Goal: Task Accomplishment & Management: Manage account settings

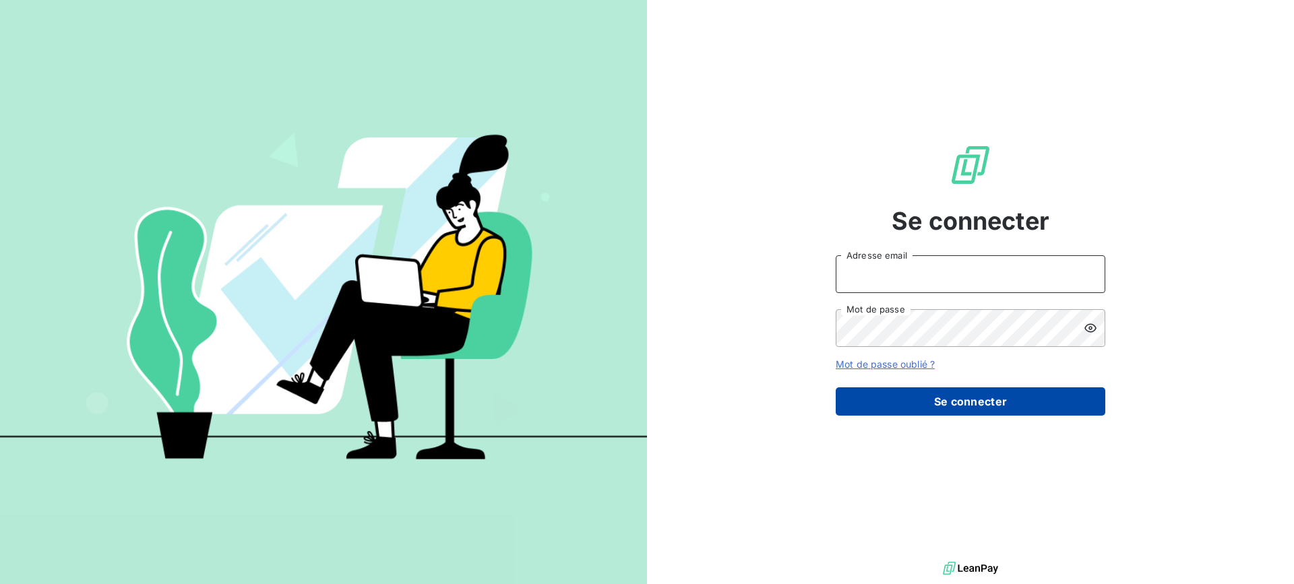
type input "[EMAIL_ADDRESS][DOMAIN_NAME]"
click at [1043, 407] on button "Se connecter" at bounding box center [971, 401] width 270 height 28
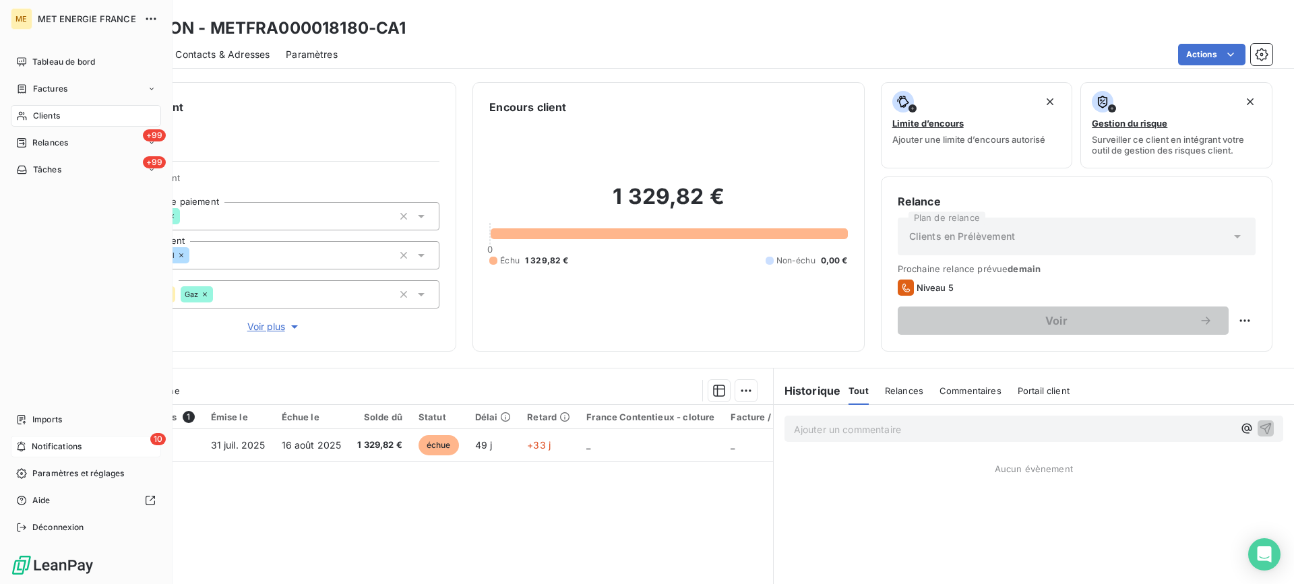
click at [120, 439] on div "10 Notifications" at bounding box center [86, 447] width 150 height 22
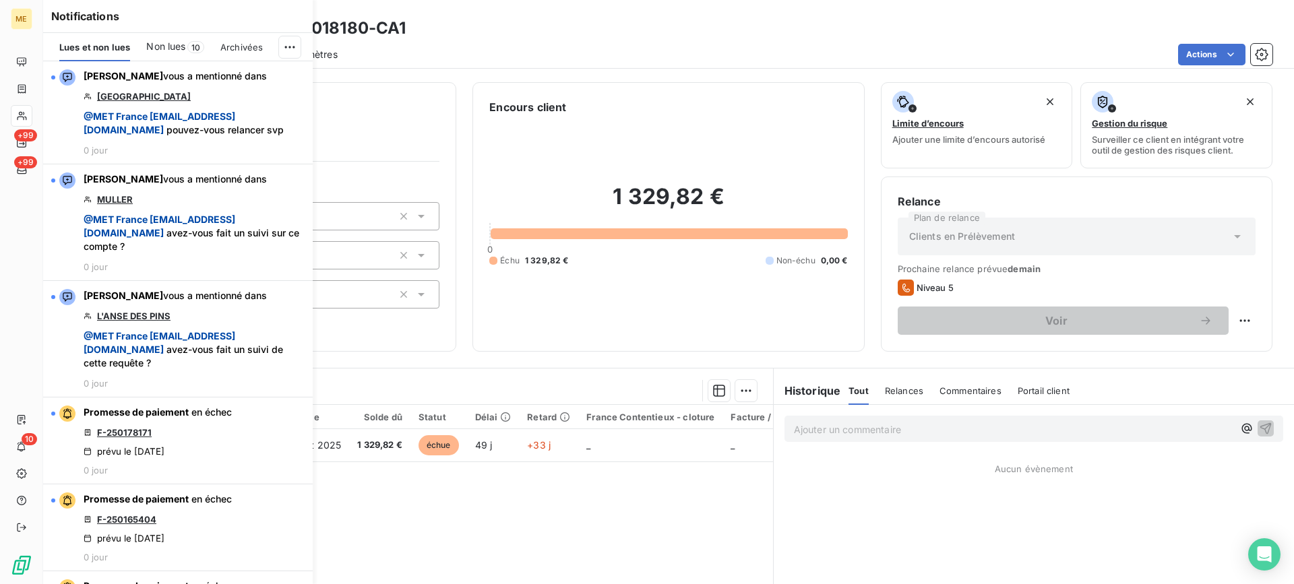
click at [517, 57] on div "Actions" at bounding box center [813, 55] width 919 height 22
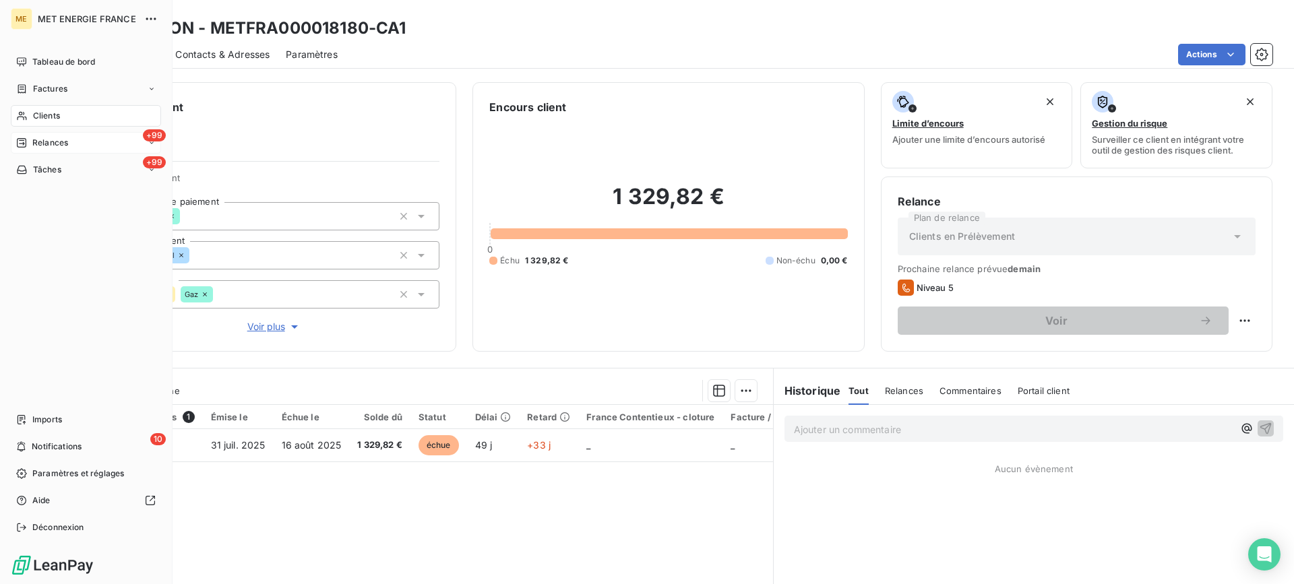
click at [67, 141] on span "Relances" at bounding box center [50, 143] width 36 height 12
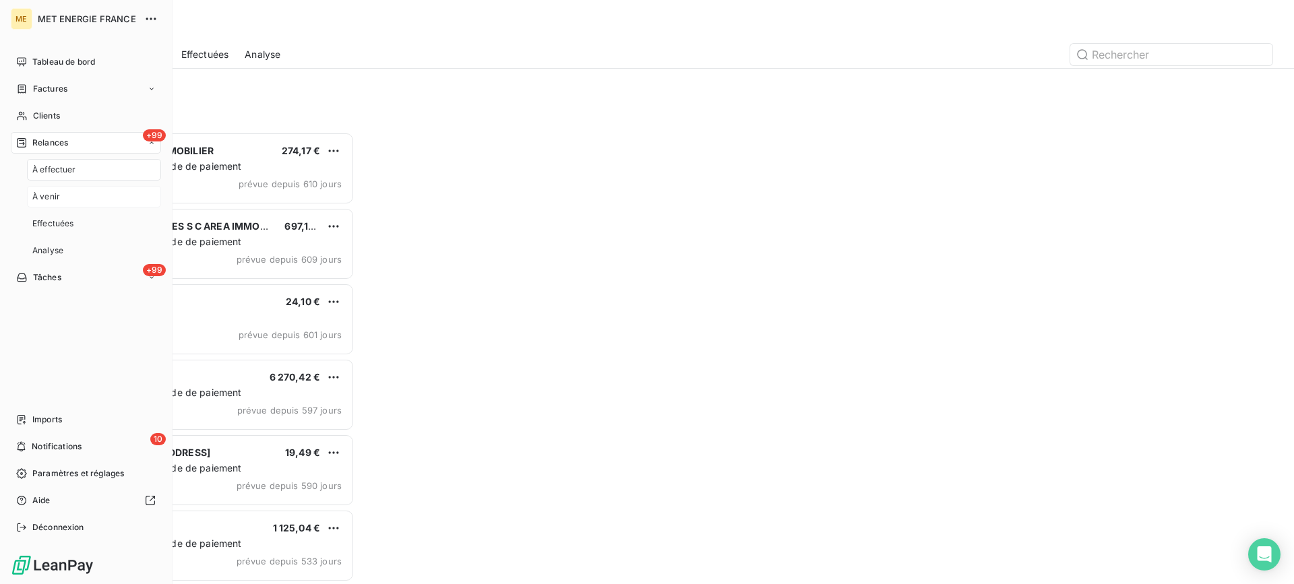
scroll to position [442, 280]
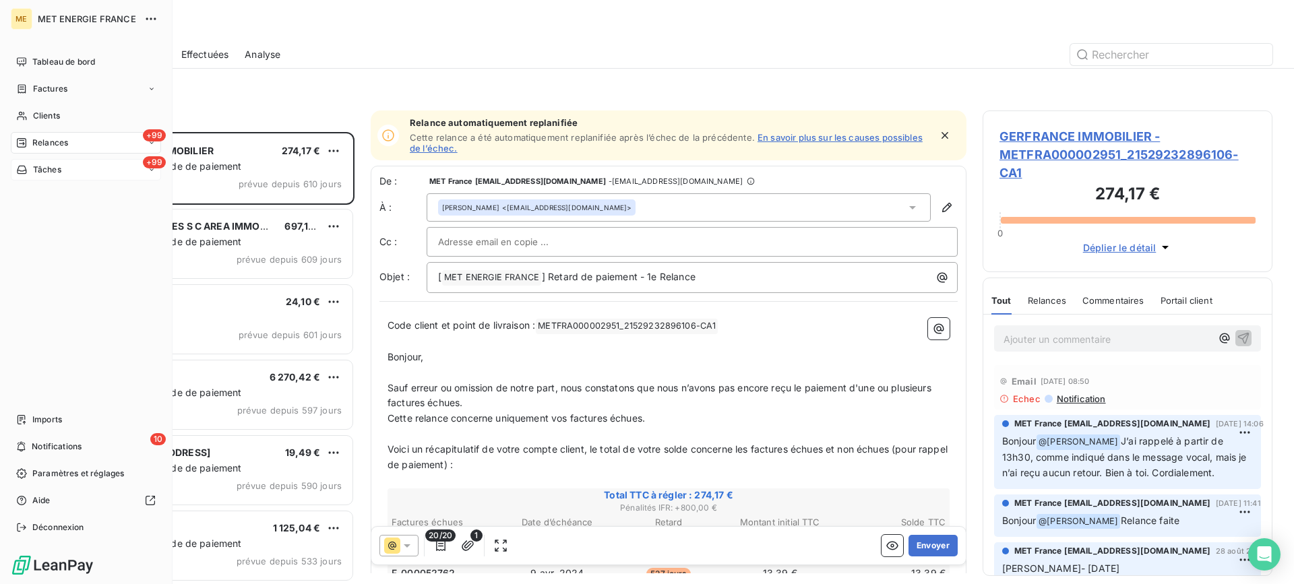
click at [38, 176] on div "+99 Tâches" at bounding box center [86, 170] width 150 height 22
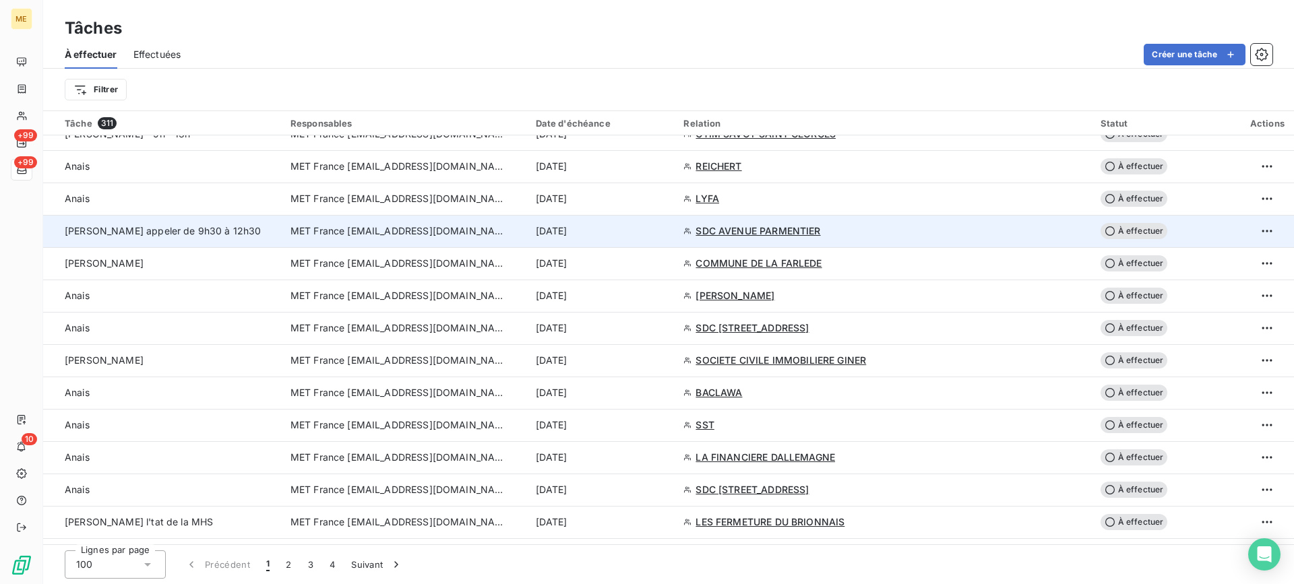
scroll to position [1479, 0]
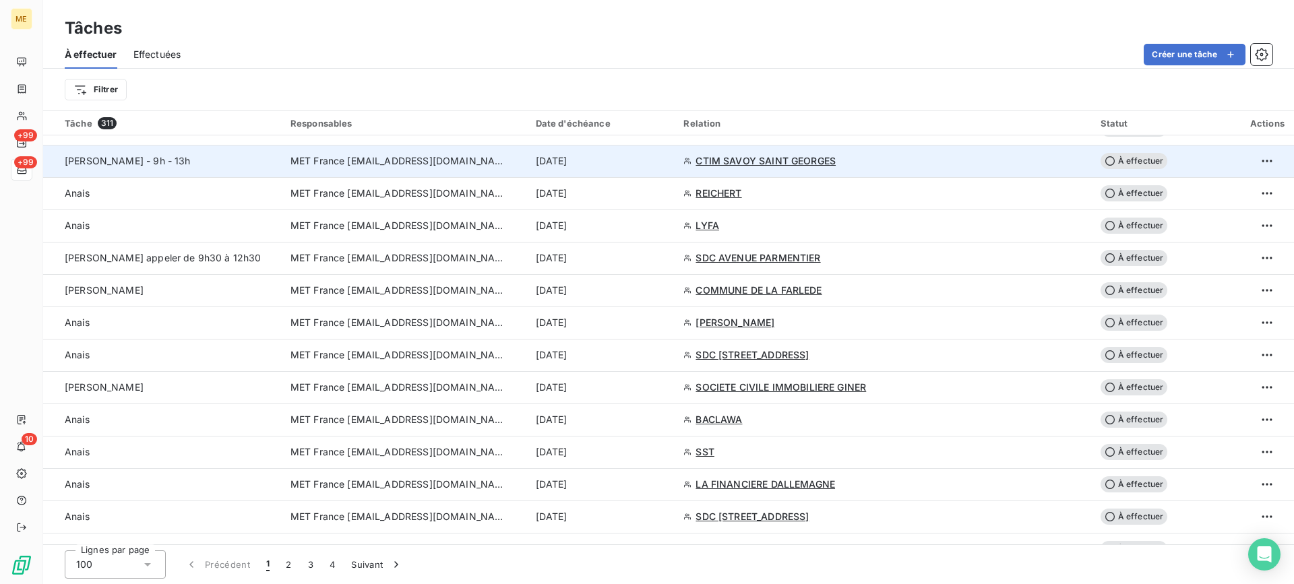
click at [129, 156] on span "Lisa - 9h - 13h" at bounding box center [128, 160] width 126 height 11
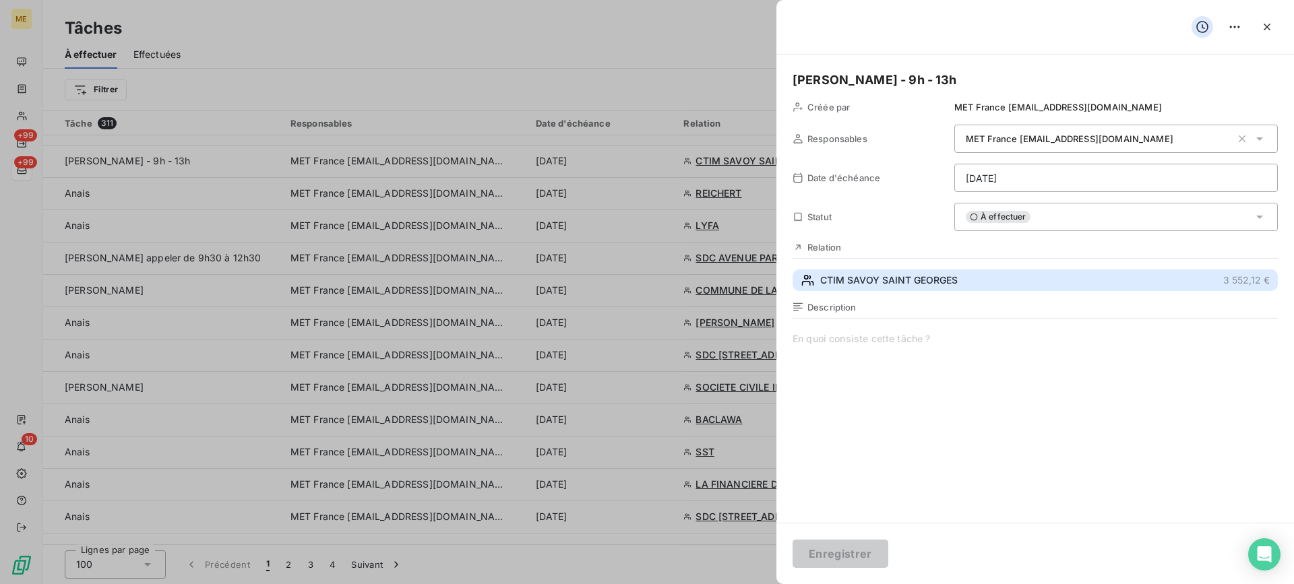
click at [940, 285] on span "CTIM SAVOY SAINT GEORGES" at bounding box center [888, 280] width 137 height 13
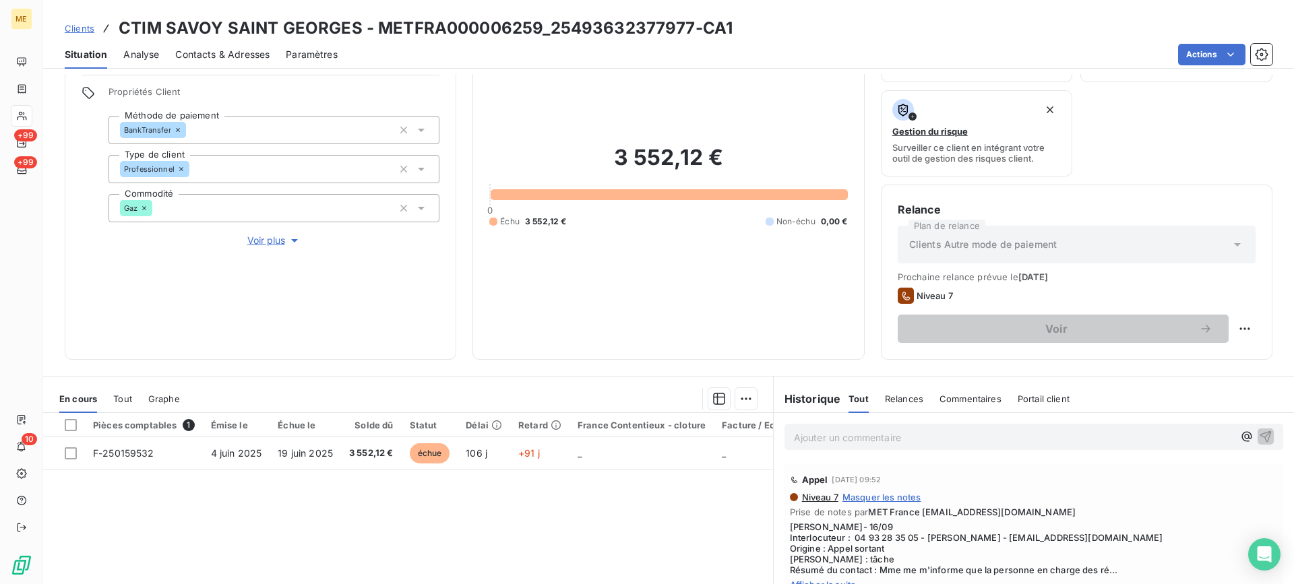
scroll to position [215, 0]
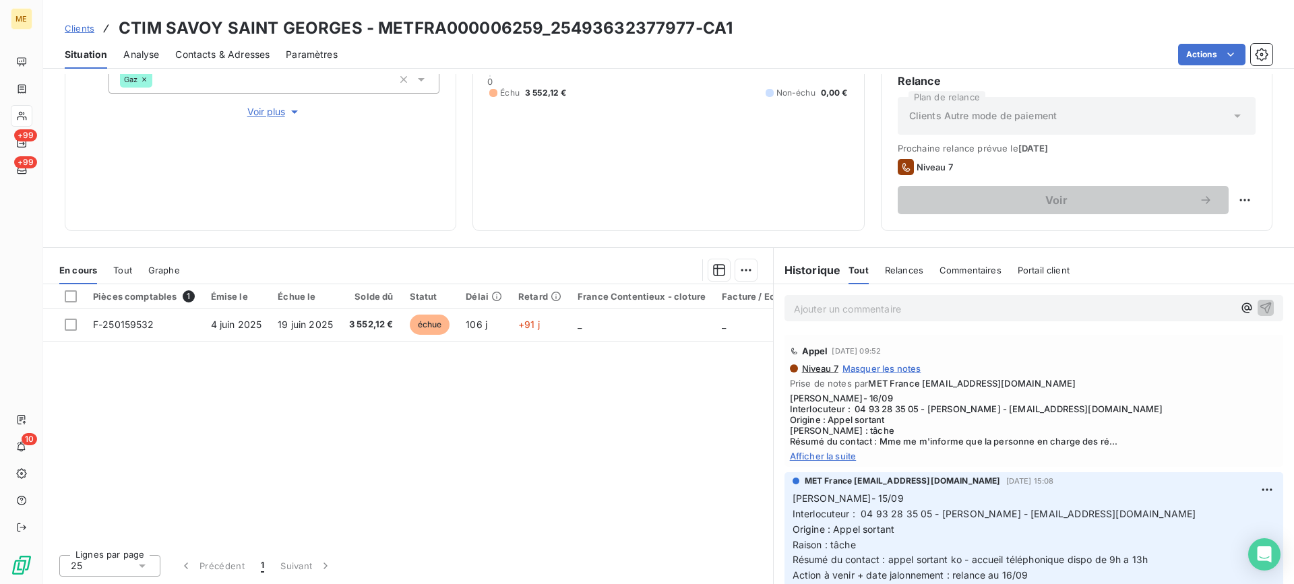
click at [814, 459] on span "Afficher la suite" at bounding box center [1034, 456] width 488 height 11
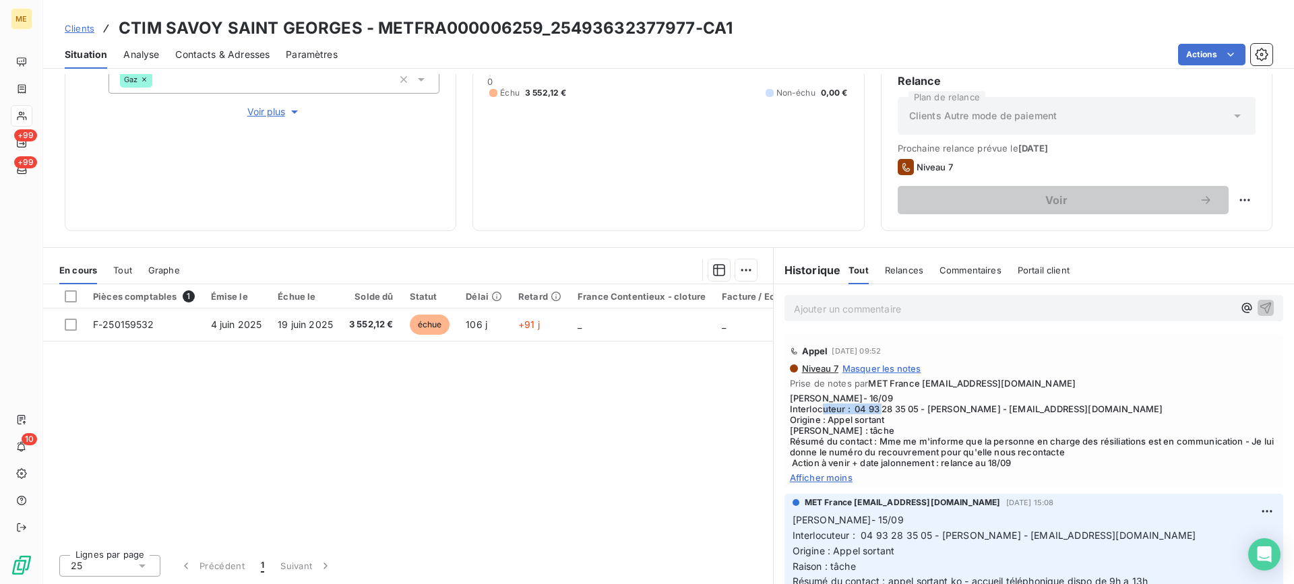
drag, startPoint x: 848, startPoint y: 412, endPoint x: 916, endPoint y: 410, distance: 68.1
click at [916, 410] on span "Lisa- 16/09 Interlocuteur : 04 93 28 35 05 - Mme VINCIGUERRA - comptabilite@eas…" at bounding box center [1034, 430] width 488 height 75
copy span "04 93 28 35 05"
drag, startPoint x: 547, startPoint y: 30, endPoint x: 691, endPoint y: 30, distance: 144.2
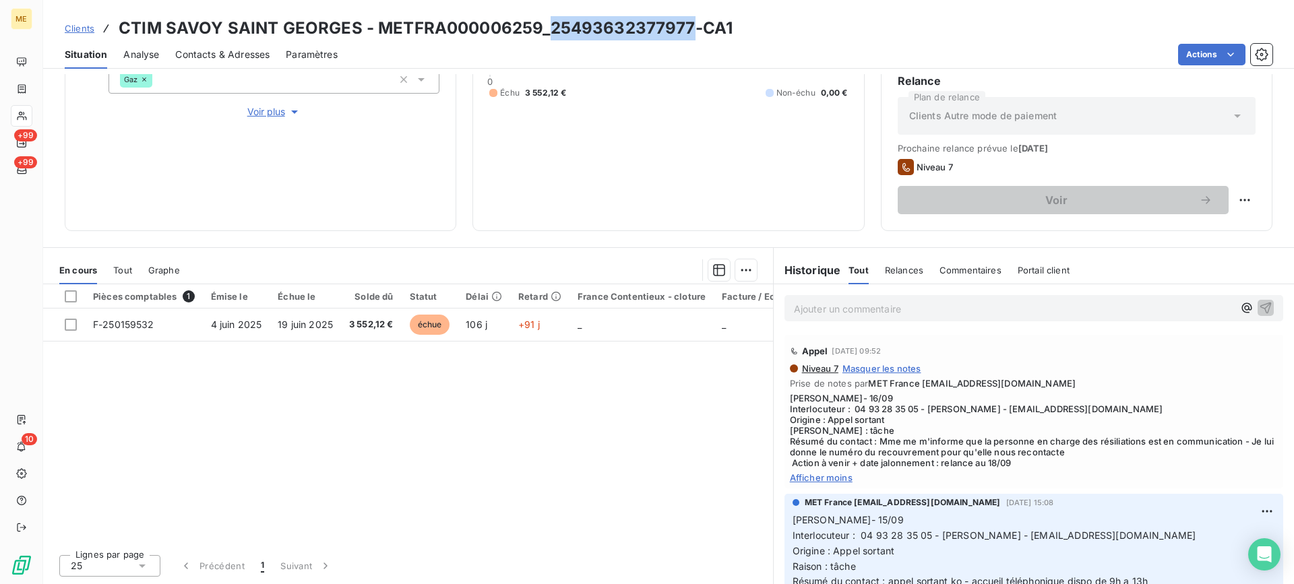
click at [691, 30] on h3 "CTIM SAVOY SAINT GEORGES - METFRA000006259_25493632377977-CA1" at bounding box center [426, 28] width 614 height 24
copy h3 "25493632377977"
click at [848, 482] on span "Afficher moins" at bounding box center [1034, 477] width 488 height 11
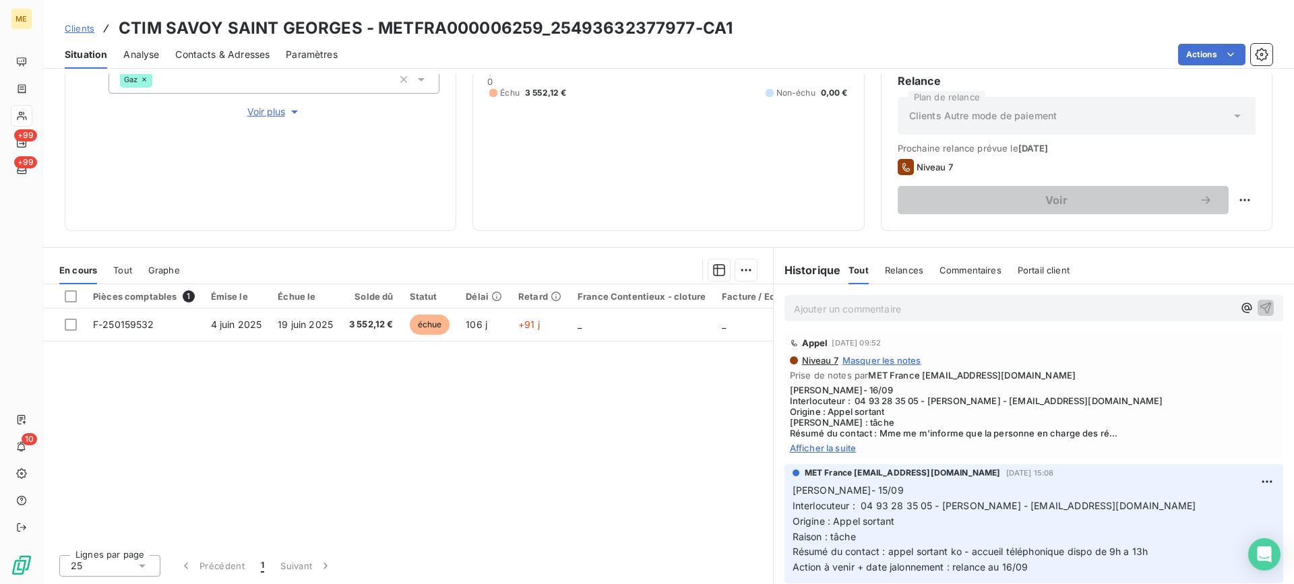
scroll to position [0, 0]
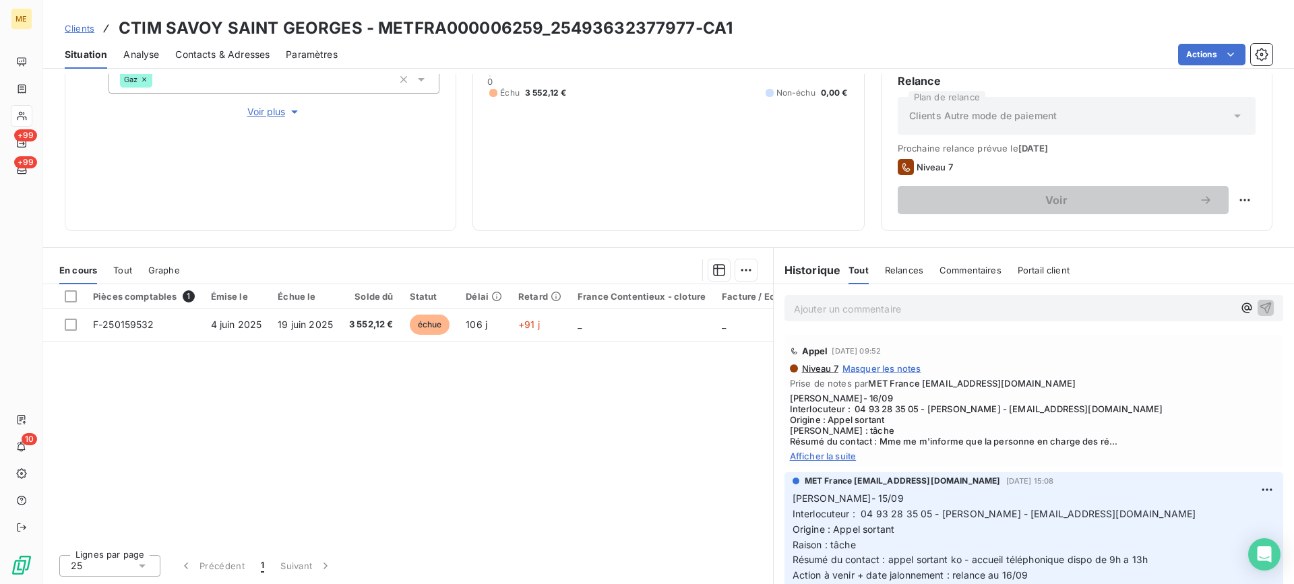
click at [836, 458] on span "Afficher la suite" at bounding box center [1034, 456] width 488 height 11
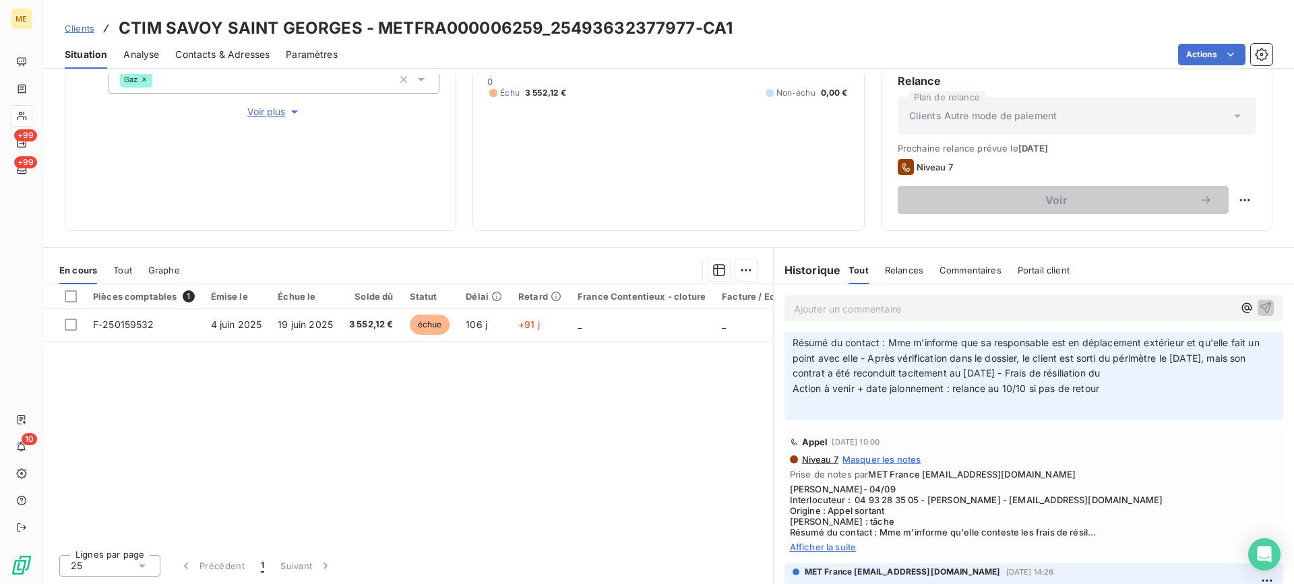
scroll to position [404, 0]
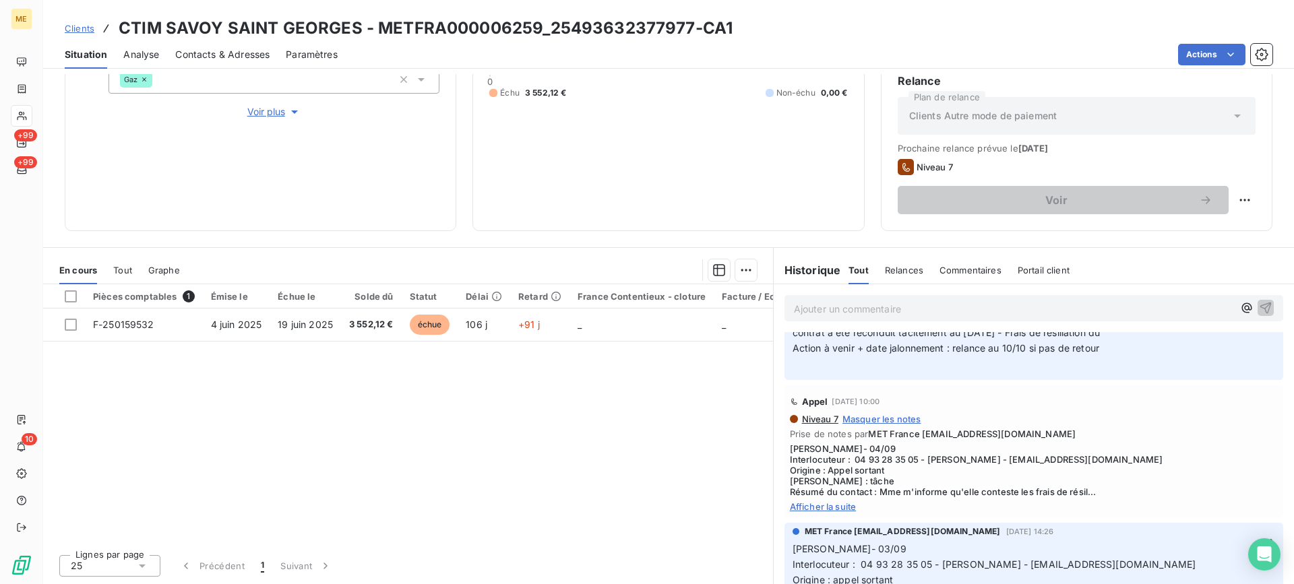
click at [838, 509] on span "Afficher la suite" at bounding box center [1034, 506] width 488 height 11
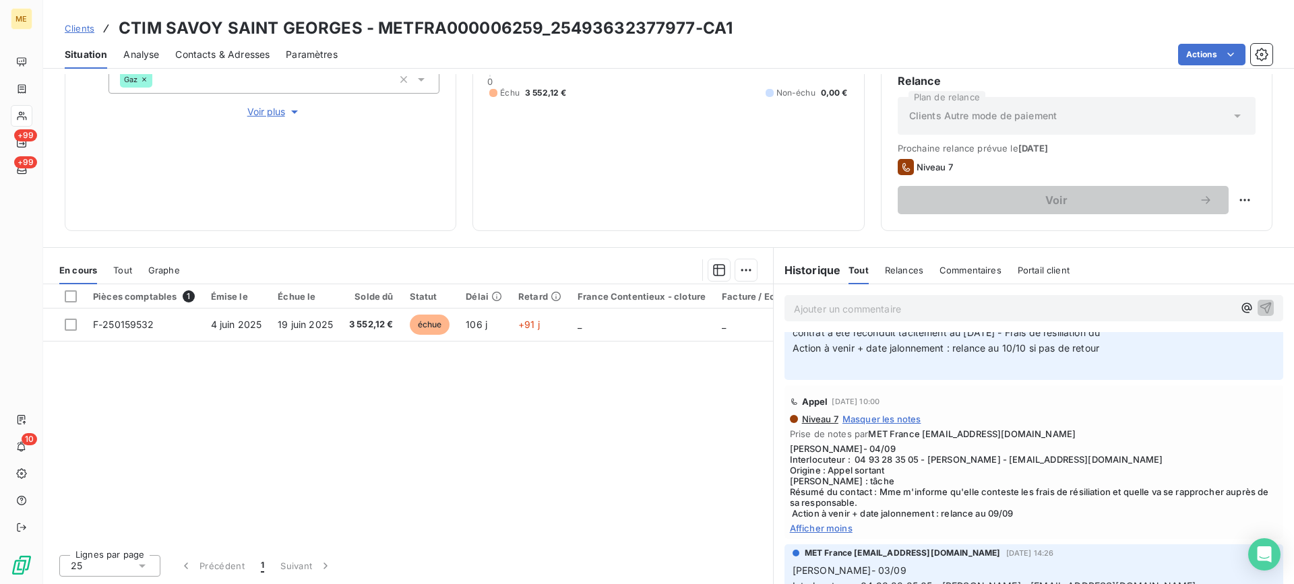
scroll to position [337, 0]
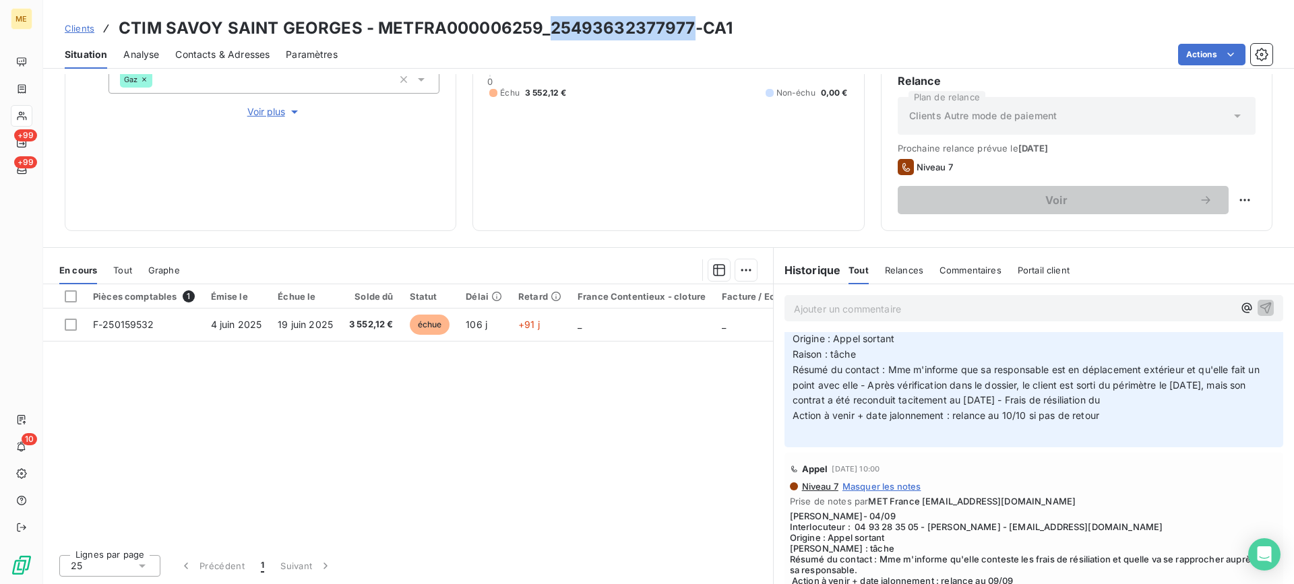
drag, startPoint x: 547, startPoint y: 30, endPoint x: 691, endPoint y: 30, distance: 143.5
click at [691, 30] on h3 "CTIM SAVOY SAINT GEORGES - METFRA000006259_25493632377977-CA1" at bounding box center [426, 28] width 614 height 24
copy h3 "25493632377977"
click at [383, 30] on h3 "CTIM SAVOY SAINT GEORGES - METFRA000006259_25493632377977-CA1" at bounding box center [426, 28] width 614 height 24
drag, startPoint x: 377, startPoint y: 30, endPoint x: 536, endPoint y: 28, distance: 159.1
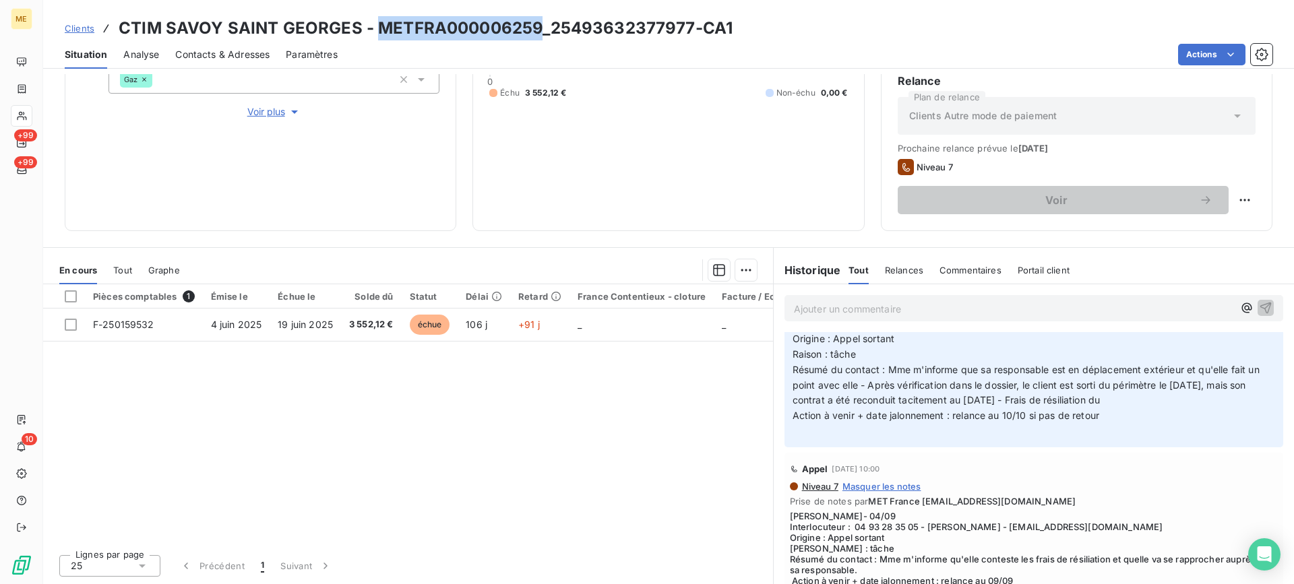
click at [536, 28] on h3 "CTIM SAVOY SAINT GEORGES - METFRA000006259_25493632377977-CA1" at bounding box center [426, 28] width 614 height 24
copy h3 "METFRA000006259"
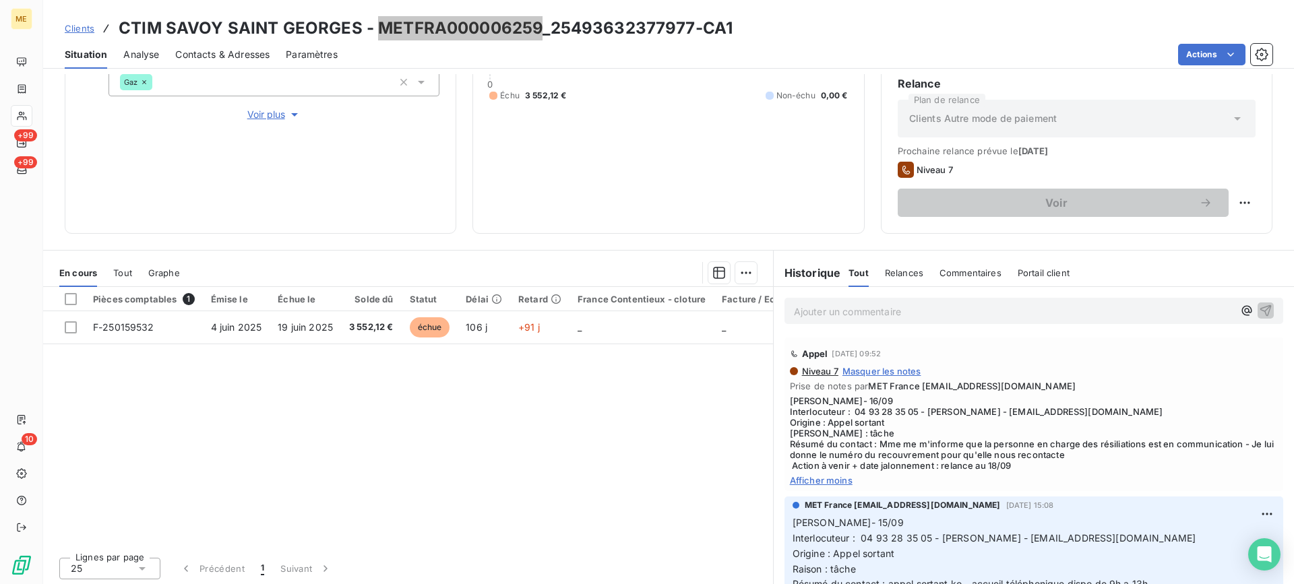
scroll to position [215, 0]
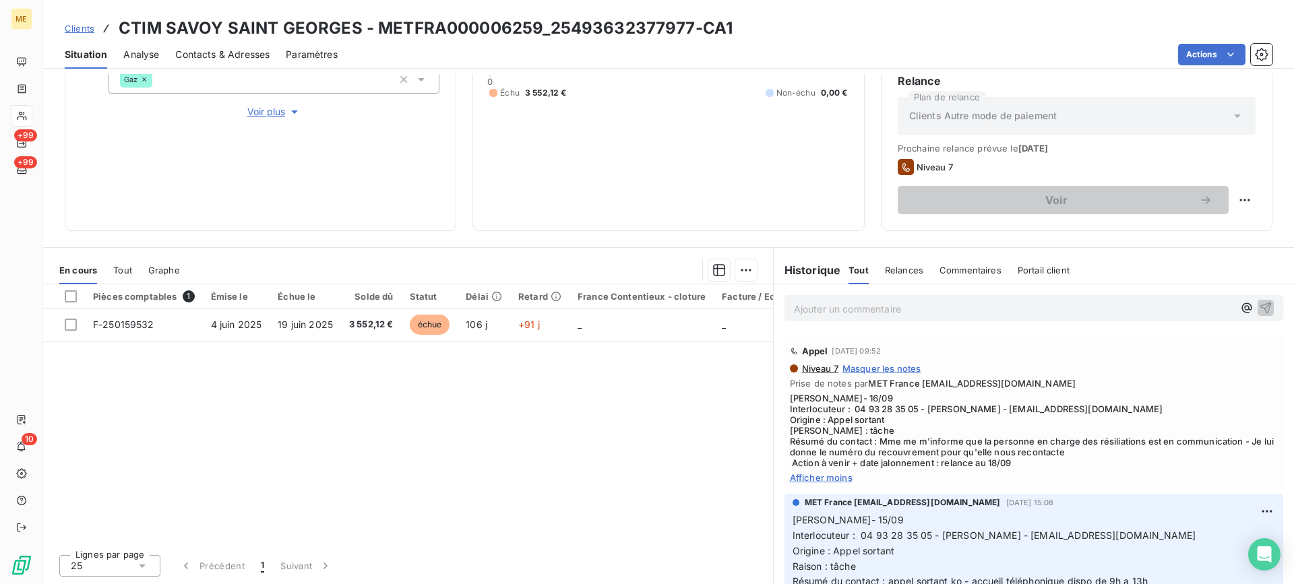
click at [839, 320] on div "Ajouter un commentaire ﻿" at bounding box center [1033, 308] width 499 height 26
click at [868, 307] on p "Ajouter un commentaire ﻿" at bounding box center [1013, 309] width 439 height 17
click at [829, 476] on span "Afficher moins" at bounding box center [1034, 477] width 488 height 11
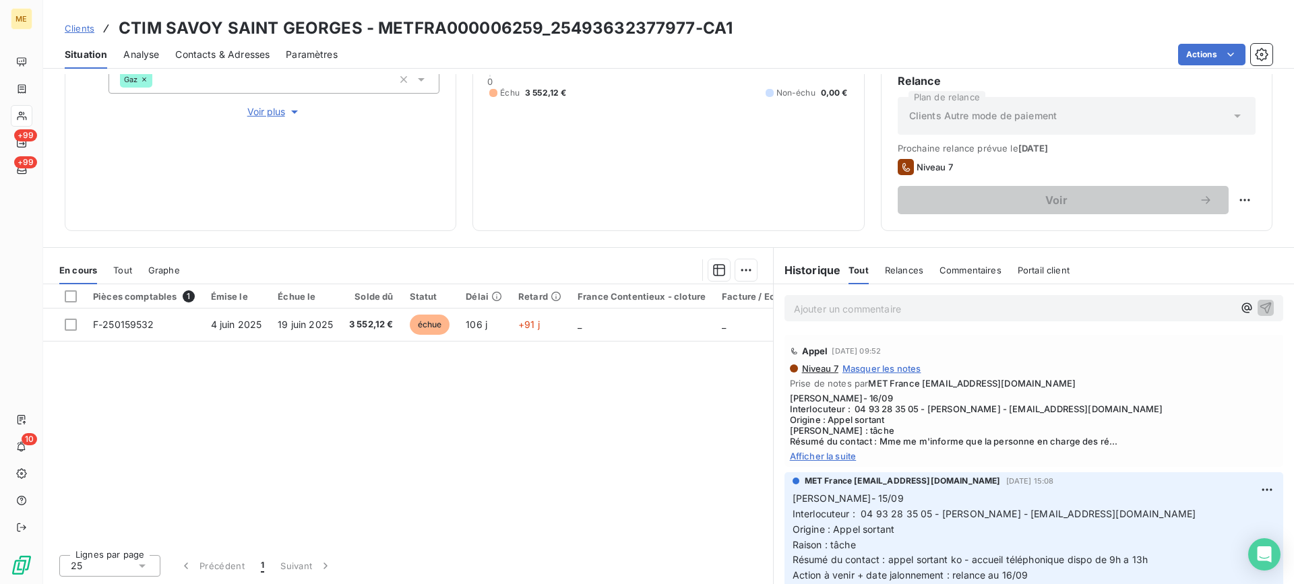
click at [829, 476] on span "MET France [EMAIL_ADDRESS][DOMAIN_NAME]" at bounding box center [903, 481] width 196 height 12
click at [836, 458] on span "Afficher la suite" at bounding box center [1034, 456] width 488 height 11
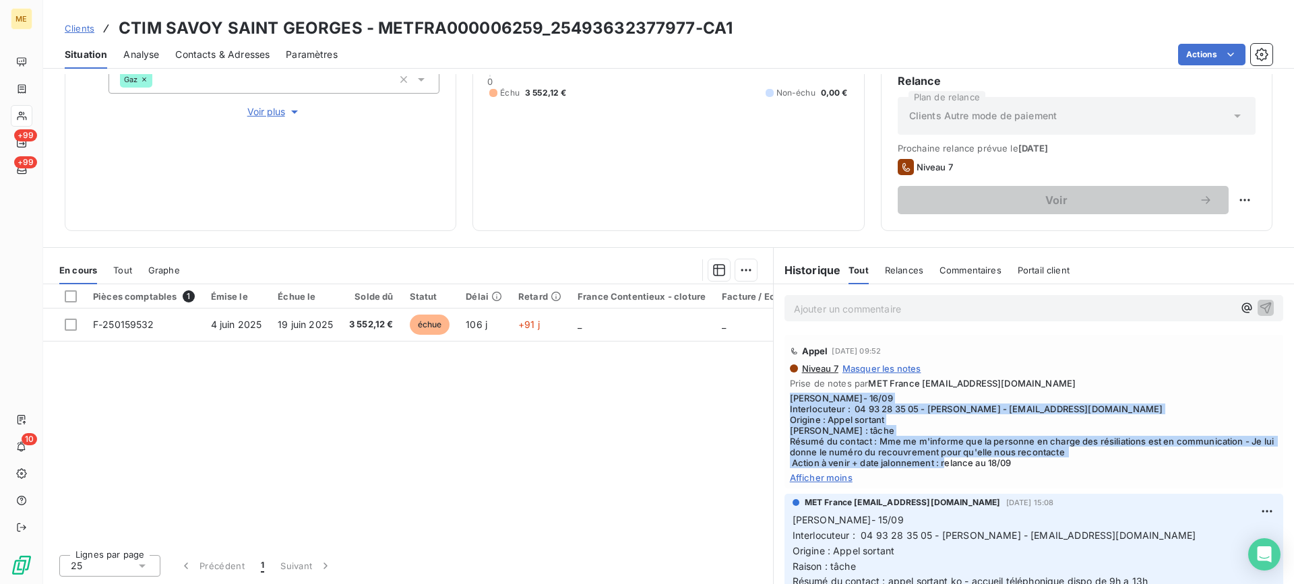
copy span "Lisa- 16/09 Interlocuteur : 04 93 28 35 05 - Mme VINCIGUERRA - comptabilite@eas…"
drag, startPoint x: 1022, startPoint y: 466, endPoint x: 777, endPoint y: 396, distance: 254.5
click at [777, 396] on div "Appel 16 sept. 2025, 09:52 Niveau 7 Masquer les notes Prise de notes par MET Fr…" at bounding box center [1034, 411] width 520 height 159
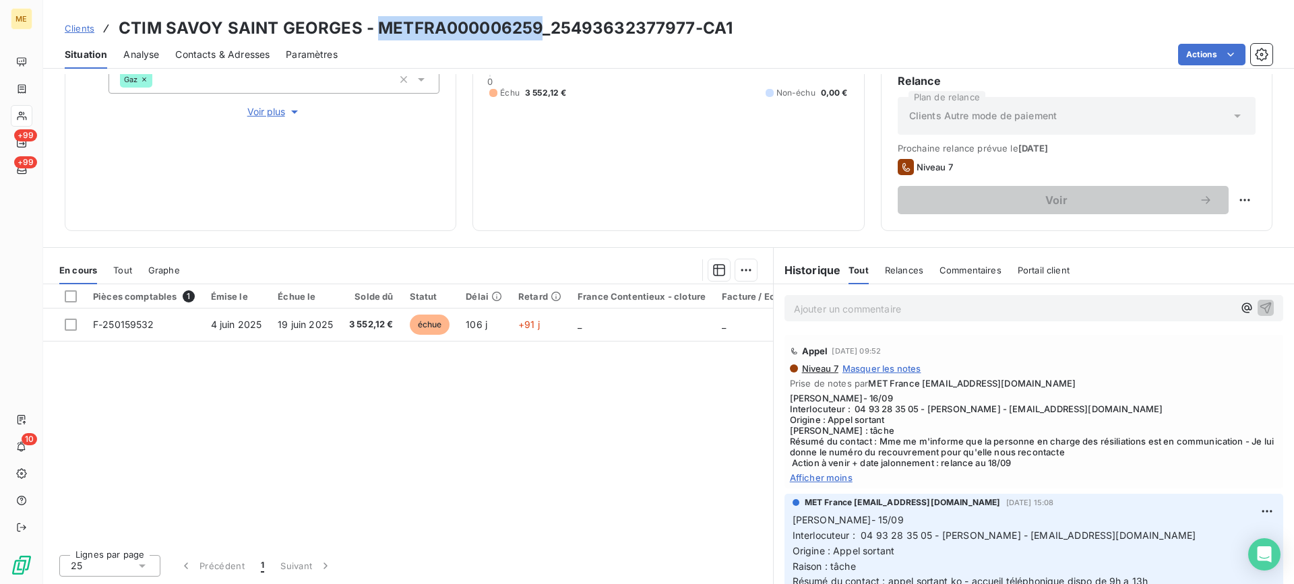
drag, startPoint x: 377, startPoint y: 34, endPoint x: 536, endPoint y: 30, distance: 159.8
click at [536, 30] on h3 "CTIM SAVOY SAINT GEORGES - METFRA000006259_25493632377977-CA1" at bounding box center [426, 28] width 614 height 24
copy h3 "METFRA000006259"
copy h3 "25493632377977"
drag, startPoint x: 550, startPoint y: 26, endPoint x: 691, endPoint y: 28, distance: 140.9
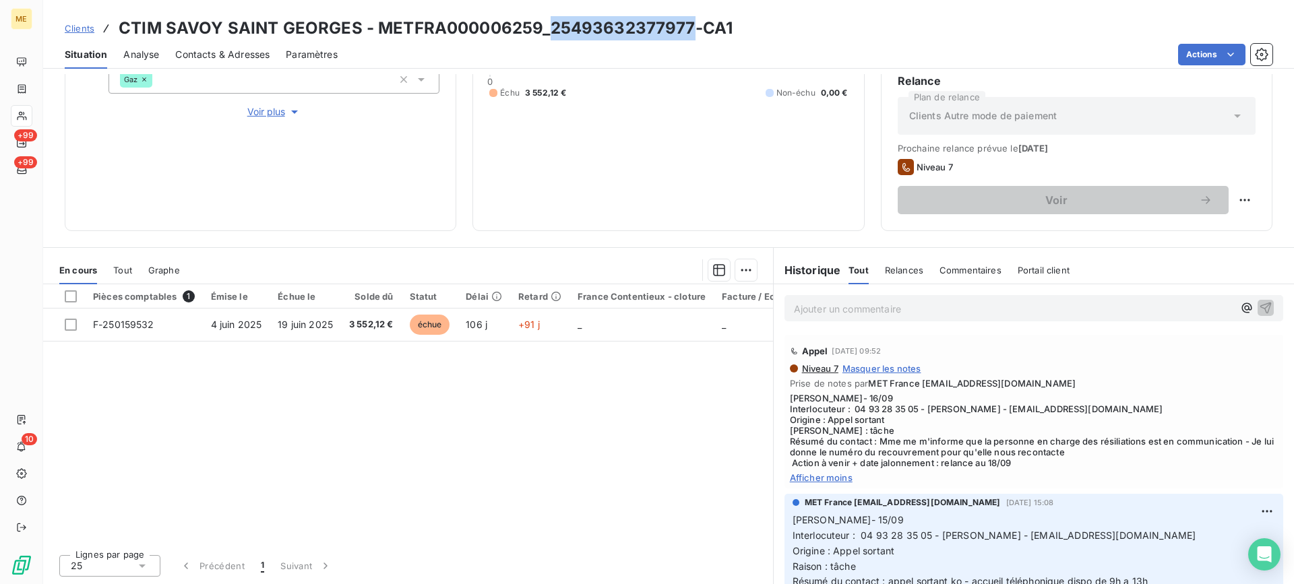
click at [691, 28] on h3 "CTIM SAVOY SAINT GEORGES - METFRA000006259_25493632377977-CA1" at bounding box center [426, 28] width 614 height 24
drag, startPoint x: 373, startPoint y: 30, endPoint x: 731, endPoint y: 28, distance: 358.5
click at [731, 28] on div "Clients CTIM SAVOY SAINT GEORGES - METFRA000006259_25493632377977-CA1" at bounding box center [668, 28] width 1251 height 24
copy h3 "METFRA000006259_25493632377977-CA1"
click at [677, 85] on div "3 552,12 € 0 Échu 3 552,12 € Non-échu 0,00 €" at bounding box center [668, 57] width 358 height 314
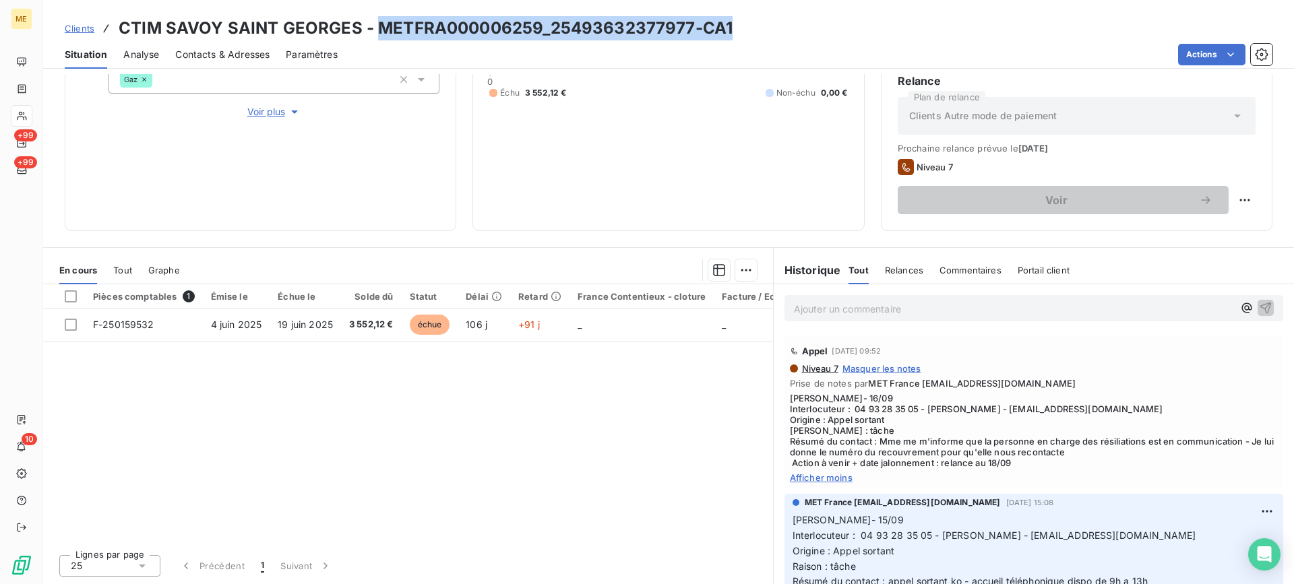
click at [883, 321] on div "Ajouter un commentaire ﻿" at bounding box center [1034, 308] width 520 height 48
click at [881, 298] on div "Ajouter un commentaire ﻿" at bounding box center [1033, 308] width 499 height 26
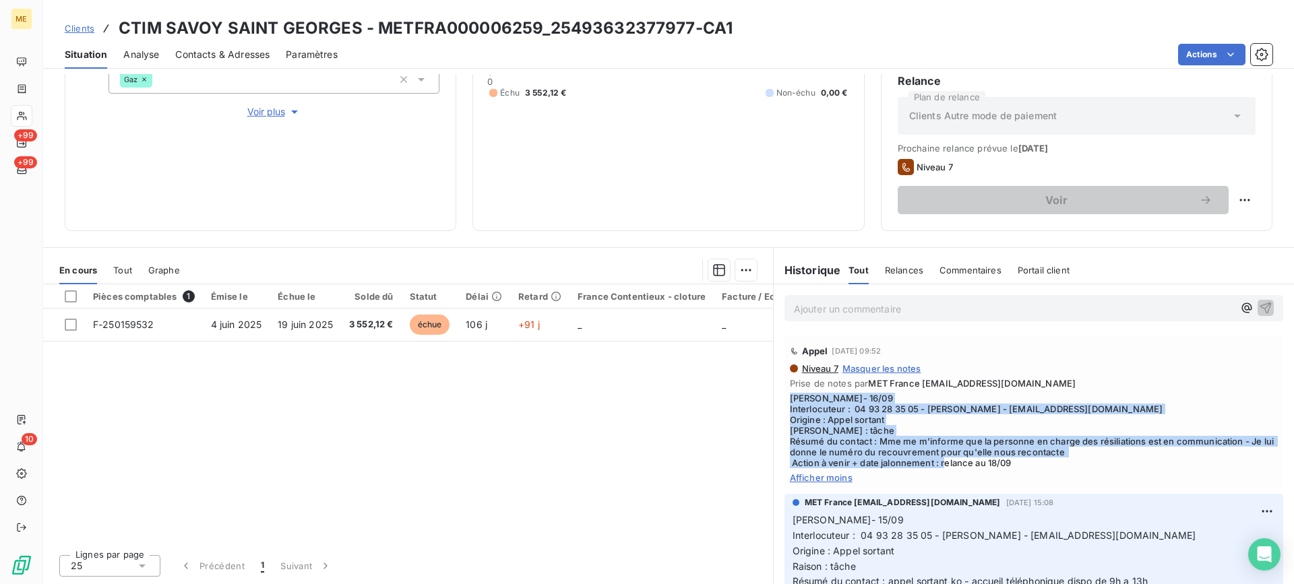
copy span "Lisa- 16/09 Interlocuteur : 04 93 28 35 05 - Mme VINCIGUERRA - comptabilite@eas…"
drag, startPoint x: 1026, startPoint y: 464, endPoint x: 774, endPoint y: 394, distance: 261.4
click at [774, 394] on div "Appel 16 sept. 2025, 09:52 Niveau 7 Masquer les notes Prise de notes par MET Fr…" at bounding box center [1034, 411] width 520 height 159
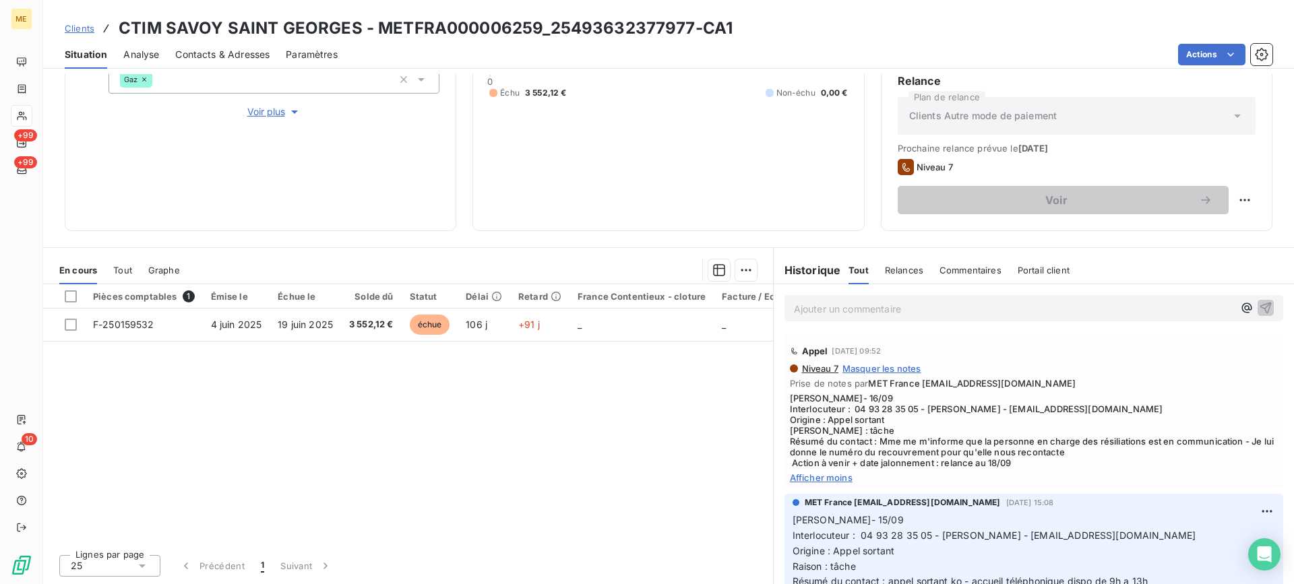
click at [855, 301] on p "Ajouter un commentaire ﻿" at bounding box center [1013, 309] width 439 height 17
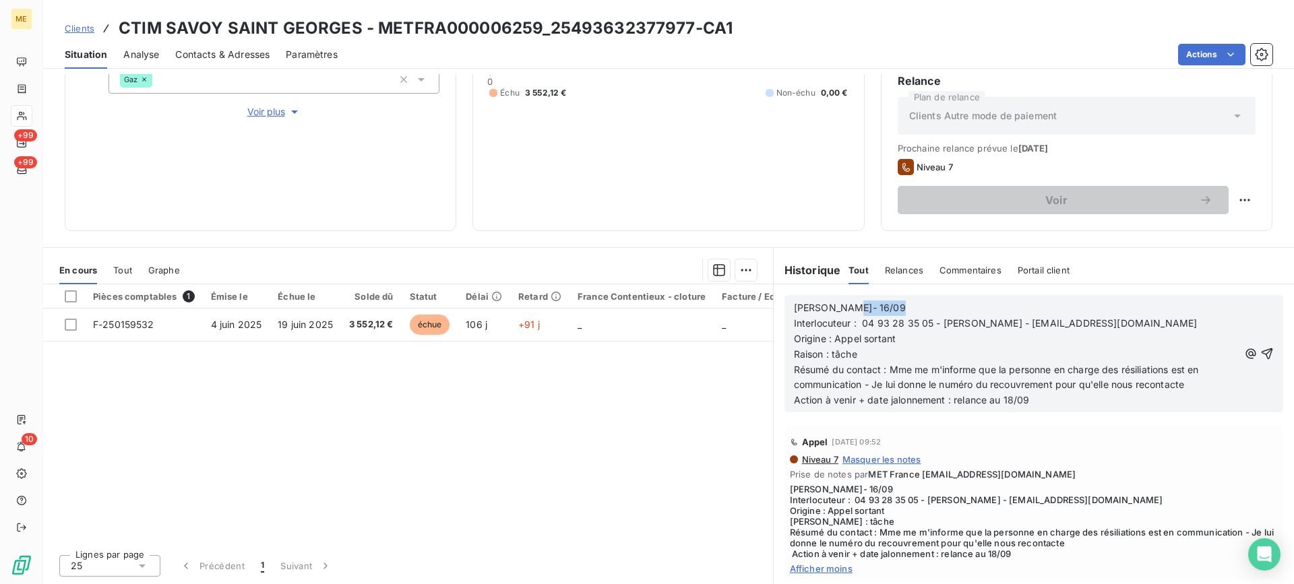
click at [855, 301] on p "Lisa- 16/09" at bounding box center [1016, 308] width 445 height 15
click at [851, 309] on p "Lisa- 16/09" at bounding box center [1016, 308] width 445 height 15
click at [1202, 326] on p "Interlocuteur : 04 93 28 35 05 - Mme VINCIGUERRA - comptabilite@easy-menton.fr" at bounding box center [1016, 323] width 445 height 15
click at [884, 367] on span "Résumé du contact : Mme me m'informe que la personne en charge des résiliations…" at bounding box center [998, 377] width 408 height 27
drag, startPoint x: 881, startPoint y: 369, endPoint x: 1193, endPoint y: 381, distance: 312.2
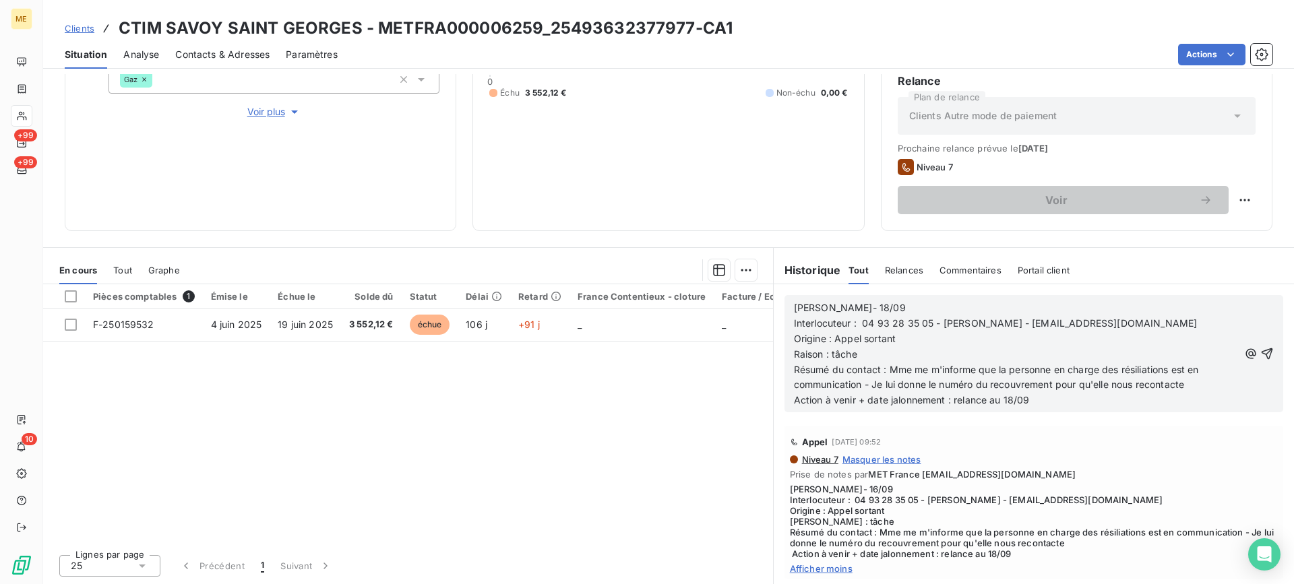
click at [1193, 381] on p "Résumé du contact : Mme me m'informe que la personne en charge des résiliations…" at bounding box center [1016, 378] width 445 height 31
click at [1011, 364] on span "Résumé du contact : mme m'informe qu'elle ne paira pas la facture - J'ai ouvert…" at bounding box center [1016, 377] width 444 height 27
click at [0, 0] on lt-span "pai e ra" at bounding box center [0, 0] width 0 height 0
click at [1140, 373] on span "Résumé du contact : mme m'informe qu'elle ne paiera pas la facture - J'ai ouver…" at bounding box center [1009, 377] width 430 height 27
click at [0, 0] on lt-em "ouvert" at bounding box center [0, 0] width 0 height 0
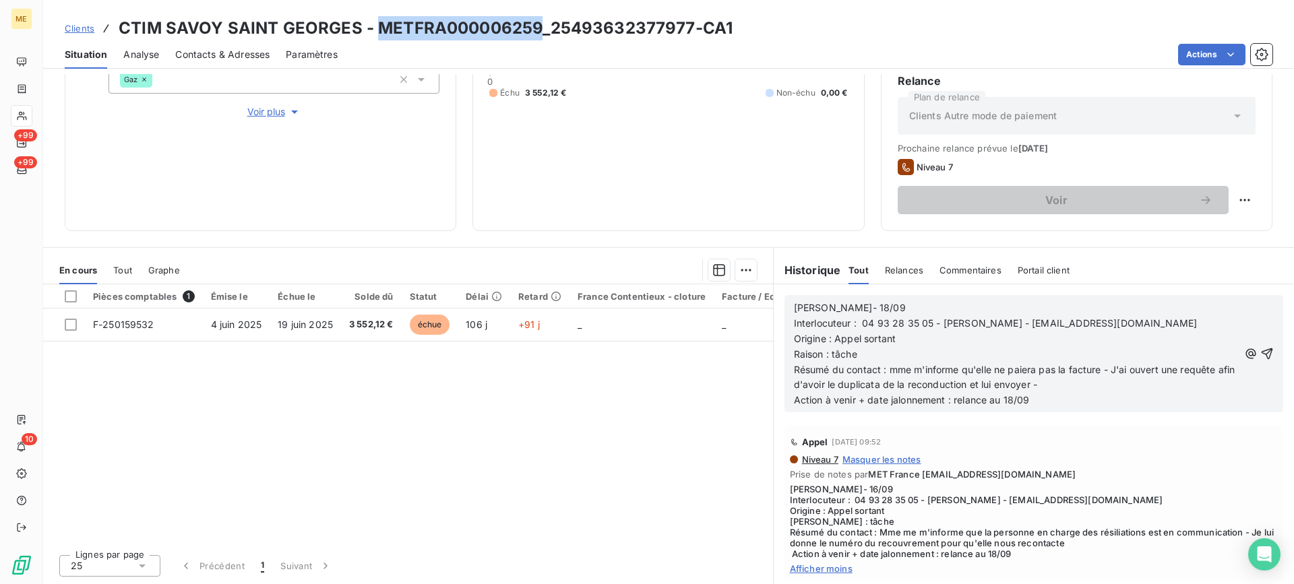
drag, startPoint x: 372, startPoint y: 26, endPoint x: 536, endPoint y: 32, distance: 164.5
click at [536, 32] on h3 "CTIM SAVOY SAINT GEORGES - METFRA000006259_25493632377977-CA1" at bounding box center [426, 28] width 614 height 24
click at [1217, 368] on p "Résumé du contact : mme m'informe qu'elle ne paiera pas la facture - J'ai ouver…" at bounding box center [1016, 378] width 445 height 31
click at [1118, 410] on div "Lisa- 18/09 Interlocuteur : 04 93 28 35 05 - Mme VINCIGUERRA - comptabilite@eas…" at bounding box center [1033, 353] width 499 height 117
click at [1112, 402] on p "Action à venir + date jalonnement : relance au 18/09" at bounding box center [1016, 400] width 445 height 15
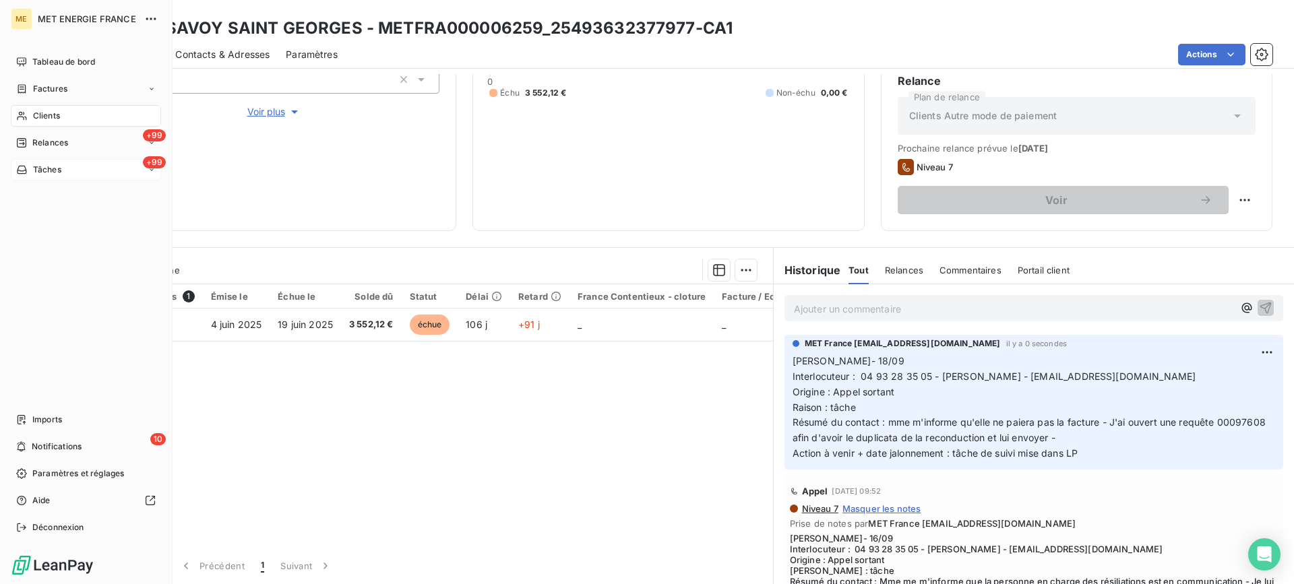
click at [70, 176] on div "+99 Tâches" at bounding box center [86, 170] width 150 height 22
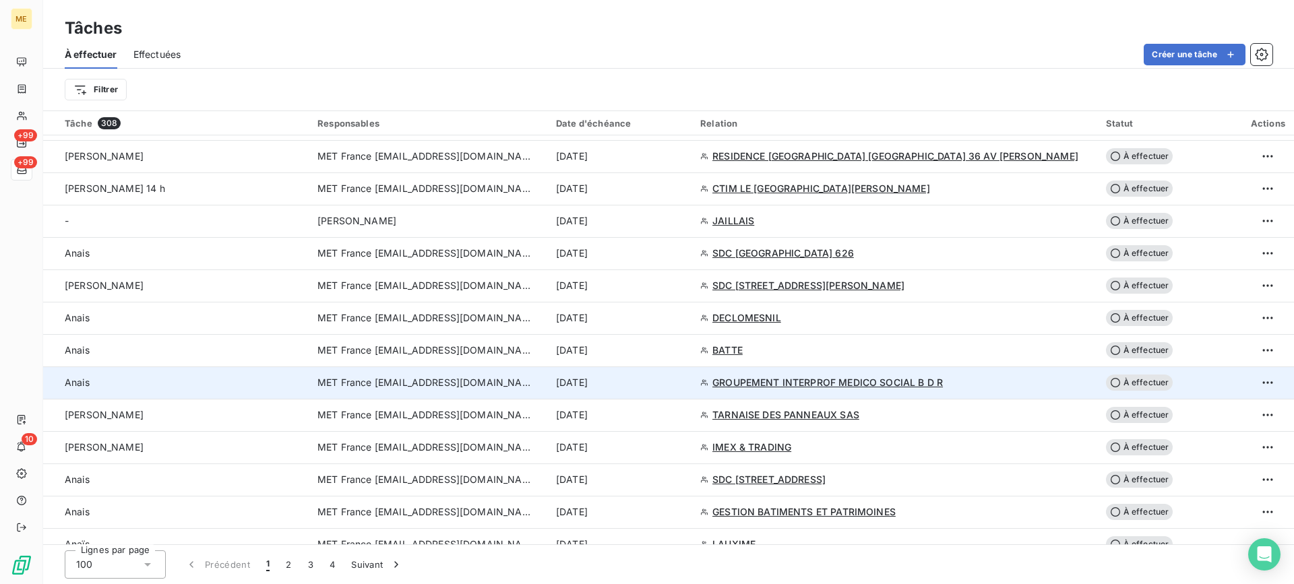
scroll to position [741, 0]
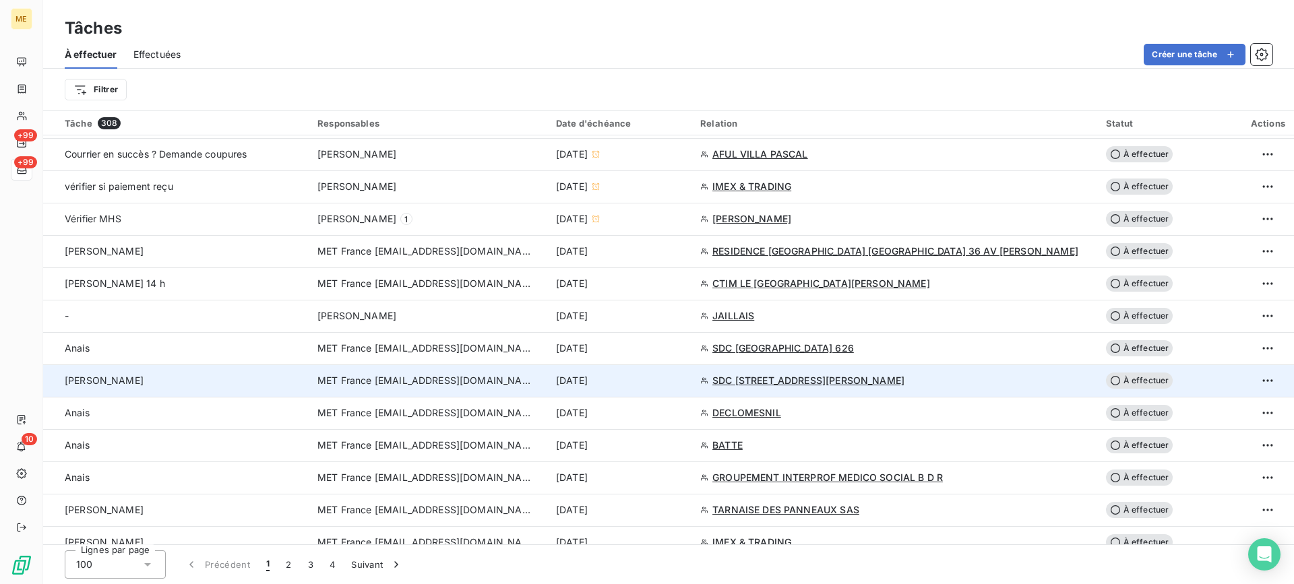
click at [286, 377] on div "Lisa" at bounding box center [183, 380] width 237 height 13
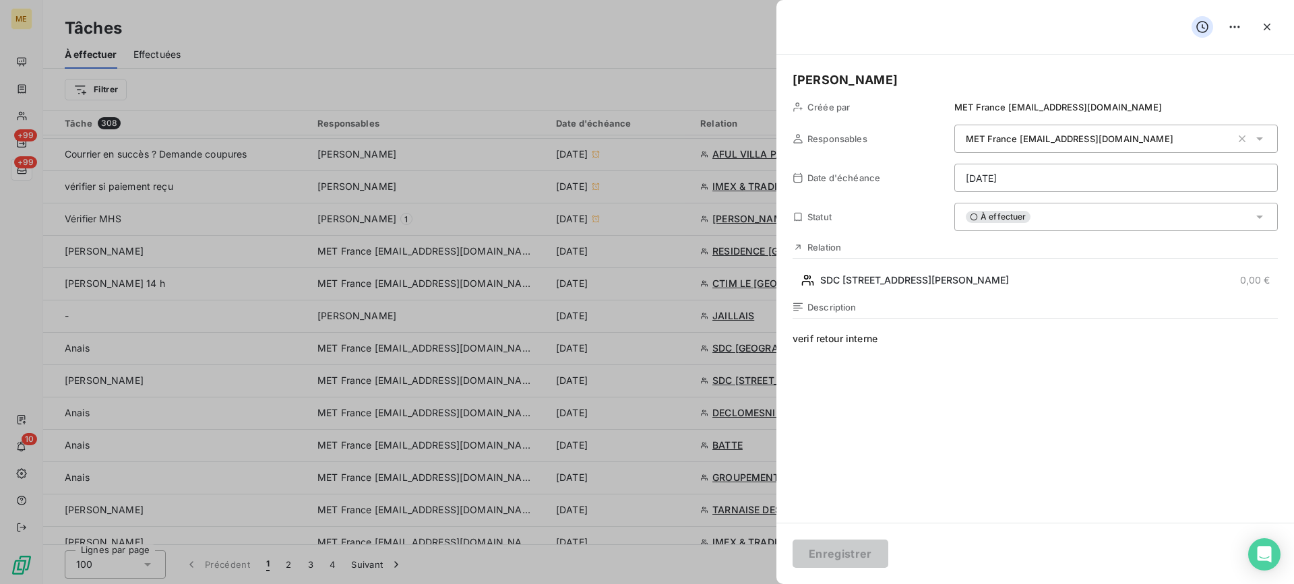
drag, startPoint x: 399, startPoint y: 236, endPoint x: 516, endPoint y: 175, distance: 131.4
click at [405, 232] on div at bounding box center [647, 292] width 1294 height 584
click at [1270, 19] on button "button" at bounding box center [1267, 27] width 22 height 22
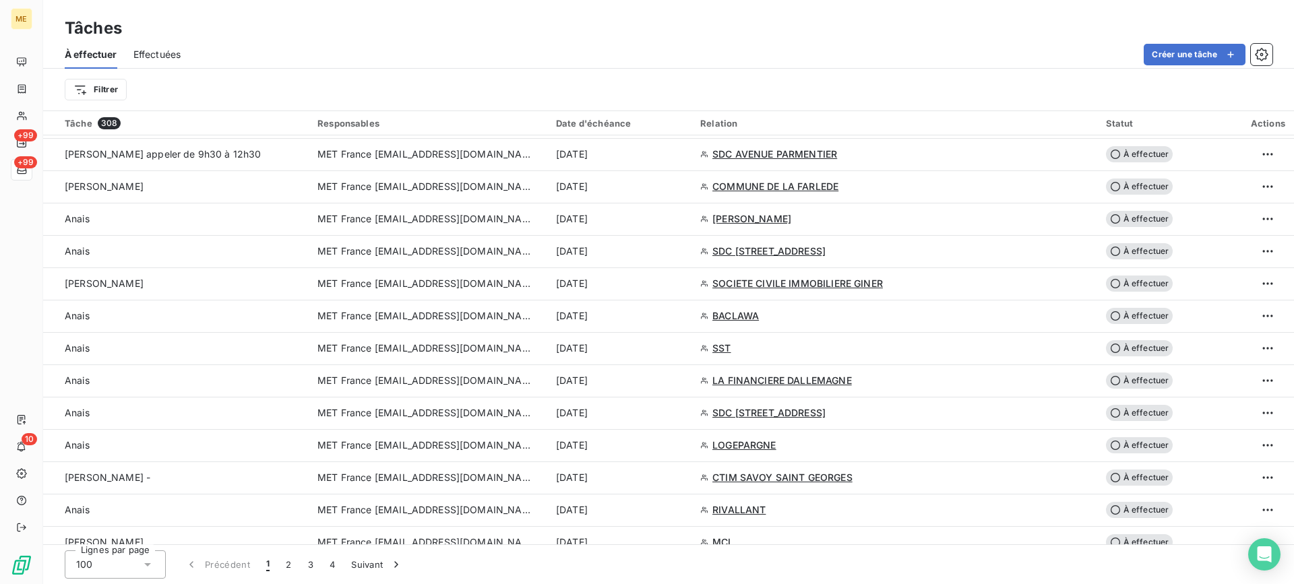
scroll to position [1685, 0]
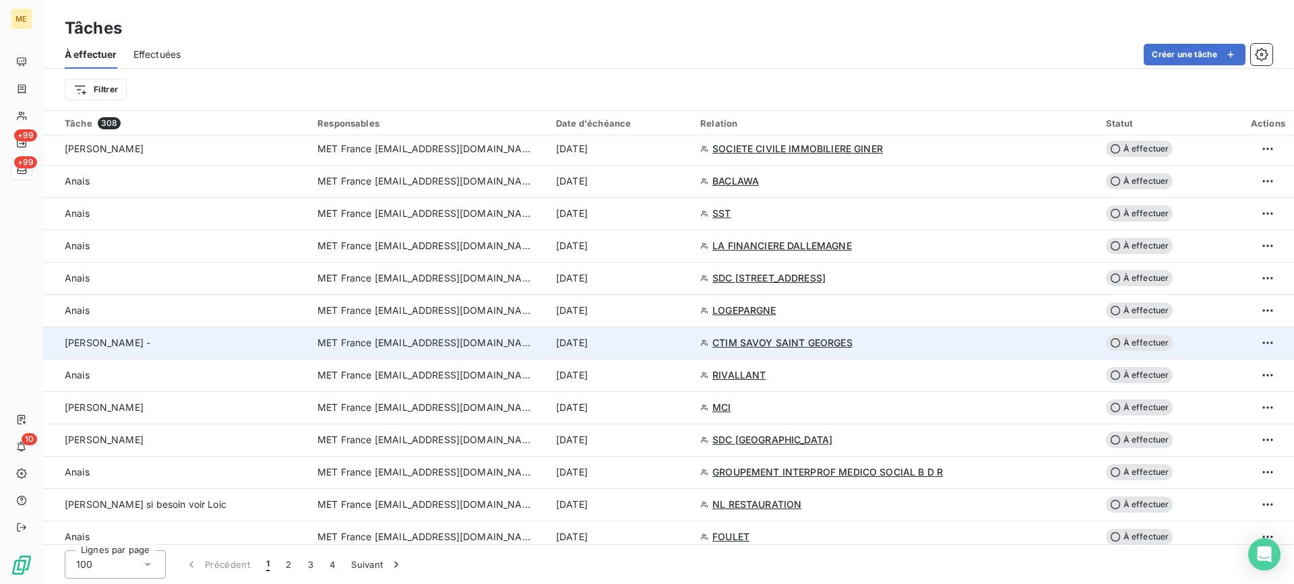
click at [201, 336] on div "Lisa - Valerie -" at bounding box center [183, 342] width 237 height 13
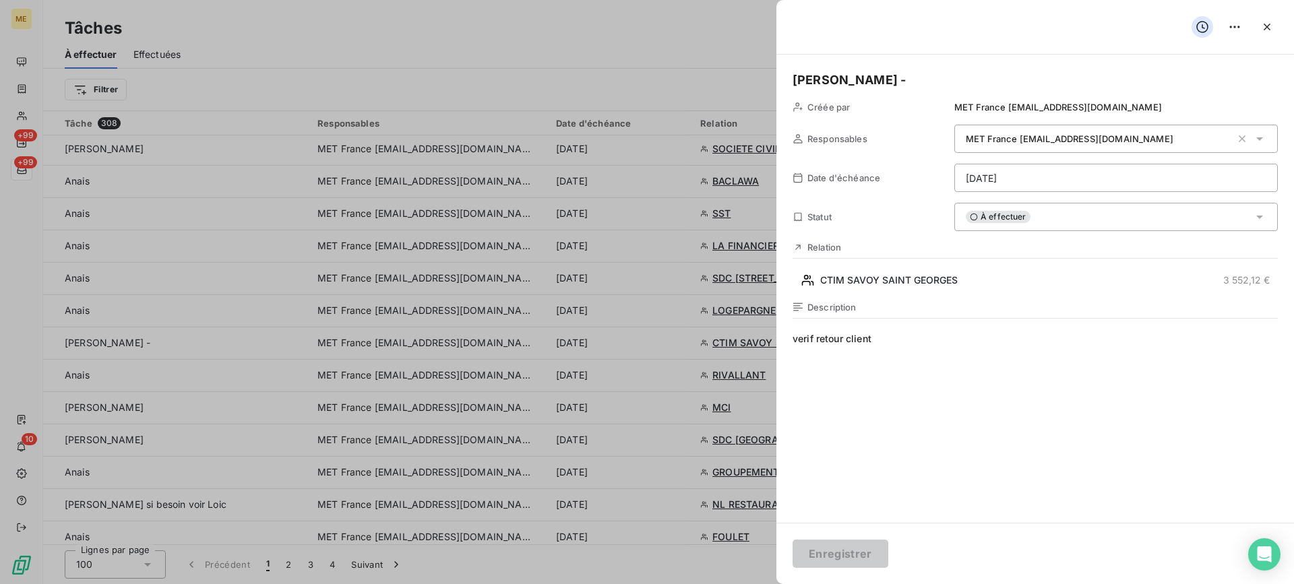
drag, startPoint x: 963, startPoint y: 332, endPoint x: 778, endPoint y: 346, distance: 185.2
click at [778, 346] on div "Lisa - Valerie - Créée par MET France met-france@recouvrement.met.com Responsab…" at bounding box center [1035, 289] width 518 height 468
drag, startPoint x: 1071, startPoint y: 344, endPoint x: 1063, endPoint y: 339, distance: 10.3
click at [1071, 344] on span "Verif retour requête" at bounding box center [1035, 461] width 485 height 259
click at [1047, 161] on div "Lisa - Valerie - Créée par MET France met-france@recouvrement.met.com Responsab…" at bounding box center [1035, 289] width 518 height 468
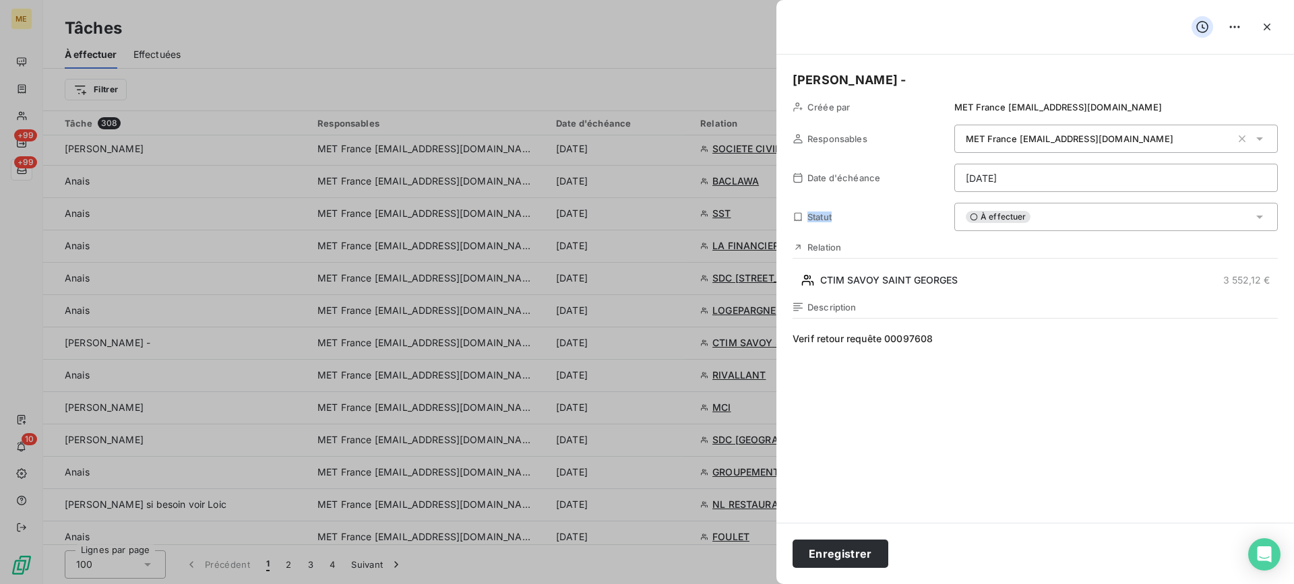
click at [1046, 162] on div "Lisa - Valerie - Créée par MET France met-france@recouvrement.met.com Responsab…" at bounding box center [1035, 289] width 518 height 468
click at [1046, 169] on html "ME +99 +99 10 Tâches À effectuer Effectuées Créer une tâche Filtrer Tâche 308 R…" at bounding box center [647, 292] width 1294 height 584
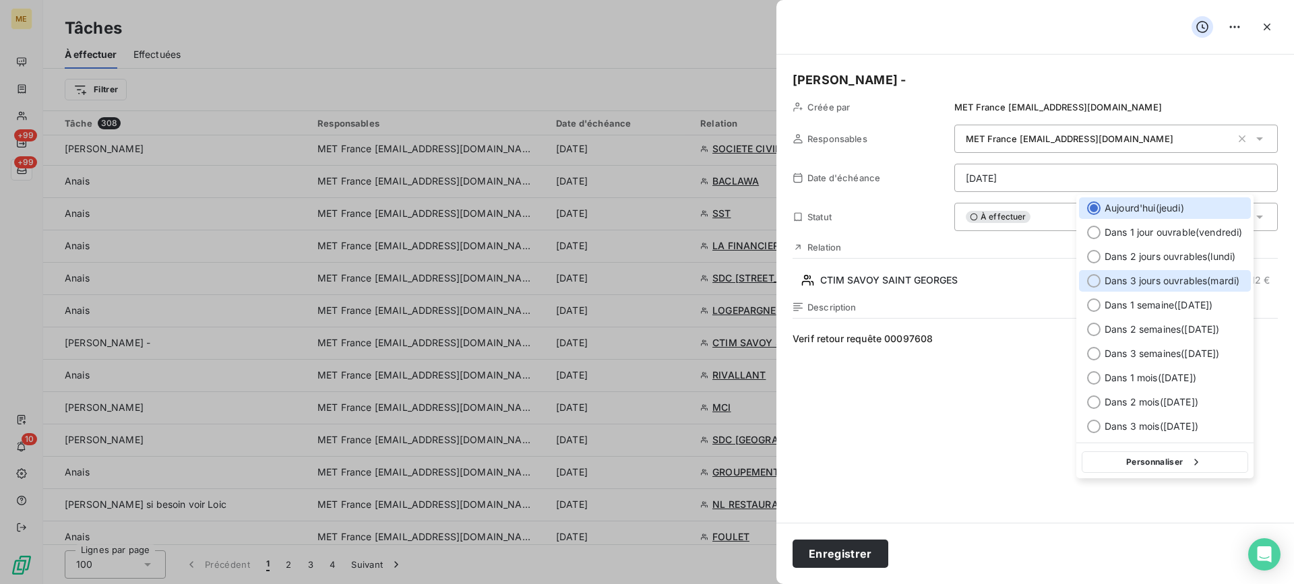
click at [1146, 278] on span "Dans 3 jours ouvrables ( mardi )" at bounding box center [1172, 280] width 135 height 13
type input "23/09/2025"
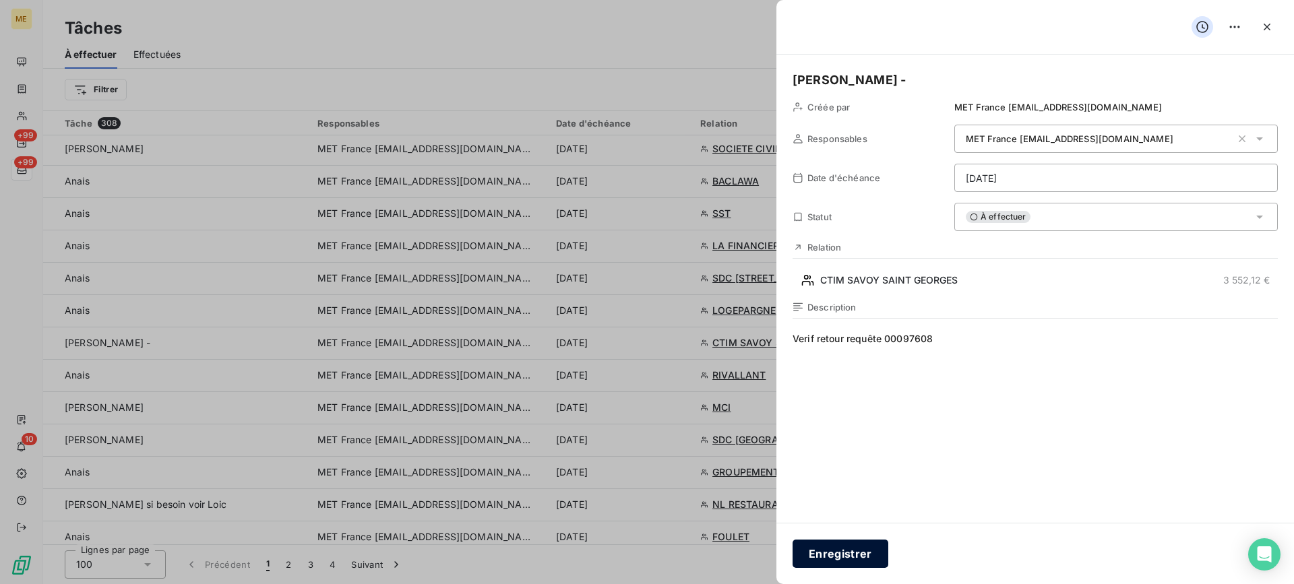
click at [834, 544] on button "Enregistrer" at bounding box center [841, 554] width 96 height 28
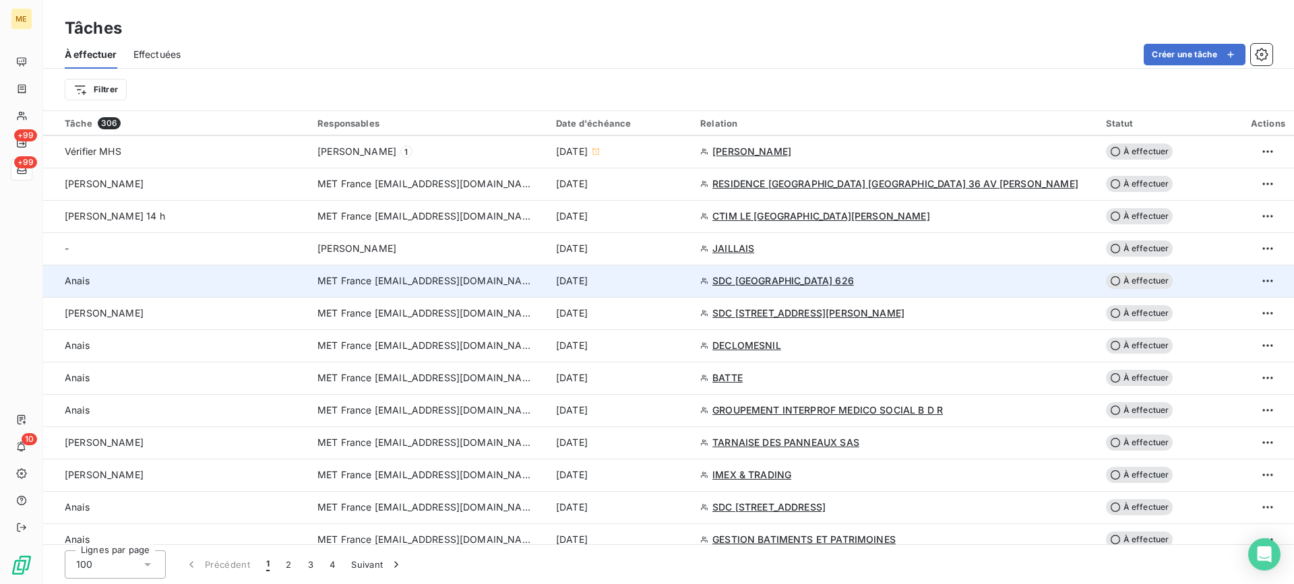
scroll to position [741, 0]
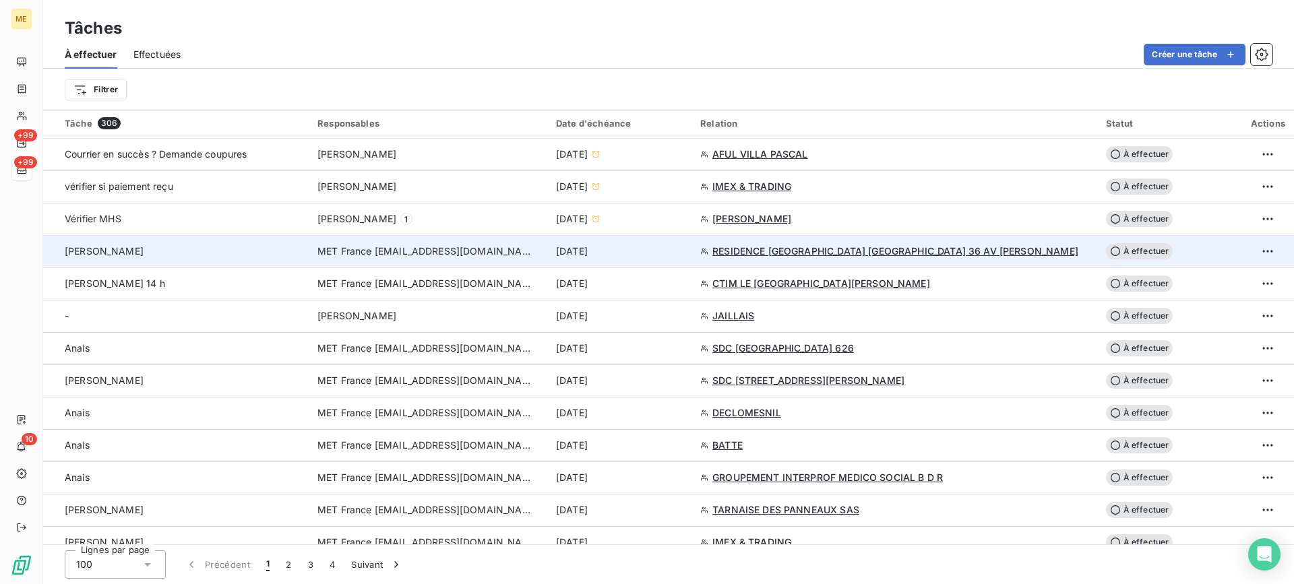
click at [260, 255] on div "Lisa - URGENT" at bounding box center [183, 251] width 237 height 13
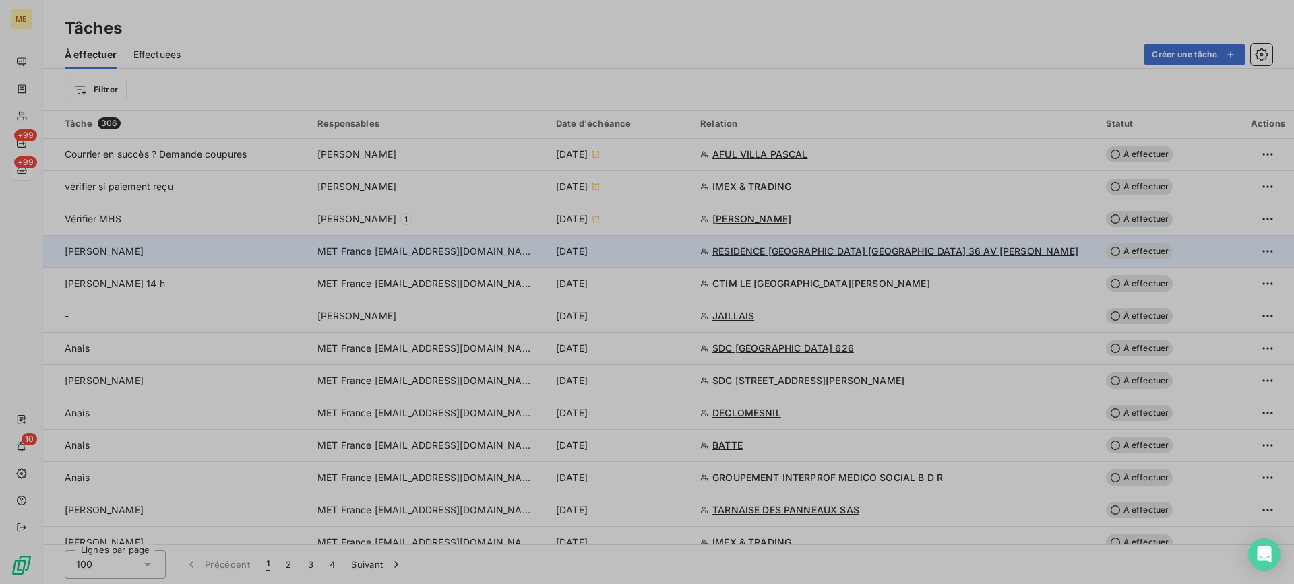
type input "17/09/2025"
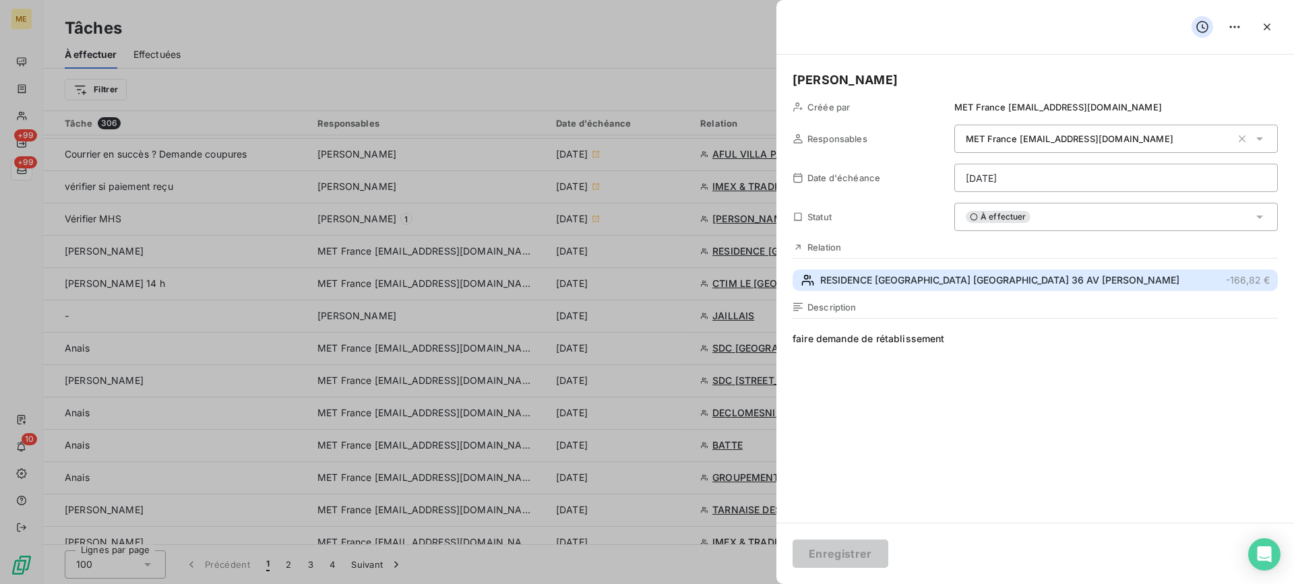
click at [1022, 279] on span "RESIDENCE GREEN PARK BOBIGNY 36 AV KARL MARX" at bounding box center [999, 280] width 359 height 13
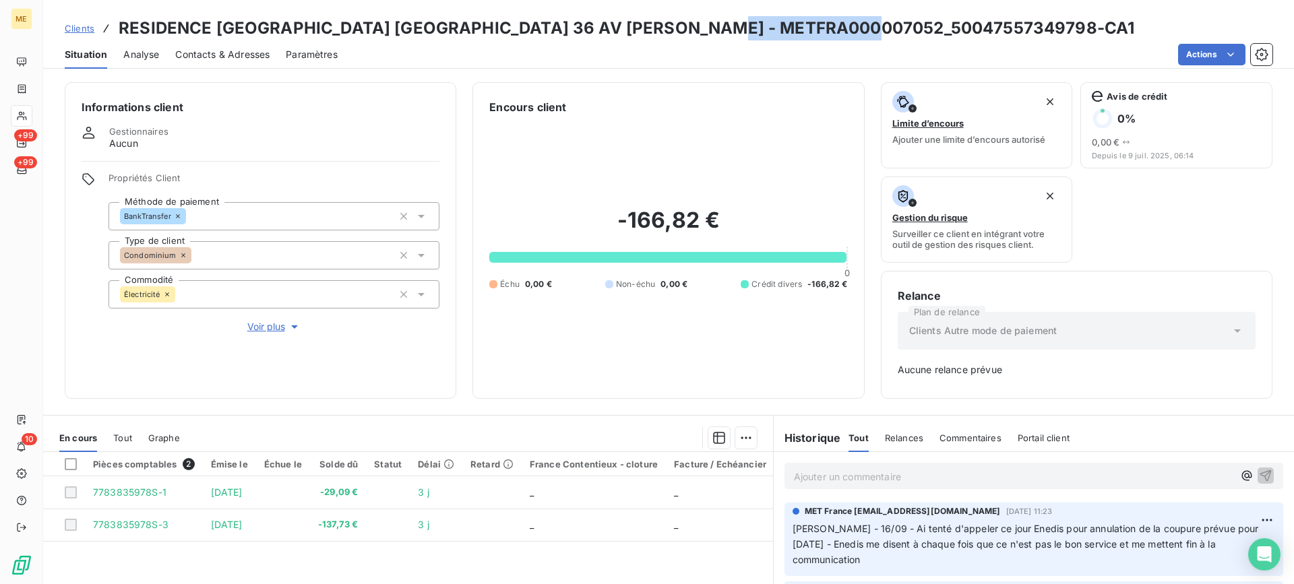
drag, startPoint x: 737, startPoint y: 36, endPoint x: 883, endPoint y: 34, distance: 146.2
click at [883, 34] on h3 "RESIDENCE GREEN PARK BOBIGNY 36 AV KARL MARX - METFRA000007052_50047557349798-C…" at bounding box center [627, 28] width 1016 height 24
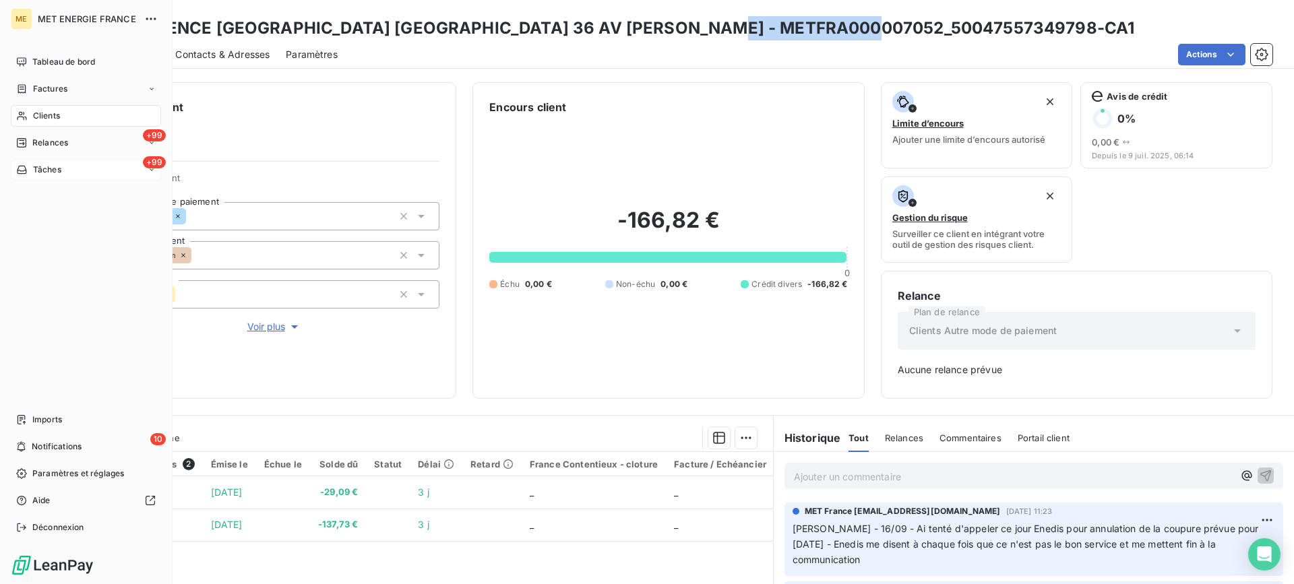
click at [30, 167] on div "Tâches" at bounding box center [38, 170] width 45 height 12
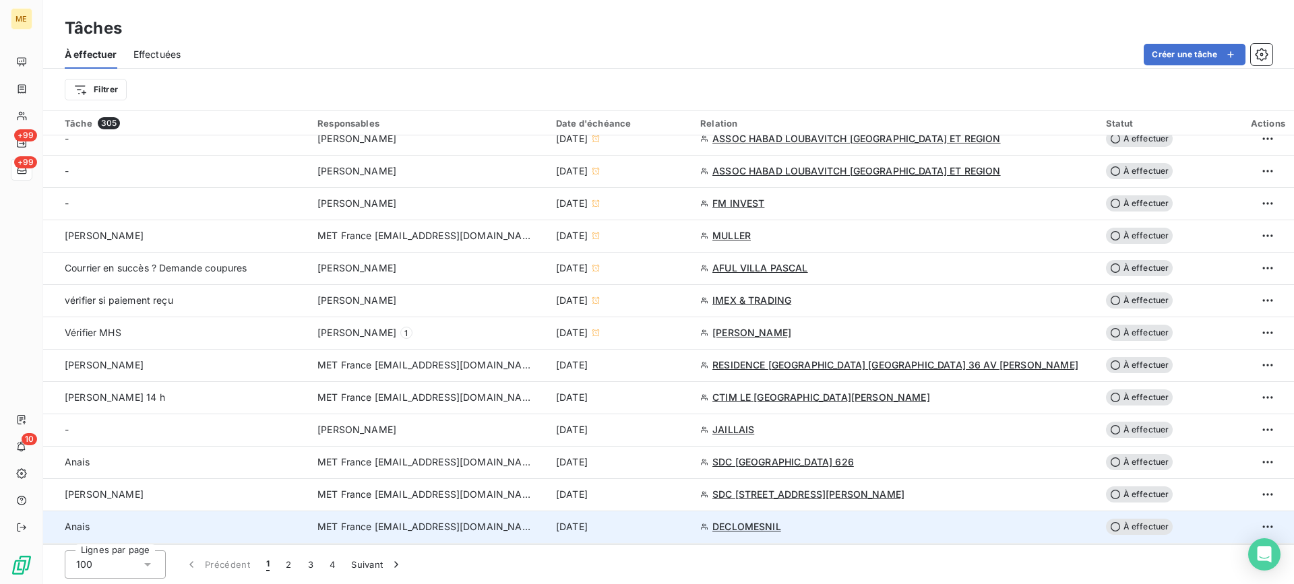
scroll to position [809, 0]
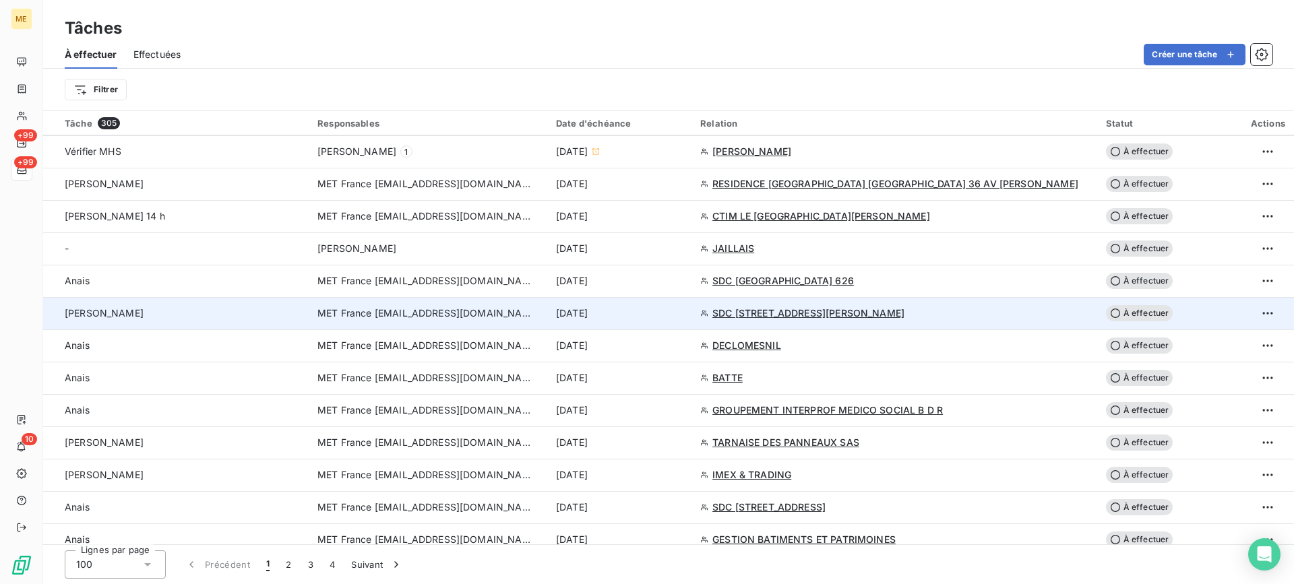
click at [202, 315] on div "Lisa" at bounding box center [183, 313] width 237 height 13
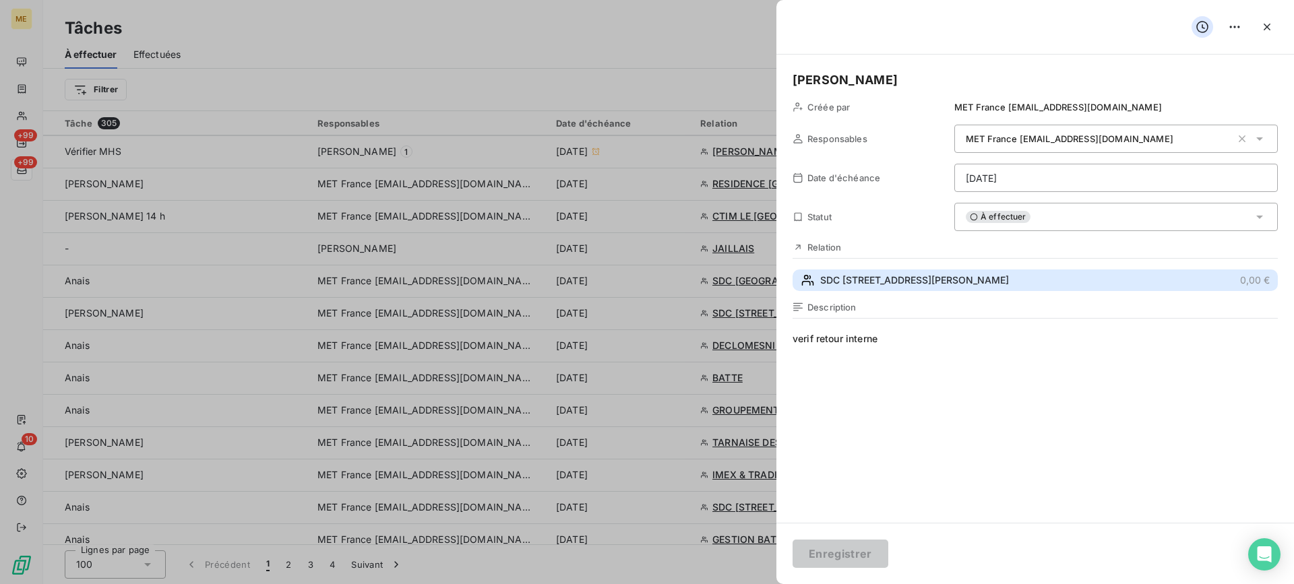
click at [910, 285] on span "SDC 18 RUE ESTIENNE D ORVES" at bounding box center [914, 280] width 189 height 13
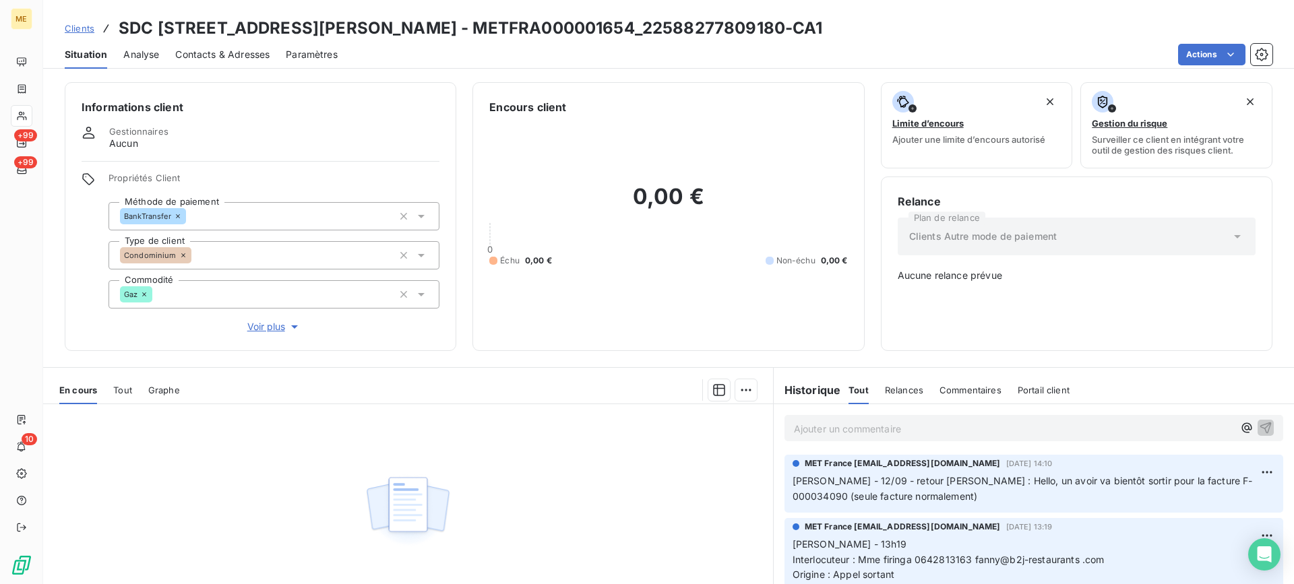
scroll to position [120, 0]
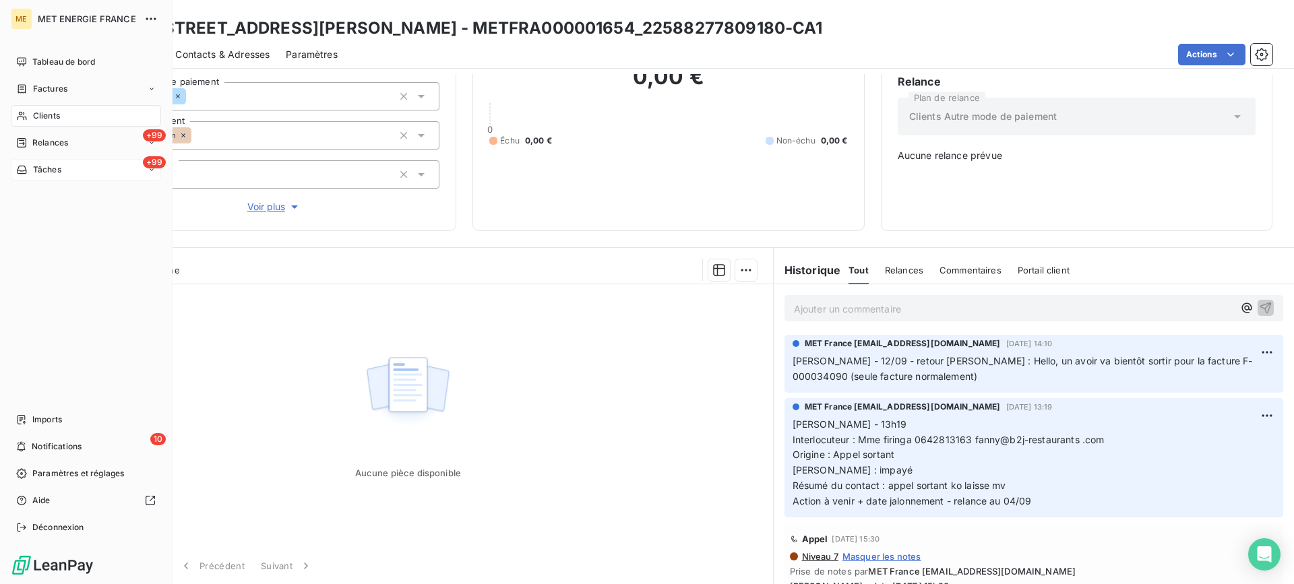
click at [68, 175] on div "+99 Tâches" at bounding box center [86, 170] width 150 height 22
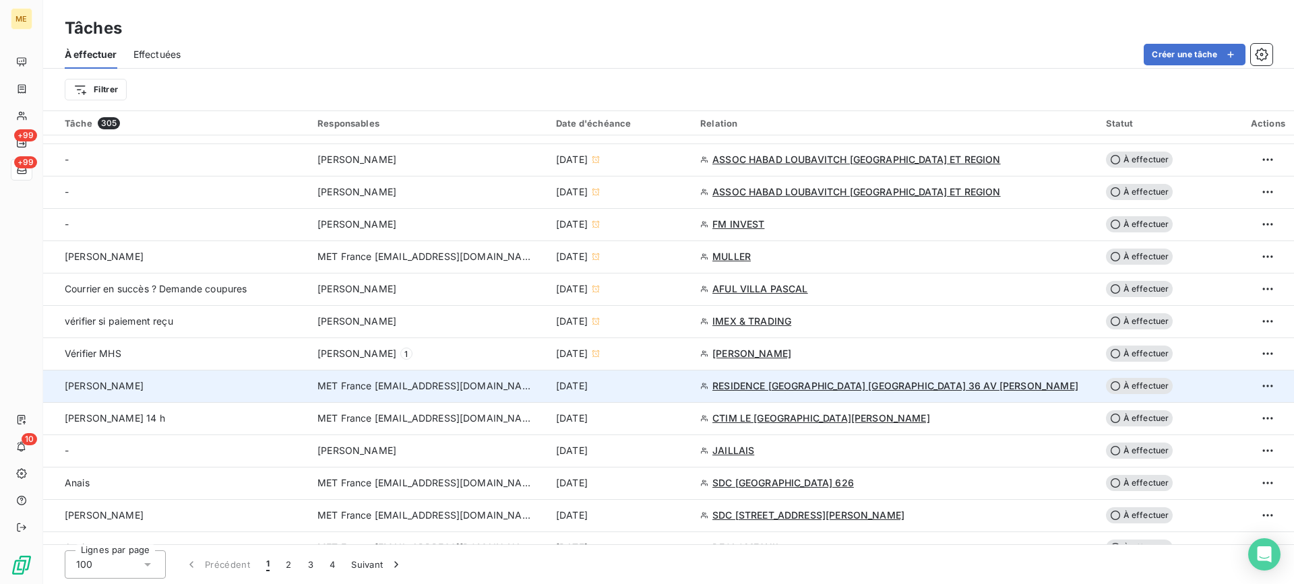
scroll to position [809, 0]
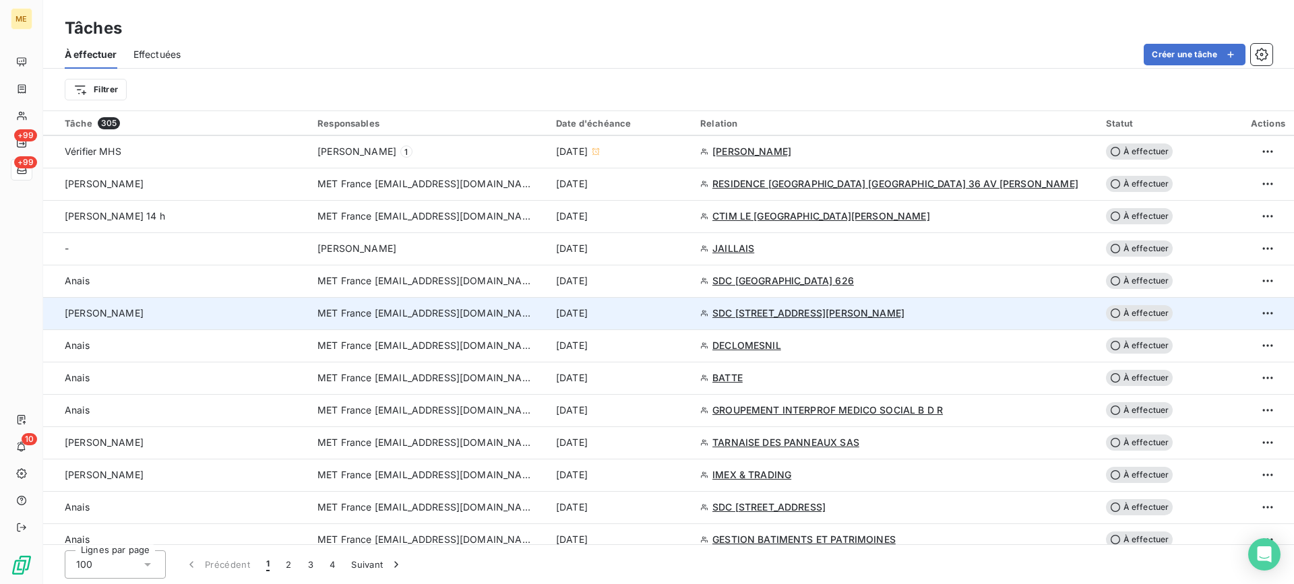
click at [206, 318] on div "Lisa" at bounding box center [183, 313] width 237 height 13
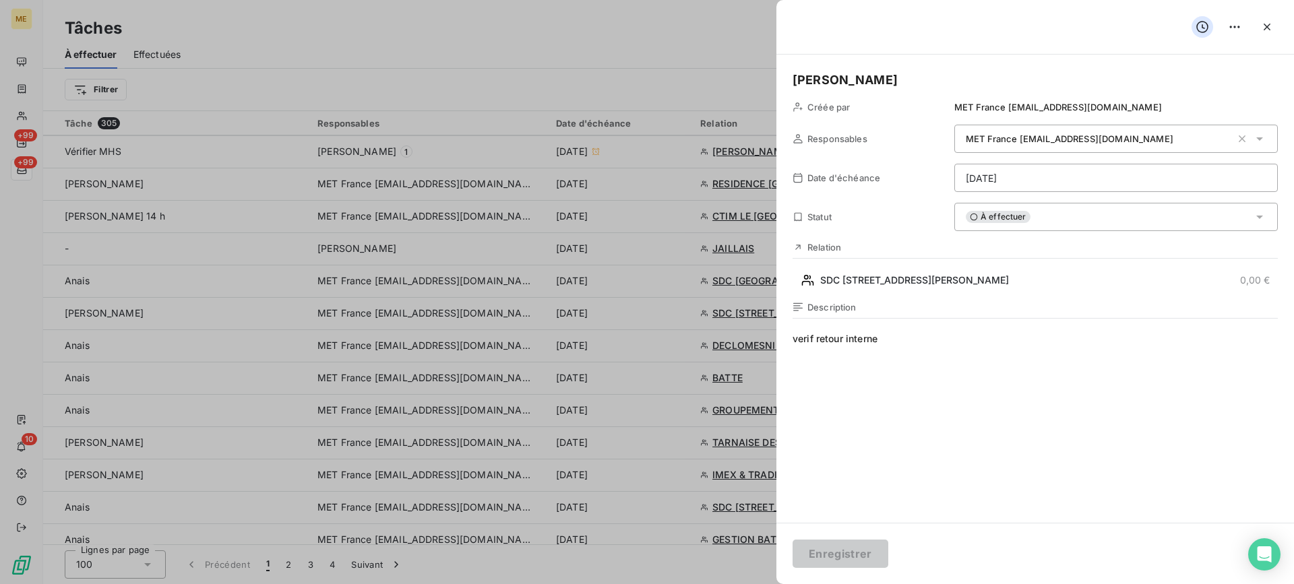
click at [1036, 218] on div "À effectuer" at bounding box center [1115, 217] width 323 height 28
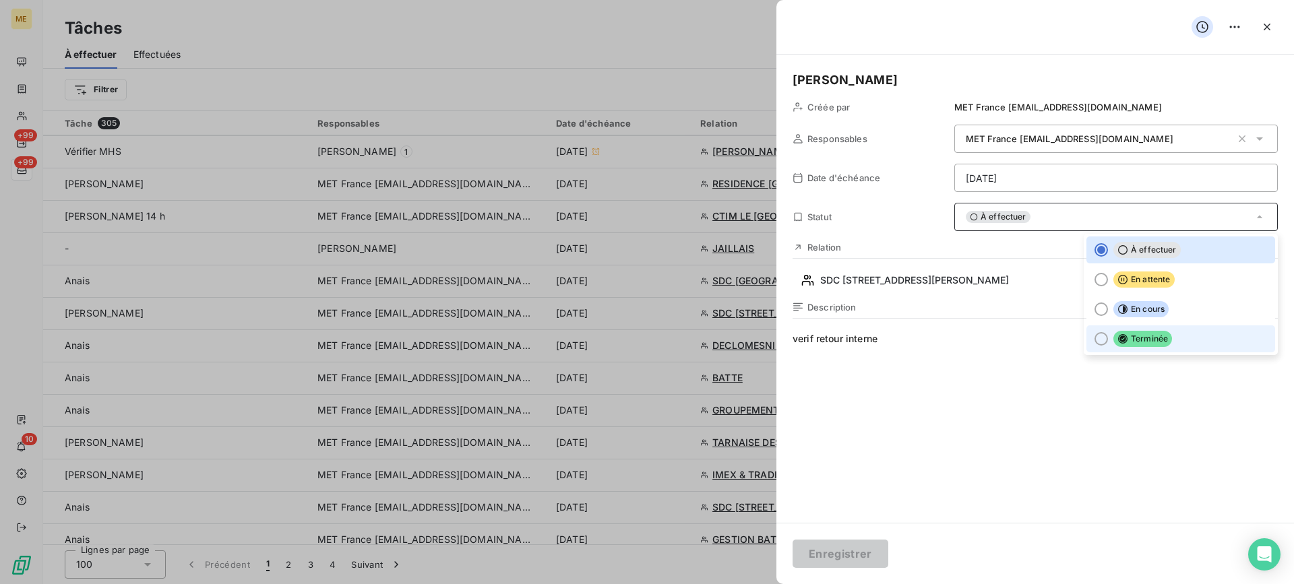
drag, startPoint x: 1096, startPoint y: 342, endPoint x: 1020, endPoint y: 399, distance: 95.3
click at [1097, 342] on li "Terminée" at bounding box center [1180, 338] width 189 height 27
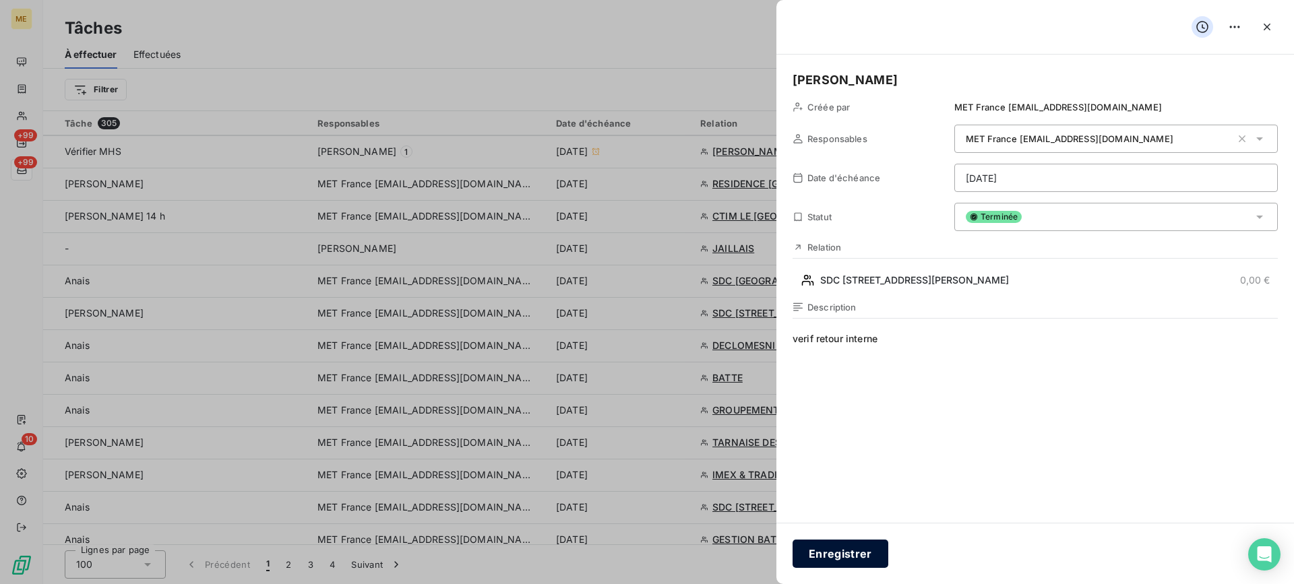
drag, startPoint x: 805, startPoint y: 559, endPoint x: 822, endPoint y: 552, distance: 19.0
click at [813, 555] on button "Enregistrer" at bounding box center [841, 554] width 96 height 28
click at [822, 552] on button "Enregistrer" at bounding box center [841, 554] width 96 height 28
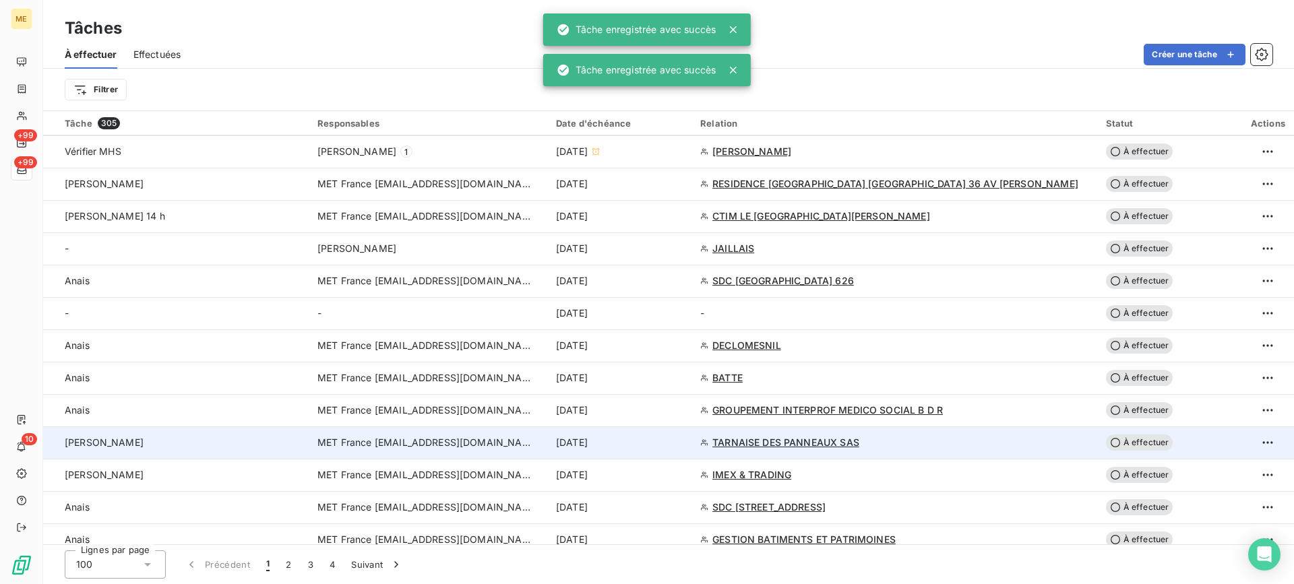
click at [284, 443] on div "Lisa" at bounding box center [183, 442] width 237 height 13
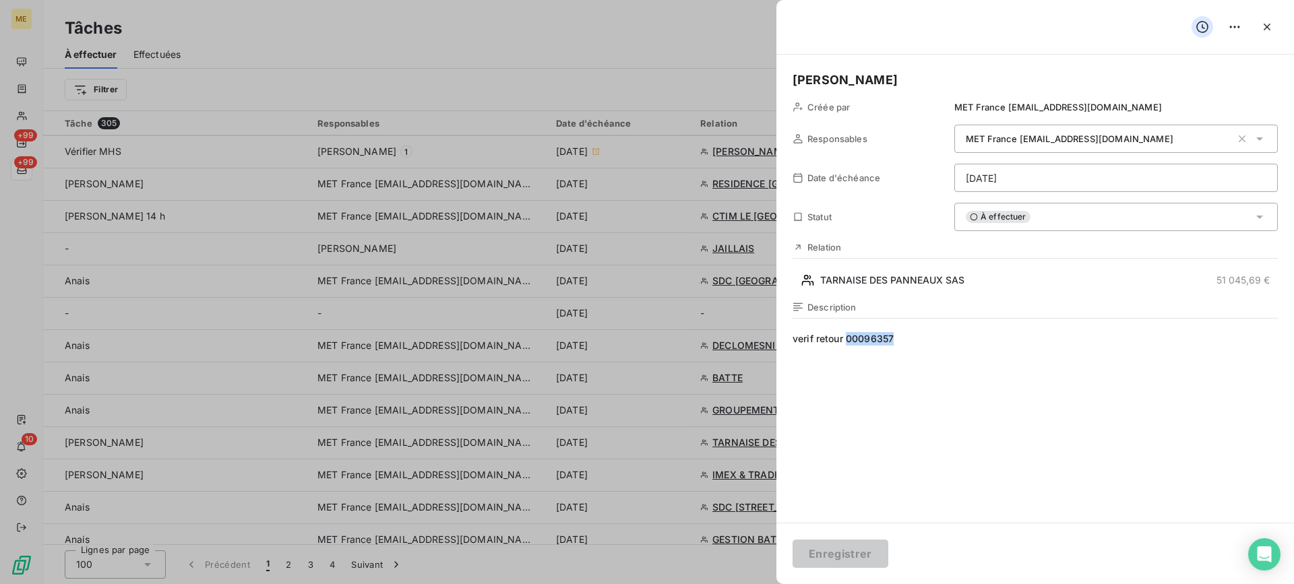
drag, startPoint x: 890, startPoint y: 344, endPoint x: 849, endPoint y: 344, distance: 40.4
click at [849, 344] on span "verif retour 00096357" at bounding box center [1035, 461] width 485 height 259
click at [1059, 183] on html "ME +99 +99 10 Tâches À effectuer Effectuées Créer une tâche Filtrer Tâche 305 R…" at bounding box center [647, 292] width 1294 height 584
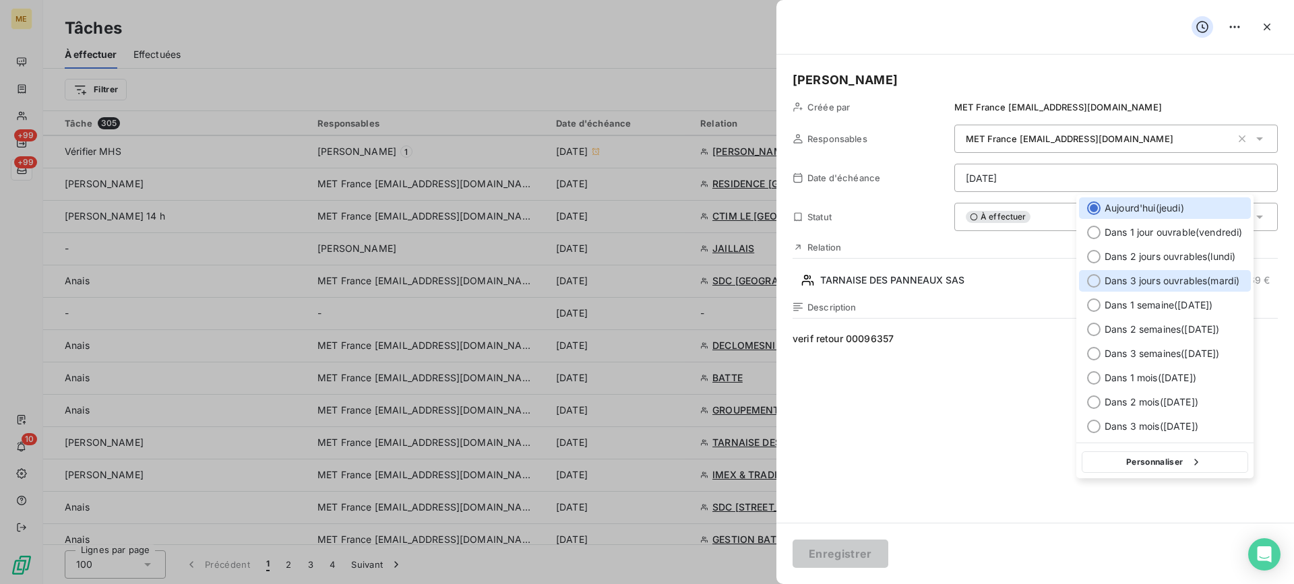
click at [1140, 275] on span "Dans 3 jours ouvrables ( mardi )" at bounding box center [1172, 280] width 135 height 13
type input "23/09/2025"
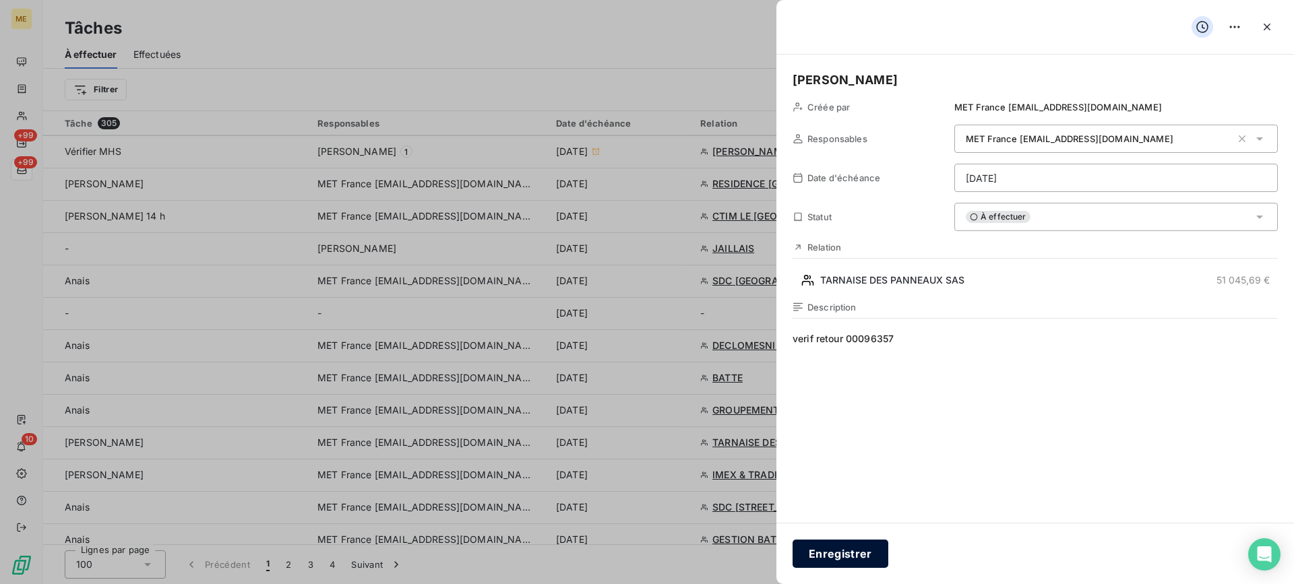
click at [856, 555] on button "Enregistrer" at bounding box center [841, 554] width 96 height 28
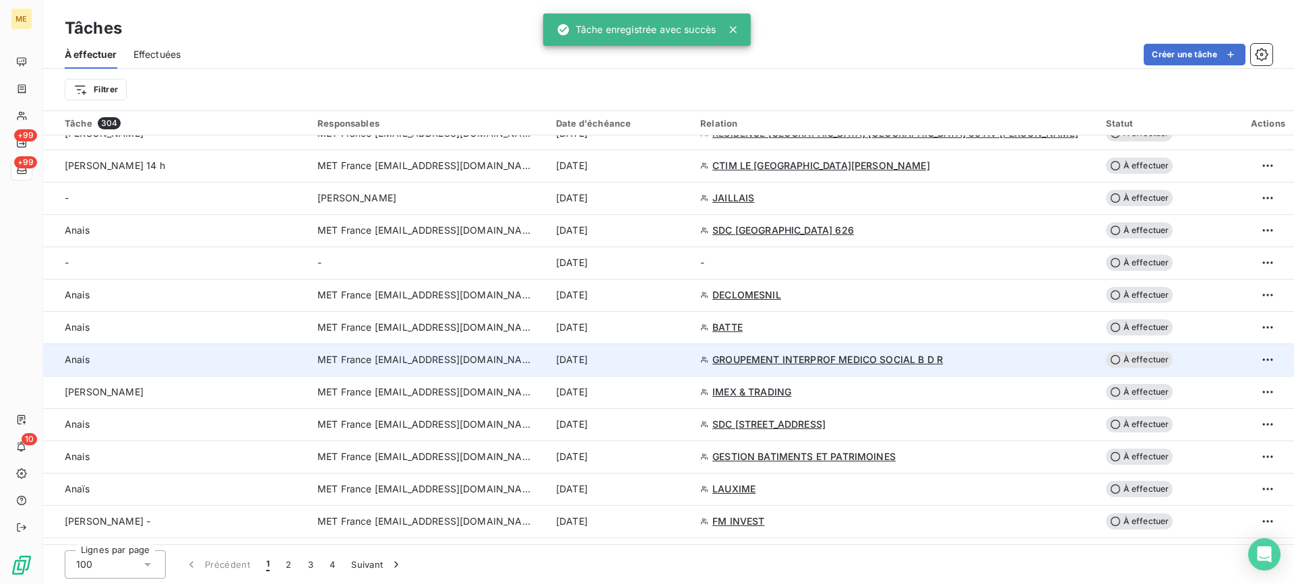
scroll to position [876, 0]
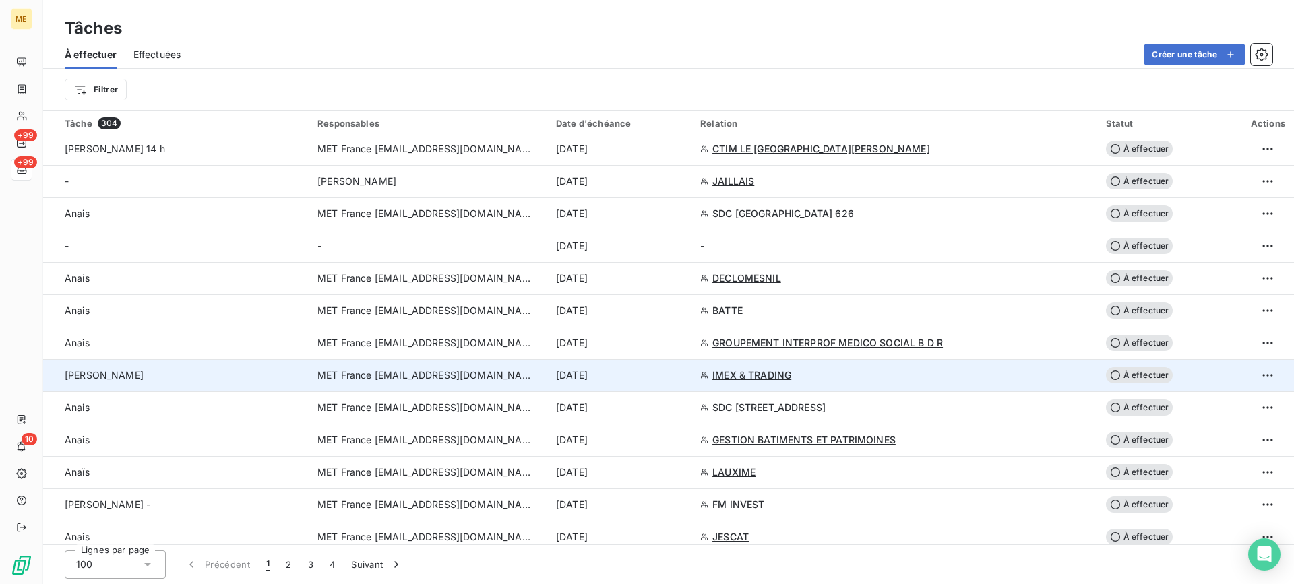
click at [192, 377] on div "lisa - valérie" at bounding box center [183, 375] width 237 height 13
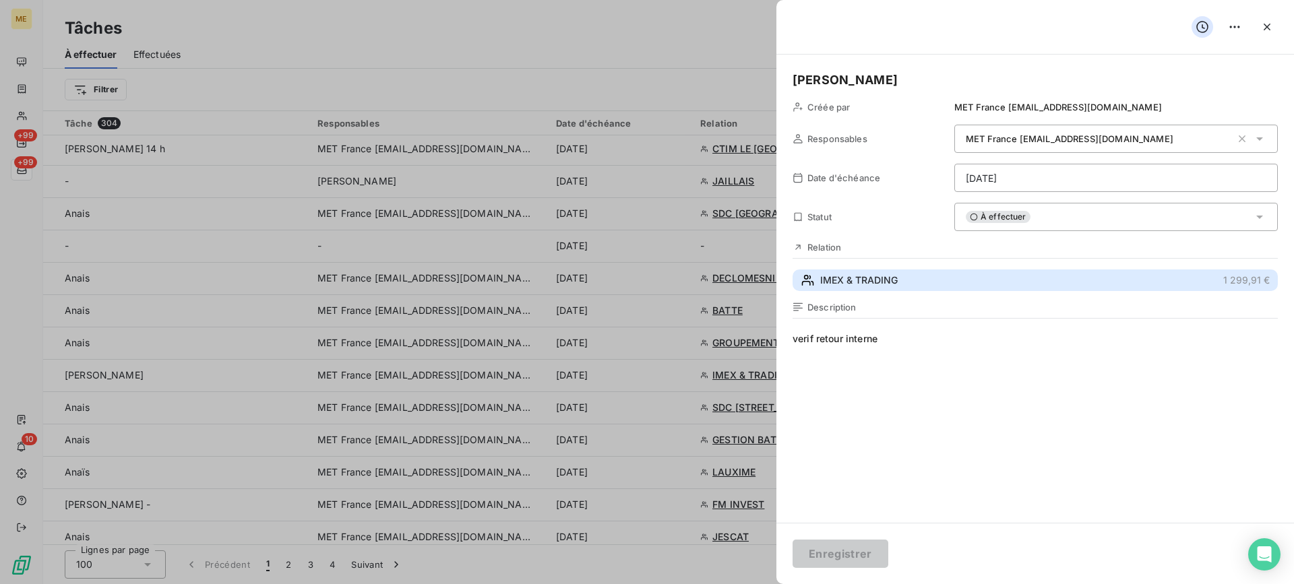
click at [984, 286] on button "IMEX & TRADING 1 299,91 €" at bounding box center [1035, 281] width 485 height 22
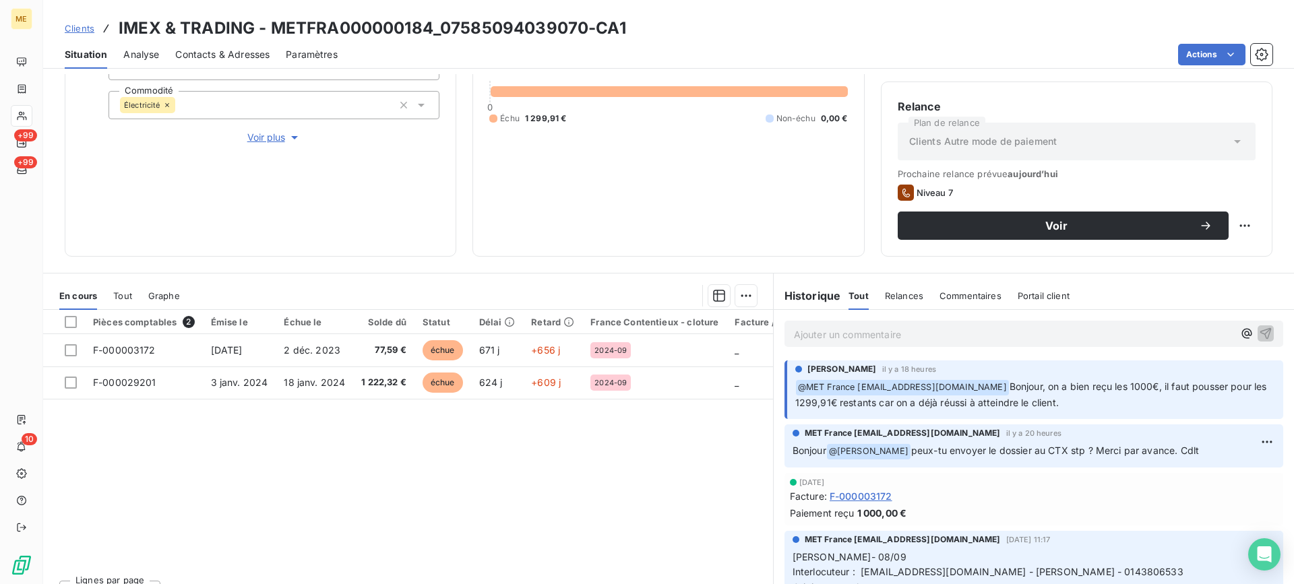
scroll to position [202, 0]
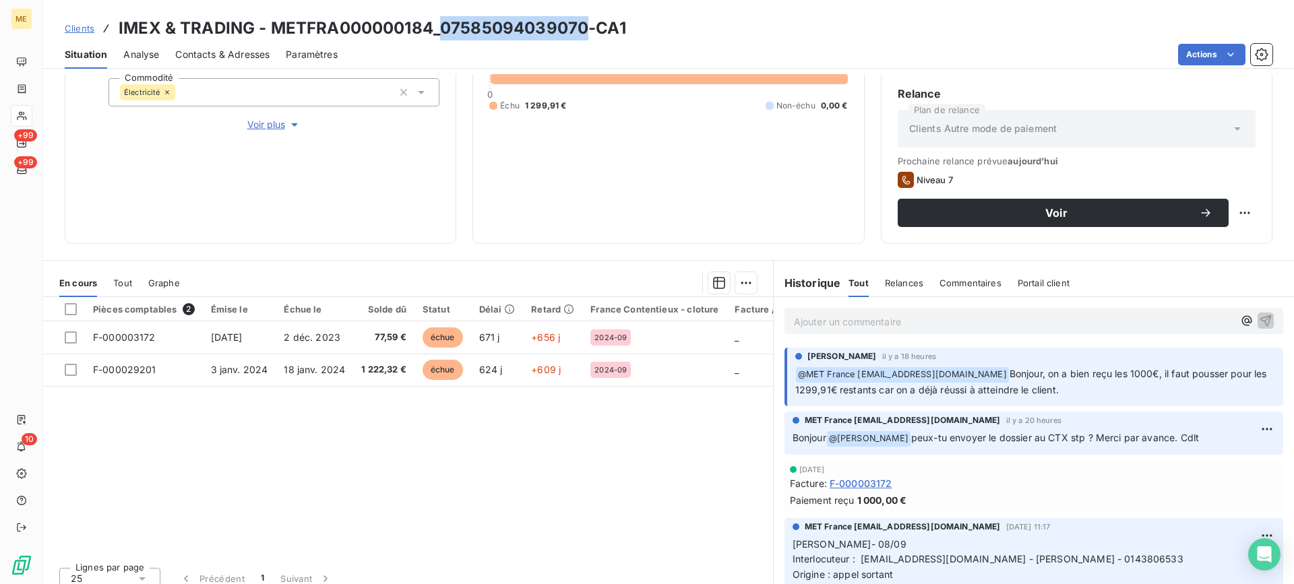
drag, startPoint x: 439, startPoint y: 32, endPoint x: 581, endPoint y: 26, distance: 141.6
click at [581, 26] on h3 "IMEX & TRADING - METFRA000000184_07585094039070-CA1" at bounding box center [372, 28] width 507 height 24
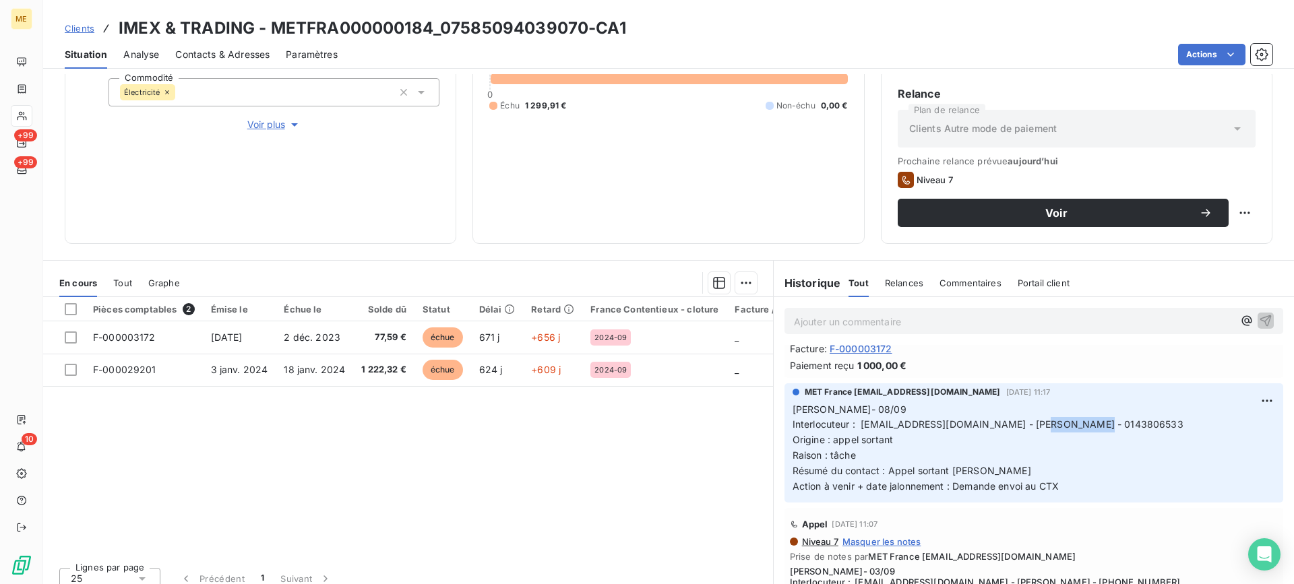
drag, startPoint x: 1019, startPoint y: 423, endPoint x: 1096, endPoint y: 423, distance: 77.5
click at [1096, 423] on p "Lisa- 08/09 Interlocuteur : elietohme@hotmail.fr - Mr Tohme - 0143806533 Origin…" at bounding box center [1034, 448] width 483 height 92
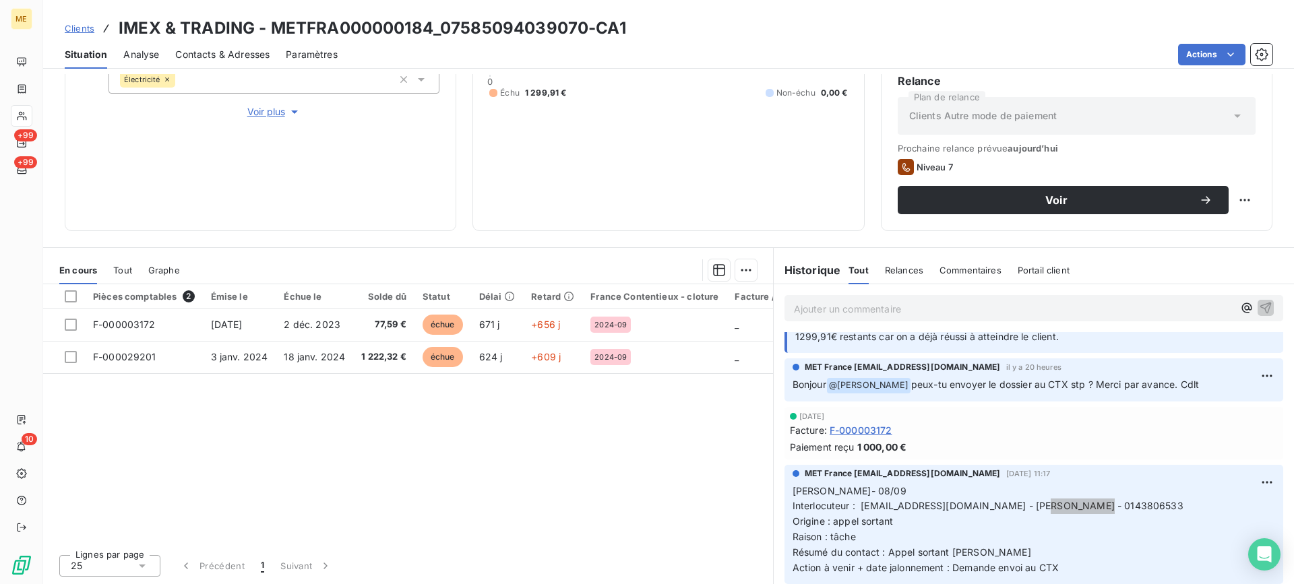
scroll to position [67, 0]
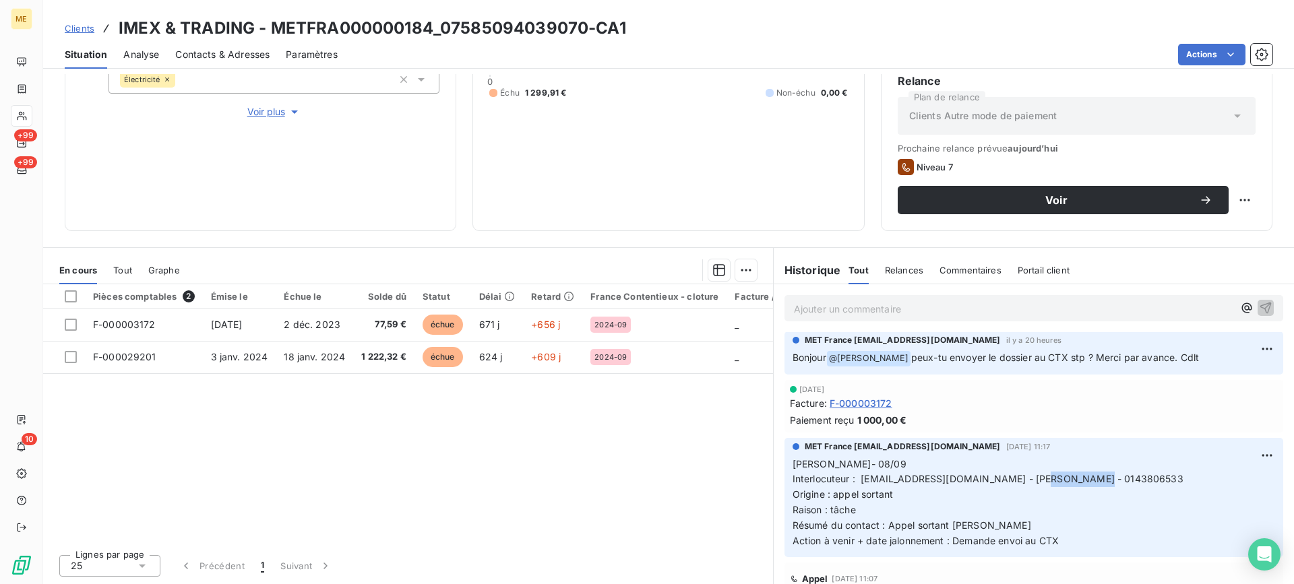
drag, startPoint x: 1061, startPoint y: 544, endPoint x: 899, endPoint y: 360, distance: 245.0
click at [793, 463] on p "Lisa- 08/09 Interlocuteur : elietohme@hotmail.fr - Mr Tohme - 0143806533 Origin…" at bounding box center [1034, 503] width 483 height 92
click at [922, 311] on p "Ajouter un commentaire ﻿" at bounding box center [1013, 309] width 439 height 17
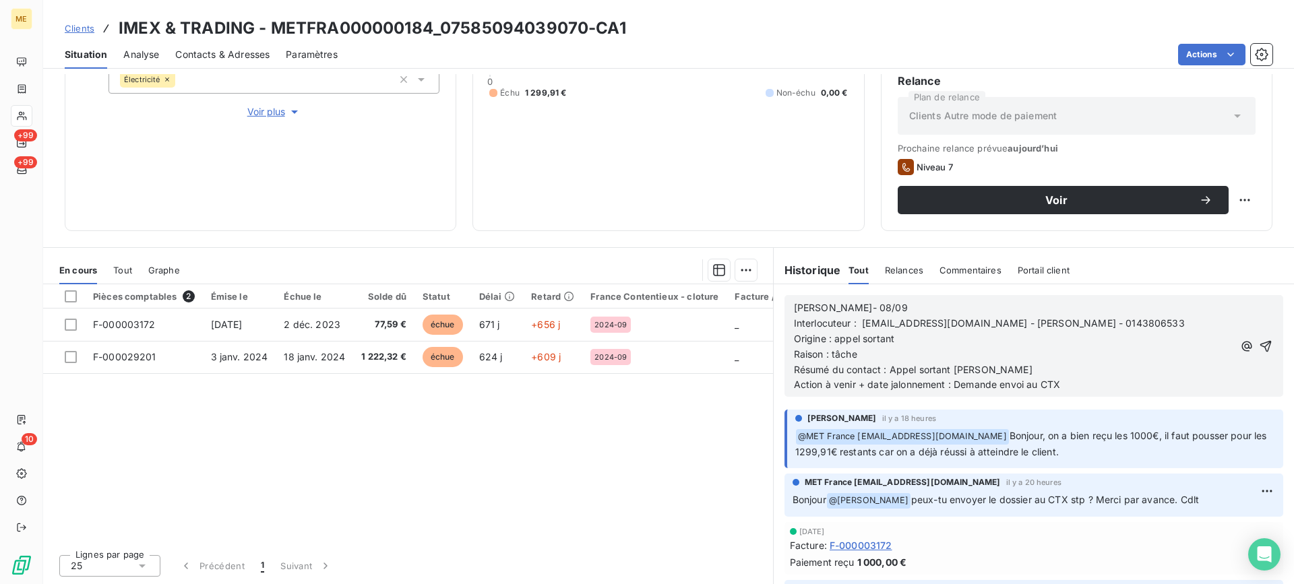
scroll to position [0, 0]
click at [1022, 363] on p "Résumé du contact : Appel sortant ko" at bounding box center [1013, 370] width 439 height 15
drag, startPoint x: 1074, startPoint y: 381, endPoint x: 954, endPoint y: 394, distance: 121.2
click at [954, 394] on div "Lisa- 08/09 Interlocuteur : elietohme@hotmail.fr - Mr Tohme - 0143806533 Origin…" at bounding box center [1033, 346] width 499 height 102
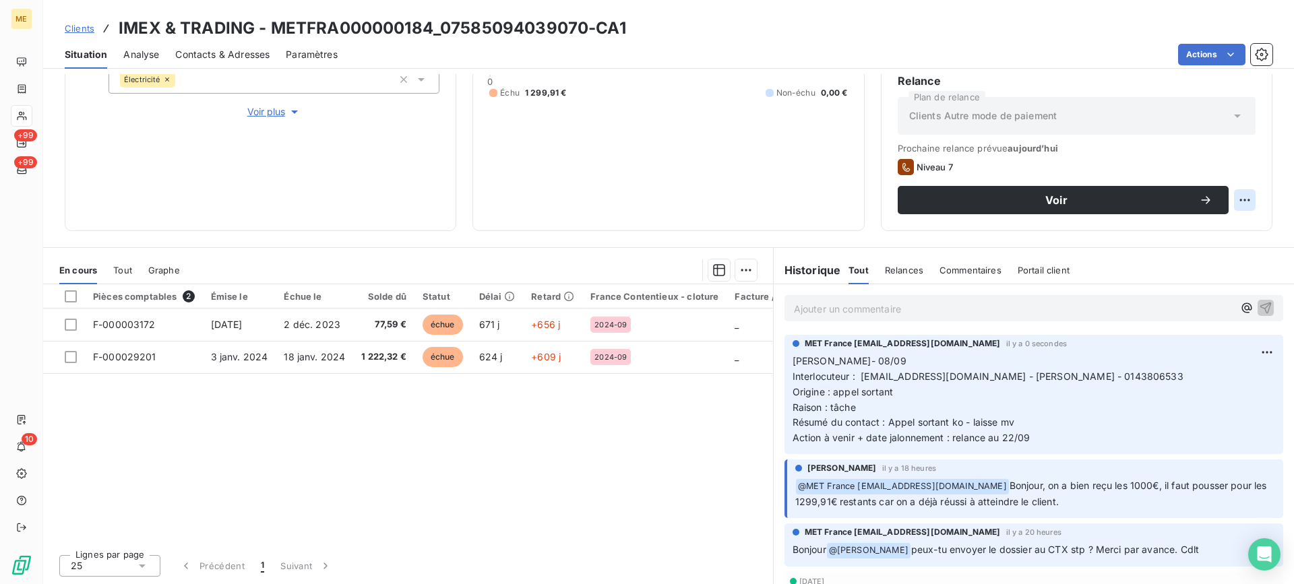
click at [1226, 204] on html "ME +99 +99 10 Clients IMEX & TRADING - METFRA000000184_07585094039070-CA1 Situa…" at bounding box center [647, 292] width 1294 height 584
click at [1198, 223] on div "Replanifier cette action" at bounding box center [1179, 230] width 121 height 22
select select "8"
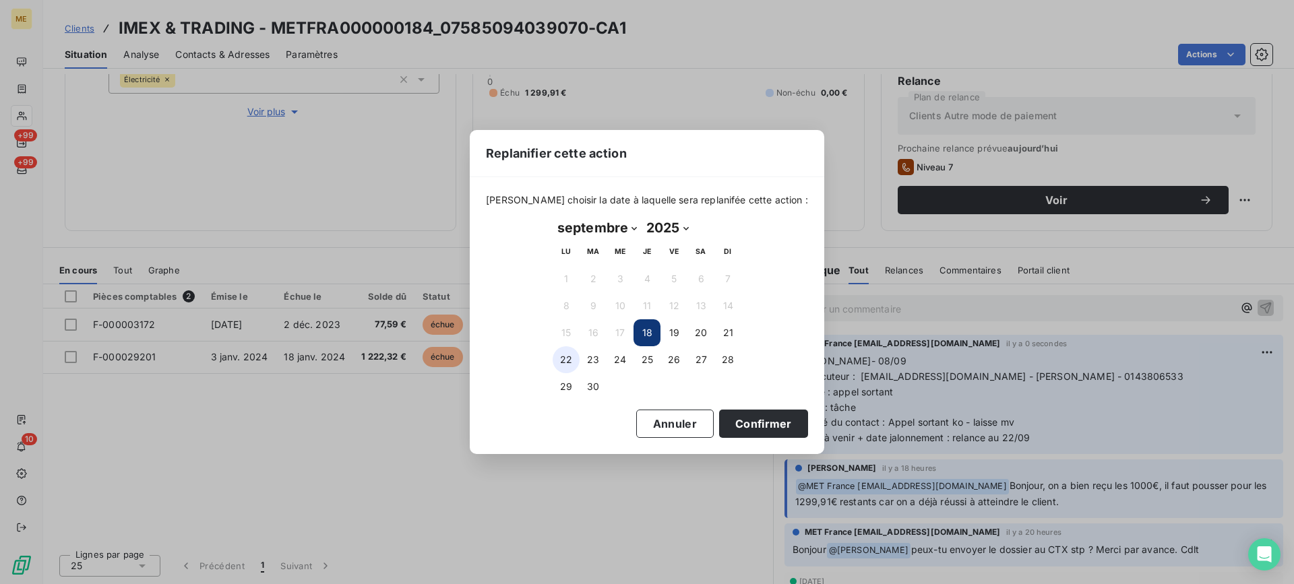
click at [576, 359] on button "22" at bounding box center [566, 359] width 27 height 27
click at [746, 424] on button "Confirmer" at bounding box center [763, 424] width 89 height 28
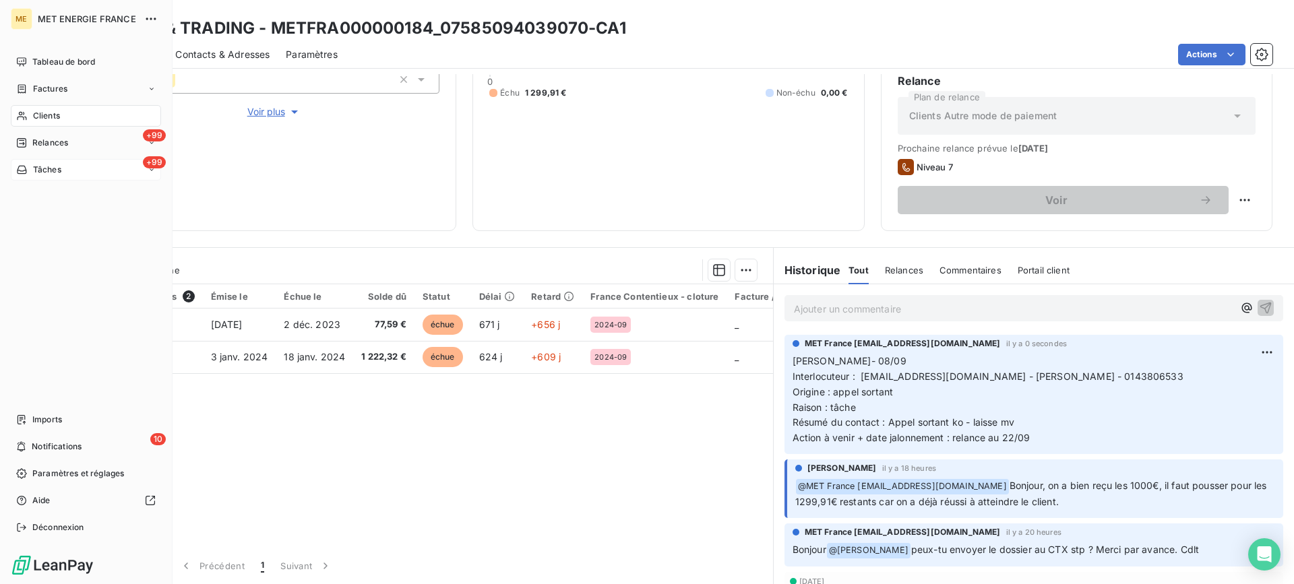
click at [36, 169] on span "Tâches" at bounding box center [47, 170] width 28 height 12
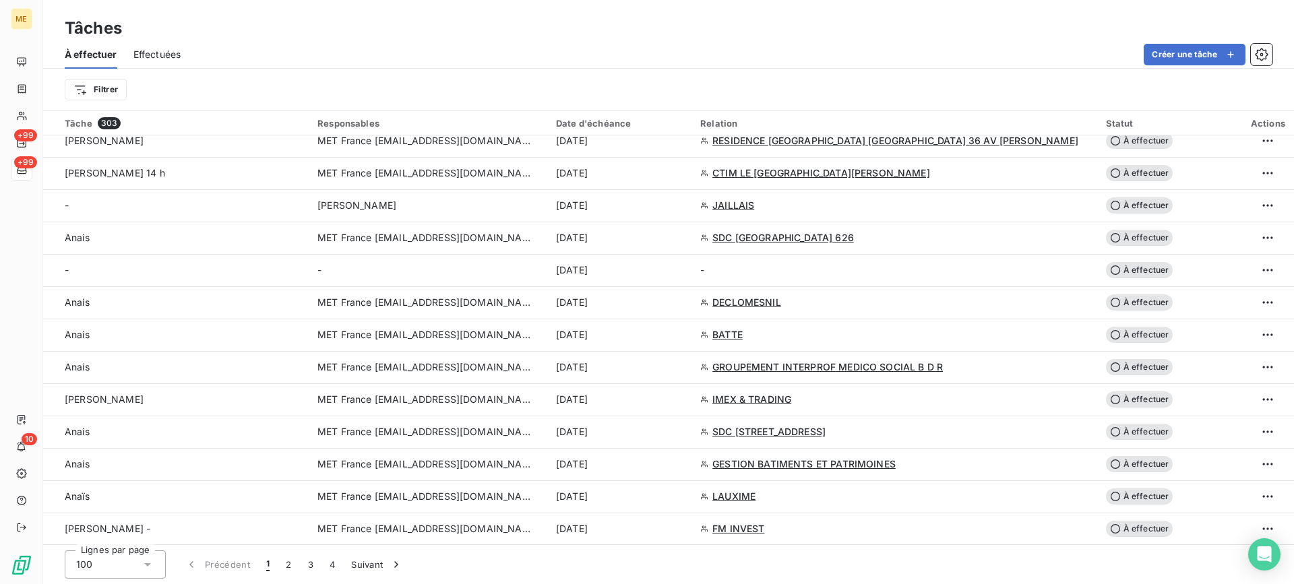
scroll to position [876, 0]
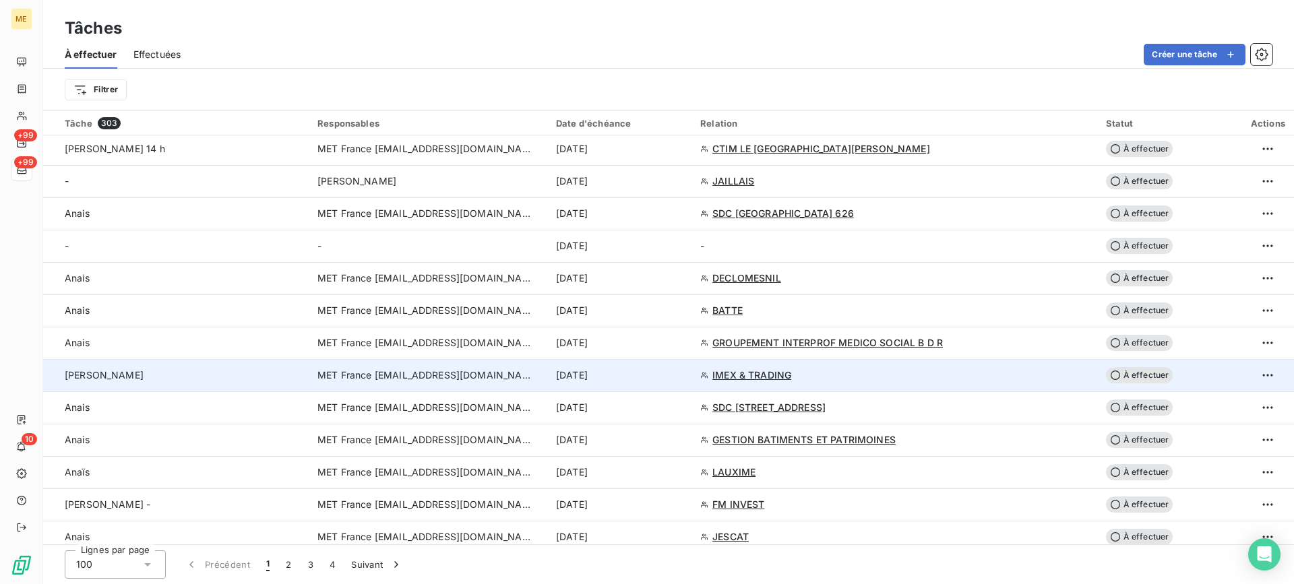
click at [230, 377] on div "lisa - valérie" at bounding box center [183, 375] width 237 height 13
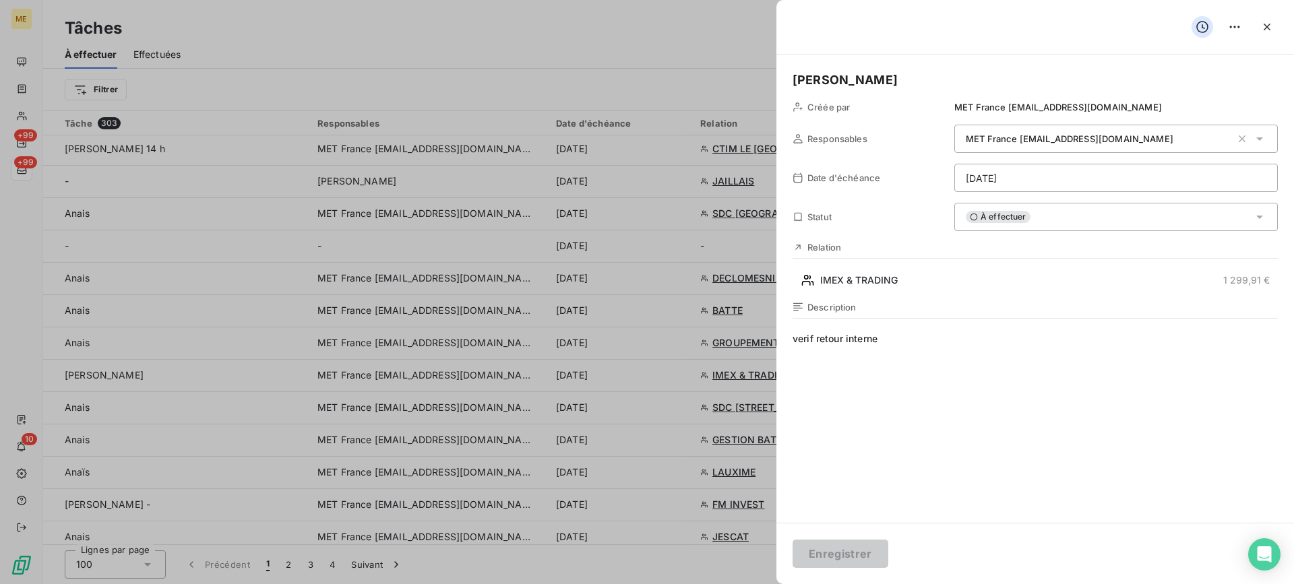
click at [1037, 186] on html "ME +99 +99 10 Tâches À effectuer Effectuées Créer une tâche Filtrer Tâche 303 R…" at bounding box center [647, 292] width 1294 height 584
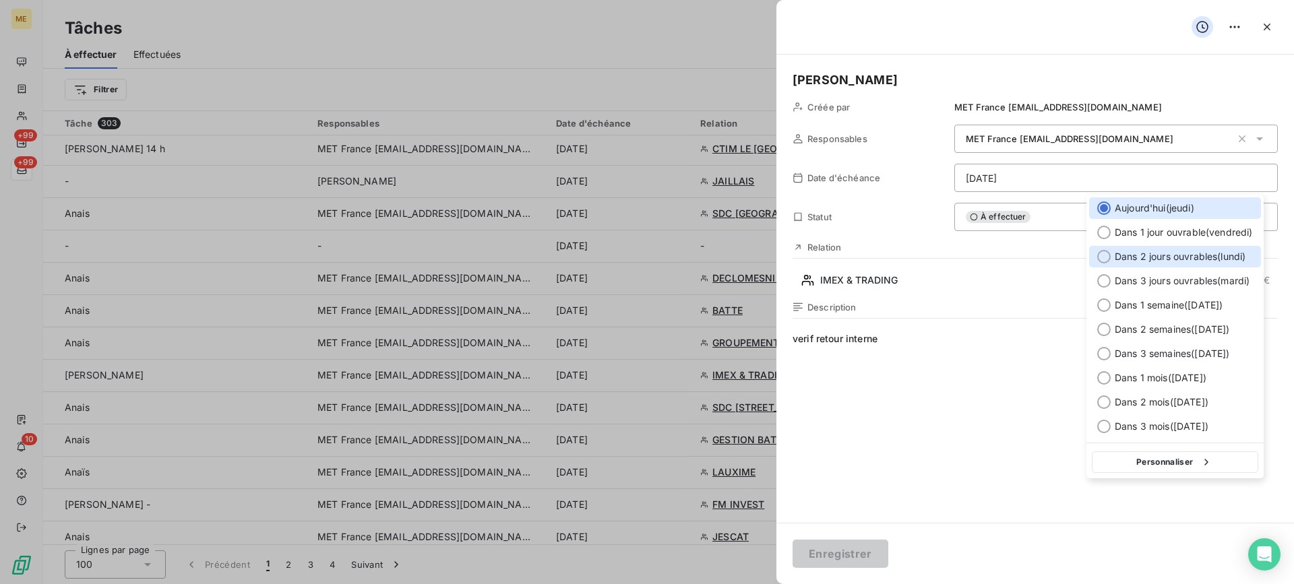
click at [1122, 263] on span "Dans 2 jours ouvrables ( lundi )" at bounding box center [1180, 256] width 131 height 13
type input "22/09/2025"
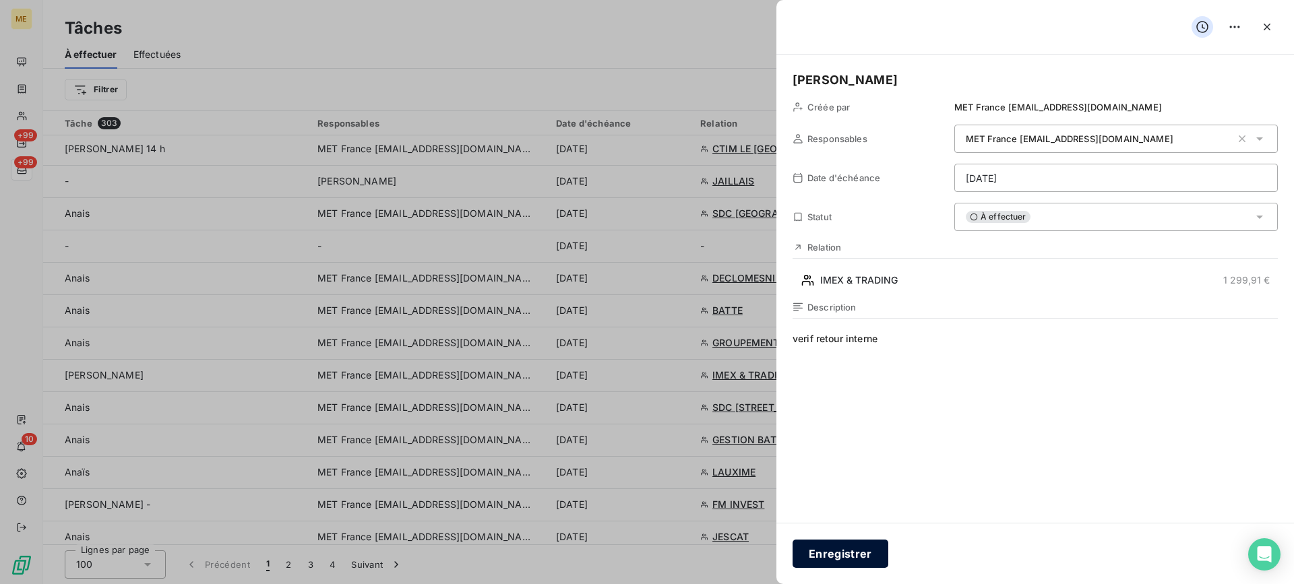
click at [854, 548] on button "Enregistrer" at bounding box center [841, 554] width 96 height 28
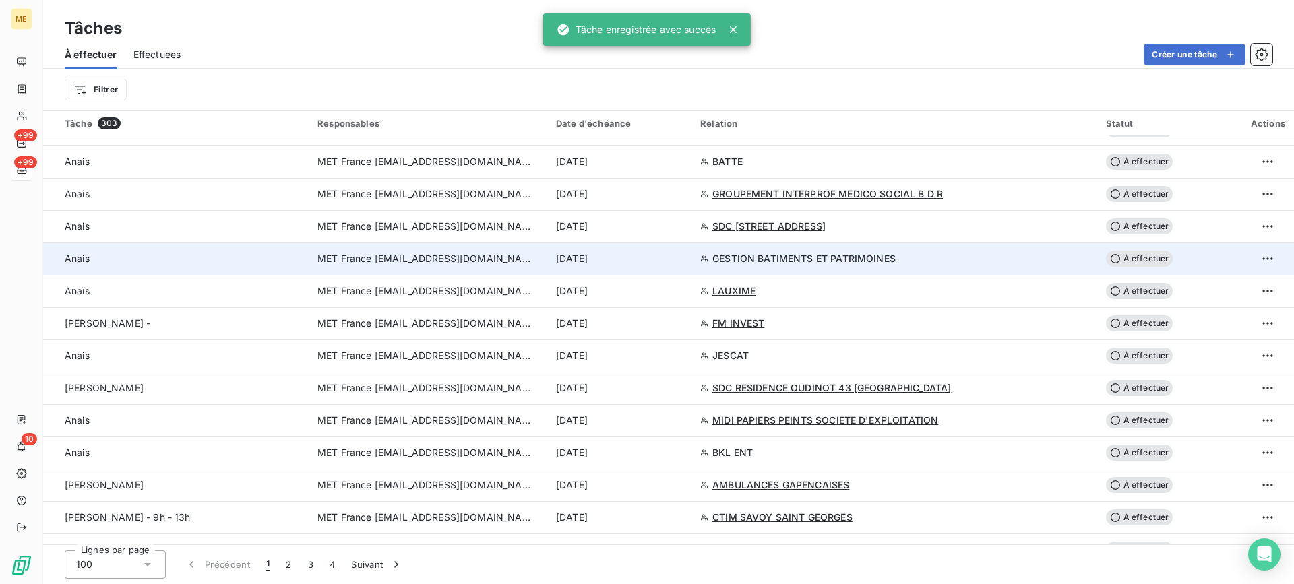
scroll to position [1078, 0]
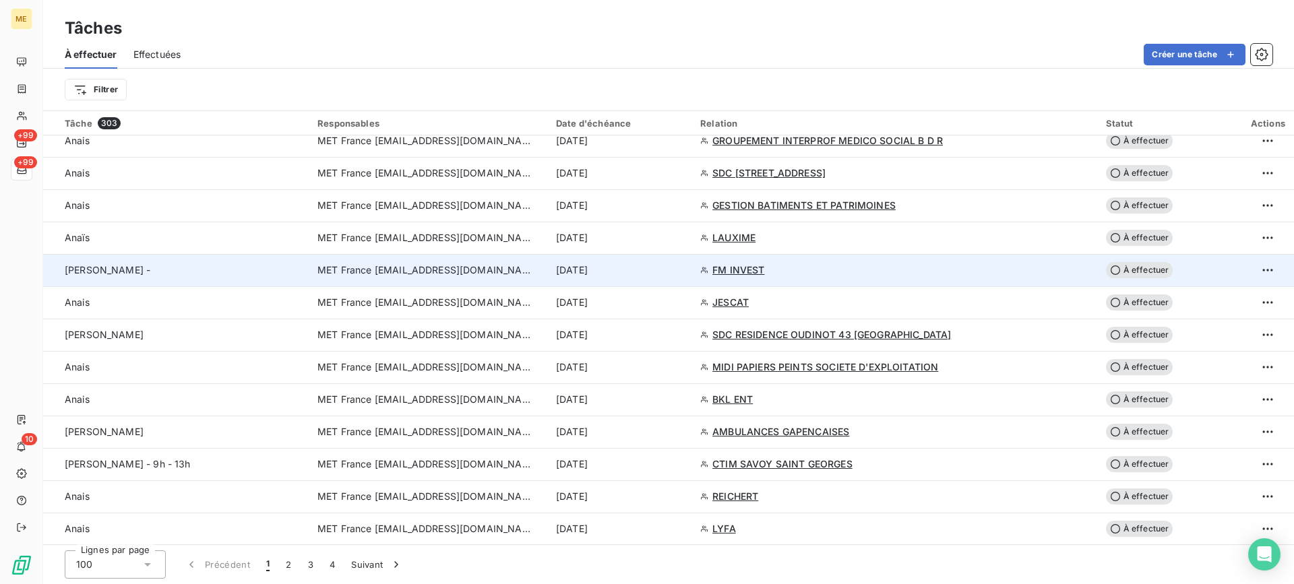
click at [241, 274] on div "Lisa -" at bounding box center [183, 269] width 237 height 13
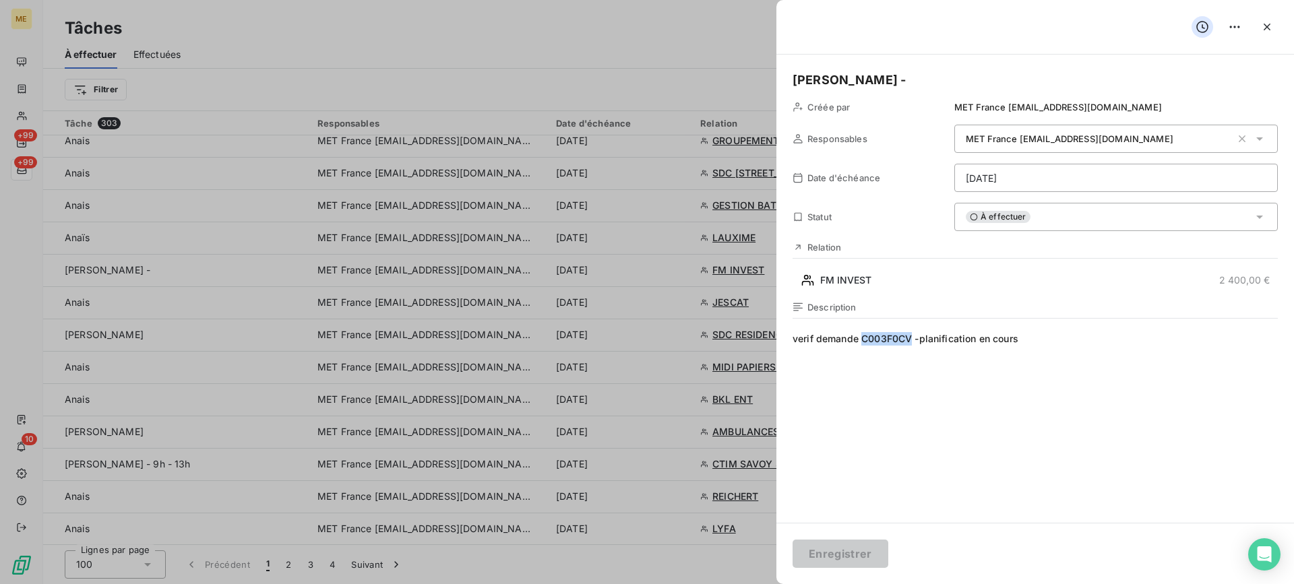
drag, startPoint x: 863, startPoint y: 343, endPoint x: 910, endPoint y: 338, distance: 47.5
click at [910, 338] on span "verif demande C003F0CV -planification en cours" at bounding box center [1035, 461] width 485 height 259
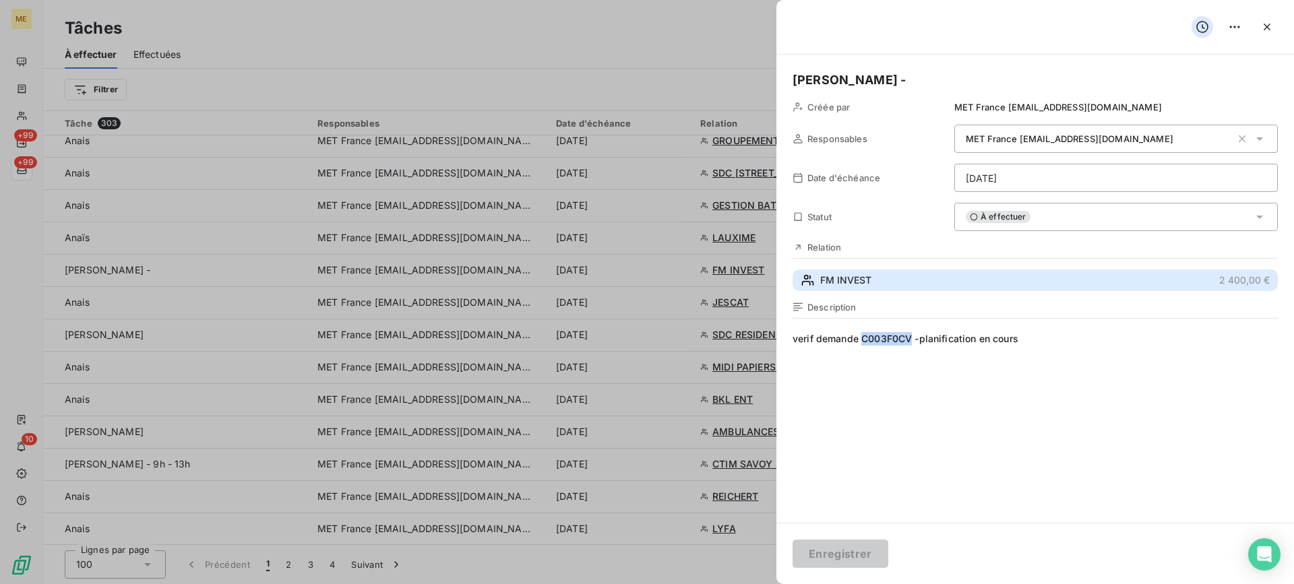
click at [858, 274] on span "FM INVEST" at bounding box center [845, 280] width 51 height 13
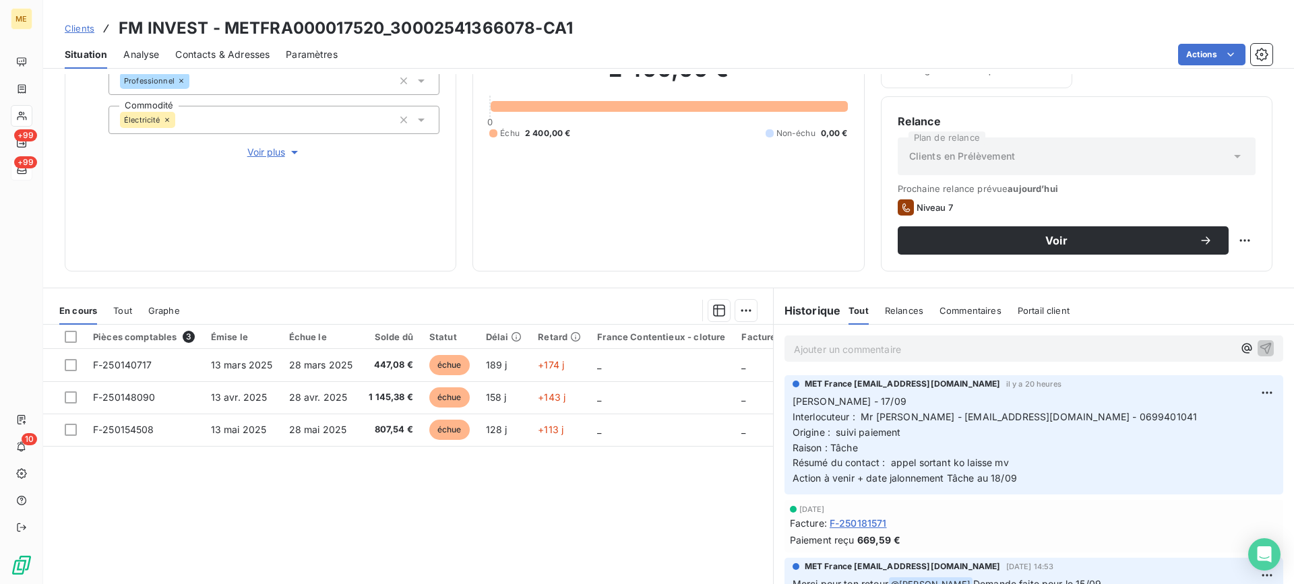
scroll to position [148, 0]
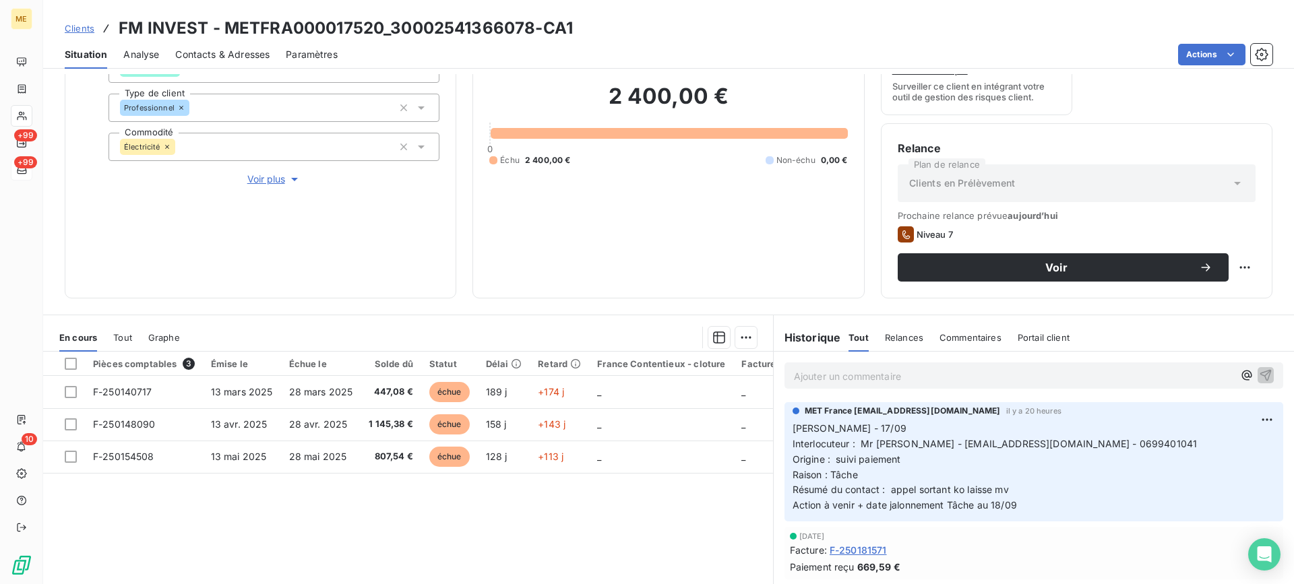
click at [1233, 270] on html "ME +99 +99 10 Clients FM INVEST - METFRA000017520_30002541366078-CA1 Situation …" at bounding box center [647, 292] width 1294 height 584
click at [1214, 296] on div "Replanifier cette action" at bounding box center [1179, 297] width 121 height 22
select select "8"
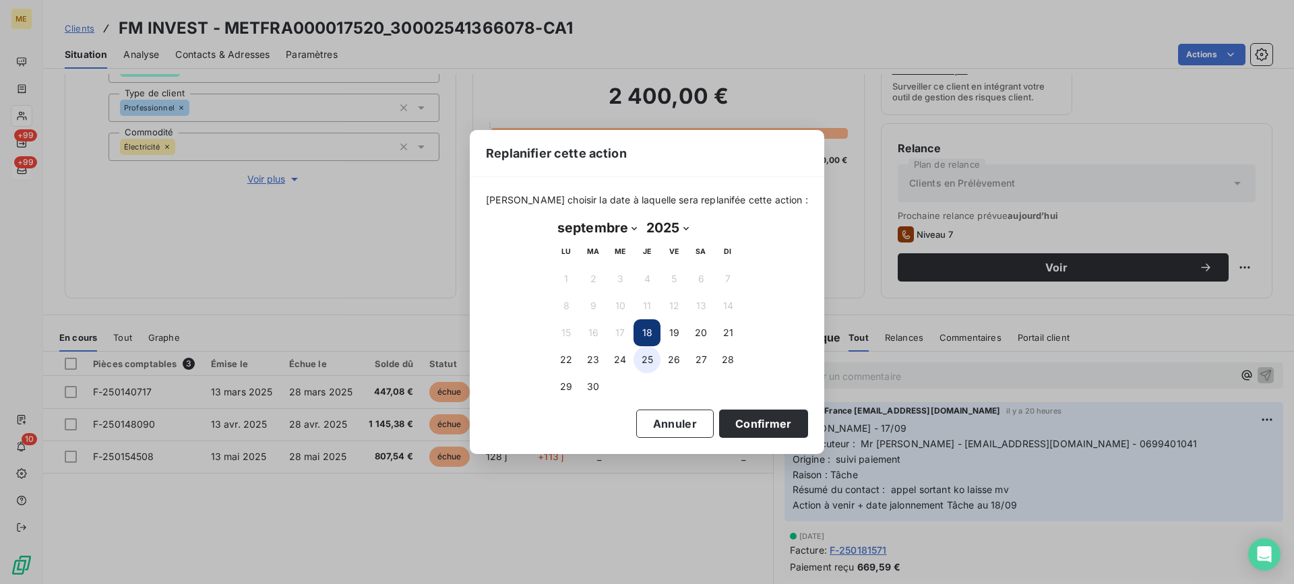
click at [644, 360] on button "25" at bounding box center [646, 359] width 27 height 27
click at [750, 421] on button "Confirmer" at bounding box center [763, 424] width 89 height 28
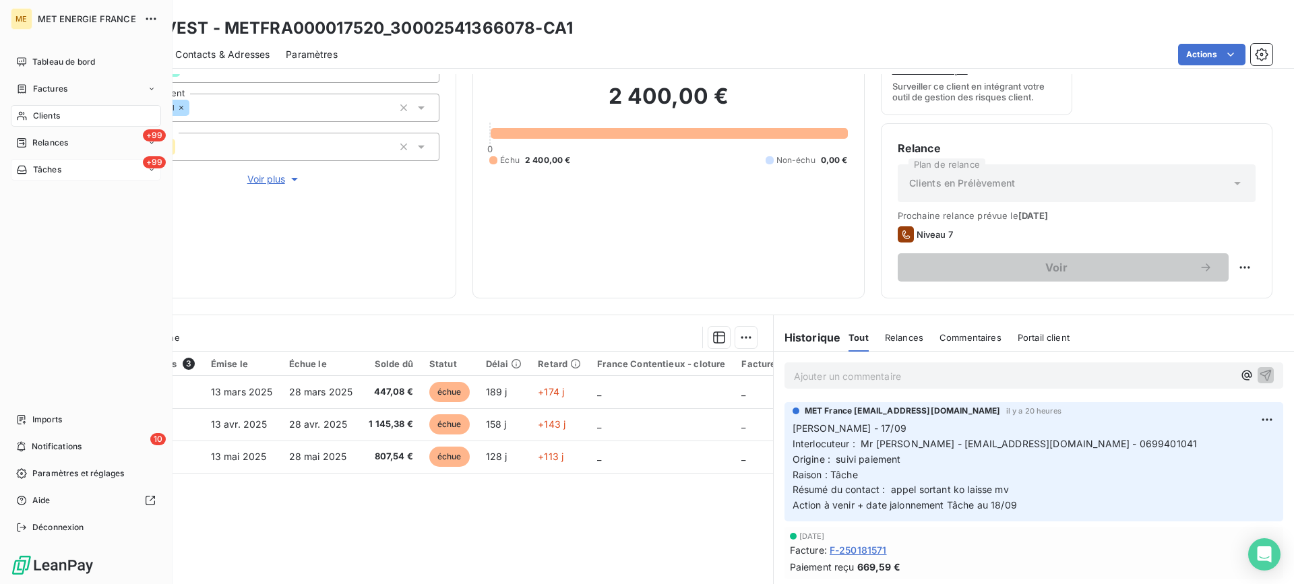
click at [53, 171] on span "Tâches" at bounding box center [47, 170] width 28 height 12
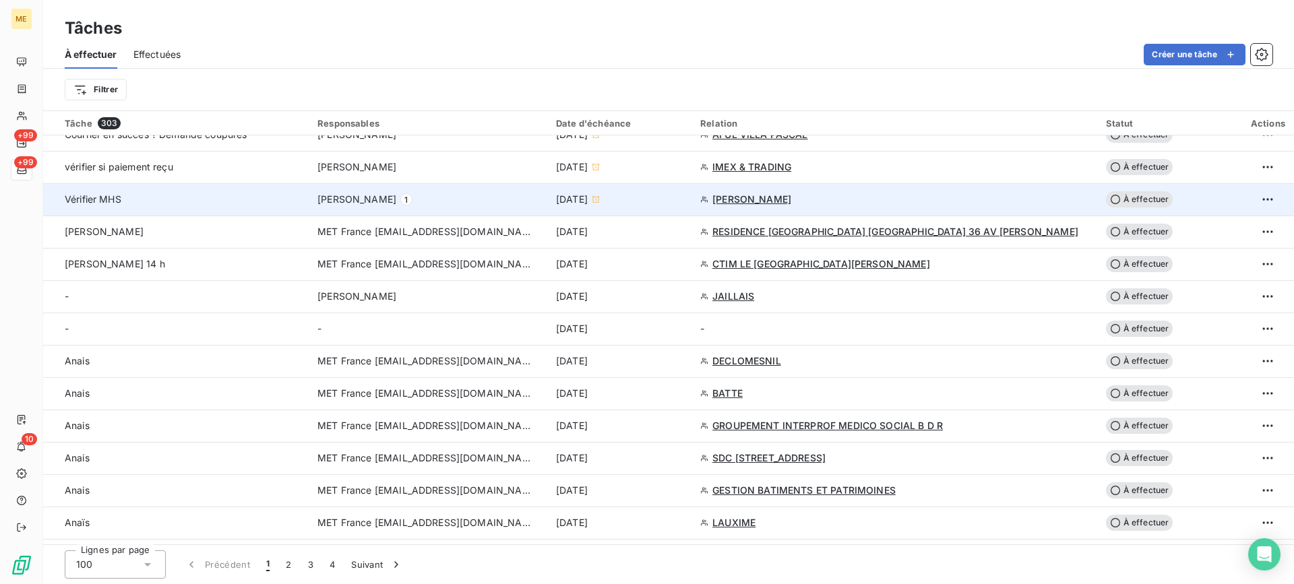
scroll to position [809, 0]
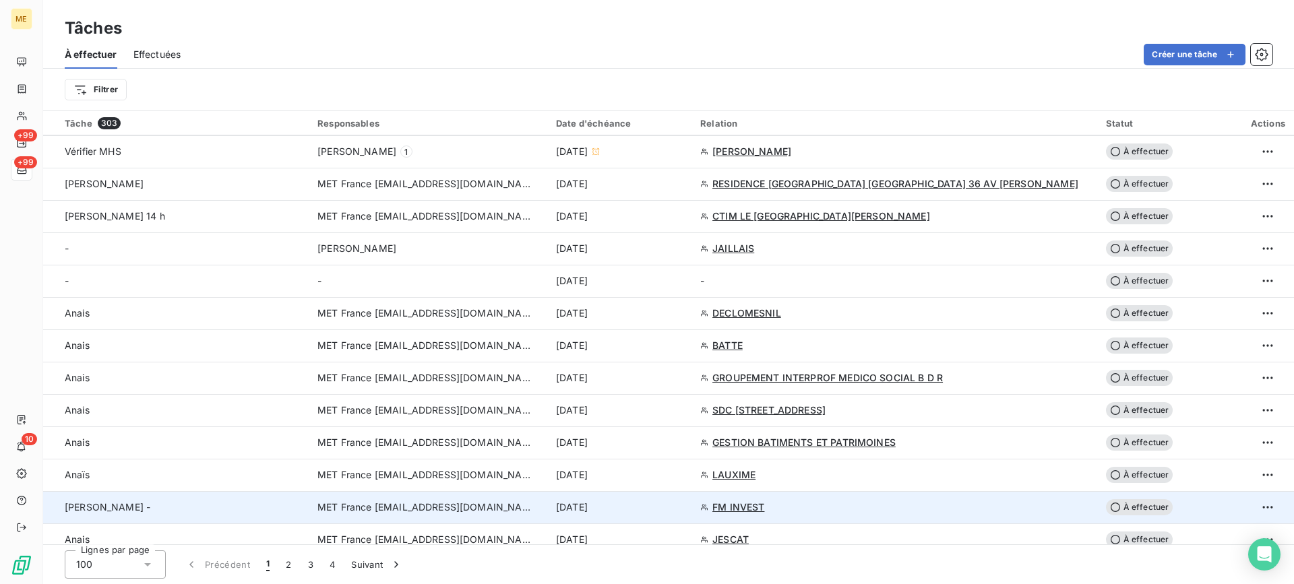
click at [221, 506] on div "Lisa -" at bounding box center [183, 507] width 237 height 13
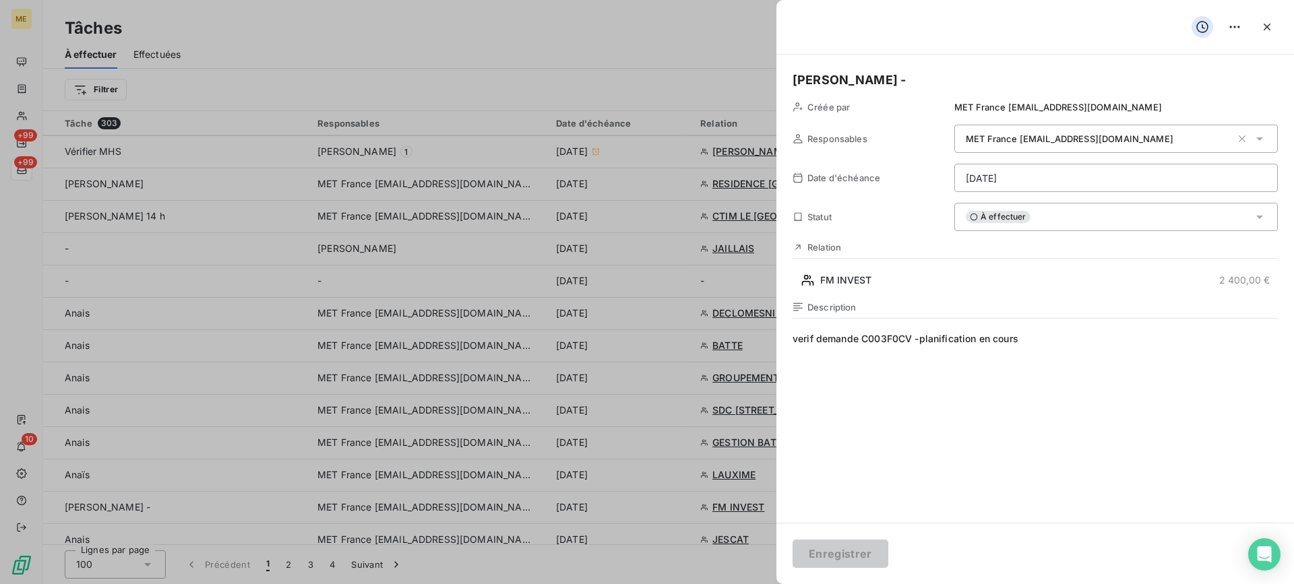
click at [1033, 169] on html "ME +99 +99 10 Tâches À effectuer Effectuées Créer une tâche Filtrer Tâche 303 R…" at bounding box center [647, 292] width 1294 height 584
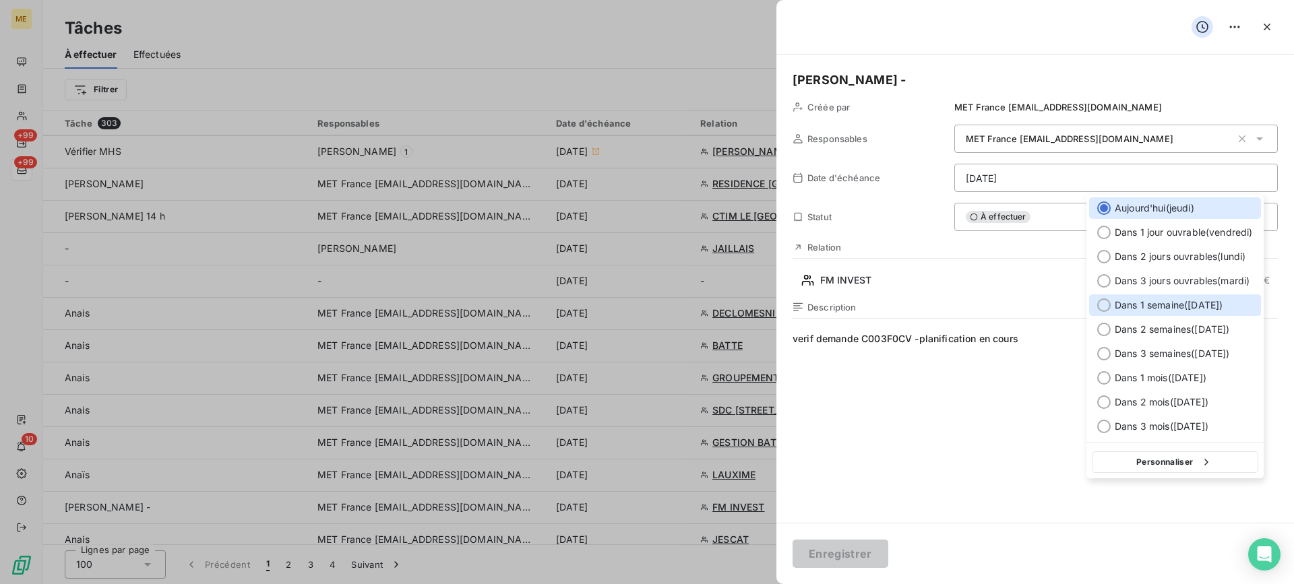
click at [1160, 305] on span "Dans 1 semaine ( 25 sept. )" at bounding box center [1169, 305] width 108 height 13
type input "25/09/2025"
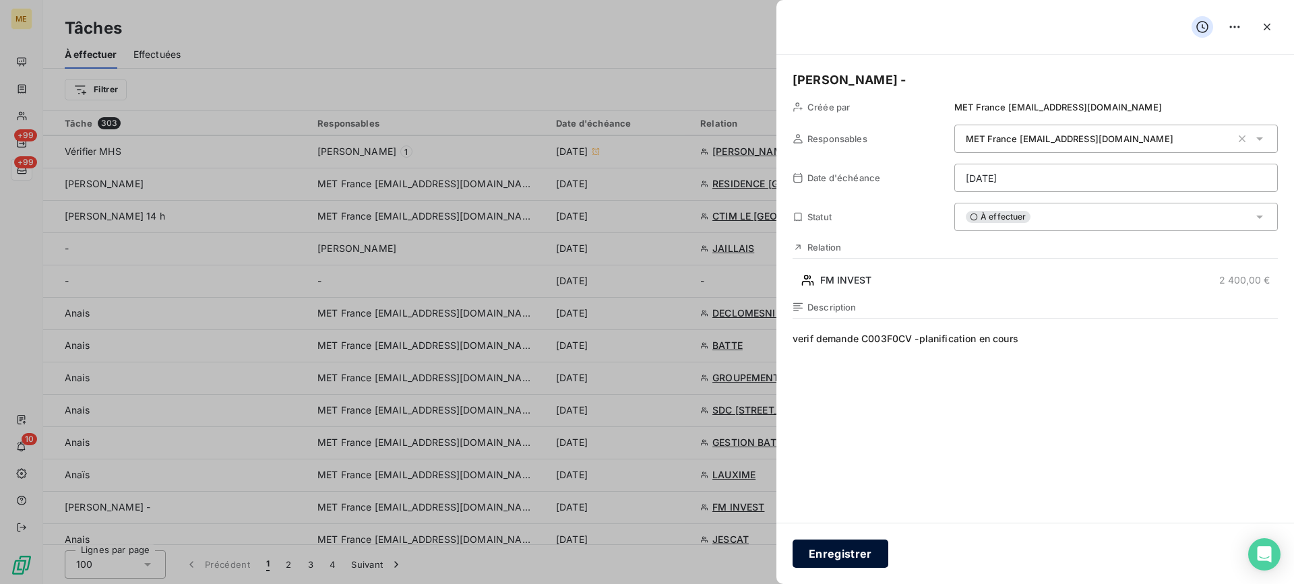
click at [817, 565] on button "Enregistrer" at bounding box center [841, 554] width 96 height 28
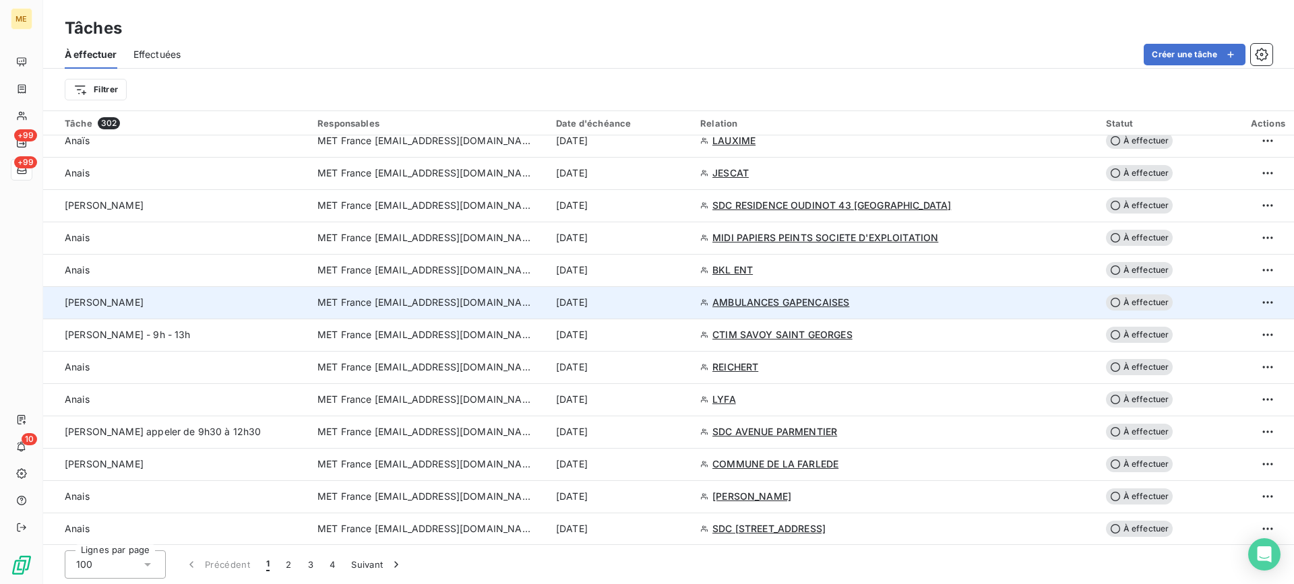
scroll to position [943, 0]
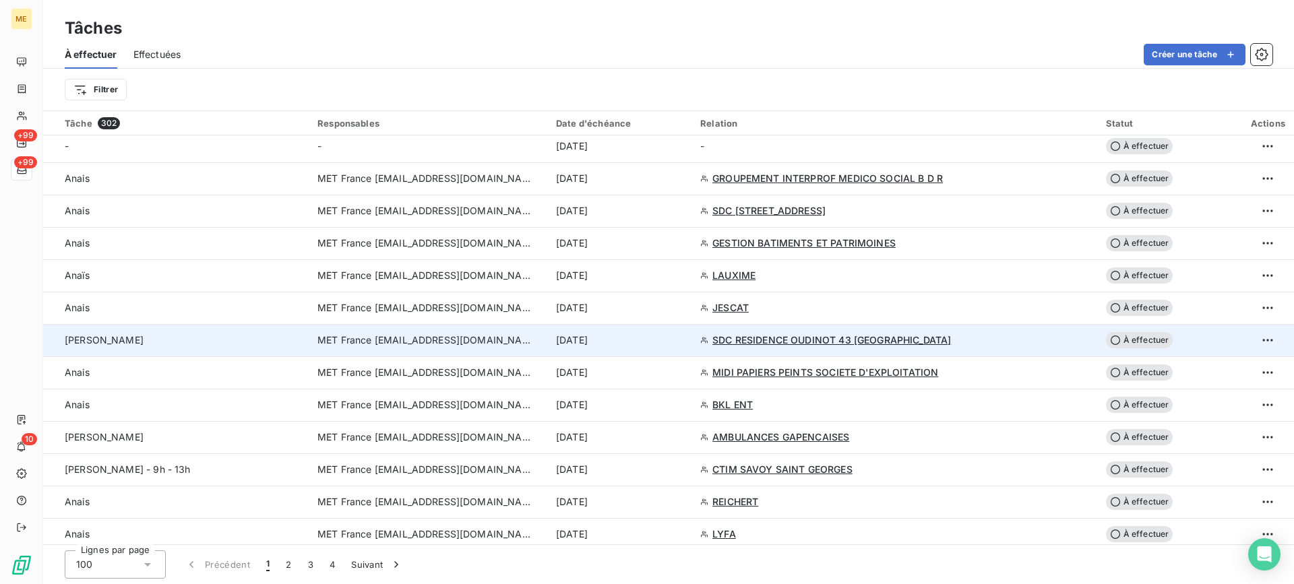
click at [182, 339] on div "lisa" at bounding box center [183, 340] width 237 height 13
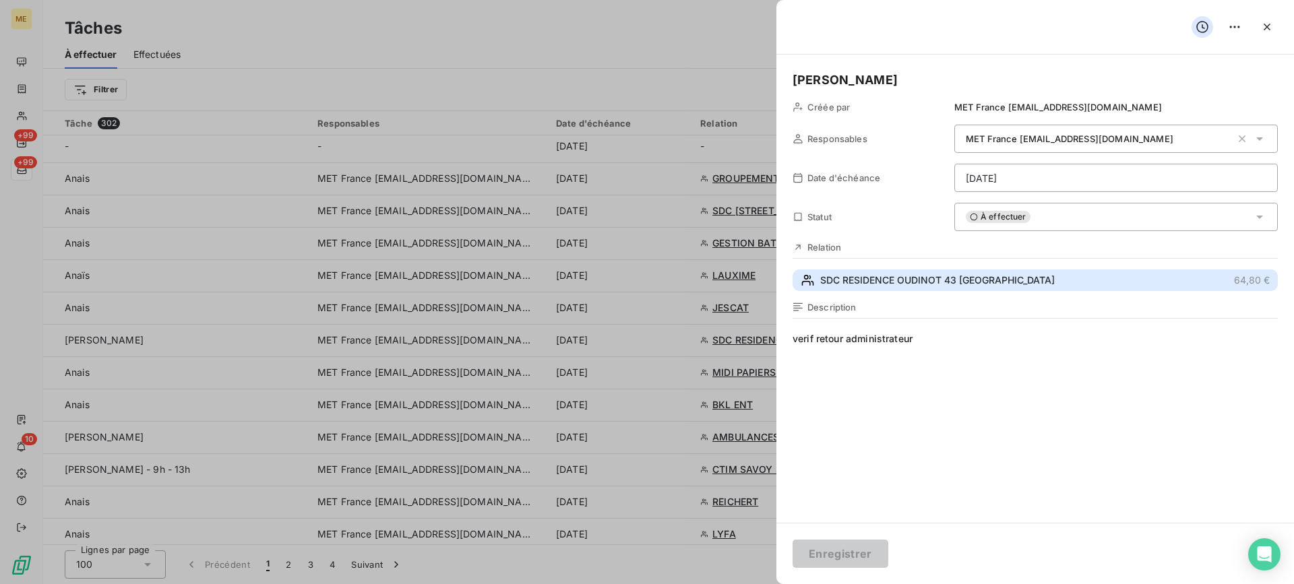
click at [949, 270] on button "SDC RESIDENCE OUDINOT 43 GRIGNY 64,80 €" at bounding box center [1035, 281] width 485 height 22
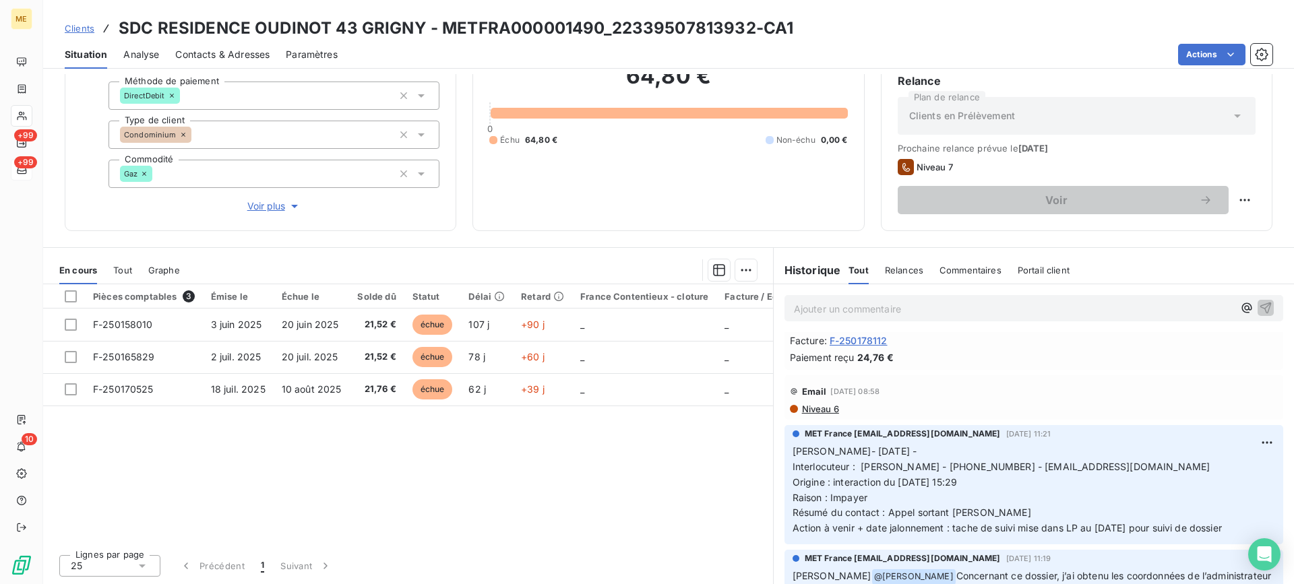
scroll to position [202, 0]
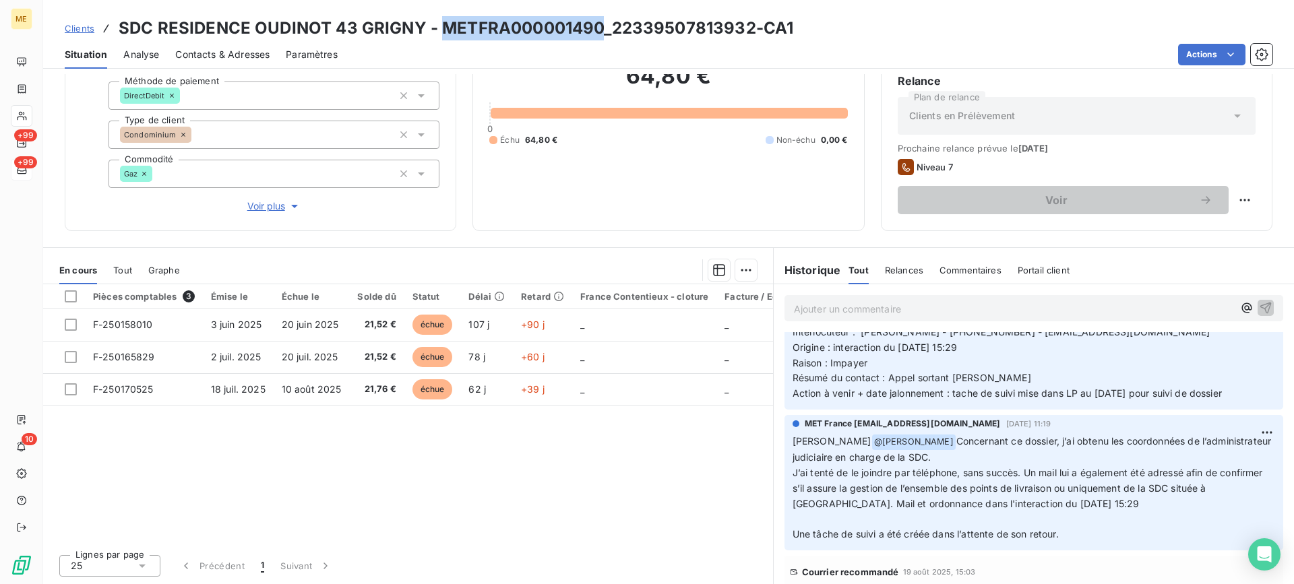
drag, startPoint x: 436, startPoint y: 28, endPoint x: 601, endPoint y: 28, distance: 165.1
click at [601, 28] on h3 "SDC RESIDENCE OUDINOT 43 GRIGNY - METFRA000001490_22339507813932-CA1" at bounding box center [456, 28] width 675 height 24
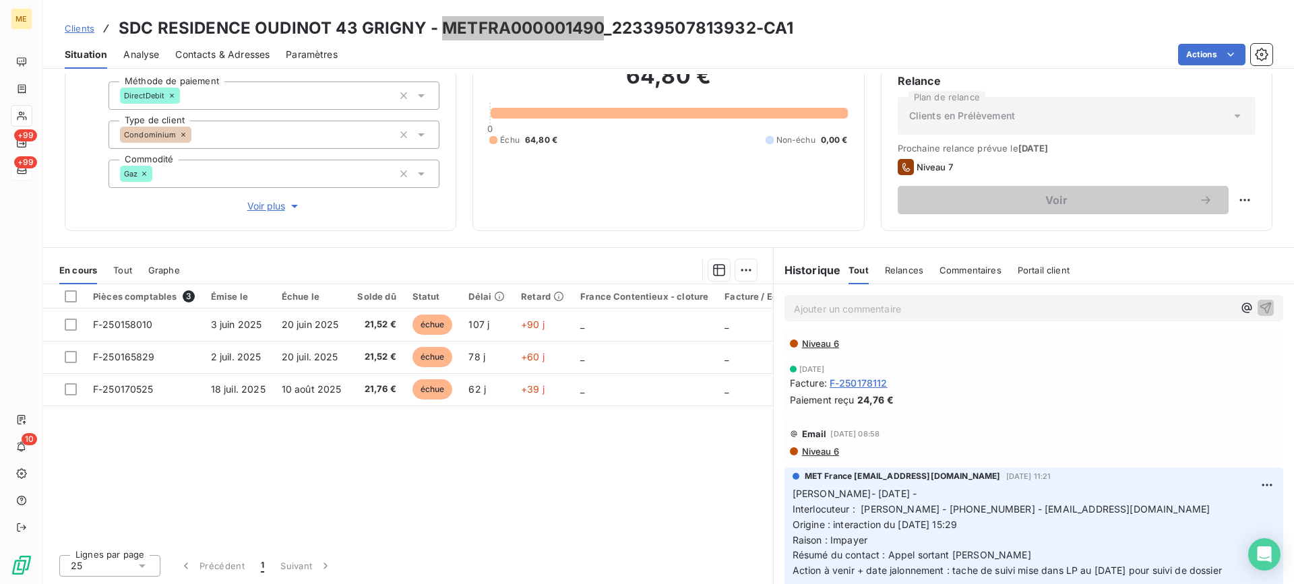
scroll to position [0, 0]
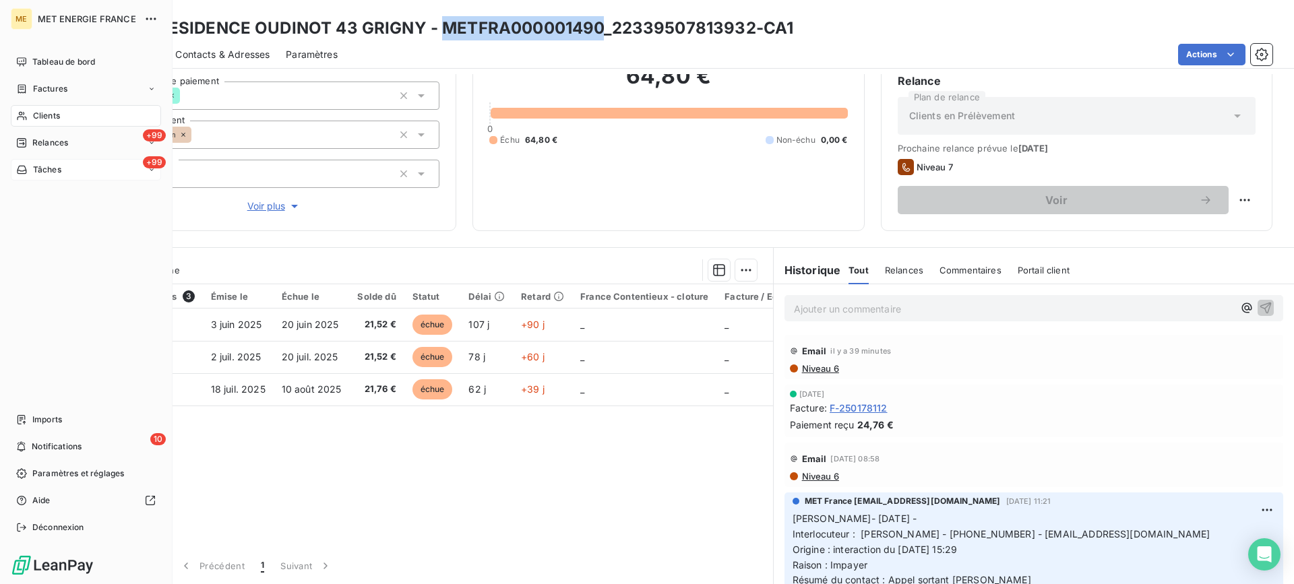
click at [91, 159] on div "+99 Tâches" at bounding box center [86, 170] width 150 height 22
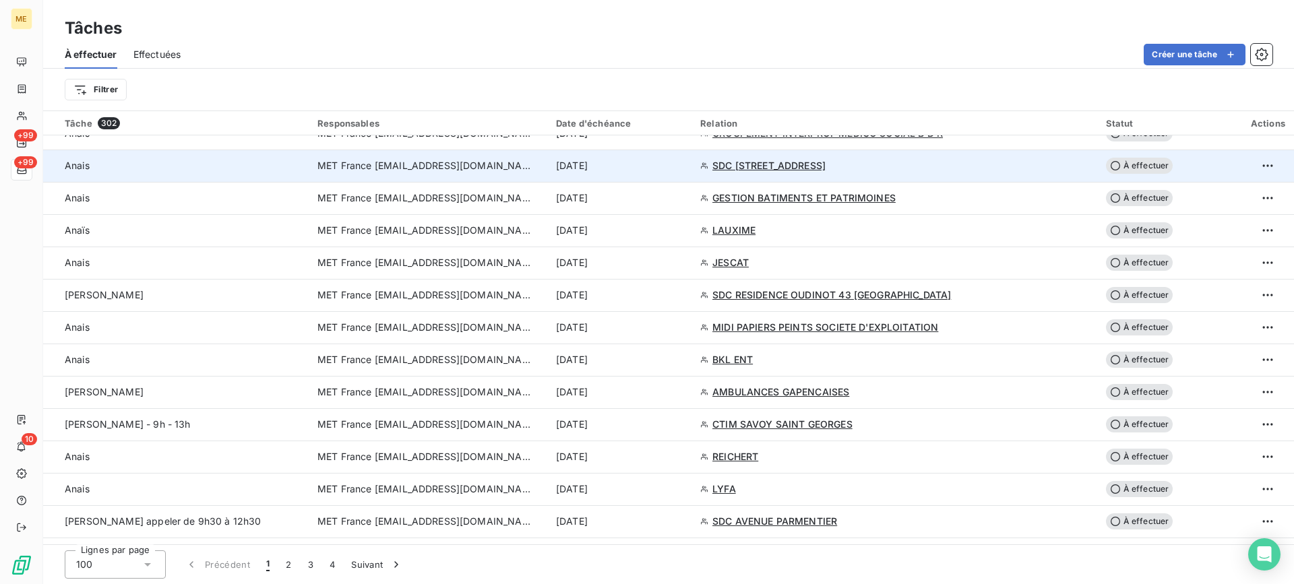
scroll to position [1011, 0]
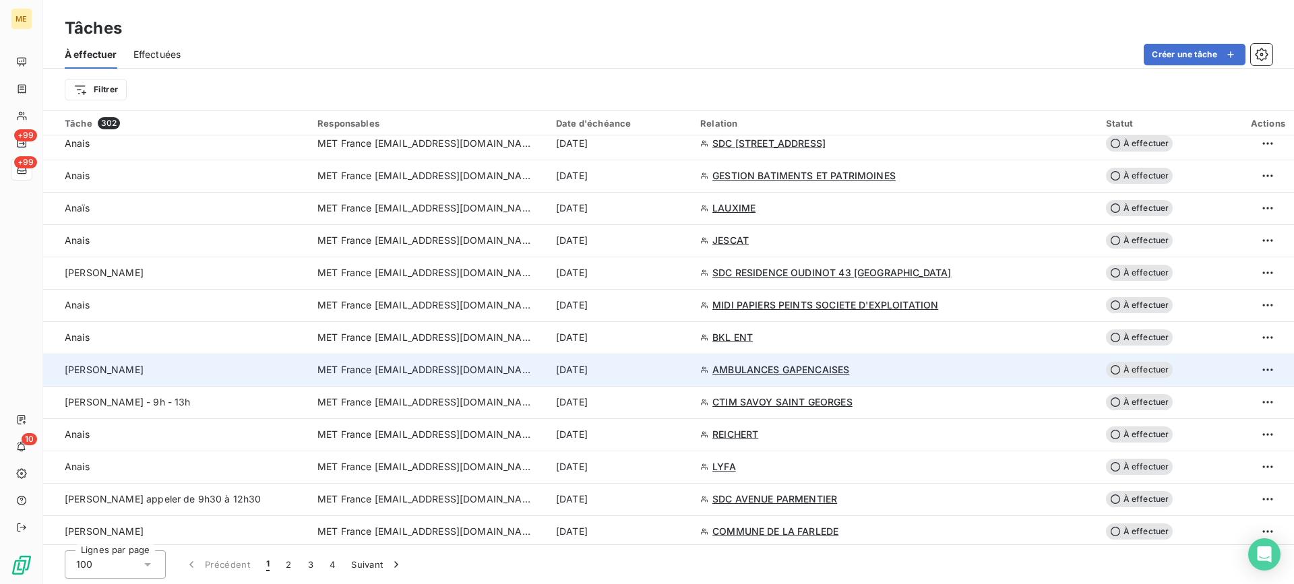
click at [204, 361] on td "lisa" at bounding box center [176, 370] width 266 height 32
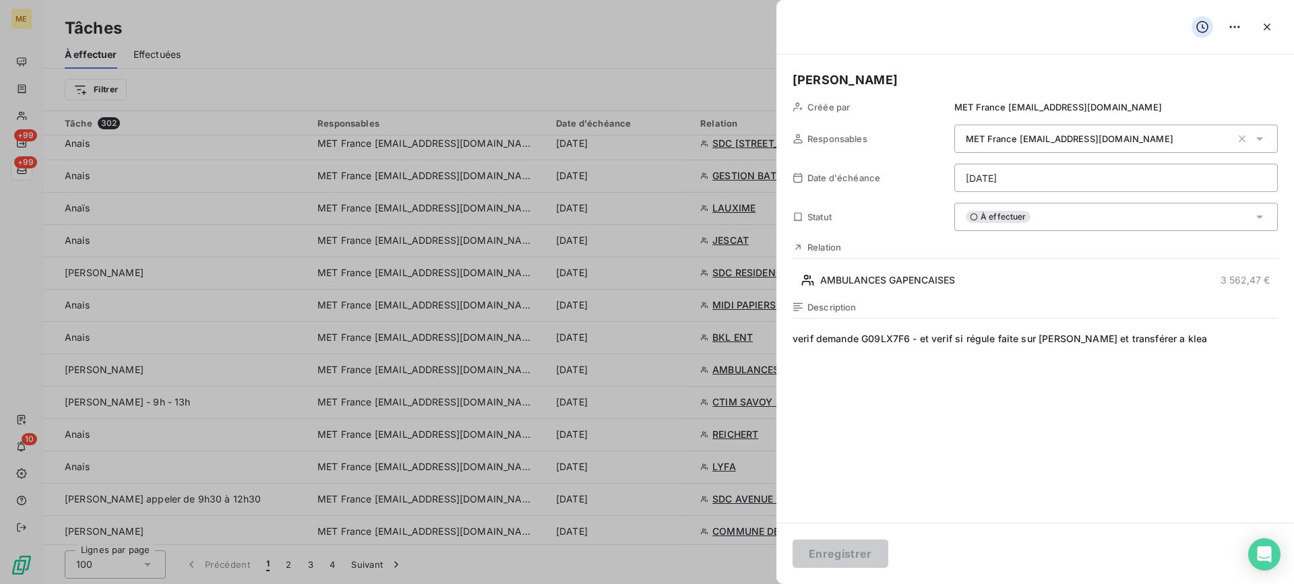
click at [1111, 189] on html "ME +99 +99 10 Tâches À effectuer Effectuées Créer une tâche Filtrer Tâche 302 R…" at bounding box center [647, 292] width 1294 height 584
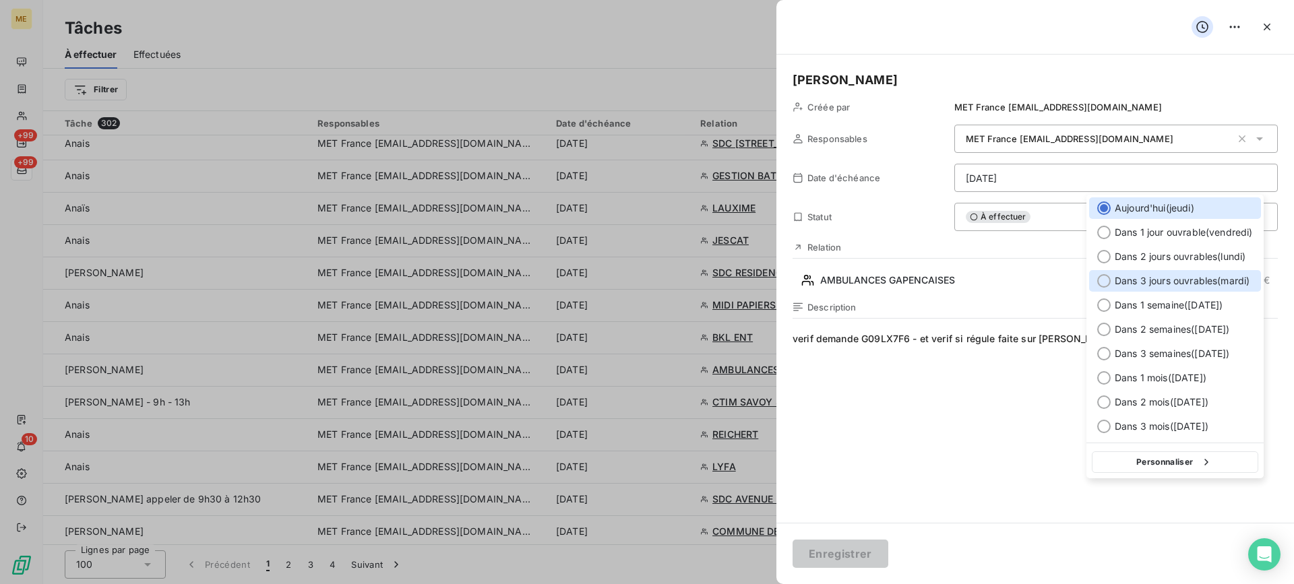
click at [1152, 279] on span "Dans 3 jours ouvrables ( mardi )" at bounding box center [1182, 280] width 135 height 13
type input "23/09/2025"
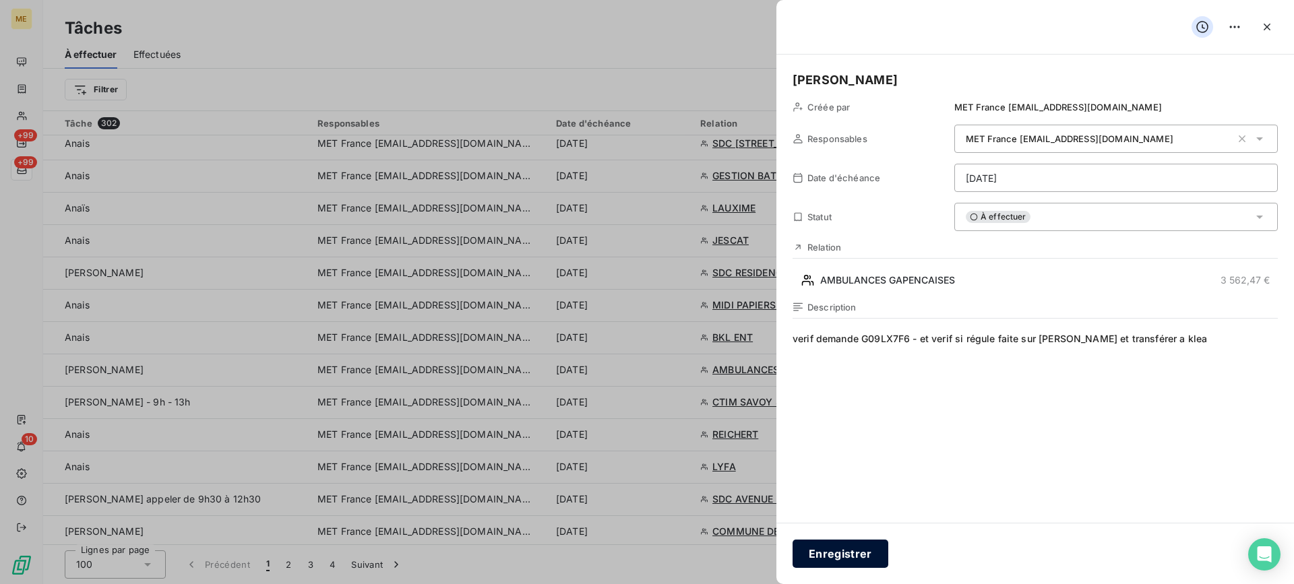
click at [874, 560] on button "Enregistrer" at bounding box center [841, 554] width 96 height 28
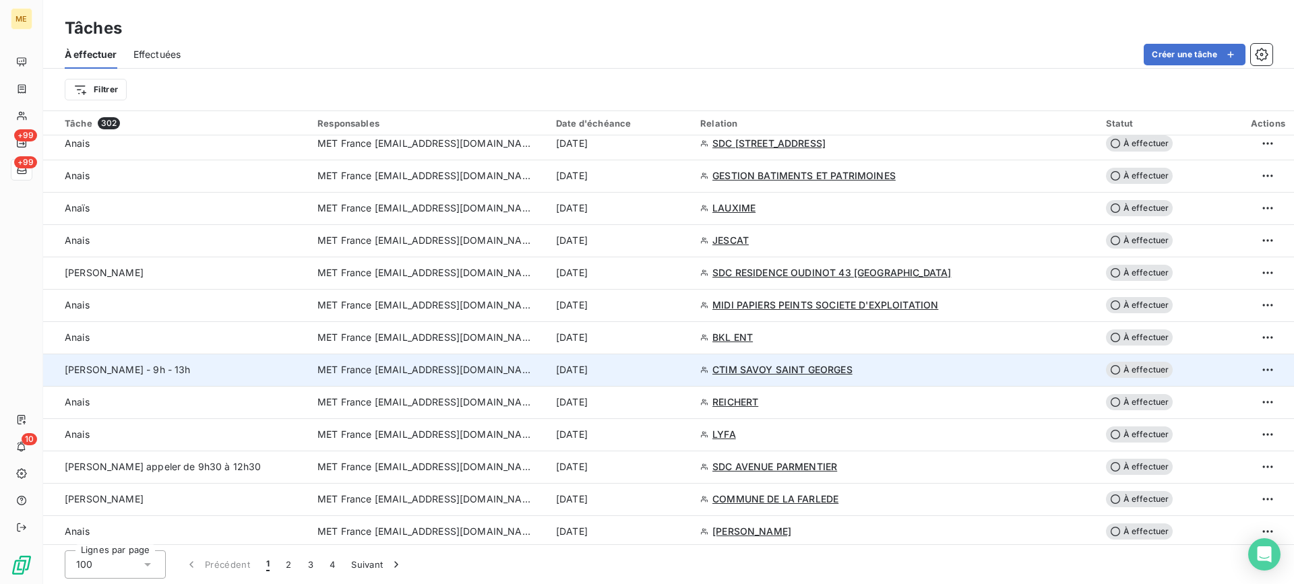
click at [219, 371] on div "Lisa - 9h - 13h" at bounding box center [183, 369] width 237 height 13
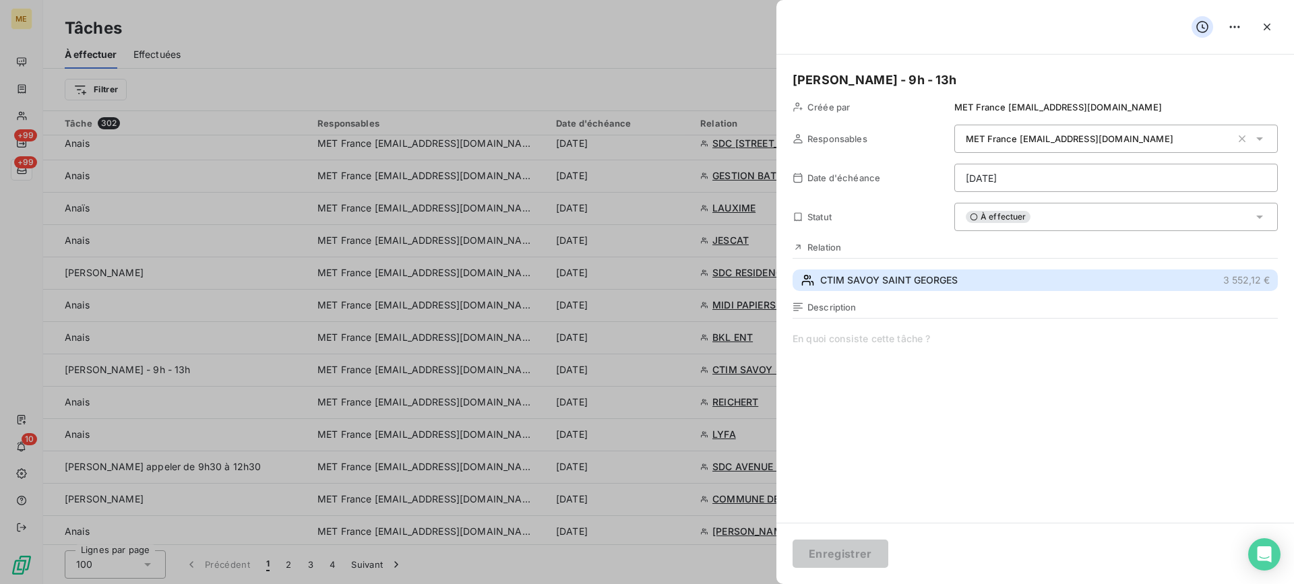
click at [983, 278] on button "CTIM SAVOY SAINT GEORGES 3 552,12 €" at bounding box center [1035, 281] width 485 height 22
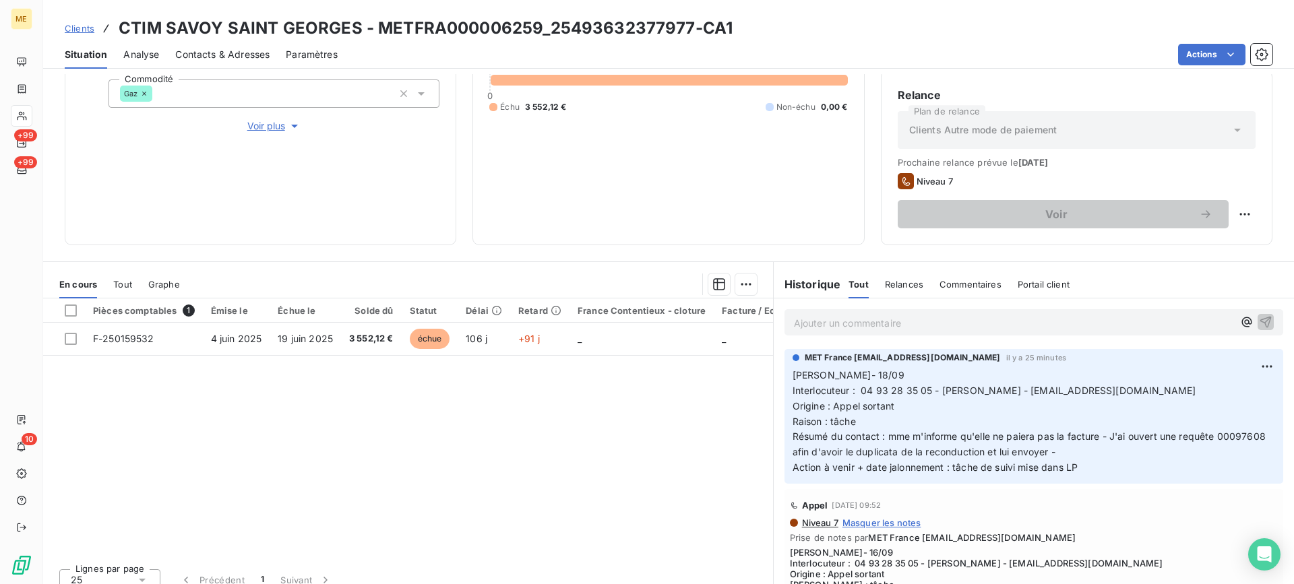
scroll to position [202, 0]
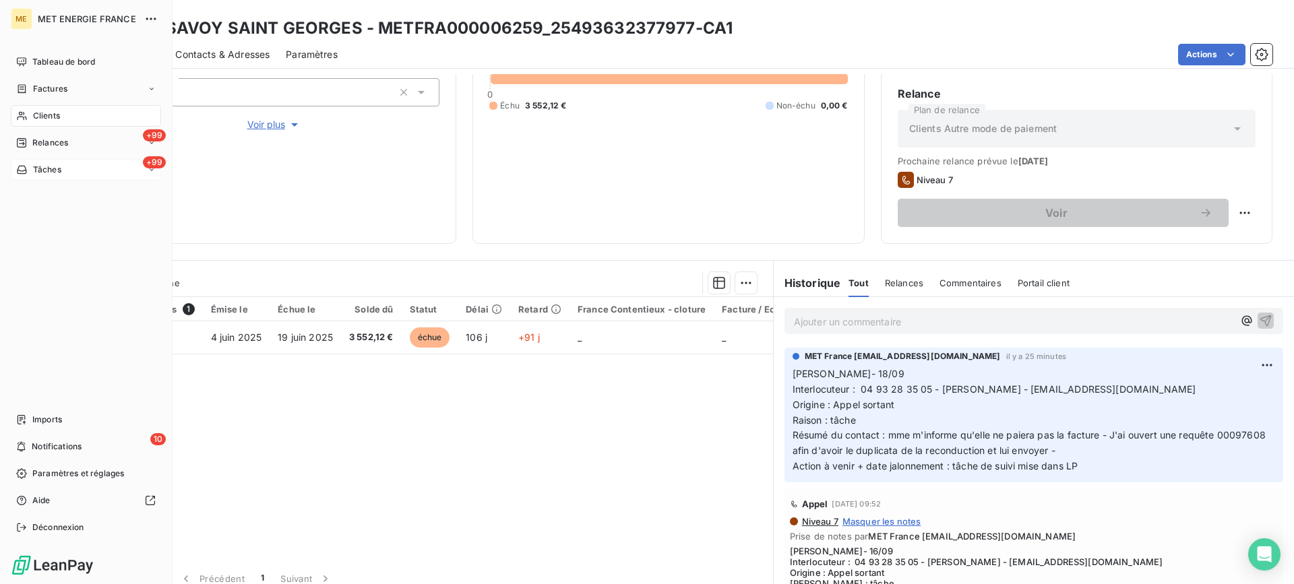
click at [91, 170] on div "+99 Tâches" at bounding box center [86, 170] width 150 height 22
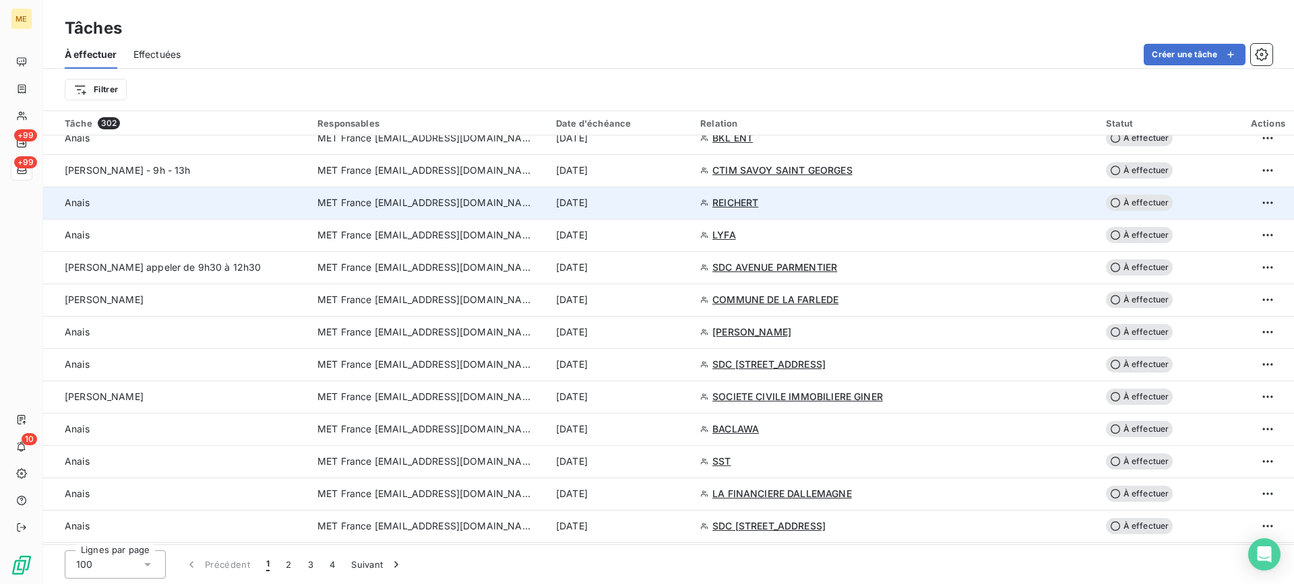
scroll to position [1213, 0]
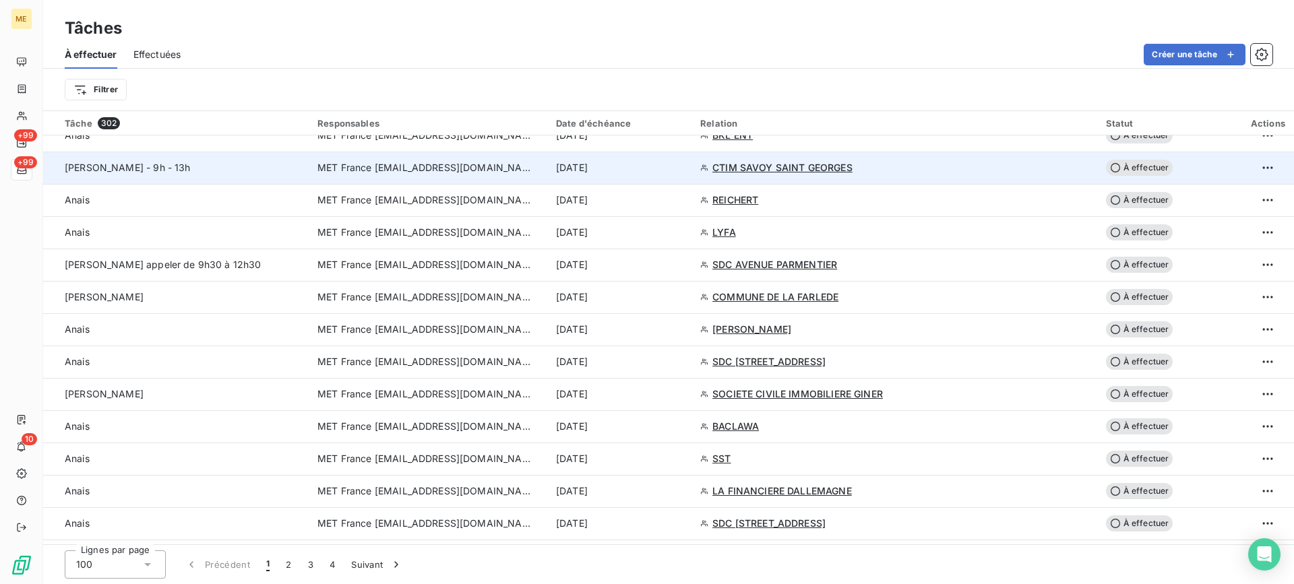
click at [274, 175] on td "Lisa - 9h - 13h" at bounding box center [176, 168] width 266 height 32
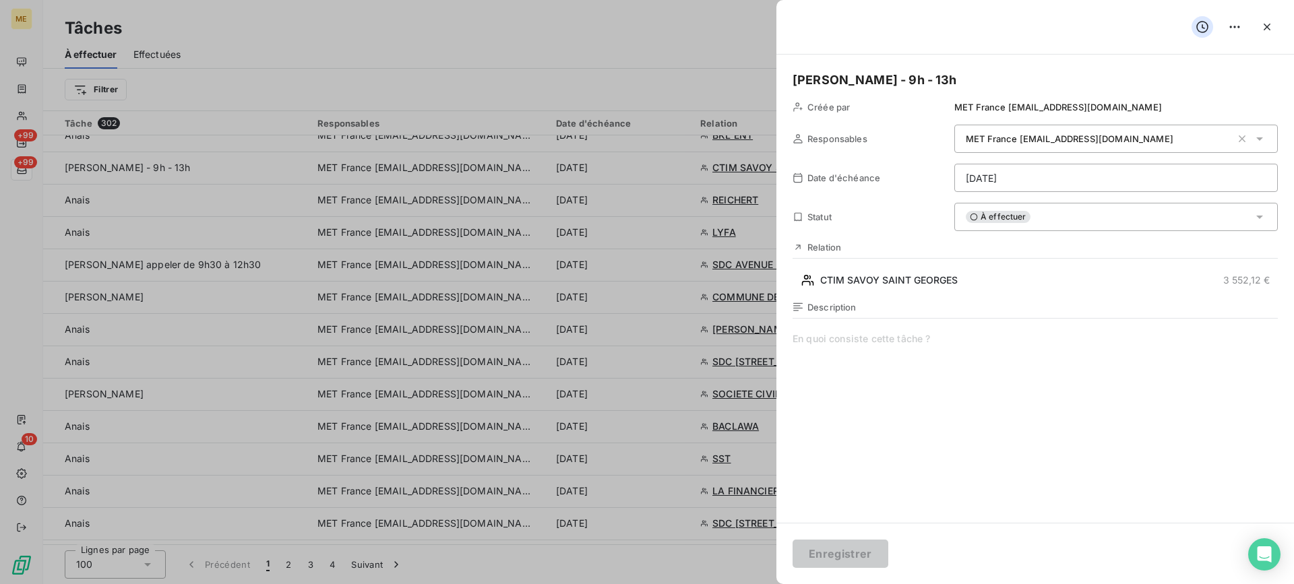
click at [1102, 216] on div "À effectuer" at bounding box center [1115, 217] width 323 height 28
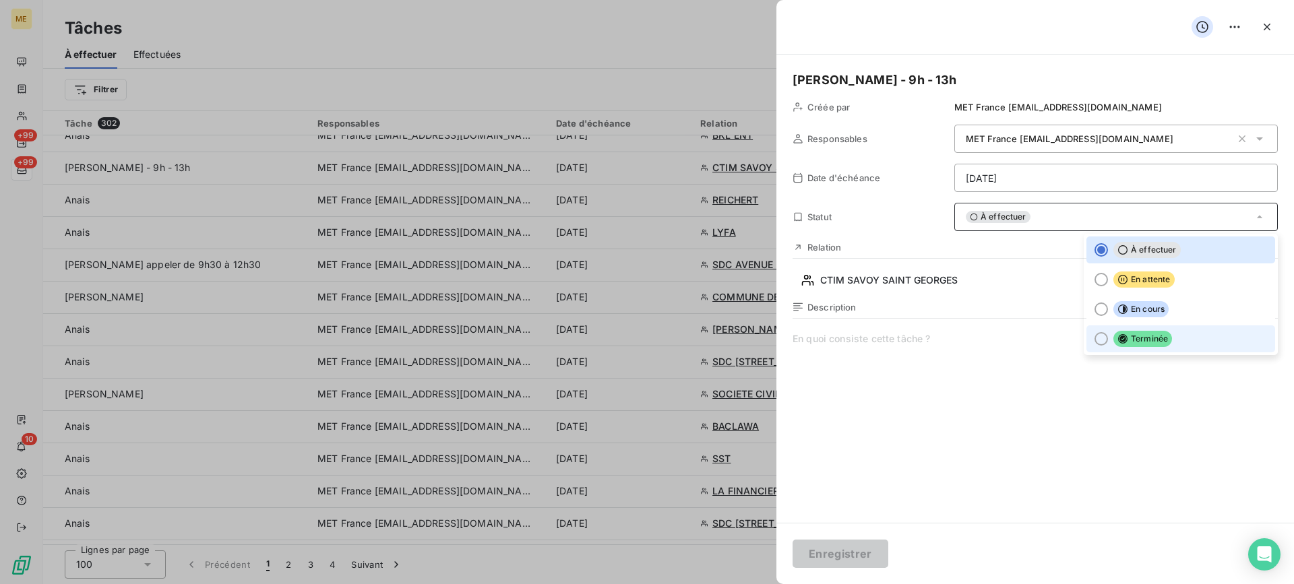
click at [1118, 338] on icon at bounding box center [1122, 338] width 9 height 9
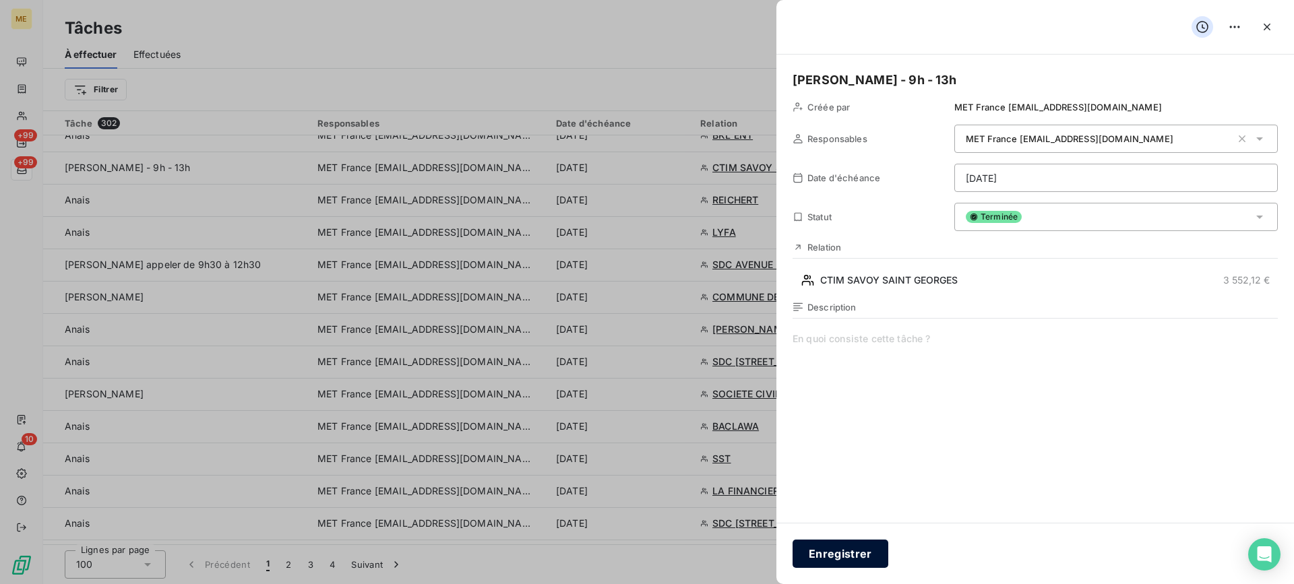
click at [854, 549] on button "Enregistrer" at bounding box center [841, 554] width 96 height 28
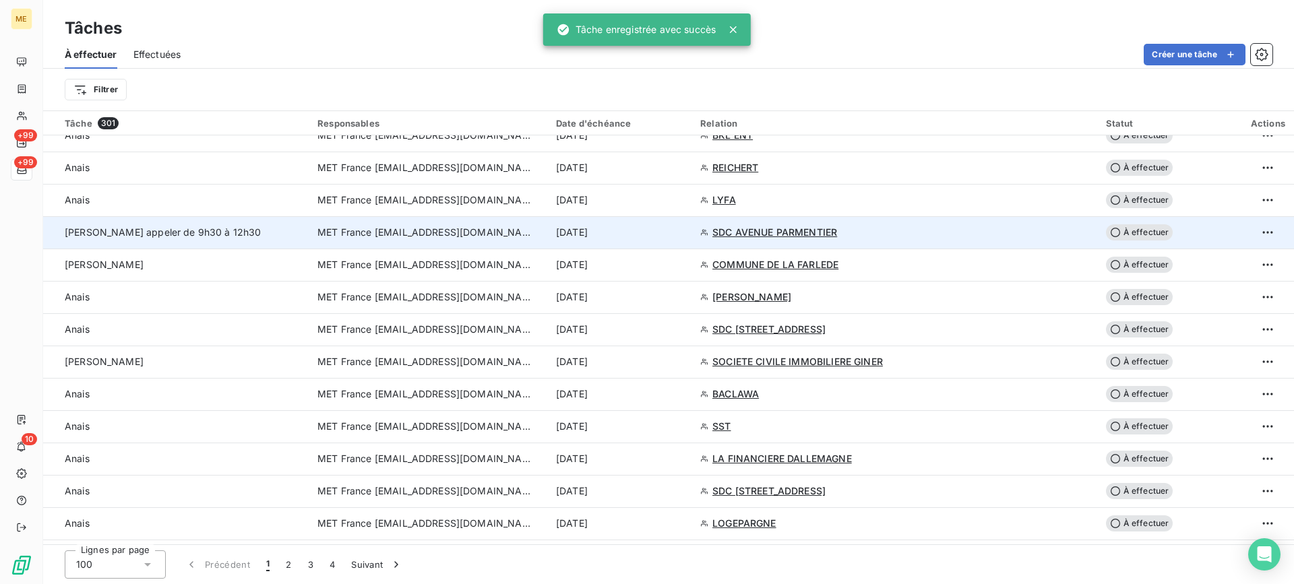
click at [284, 242] on td "Valérie appeler de 9h30 à 12h30" at bounding box center [176, 232] width 266 height 32
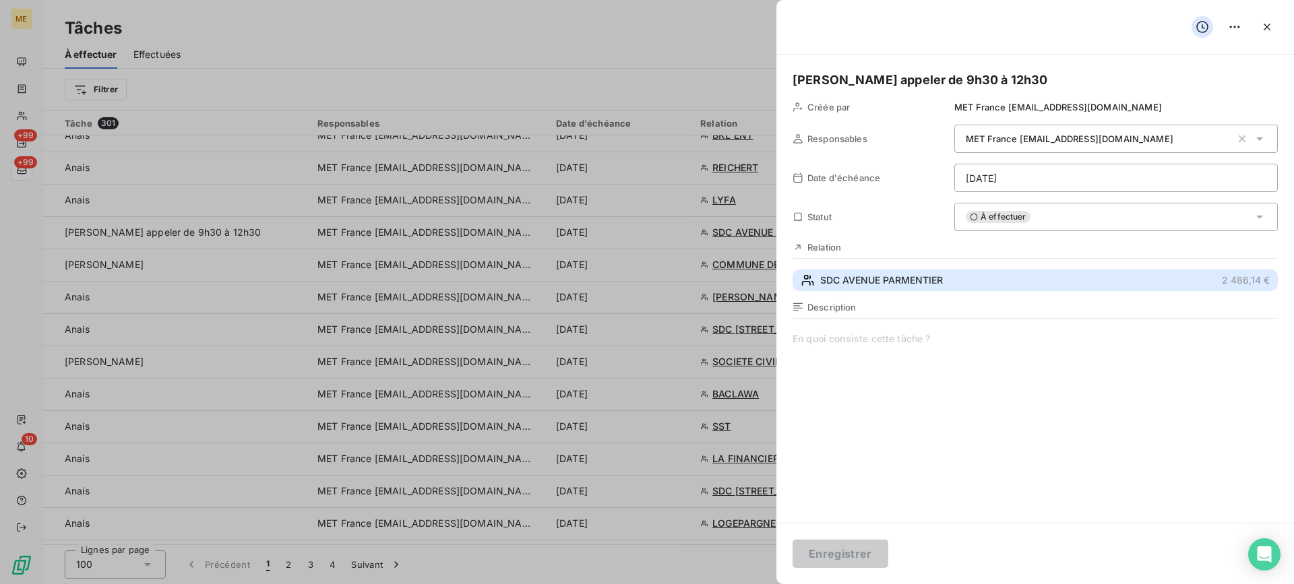
click at [939, 276] on span "SDC AVENUE PARMENTIER" at bounding box center [881, 280] width 123 height 13
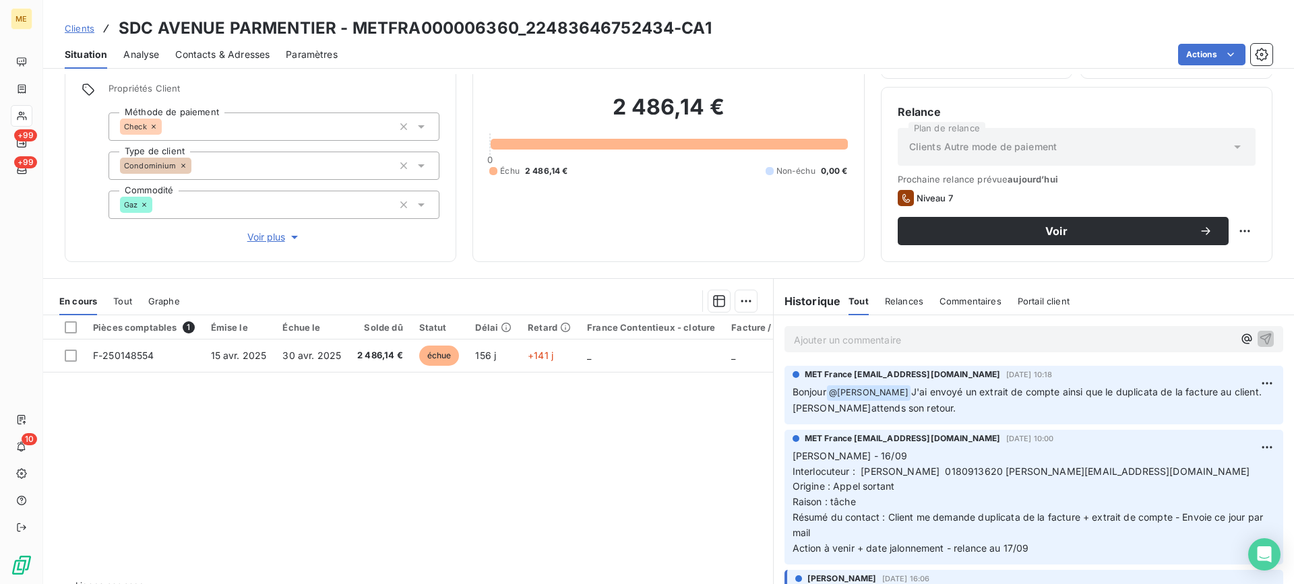
scroll to position [120, 0]
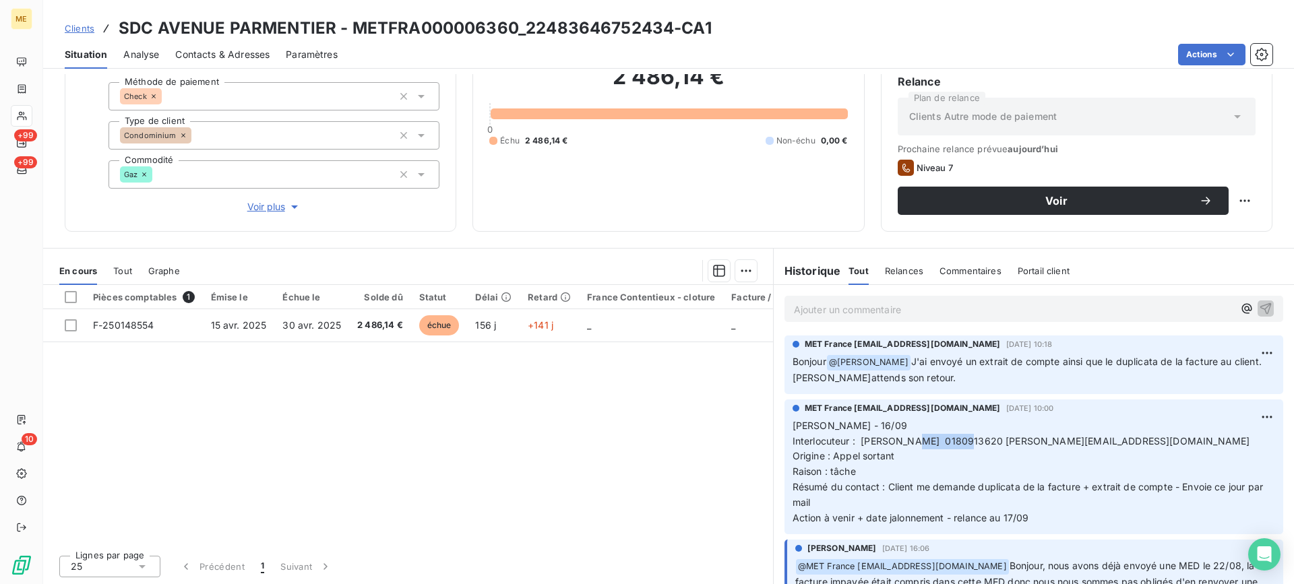
drag, startPoint x: 902, startPoint y: 442, endPoint x: 957, endPoint y: 444, distance: 54.6
click at [957, 444] on span "Interlocuteur : Mr caron 0180913620 m.caron@olymypi.fr" at bounding box center [1022, 440] width 458 height 11
click at [525, 24] on h3 "SDC AVENUE PARMENTIER - METFRA000006360_22483646752434-CA1" at bounding box center [415, 28] width 593 height 24
click at [523, 30] on h3 "SDC AVENUE PARMENTIER - METFRA000006360_22483646752434-CA1" at bounding box center [415, 28] width 593 height 24
drag, startPoint x: 348, startPoint y: 32, endPoint x: 515, endPoint y: 34, distance: 166.5
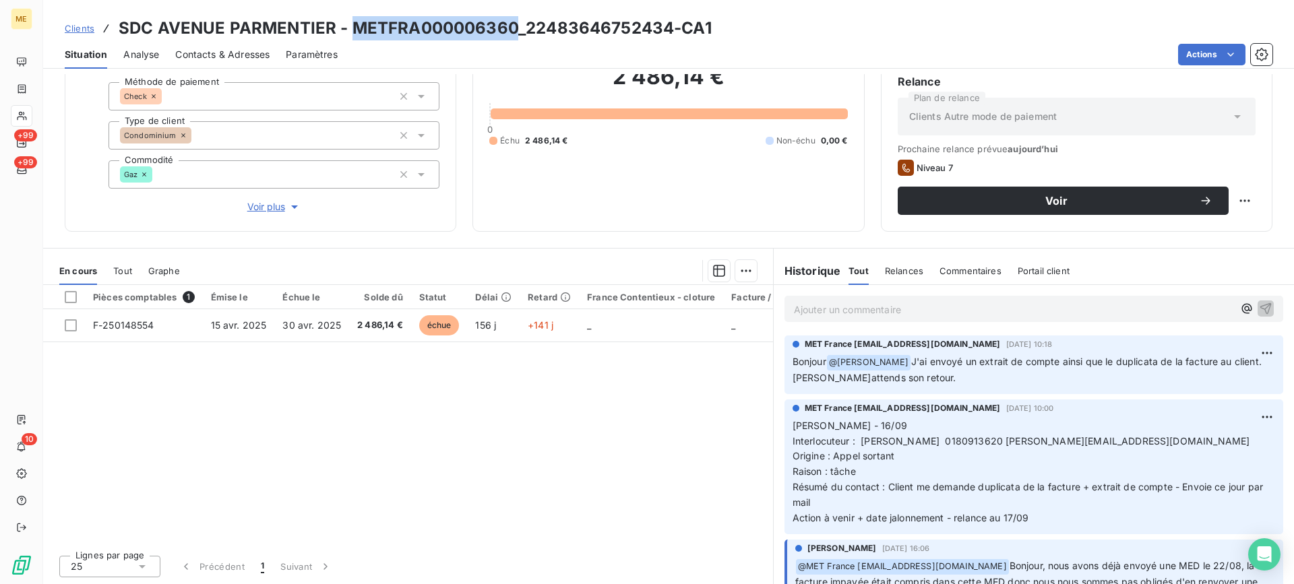
click at [515, 34] on h3 "SDC AVENUE PARMENTIER - METFRA000006360_22483646752434-CA1" at bounding box center [415, 28] width 593 height 24
drag, startPoint x: 962, startPoint y: 443, endPoint x: 1051, endPoint y: 443, distance: 89.0
click at [1051, 443] on span "Interlocuteur : Mr caron 0180913620 m.caron@olymypi.fr" at bounding box center [1022, 440] width 458 height 11
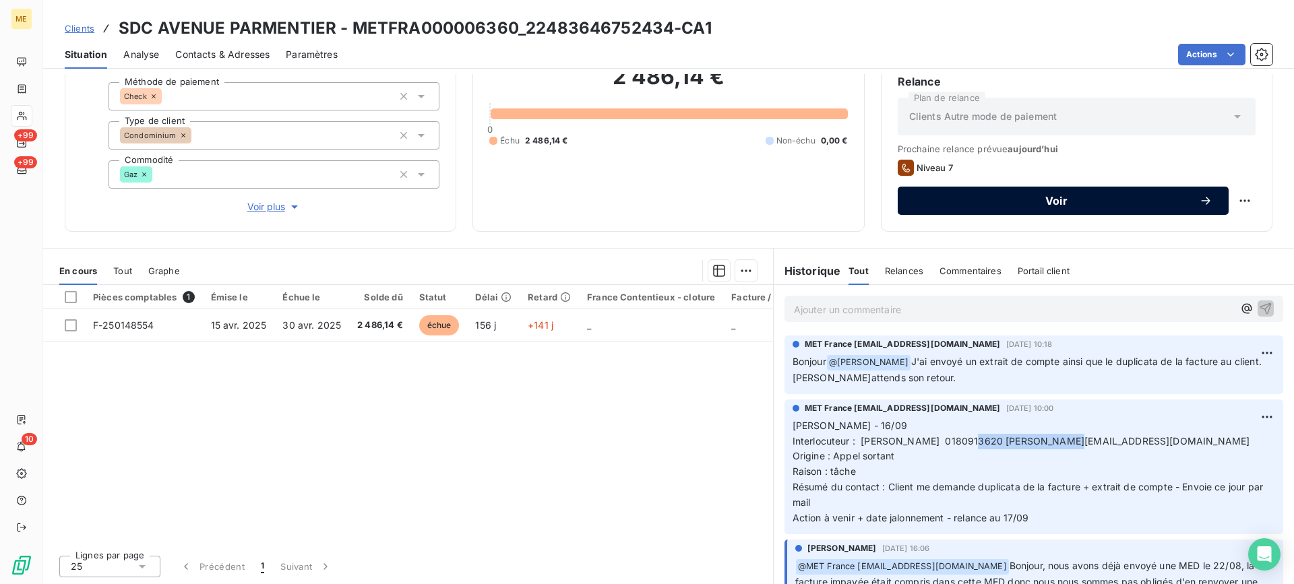
click at [981, 204] on span "Voir" at bounding box center [1056, 200] width 285 height 11
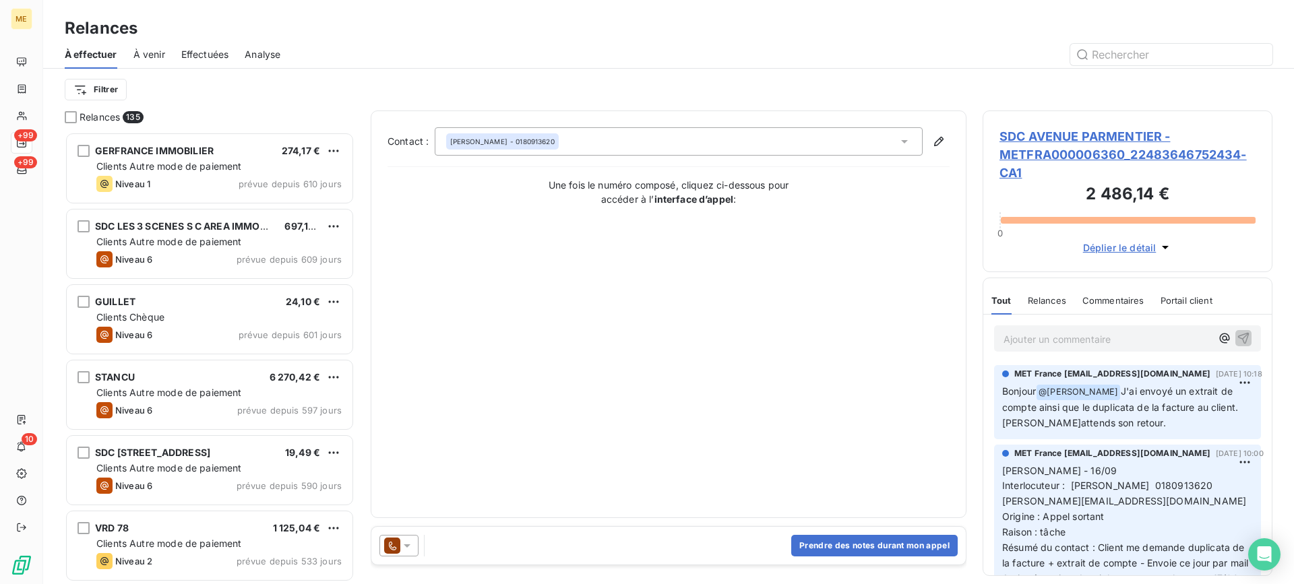
scroll to position [442, 280]
click at [869, 551] on button "Prendre des notes durant mon appel" at bounding box center [874, 546] width 166 height 22
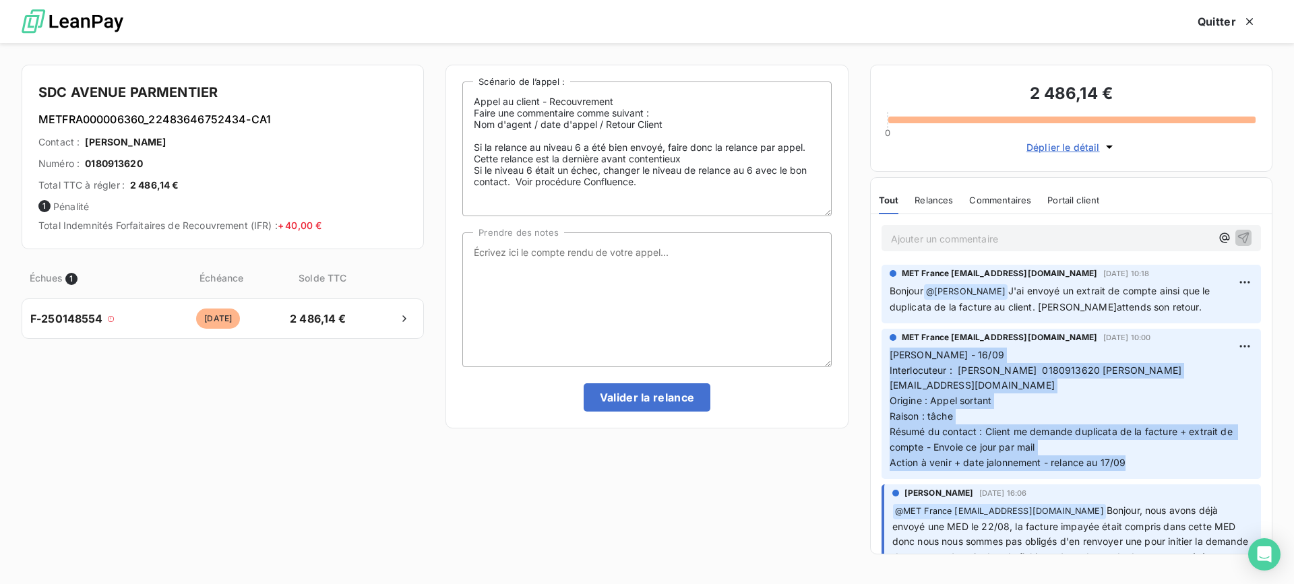
drag, startPoint x: 1127, startPoint y: 447, endPoint x: 887, endPoint y: 348, distance: 259.6
click at [887, 348] on div "MET France met-france@recouvrement.met.com 16 sept. 2025, 10:00 Lisa - 16/09 In…" at bounding box center [1070, 404] width 379 height 150
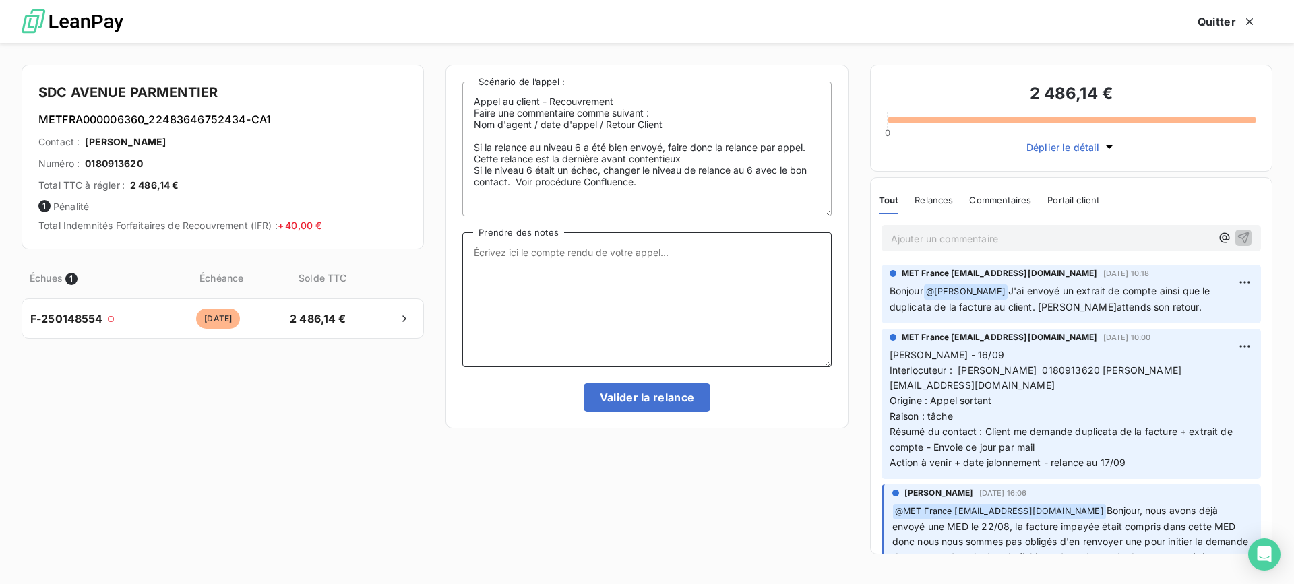
click at [649, 296] on textarea "Prendre des notes" at bounding box center [646, 299] width 369 height 135
paste textarea "Lisa - 16/09 Interlocuteur : Mr caron 0180913620 m.caron@olymypi.fr Origine : A…"
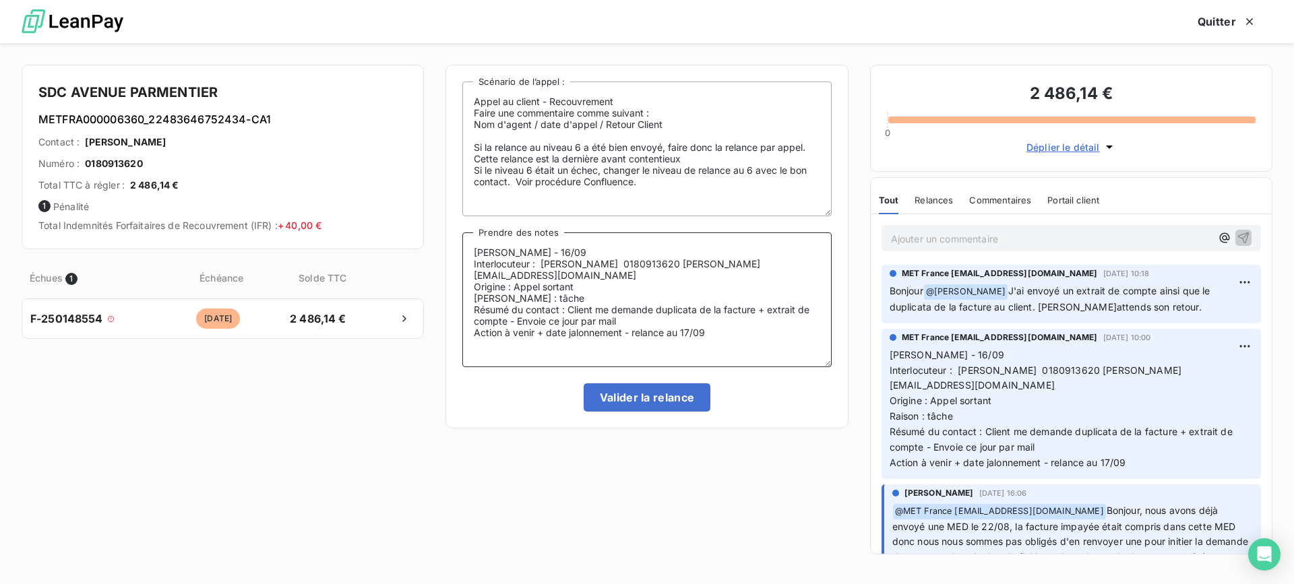
click at [587, 245] on textarea "Lisa - 16/09 Interlocuteur : Mr caron 0180913620 m.caron@olymypi.fr Origine : A…" at bounding box center [646, 299] width 369 height 135
drag, startPoint x: 567, startPoint y: 299, endPoint x: 625, endPoint y: 306, distance: 57.7
click at [625, 306] on textarea "Lisa - 18/09 Interlocuteur : Mr caron 0180913620 m.caron@olymypi.fr Origine : A…" at bounding box center [646, 299] width 369 height 135
click at [809, 301] on textarea "Lisa - 18/09 Interlocuteur : Mr caron 0180913620 m.caron@olymypi.fr Origine : A…" at bounding box center [646, 299] width 369 height 135
click at [811, 298] on textarea "Lisa - 18/09 Interlocuteur : Mr caron 0180913620 m.caron@olymypi.fr Origine : A…" at bounding box center [646, 299] width 369 height 135
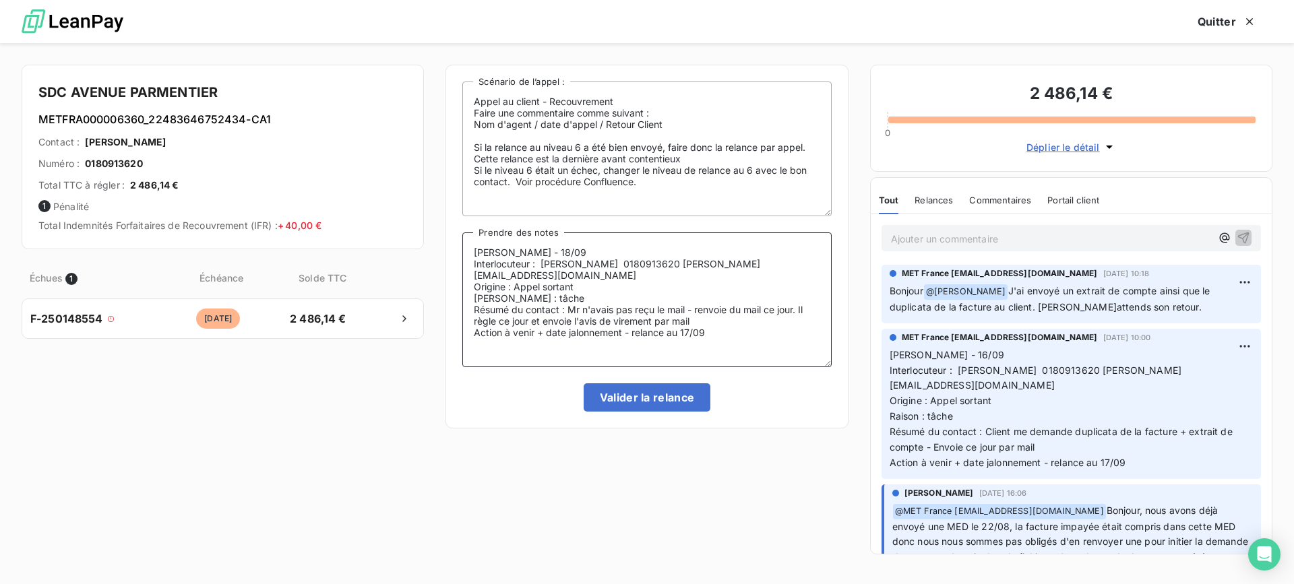
click at [711, 326] on textarea "Lisa - 18/09 Interlocuteur : Mr caron 0180913620 m.caron@olymypi.fr Origine : A…" at bounding box center [646, 299] width 369 height 135
click at [594, 301] on textarea "Lisa - 18/09 Interlocuteur : Mr caron 0180913620 m.caron@olymypi.fr Origine : A…" at bounding box center [646, 299] width 369 height 135
click at [0, 0] on lt-span "avai t" at bounding box center [0, 0] width 0 height 0
click at [727, 317] on textarea "Lisa - 18/09 Interlocuteur : Mr caron 0180913620 m.caron@olymypi.fr Origine : A…" at bounding box center [646, 299] width 369 height 135
type textarea "Lisa - 18/09 Interlocuteur : Mr caron 0180913620 m.caron@olymypi.fr Origine : A…"
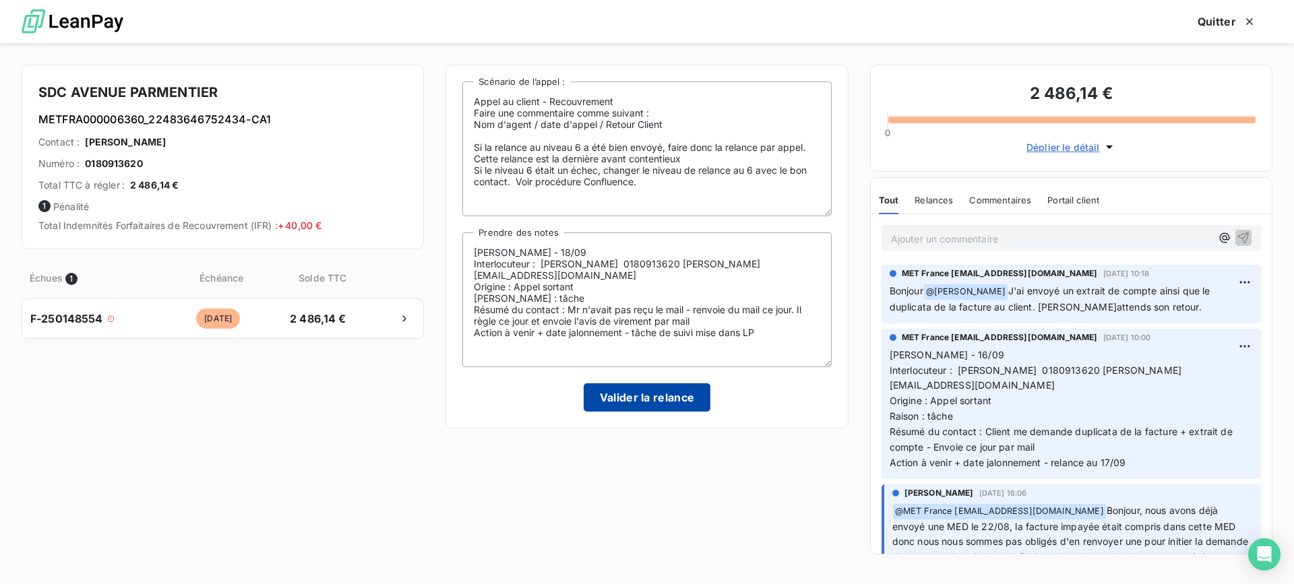
click at [655, 400] on button "Valider la relance" at bounding box center [647, 397] width 127 height 28
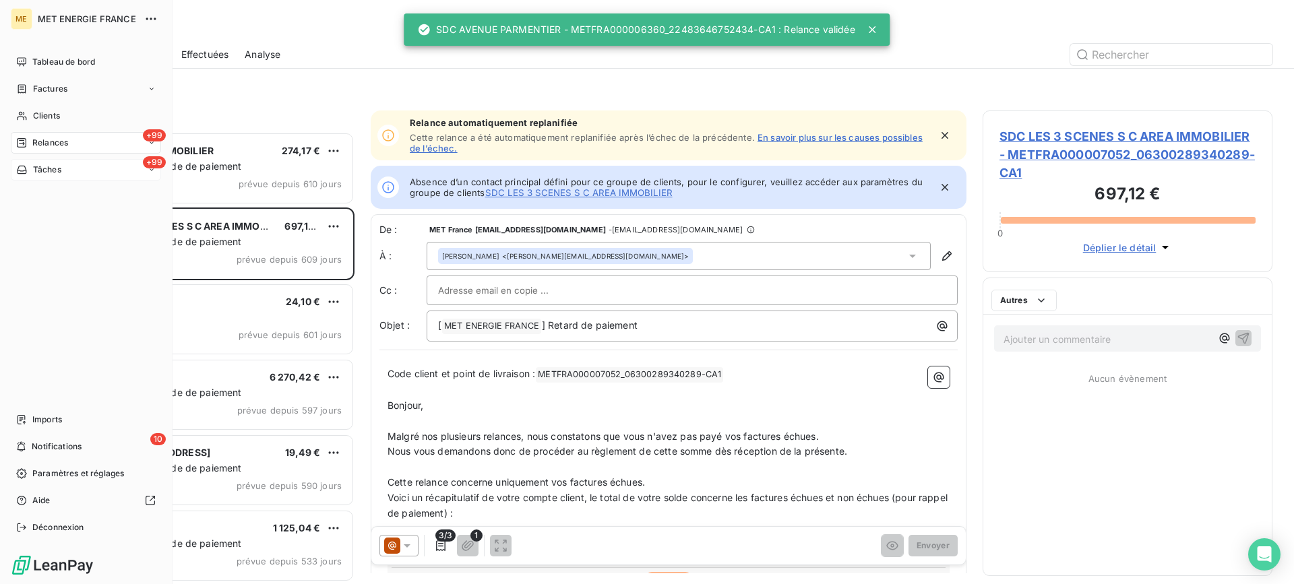
click at [62, 170] on div "+99 Tâches" at bounding box center [86, 170] width 150 height 22
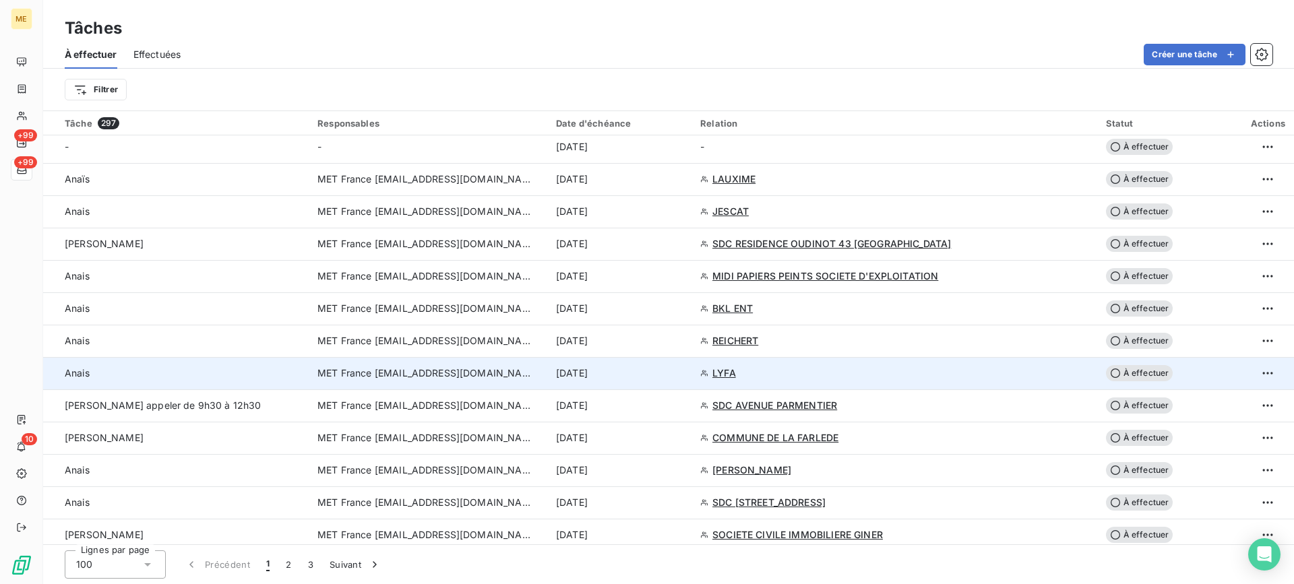
scroll to position [943, 0]
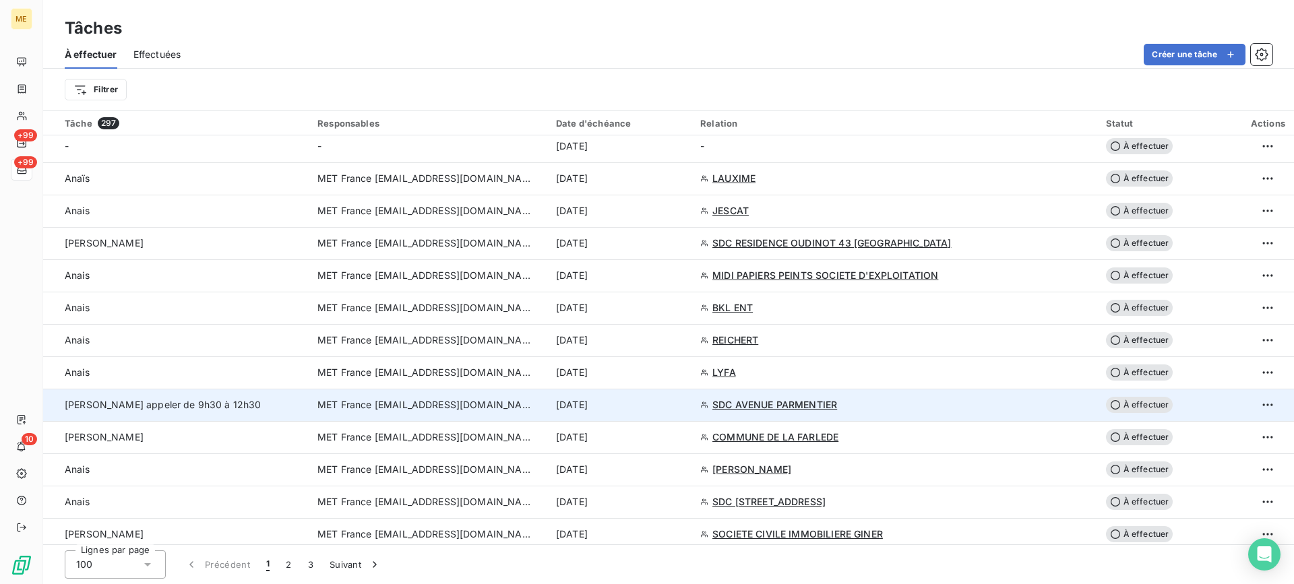
click at [276, 401] on div "Valérie appeler de 9h30 à 12h30" at bounding box center [183, 404] width 237 height 13
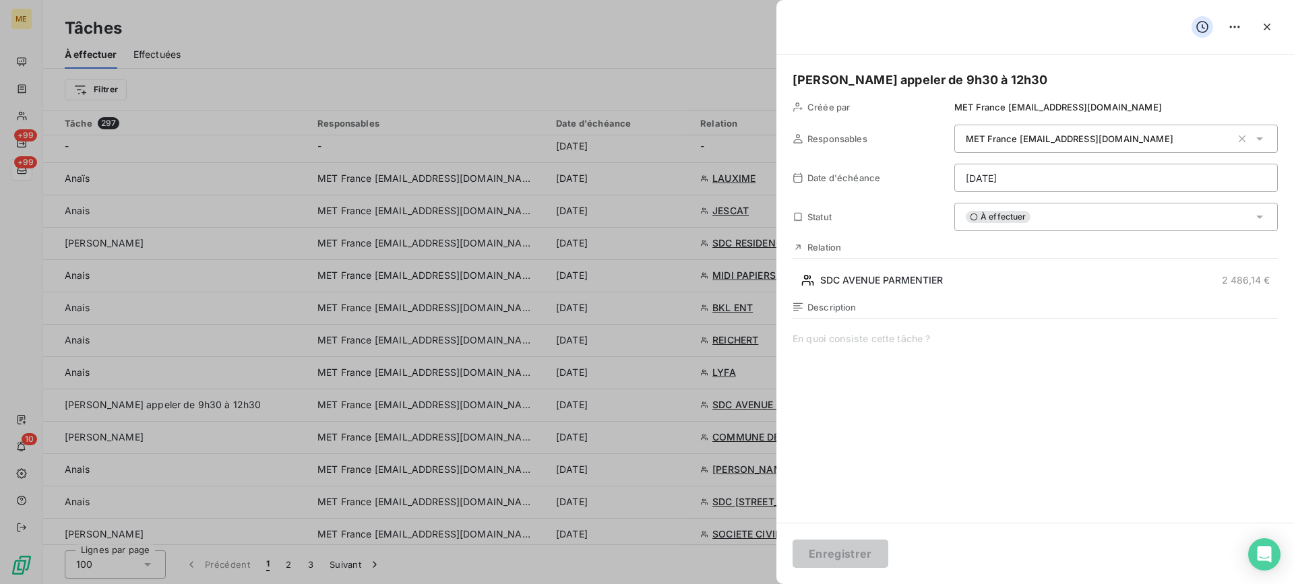
click at [852, 360] on span at bounding box center [1035, 461] width 485 height 259
click at [1005, 179] on html "ME +99 +99 10 Tâches À effectuer Effectuées Créer une tâche Filtrer Tâche 297 R…" at bounding box center [647, 292] width 1294 height 584
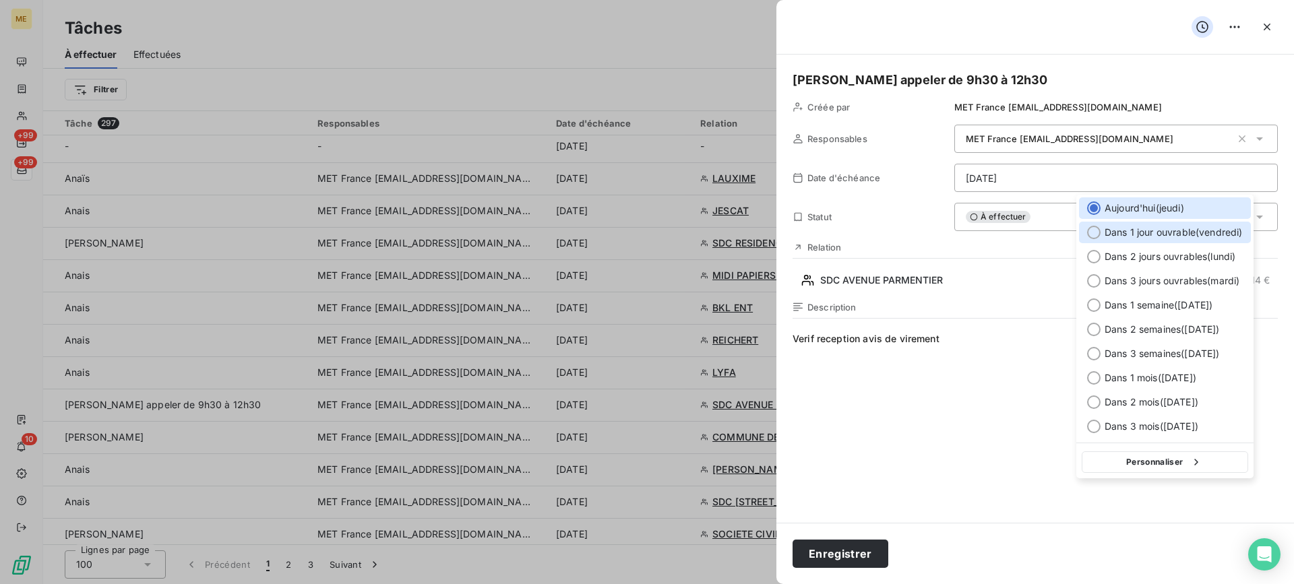
click at [1142, 242] on div "Dans 1 jour ouvrable ( vendredi )" at bounding box center [1165, 233] width 172 height 22
type input "19/09/2025"
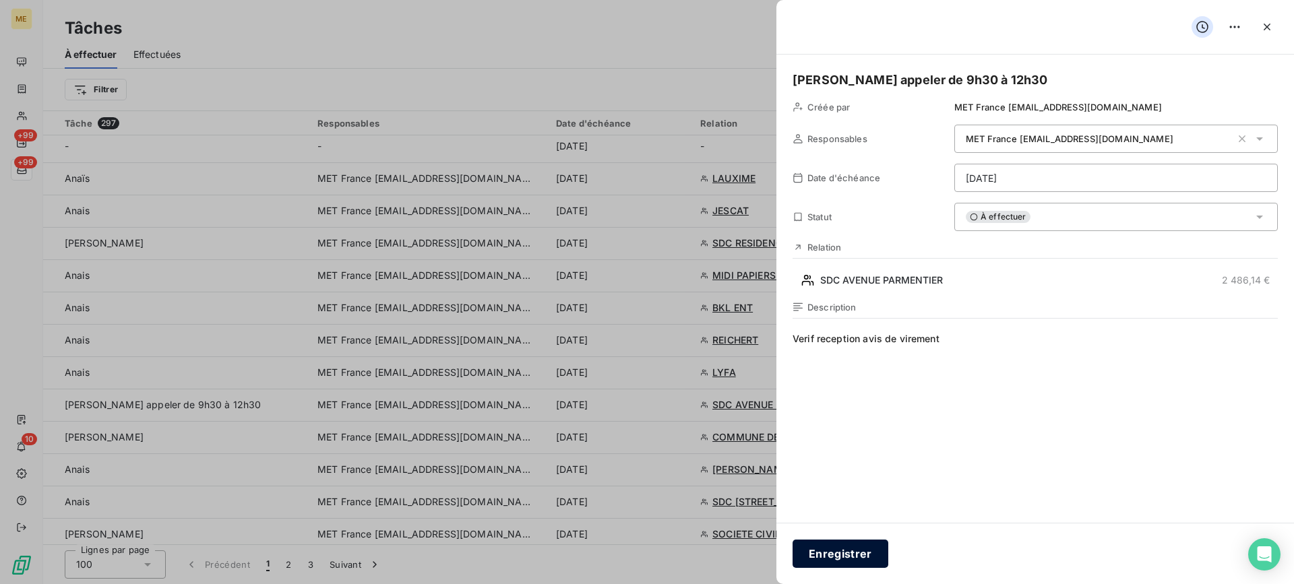
click at [848, 545] on button "Enregistrer" at bounding box center [841, 554] width 96 height 28
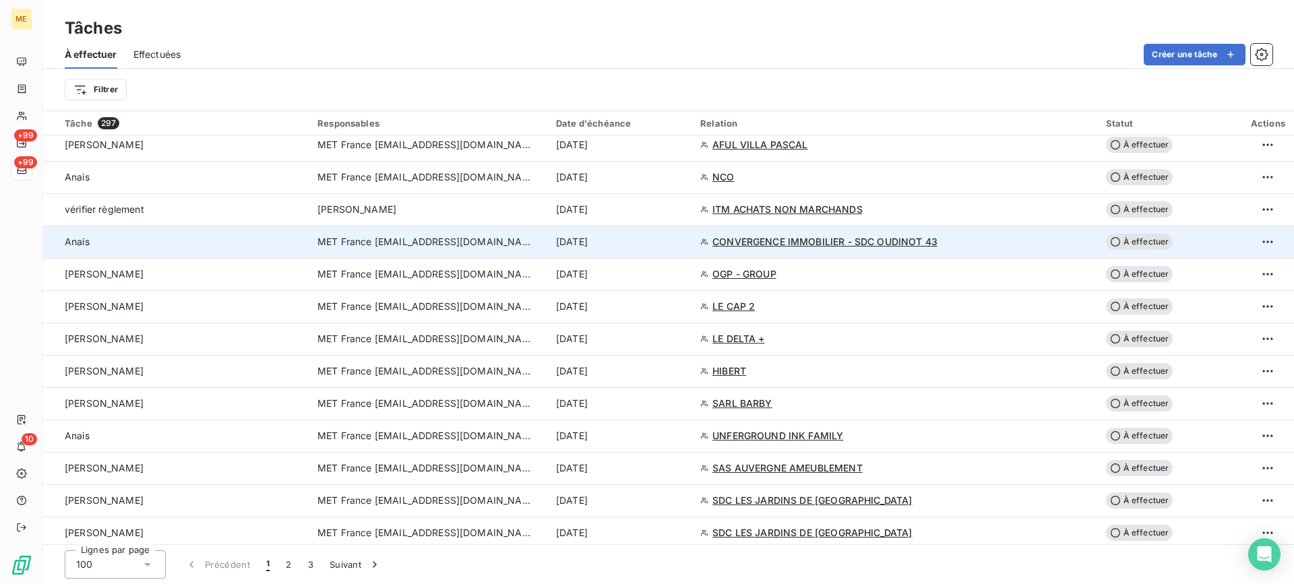
scroll to position [1820, 0]
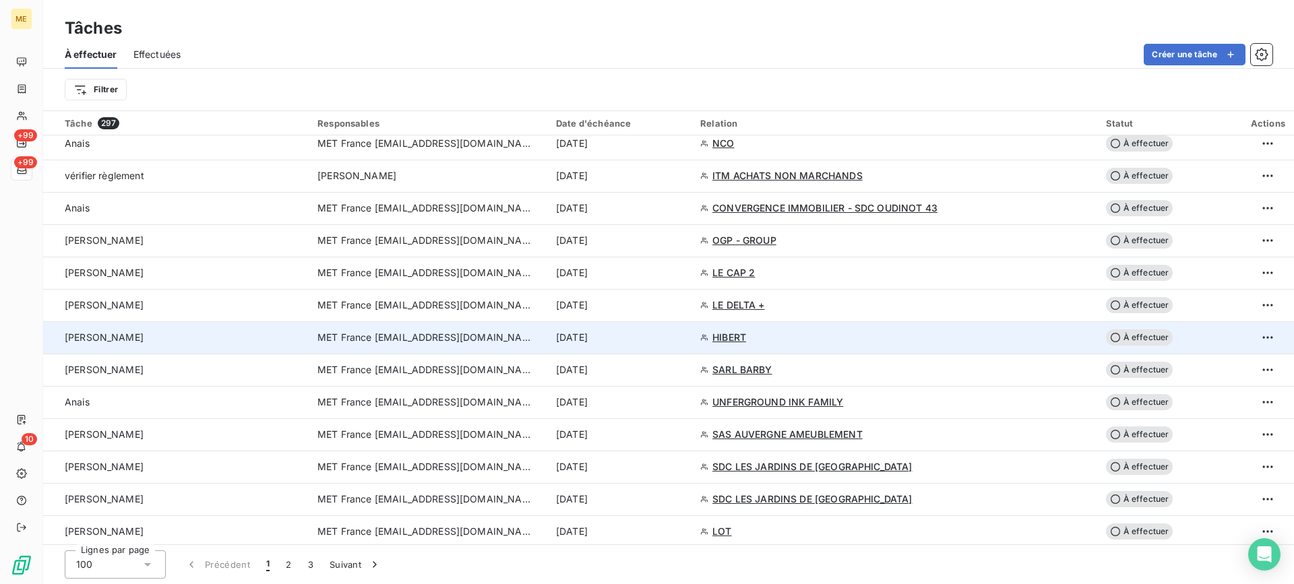
click at [264, 335] on div "Lisa" at bounding box center [183, 337] width 237 height 13
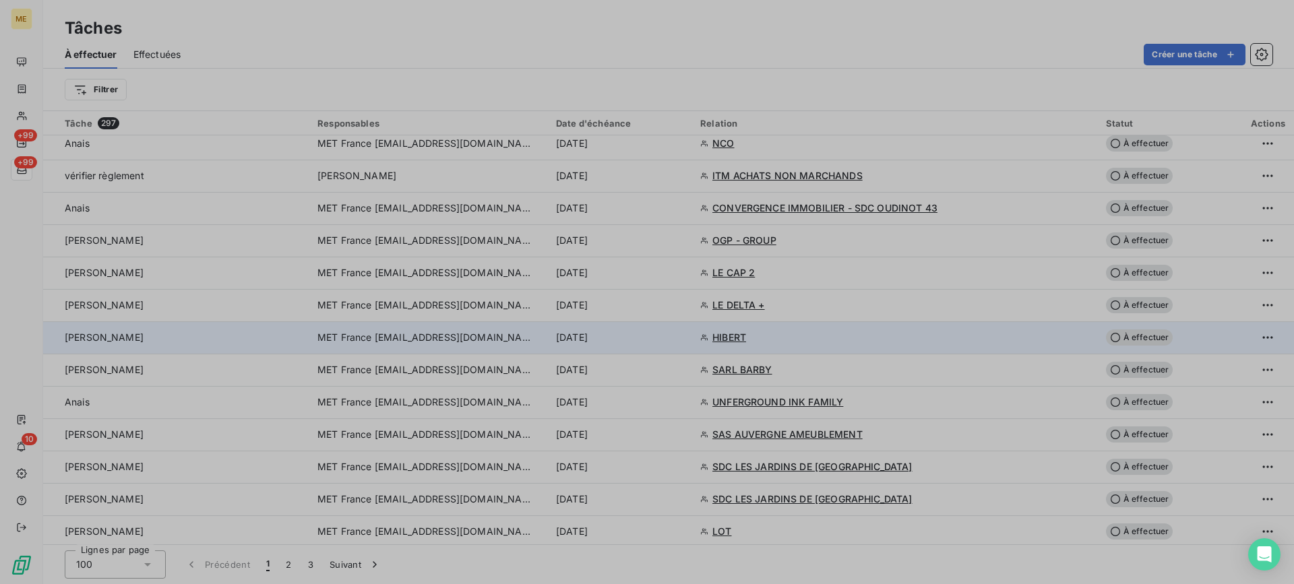
type input "19/09/2025"
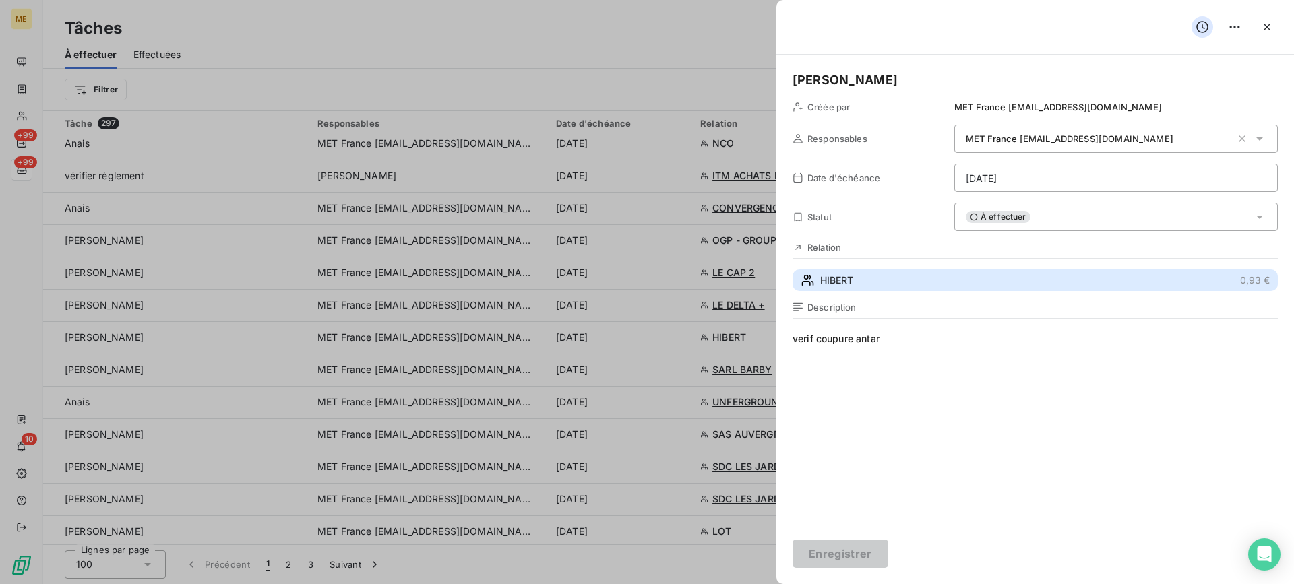
click at [902, 277] on button "HIBERT 0,93 €" at bounding box center [1035, 281] width 485 height 22
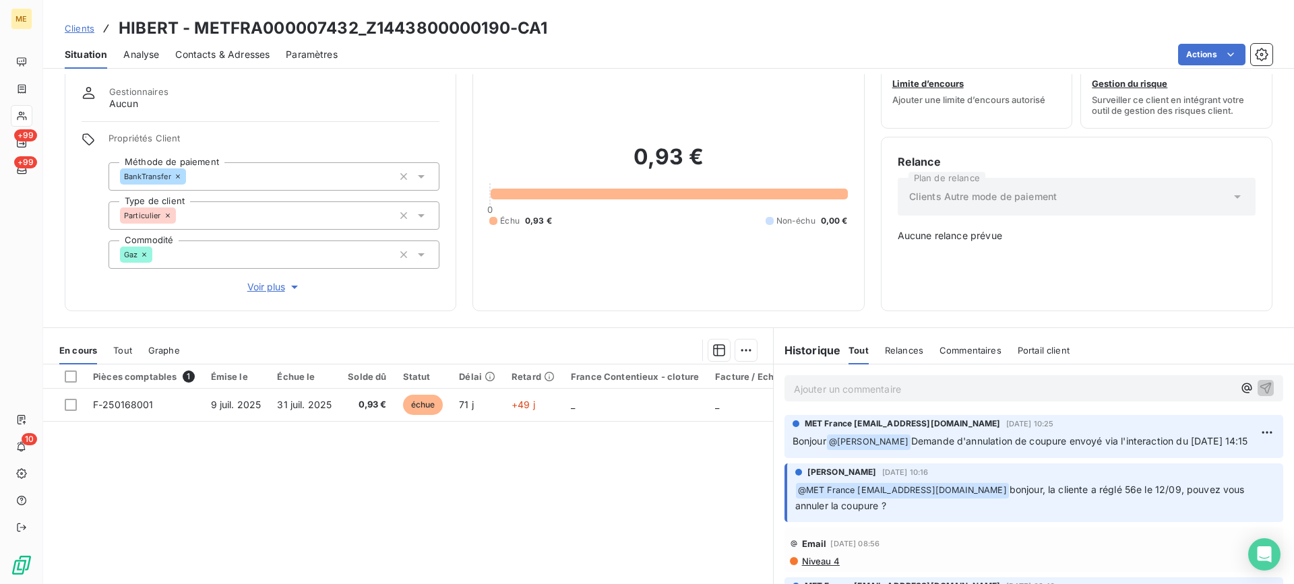
scroll to position [67, 0]
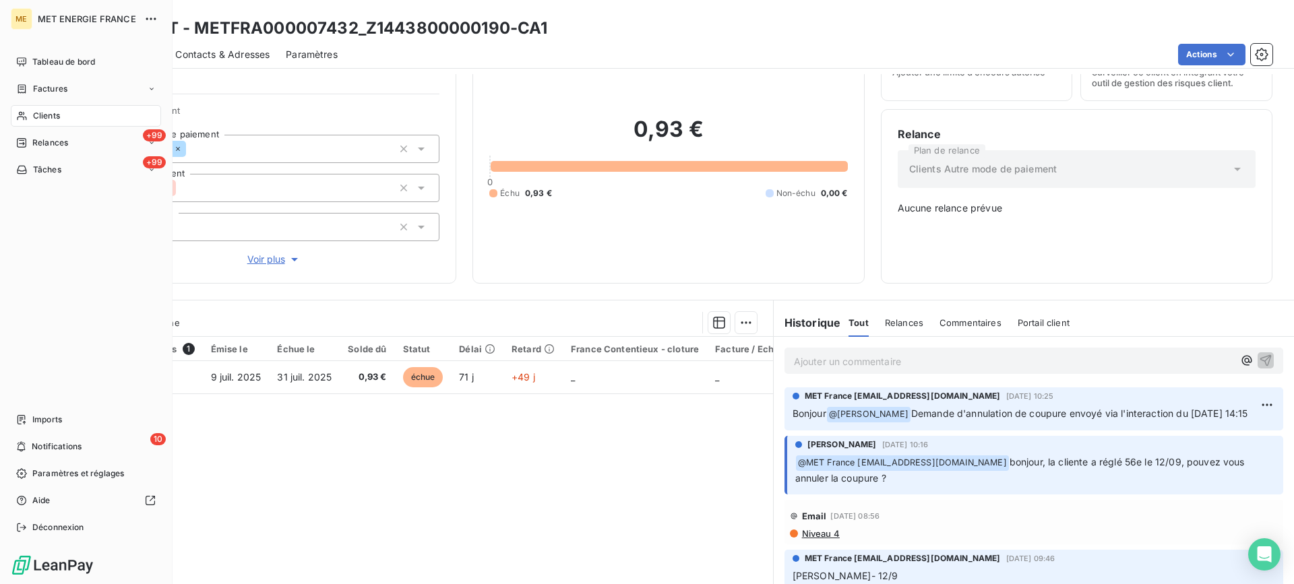
click at [58, 169] on span "Tâches" at bounding box center [47, 170] width 28 height 12
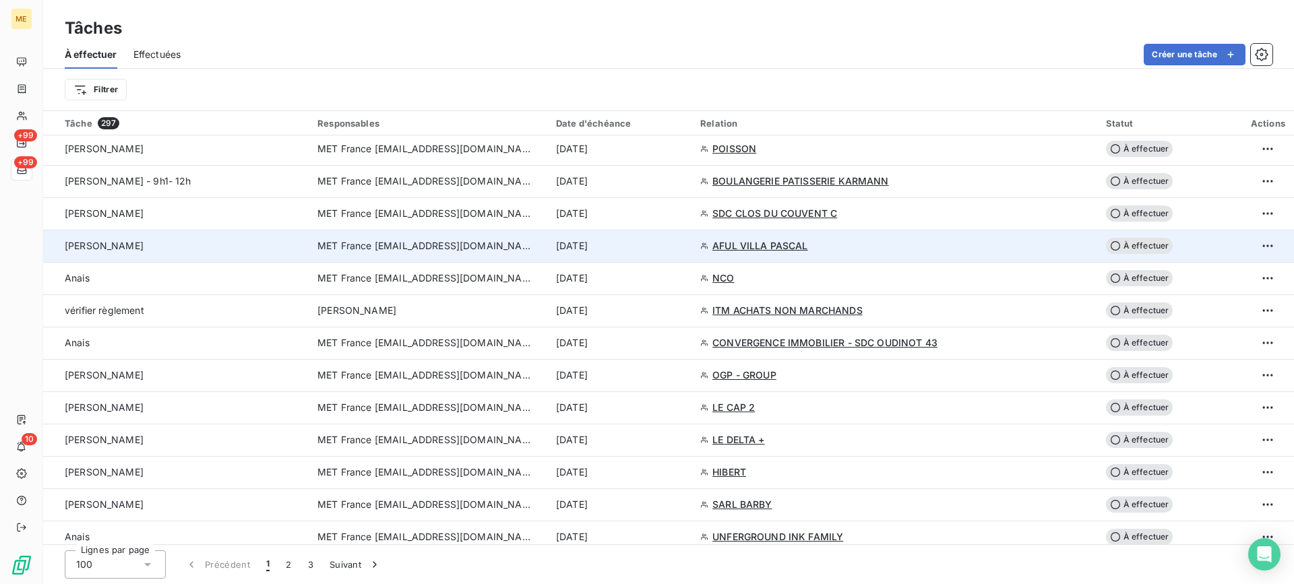
scroll to position [1752, 0]
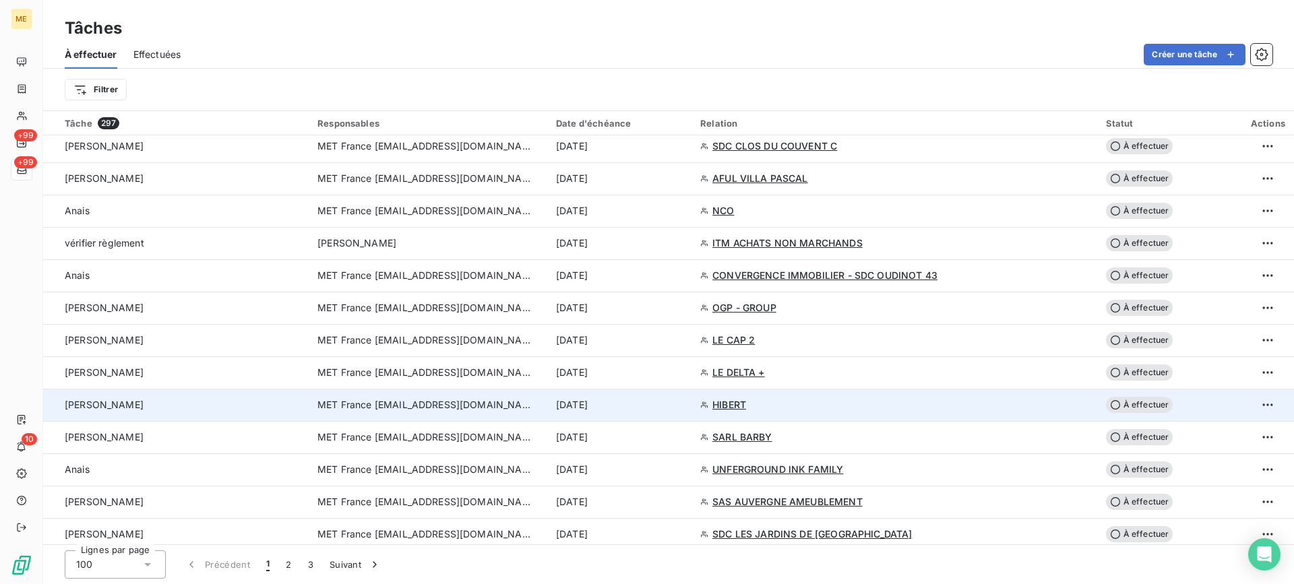
click at [245, 394] on td "Lisa" at bounding box center [176, 405] width 266 height 32
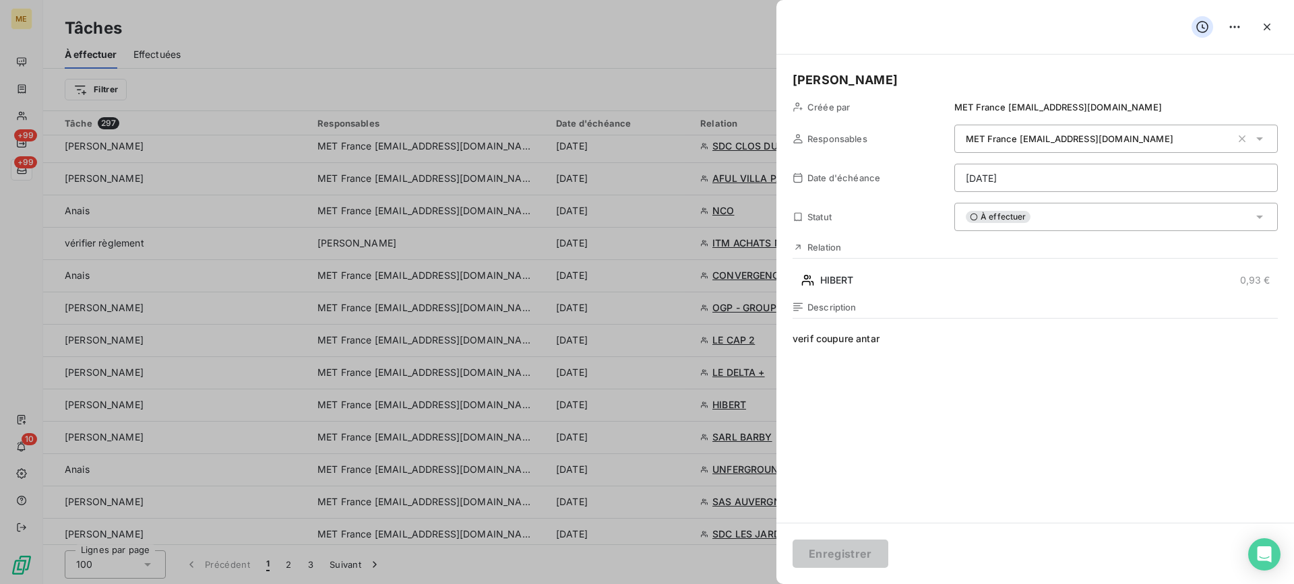
click at [1040, 216] on div "À effectuer" at bounding box center [1115, 217] width 323 height 28
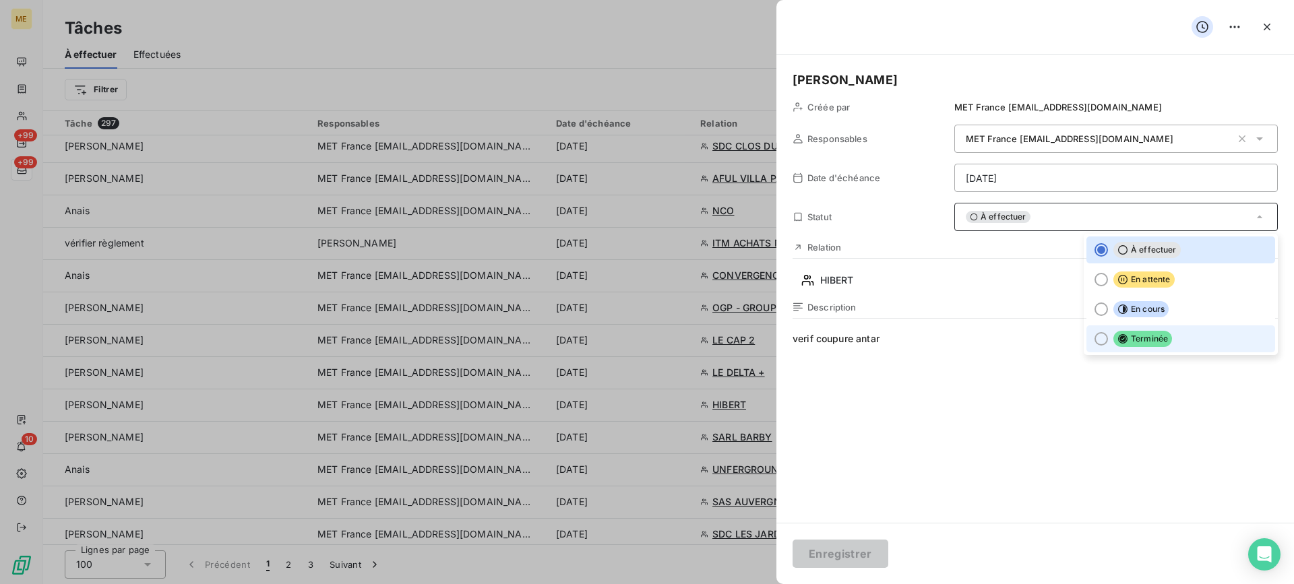
click at [1102, 341] on li "Terminée" at bounding box center [1180, 338] width 189 height 27
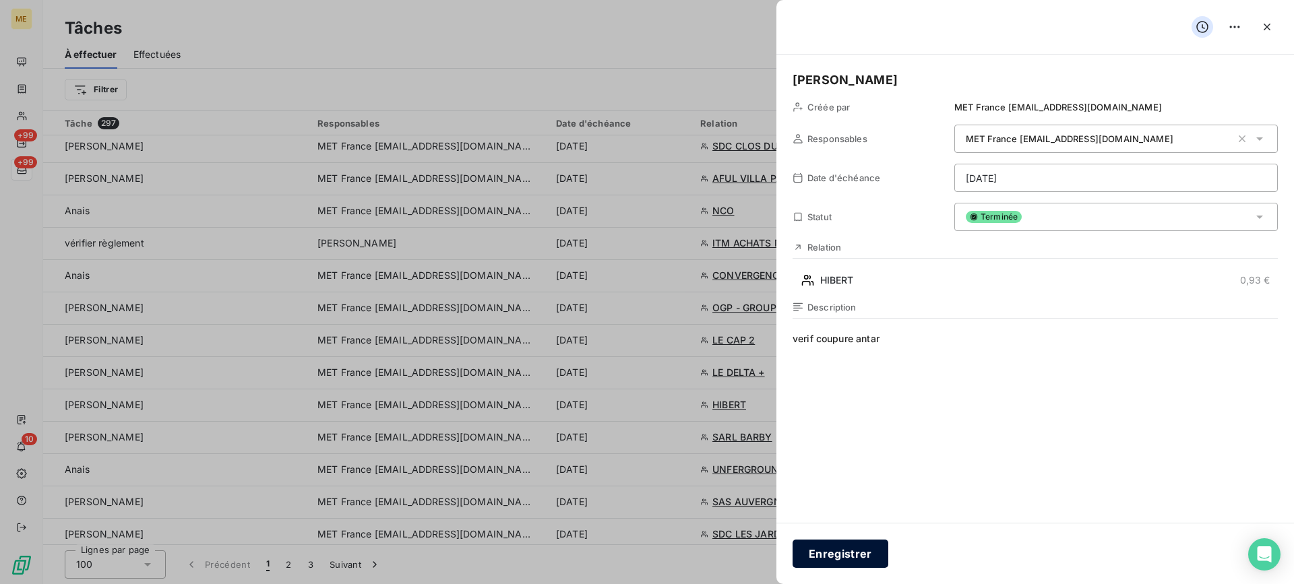
click at [841, 556] on button "Enregistrer" at bounding box center [841, 554] width 96 height 28
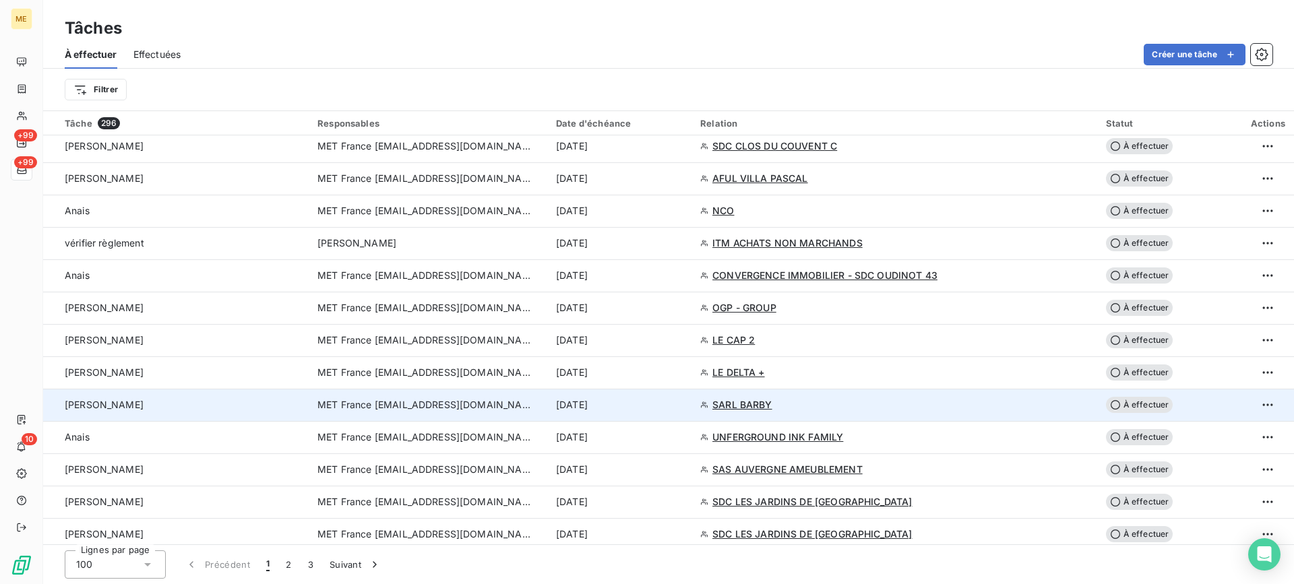
click at [301, 404] on div "Lisa" at bounding box center [183, 404] width 237 height 13
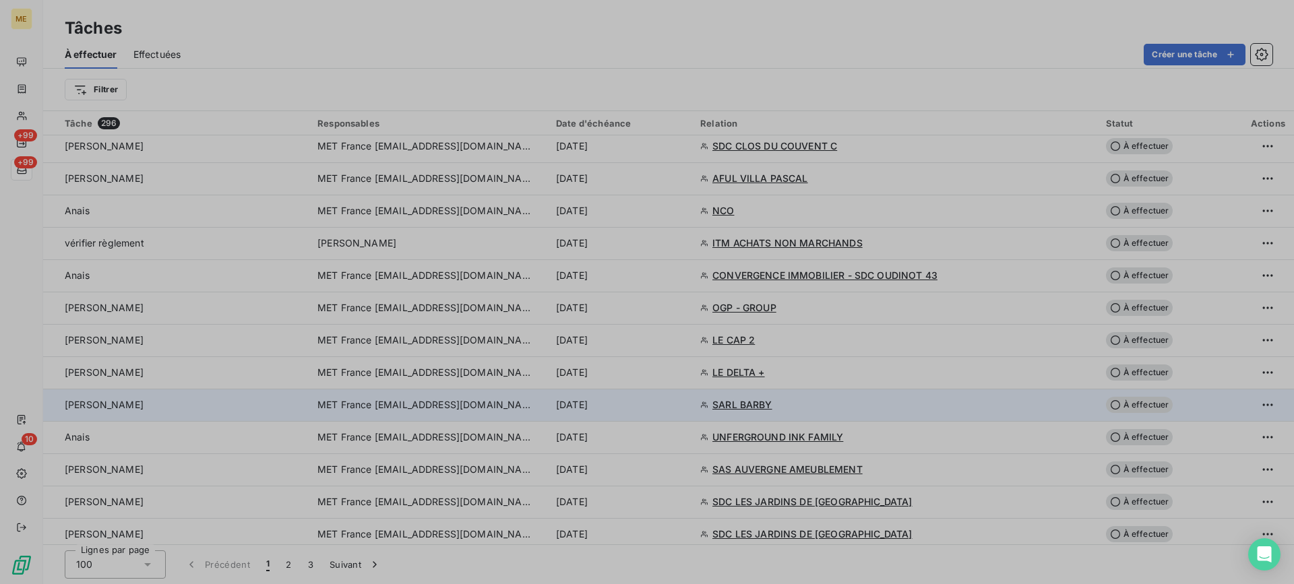
type input "19/09/2025"
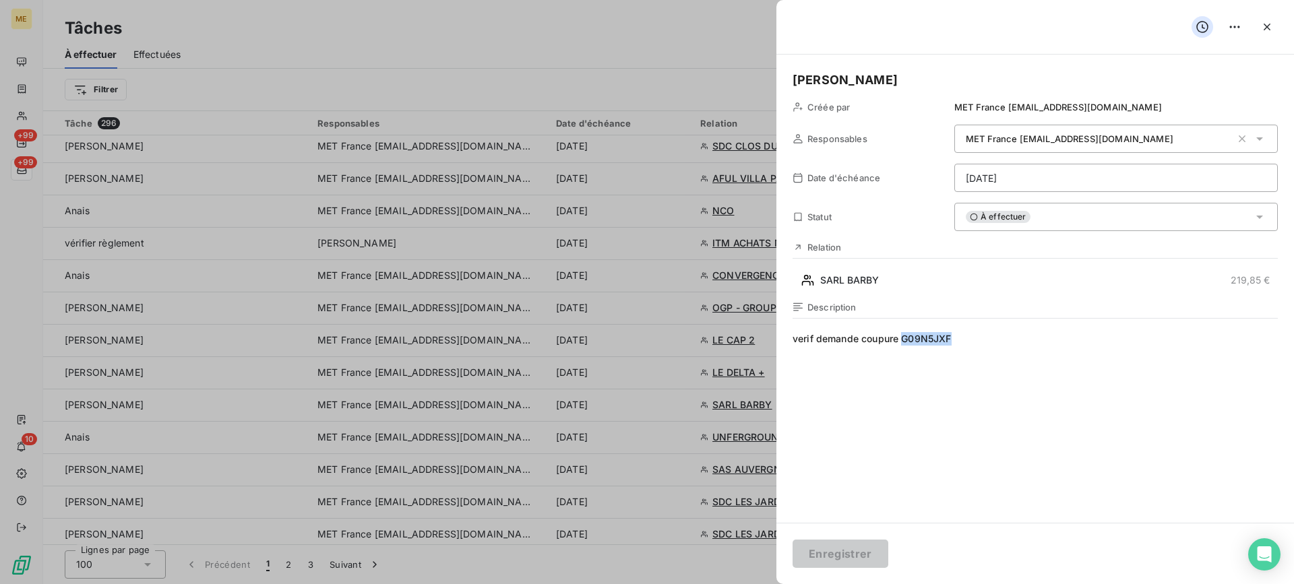
drag, startPoint x: 966, startPoint y: 342, endPoint x: 904, endPoint y: 342, distance: 62.0
click at [904, 342] on span "verif demande coupure G09N5JXF" at bounding box center [1035, 461] width 485 height 259
click at [908, 294] on div "Lisa Créée par MET France met-france@recouvrement.met.com Responsables MET Fran…" at bounding box center [1035, 289] width 518 height 468
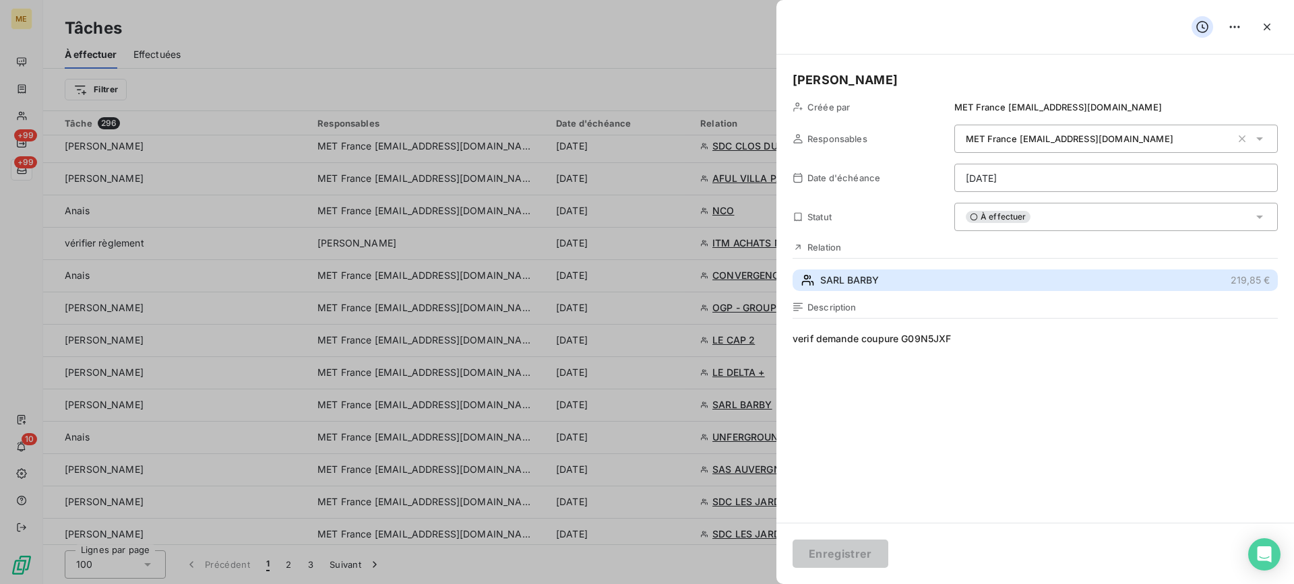
click at [909, 288] on button "SARL BARBY 219,85 €" at bounding box center [1035, 281] width 485 height 22
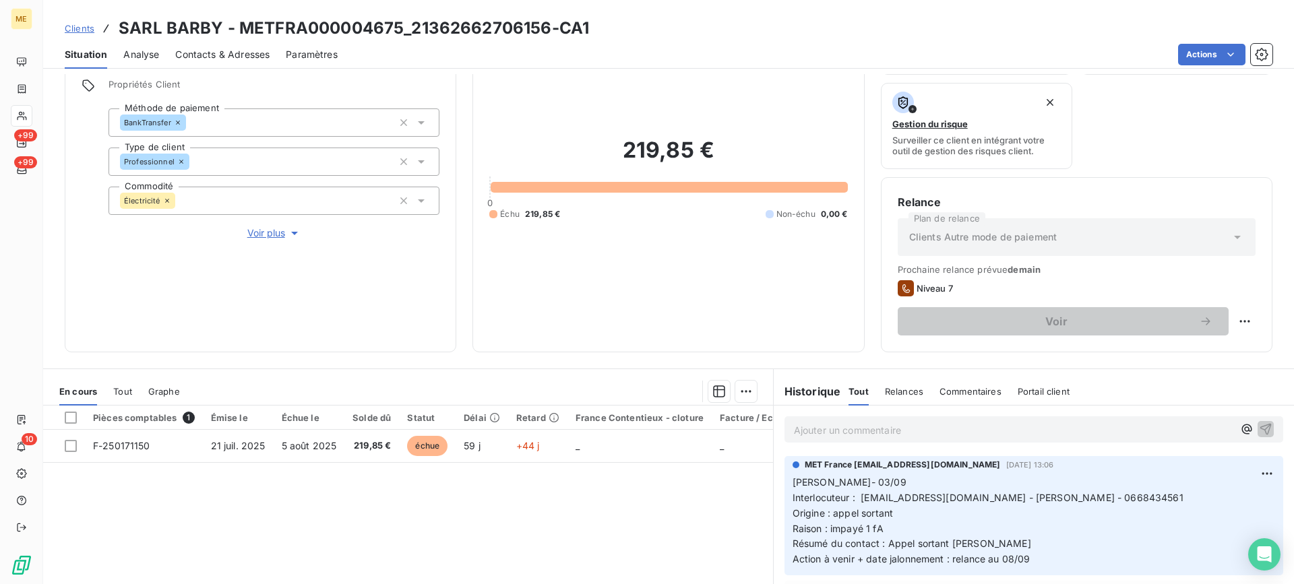
scroll to position [215, 0]
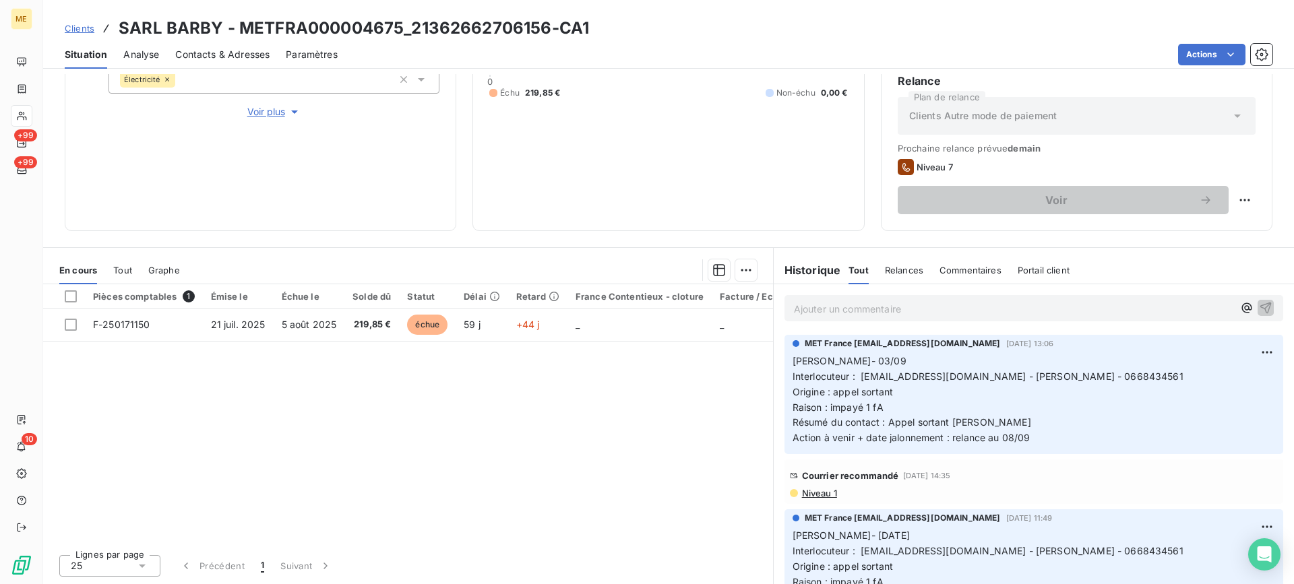
click at [951, 307] on p "Ajouter un commentaire ﻿" at bounding box center [1013, 309] width 439 height 17
click at [857, 309] on span "Coupure replanifier" at bounding box center [837, 307] width 86 height 11
click at [916, 307] on p "Coupure replanifier" at bounding box center [1013, 308] width 439 height 15
click at [848, 307] on span "Coupure replanifier au 02/10" at bounding box center [858, 307] width 129 height 11
click at [0, 0] on lt-em "planifier" at bounding box center [0, 0] width 0 height 0
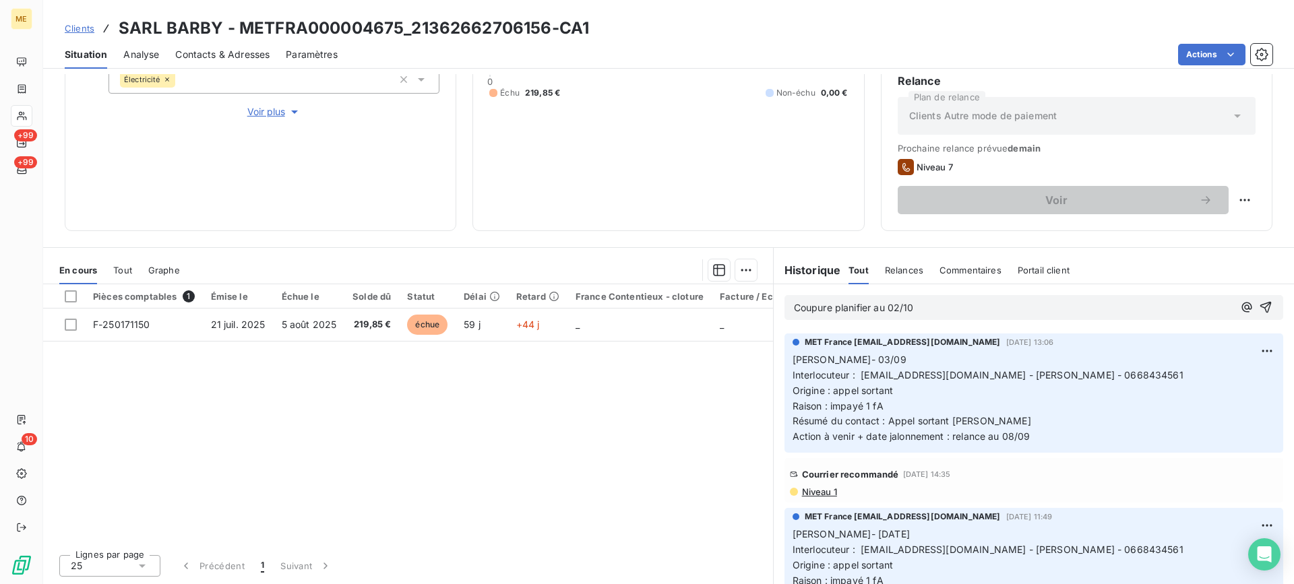
click at [957, 302] on p "Coupure planifier au 02/10" at bounding box center [1013, 308] width 439 height 15
click at [1024, 310] on p "Coupure planifier au 02/10 sur" at bounding box center [1013, 308] width 439 height 15
click at [1253, 307] on div "Coupure planifier au 02/10 sur Enedis" at bounding box center [1033, 307] width 499 height 25
click at [1259, 309] on icon "button" at bounding box center [1265, 307] width 13 height 13
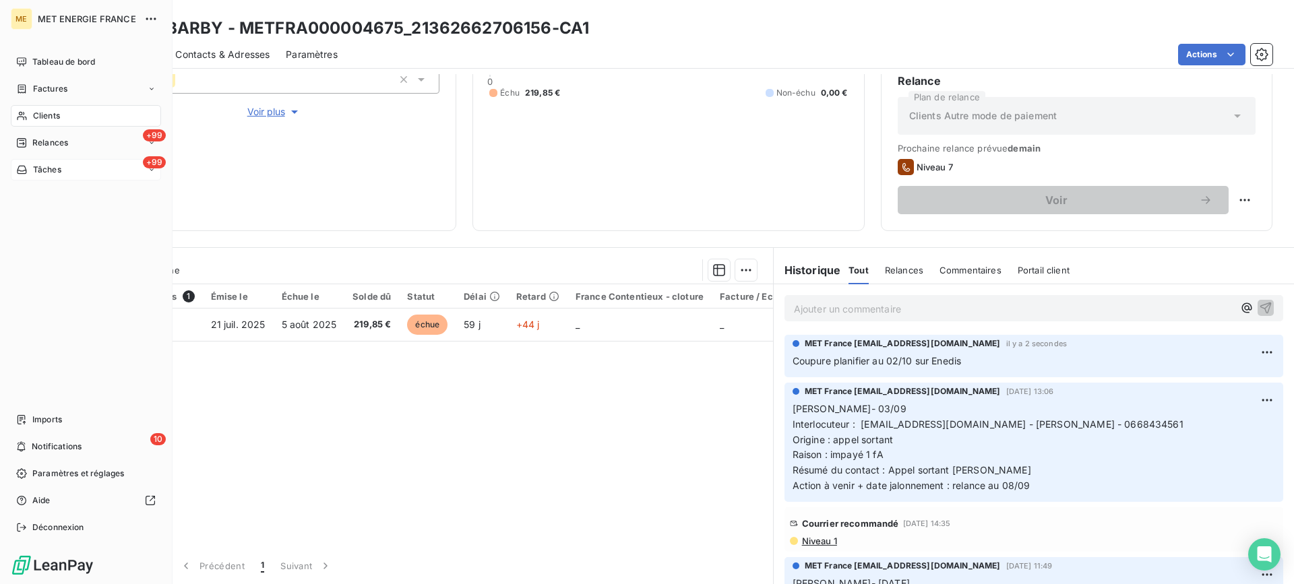
click at [91, 173] on div "+99 Tâches" at bounding box center [86, 170] width 150 height 22
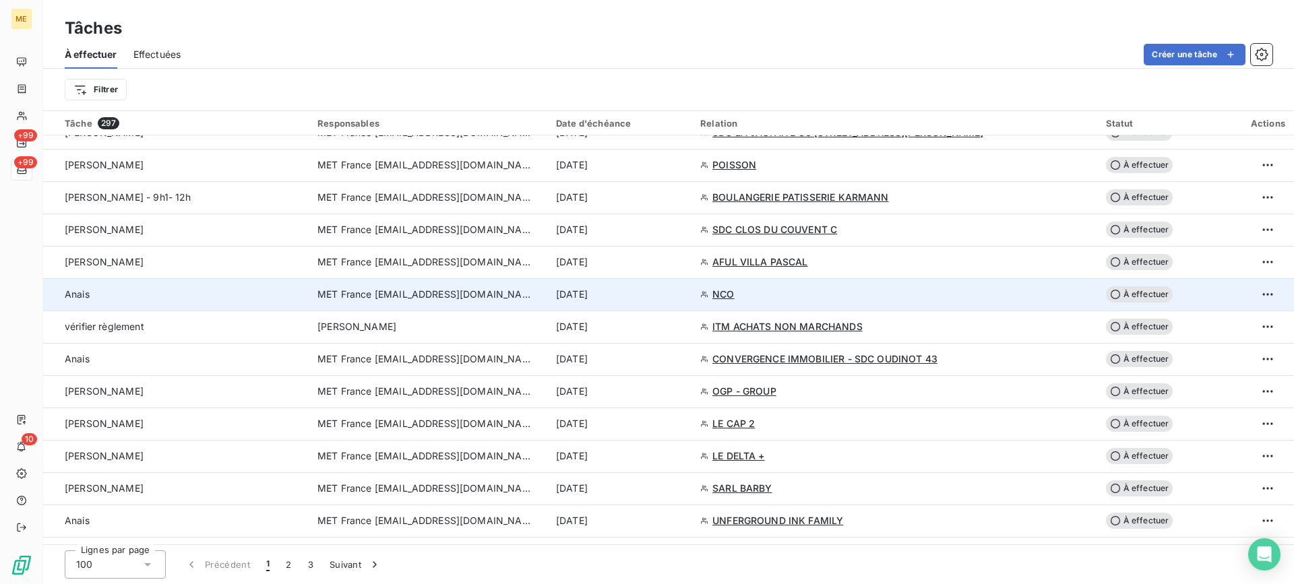
scroll to position [1685, 0]
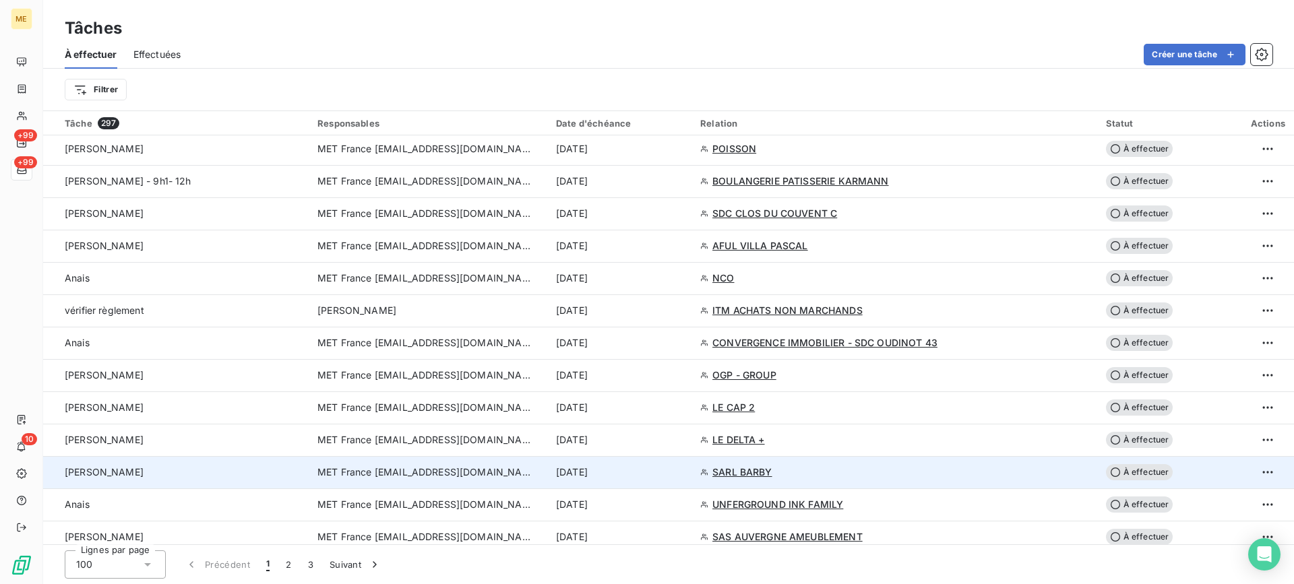
click at [220, 475] on div "Lisa" at bounding box center [183, 472] width 237 height 13
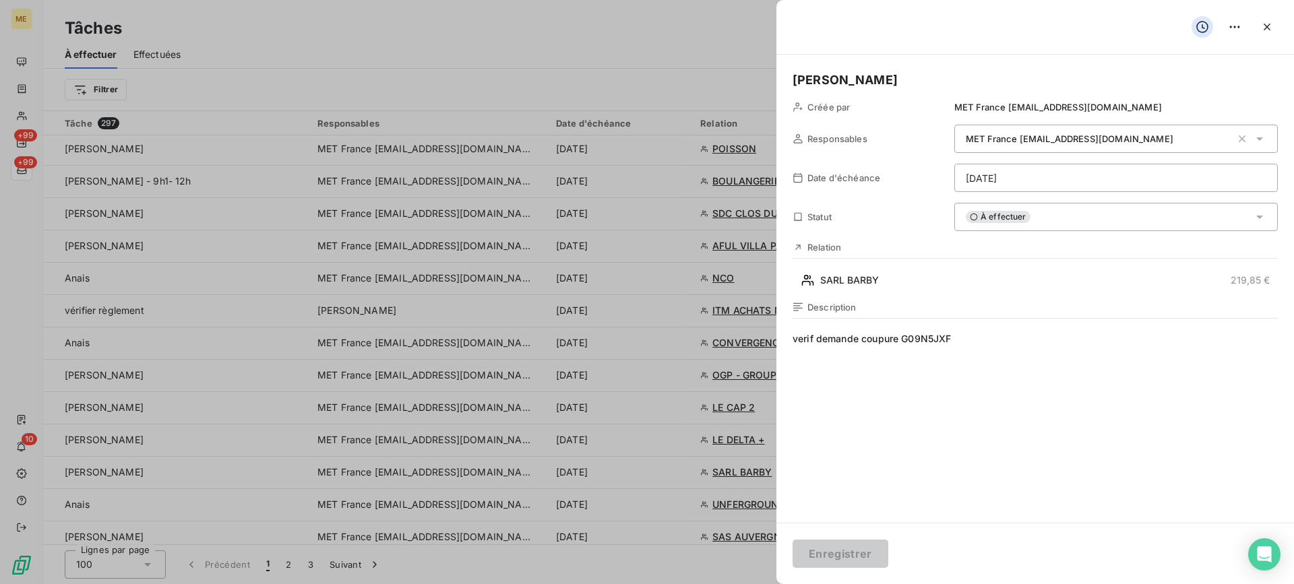
click at [1032, 184] on html "ME +99 +99 10 Tâches À effectuer Effectuées Créer une tâche Filtrer Tâche 297 R…" at bounding box center [647, 292] width 1294 height 584
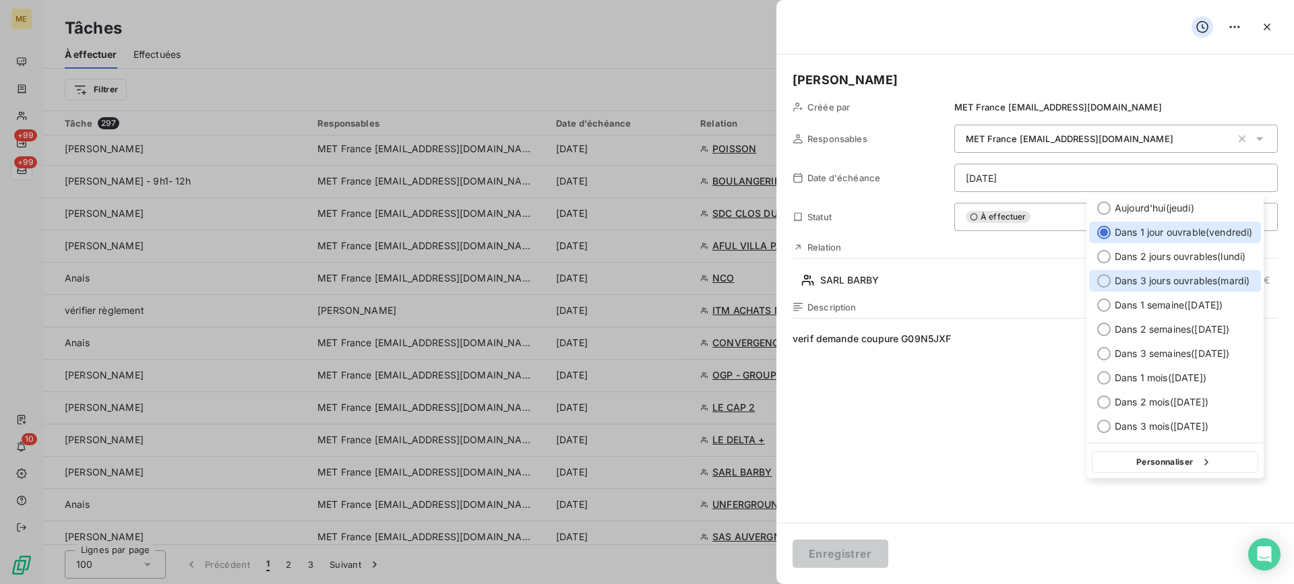
click at [1138, 278] on span "Dans 3 jours ouvrables ( mardi )" at bounding box center [1182, 280] width 135 height 13
type input "23/09/2025"
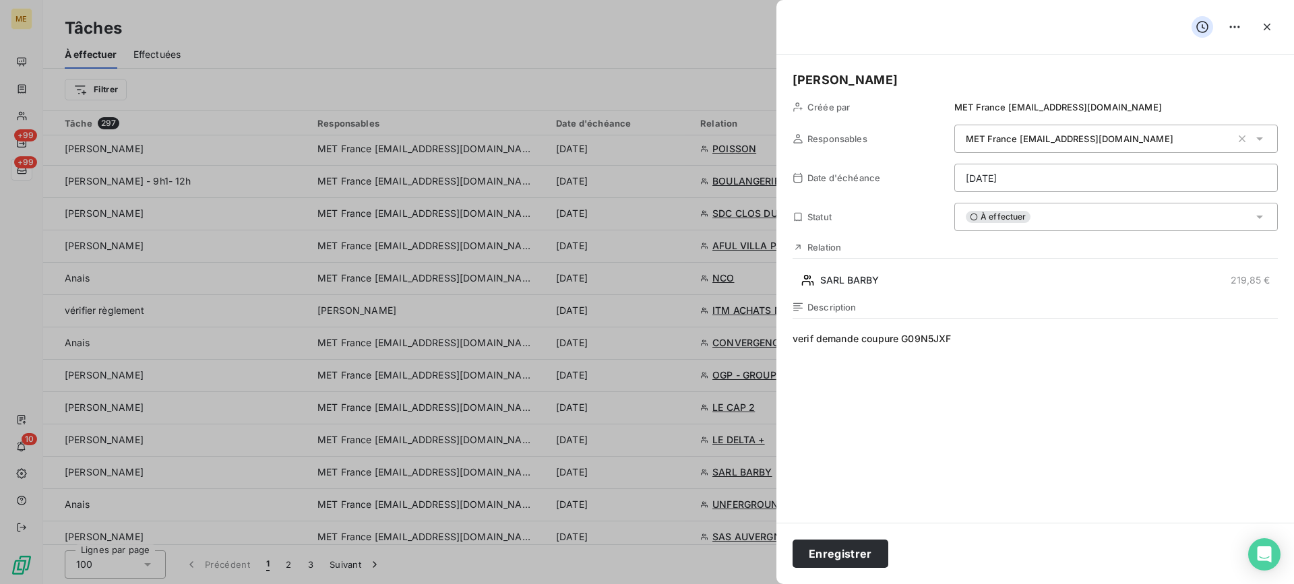
click at [1098, 169] on html "ME +99 +99 10 Tâches À effectuer Effectuées Créer une tâche Filtrer Tâche 297 R…" at bounding box center [647, 292] width 1294 height 584
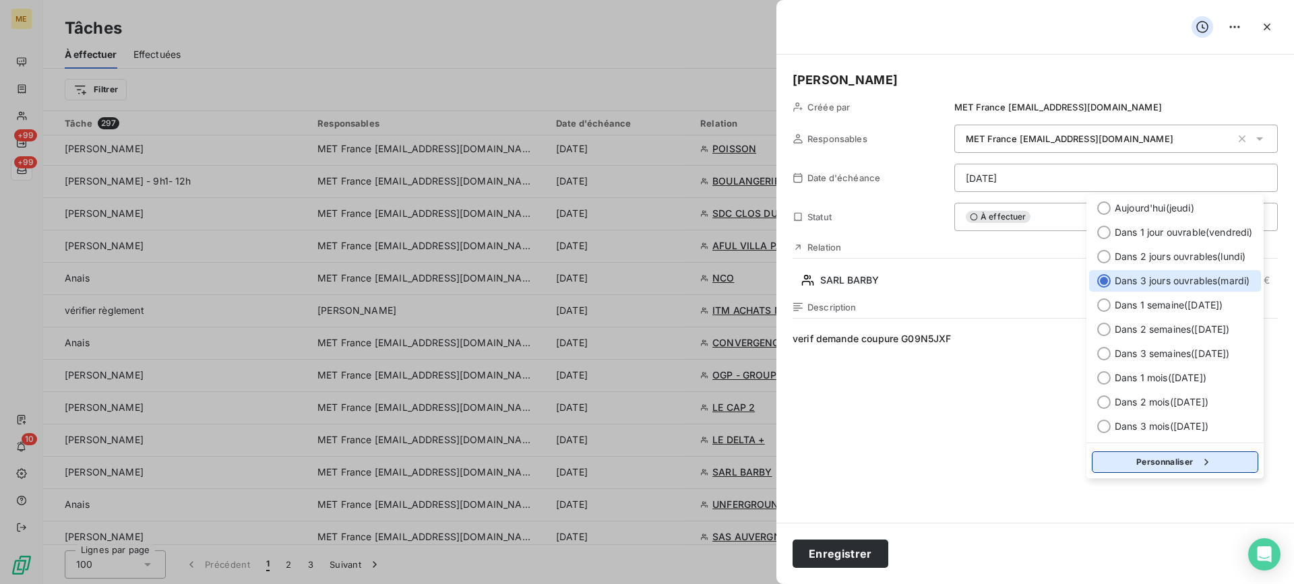
click at [1170, 456] on button "Personnaliser" at bounding box center [1175, 463] width 166 height 22
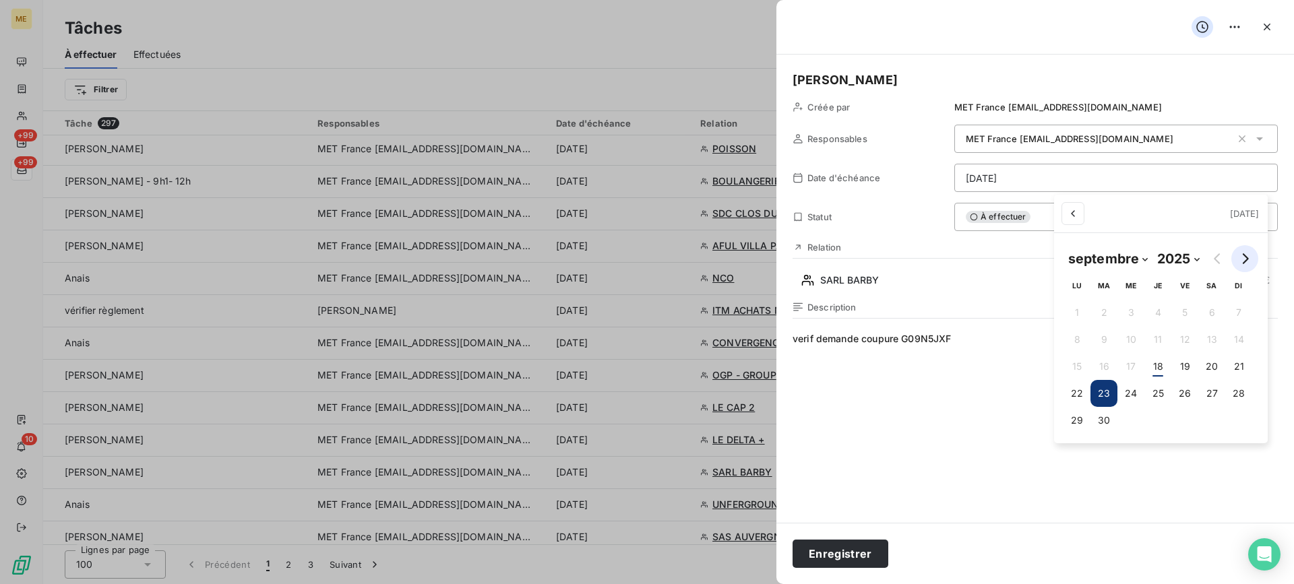
click at [1244, 255] on icon "Go to next month" at bounding box center [1245, 258] width 6 height 11
select select "9"
click at [1164, 314] on button "2" at bounding box center [1163, 312] width 27 height 27
type input "02/10/2025"
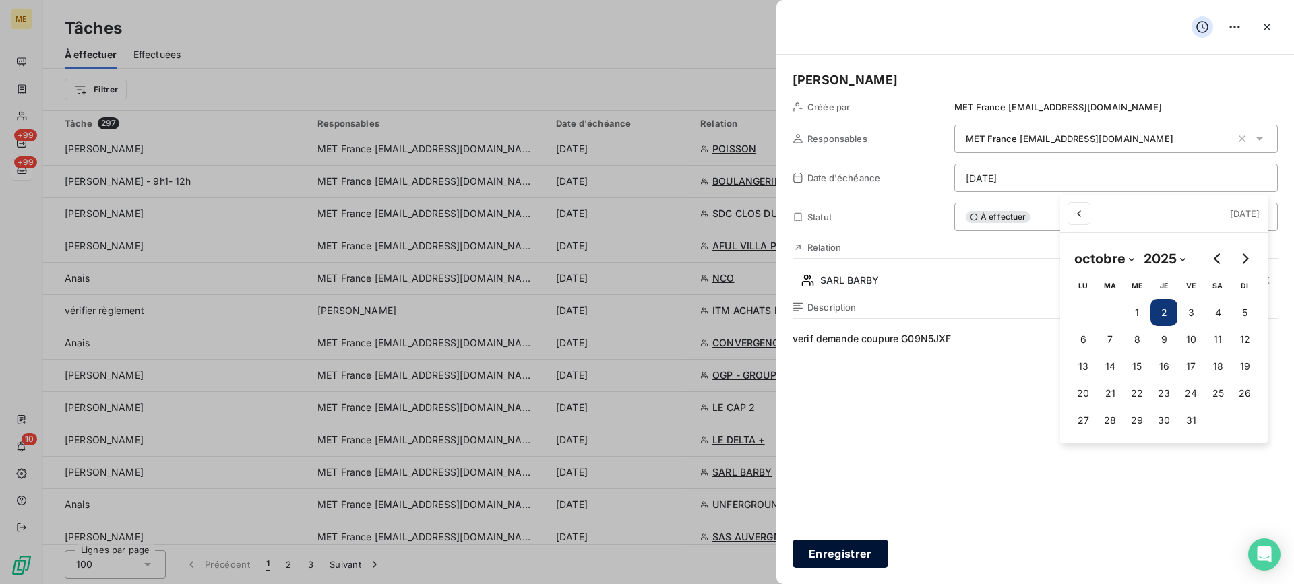
click at [853, 551] on html "ME +99 +99 10 Tâches À effectuer Effectuées Créer une tâche Filtrer Tâche 297 R…" at bounding box center [647, 292] width 1294 height 584
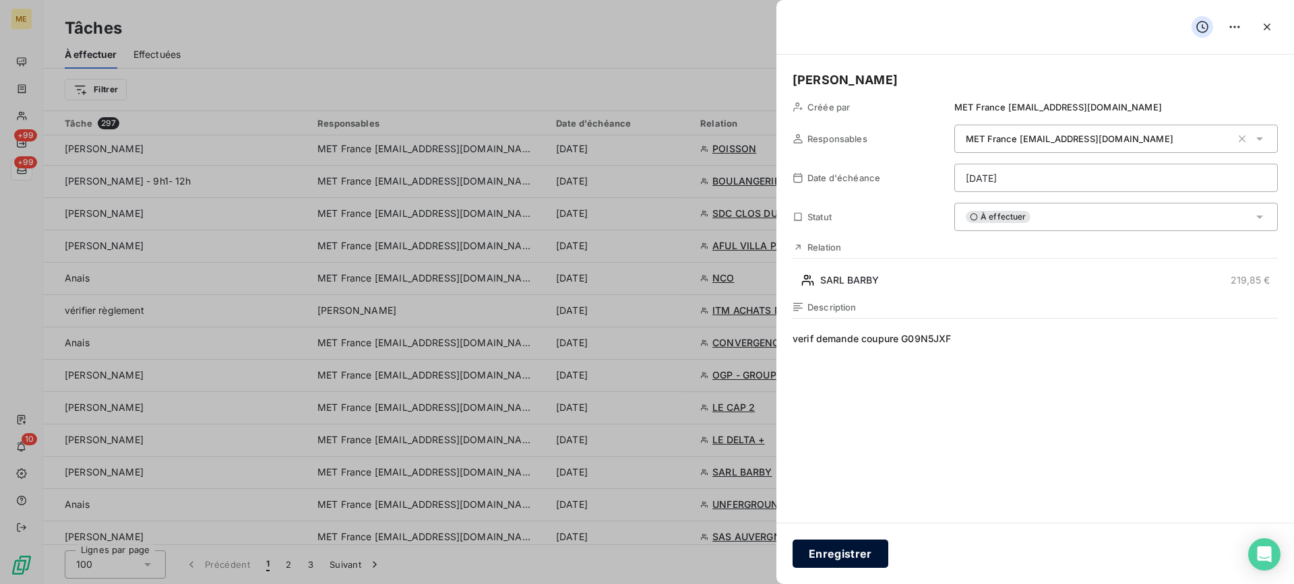
click at [803, 559] on button "Enregistrer" at bounding box center [841, 554] width 96 height 28
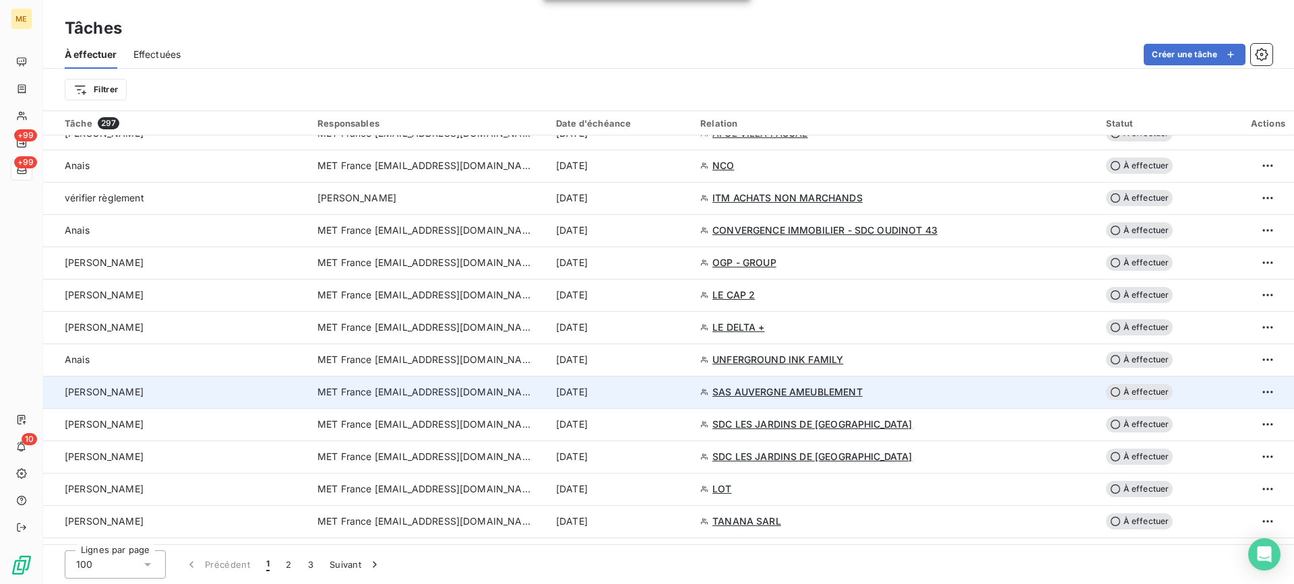
scroll to position [1820, 0]
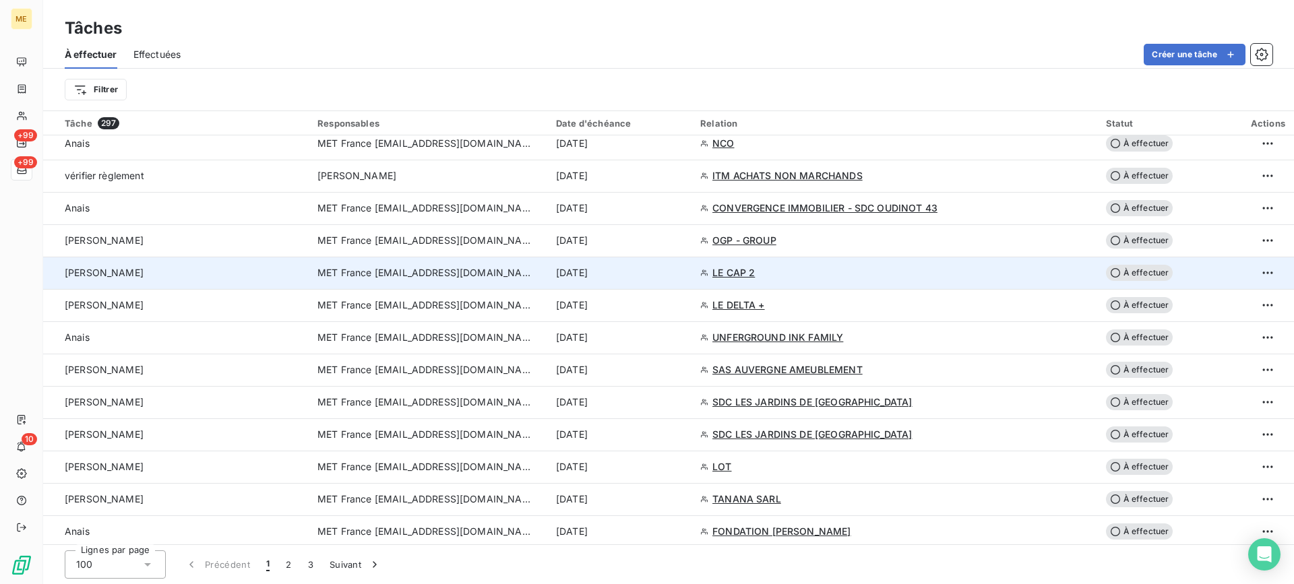
click at [239, 277] on div "Lisa" at bounding box center [183, 272] width 237 height 13
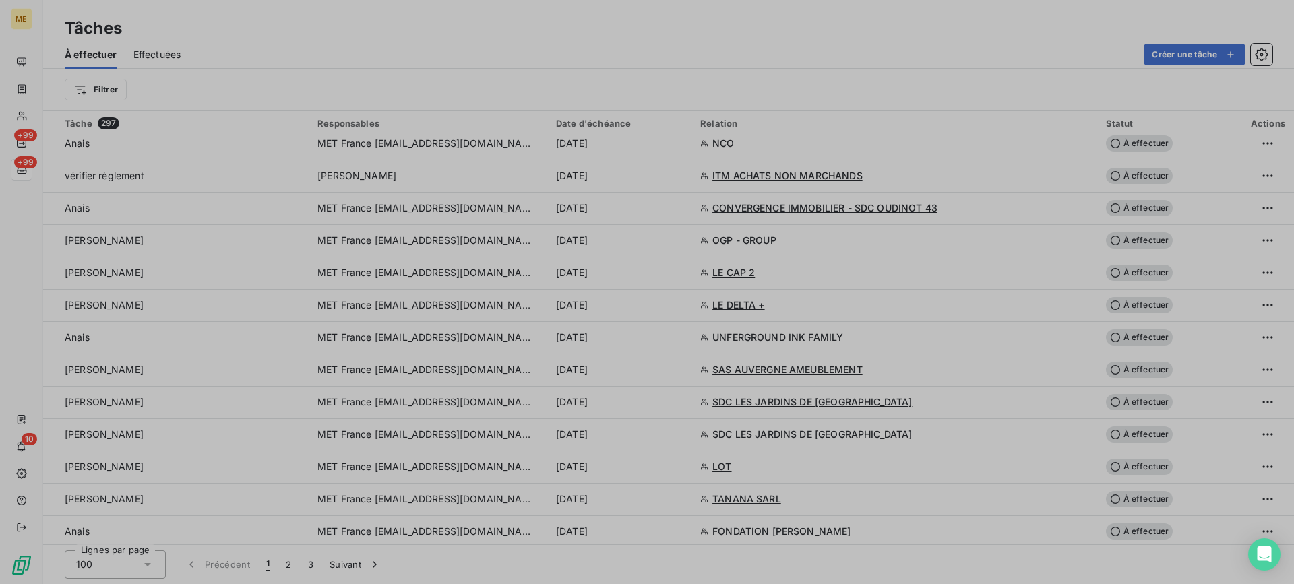
type input "19/09/2025"
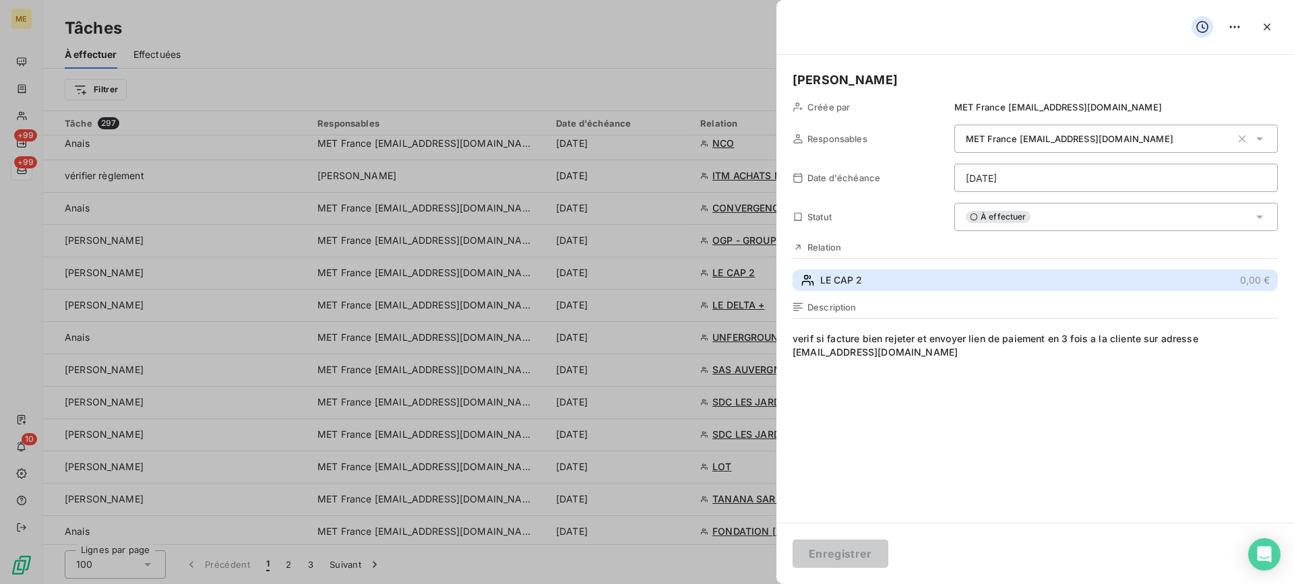
click at [981, 272] on button "LE CAP 2 0,00 €" at bounding box center [1035, 281] width 485 height 22
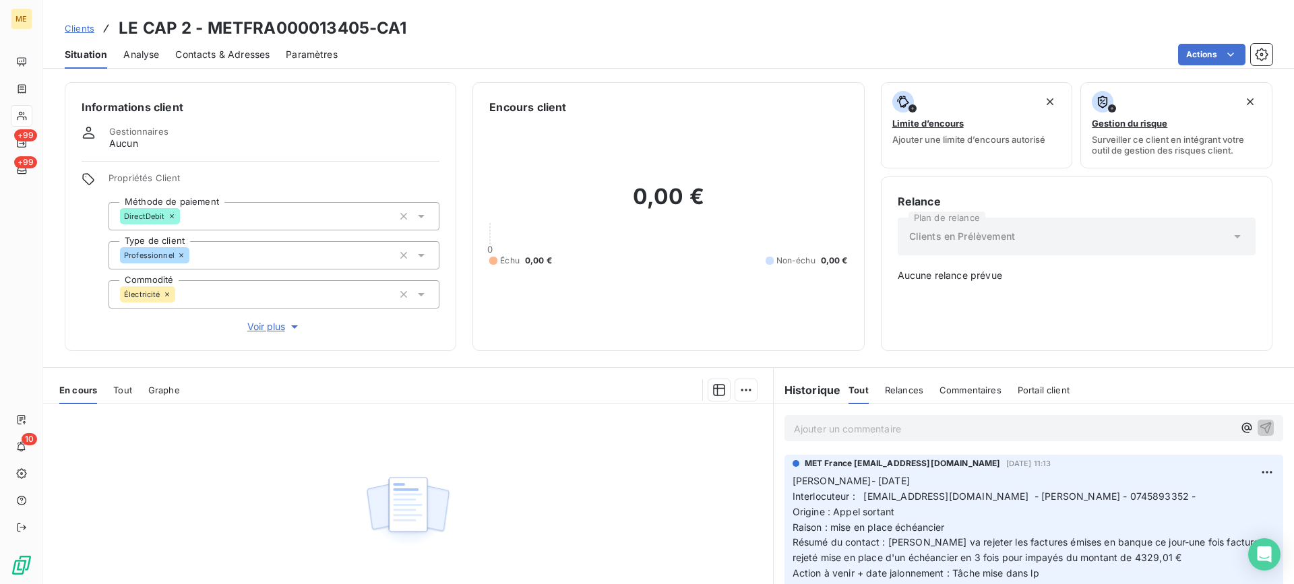
click at [214, 26] on h3 "LE CAP 2 - METFRA000013405-CA1" at bounding box center [263, 28] width 288 height 24
drag, startPoint x: 210, startPoint y: 26, endPoint x: 365, endPoint y: 30, distance: 155.0
click at [365, 30] on h3 "LE CAP 2 - METFRA000013405-CA1" at bounding box center [263, 28] width 288 height 24
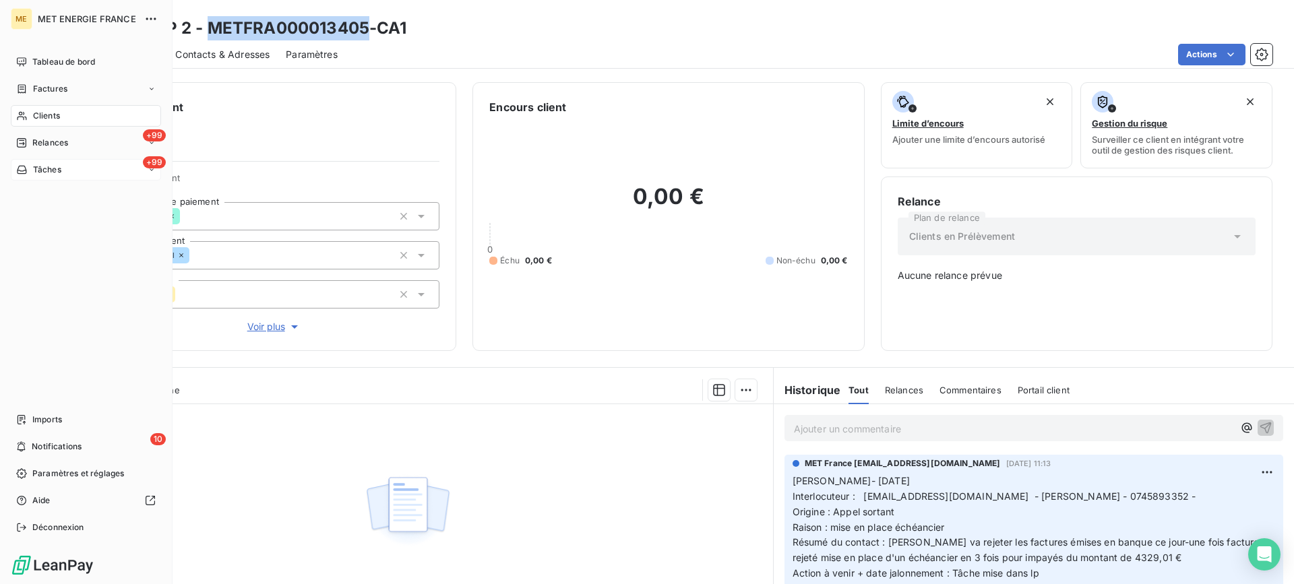
click at [82, 174] on div "+99 Tâches" at bounding box center [86, 170] width 150 height 22
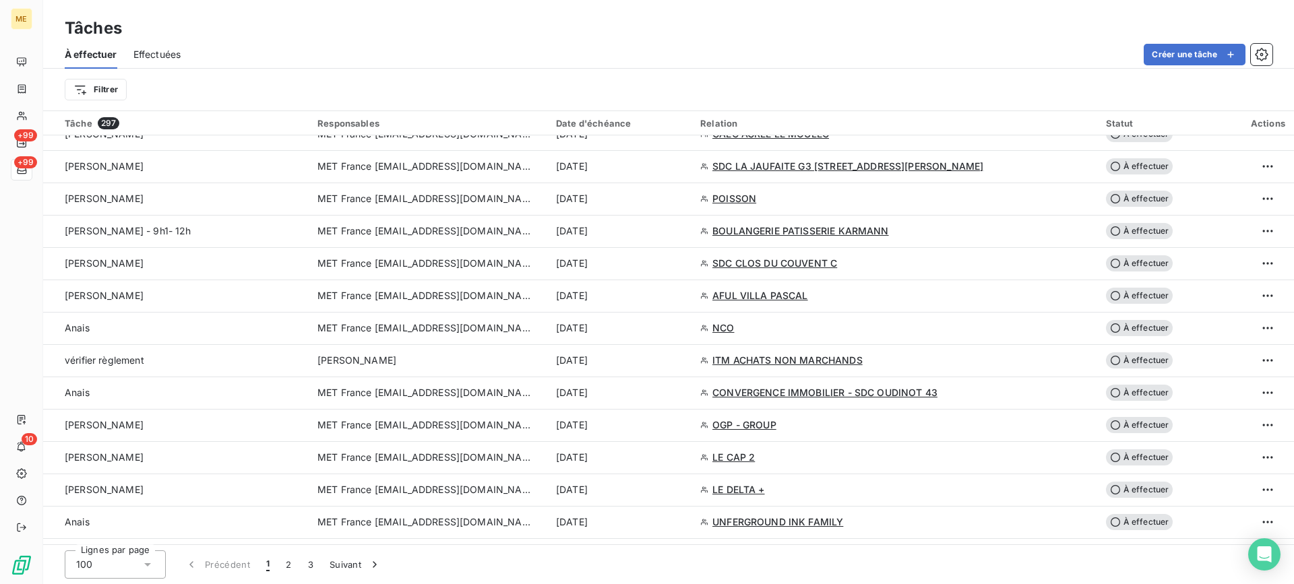
scroll to position [1654, 0]
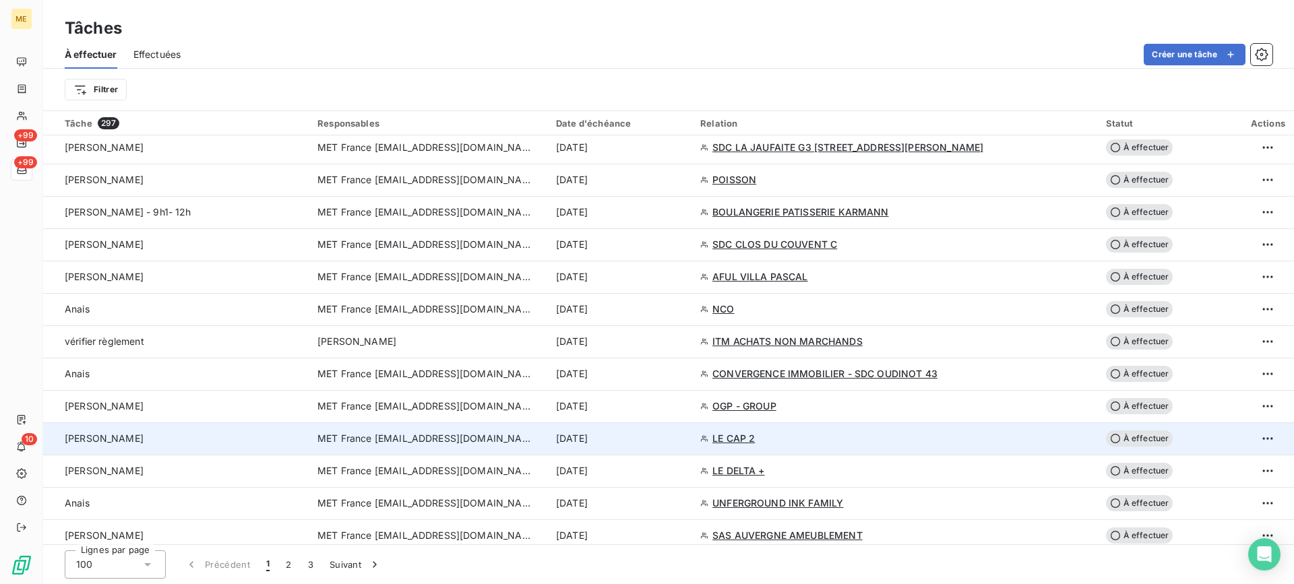
click at [249, 432] on div "Lisa" at bounding box center [183, 438] width 237 height 13
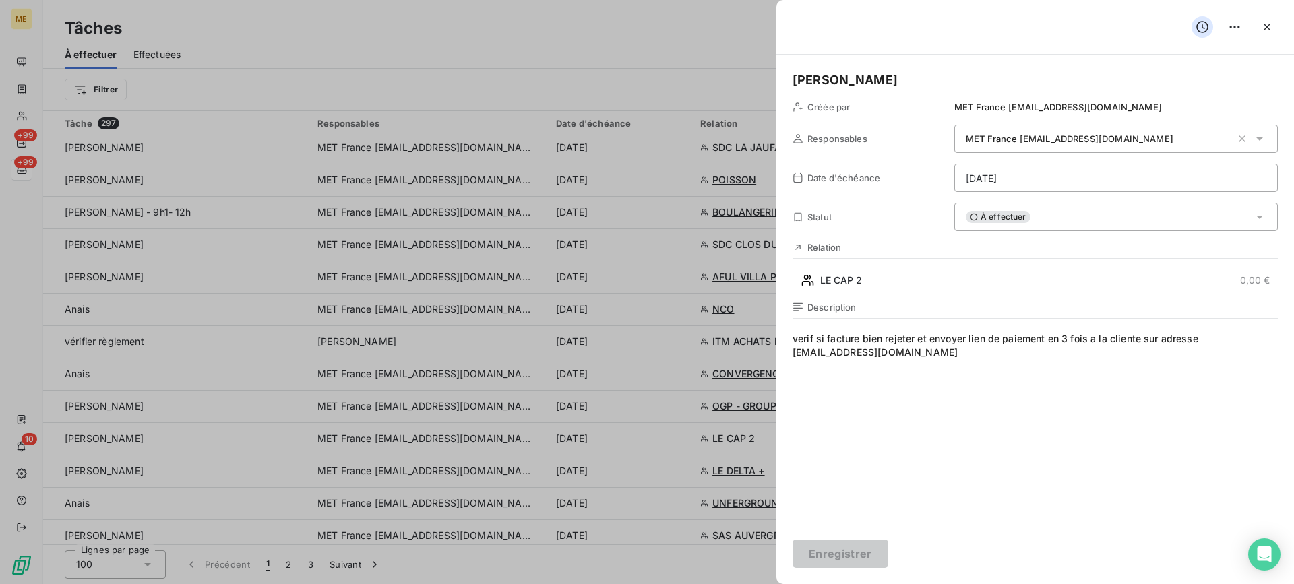
click at [1092, 190] on html "ME +99 +99 10 Tâches À effectuer Effectuées Créer une tâche Filtrer Tâche 297 R…" at bounding box center [647, 292] width 1294 height 584
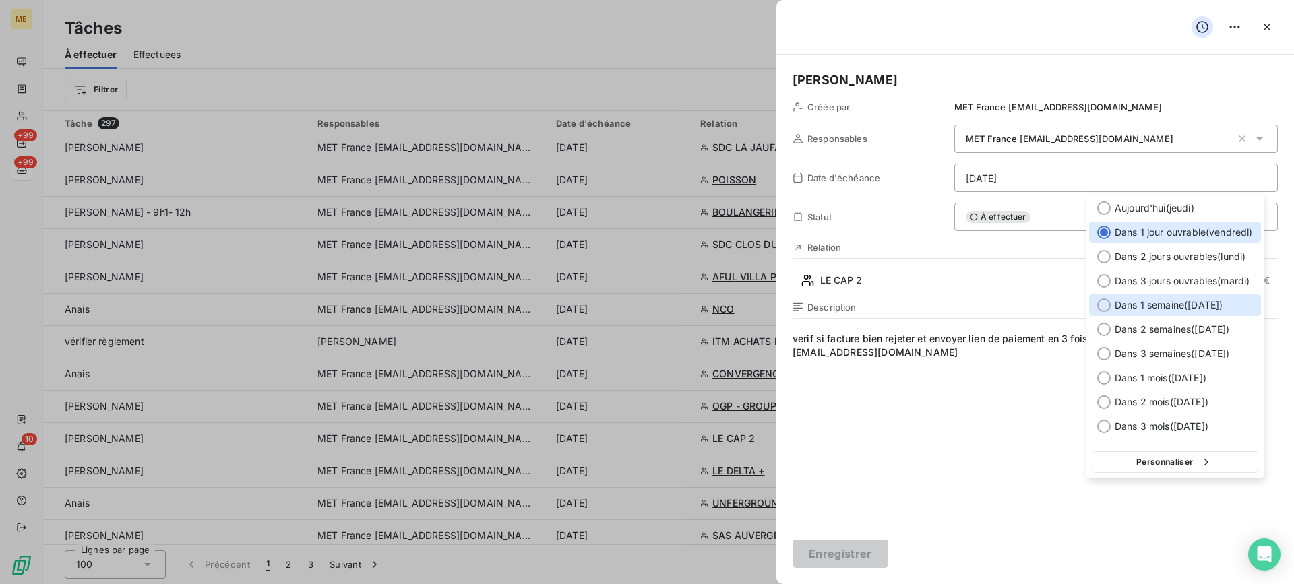
click at [1177, 311] on span "Dans 1 semaine ( 25 sept. )" at bounding box center [1169, 305] width 108 height 13
type input "25/09/2025"
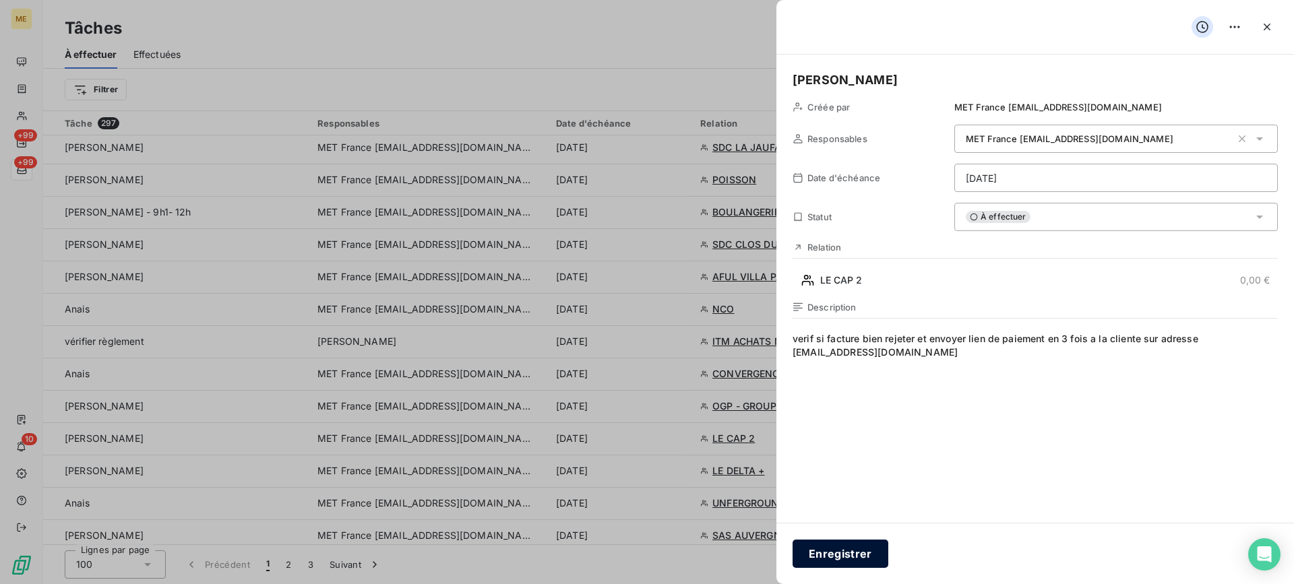
click at [832, 551] on button "Enregistrer" at bounding box center [841, 554] width 96 height 28
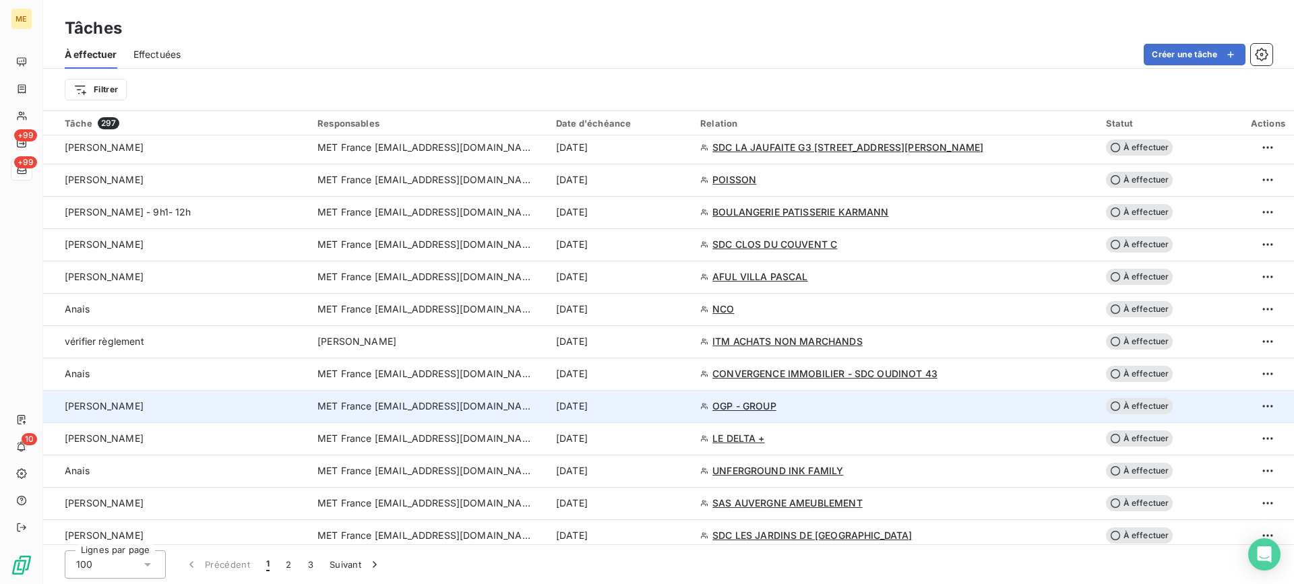
click at [252, 413] on td "Lisa" at bounding box center [176, 406] width 266 height 32
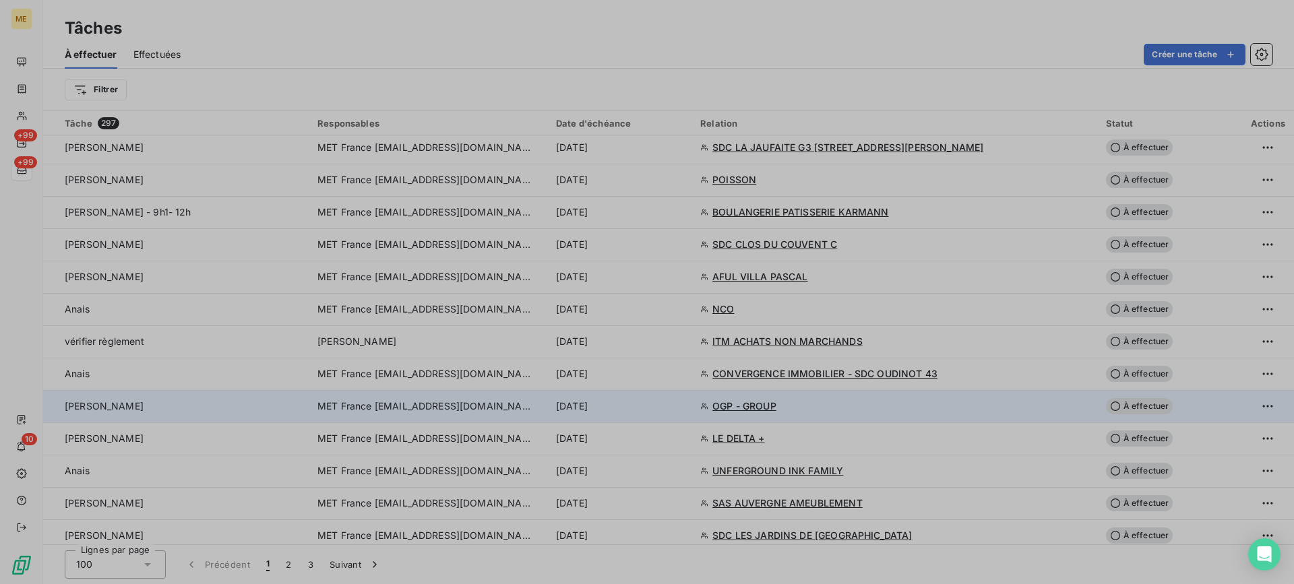
type input "19/09/2025"
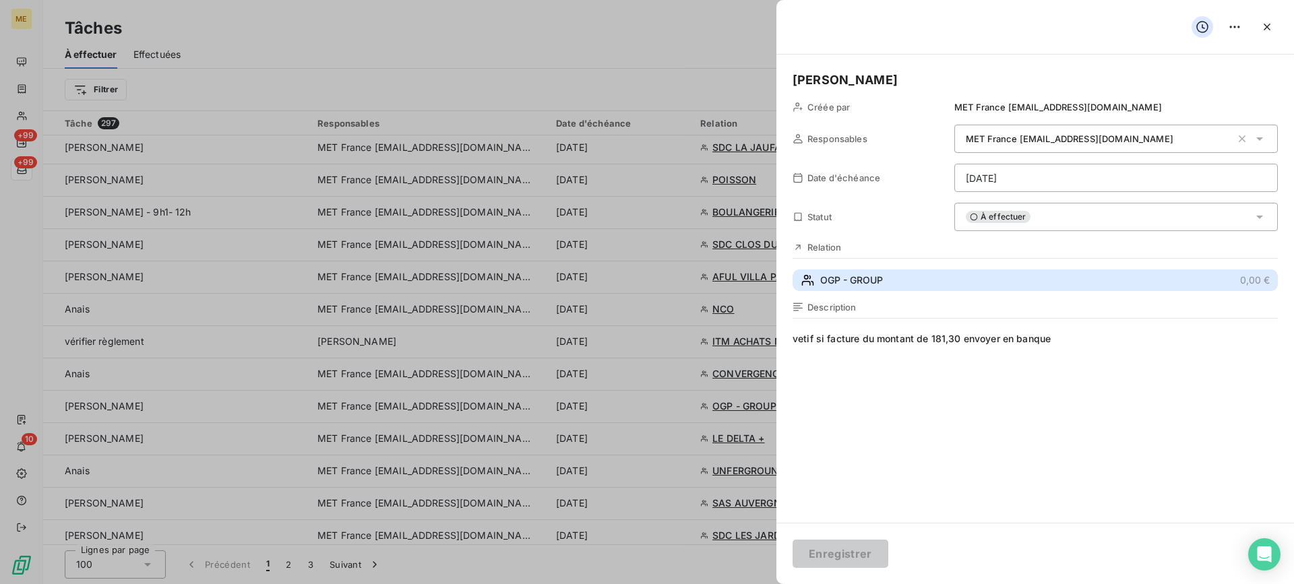
click at [954, 286] on button "OGP - GROUP 0,00 €" at bounding box center [1035, 281] width 485 height 22
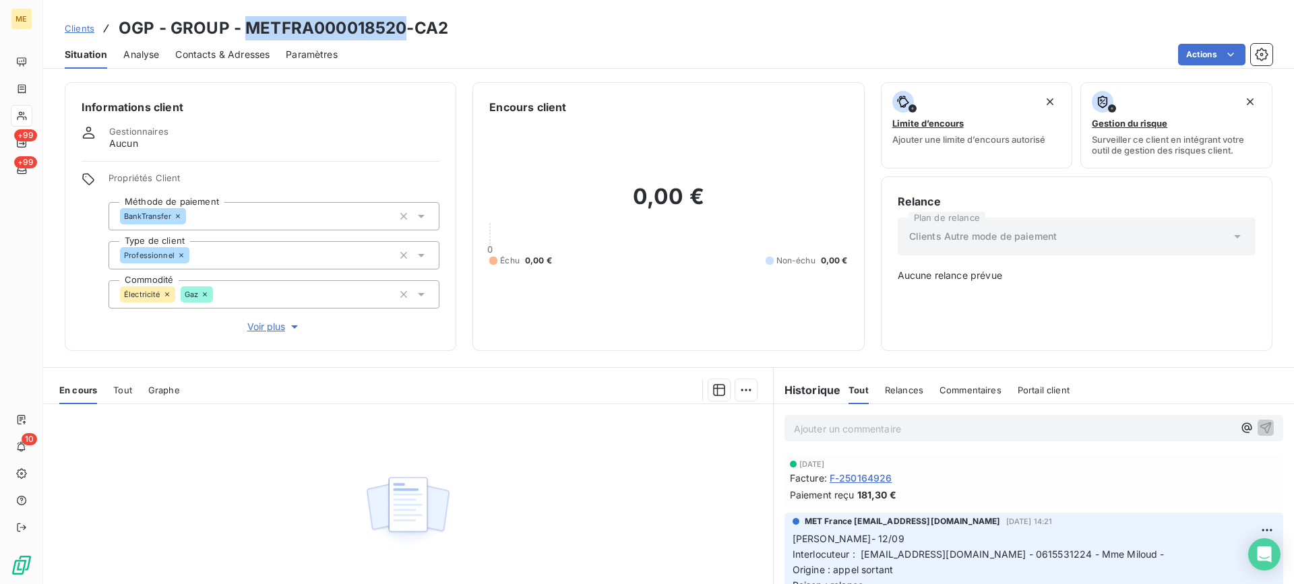
drag, startPoint x: 249, startPoint y: 30, endPoint x: 404, endPoint y: 30, distance: 155.0
click at [404, 30] on h3 "OGP - GROUP - METFRA000018520-CA2" at bounding box center [284, 28] width 330 height 24
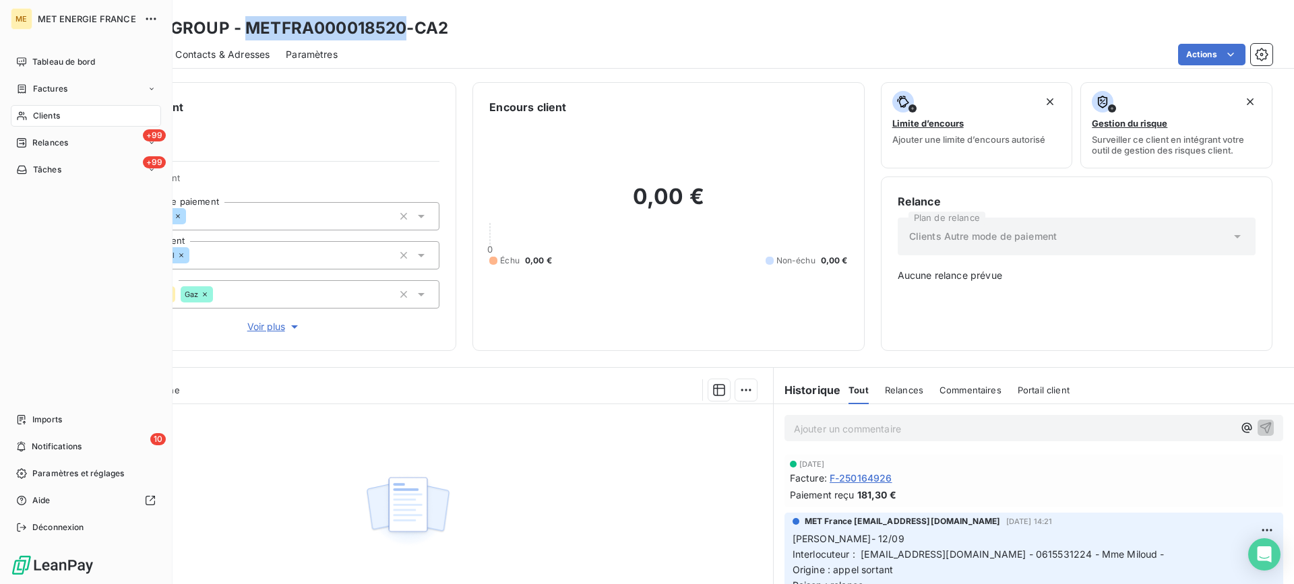
click at [30, 164] on div "Tâches" at bounding box center [38, 170] width 45 height 12
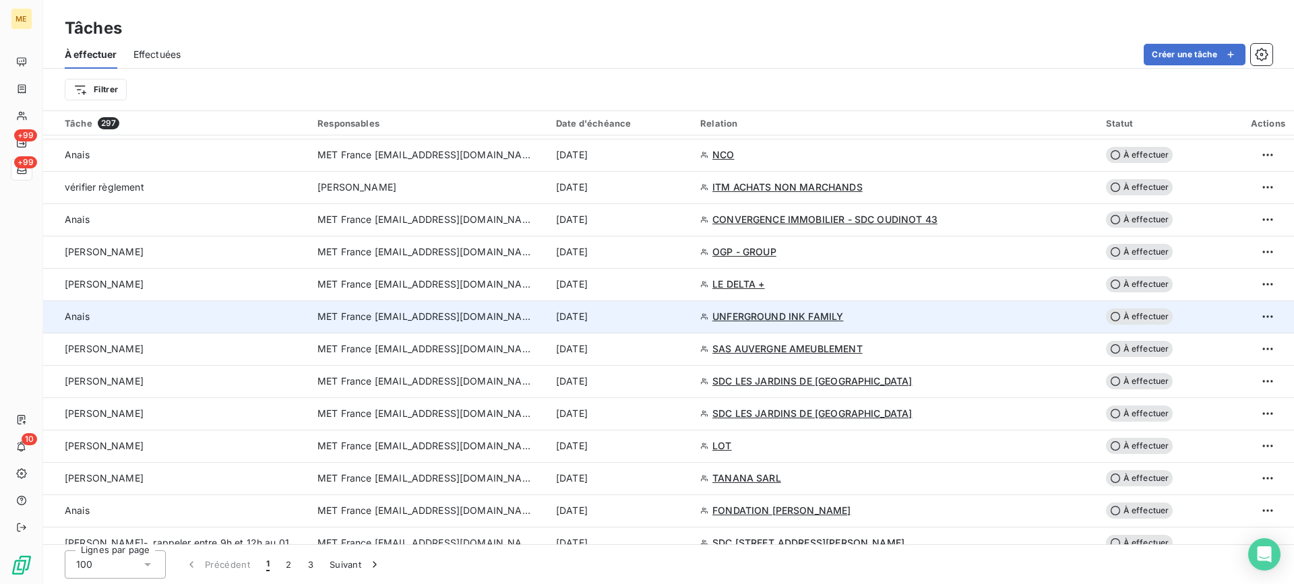
scroll to position [1789, 0]
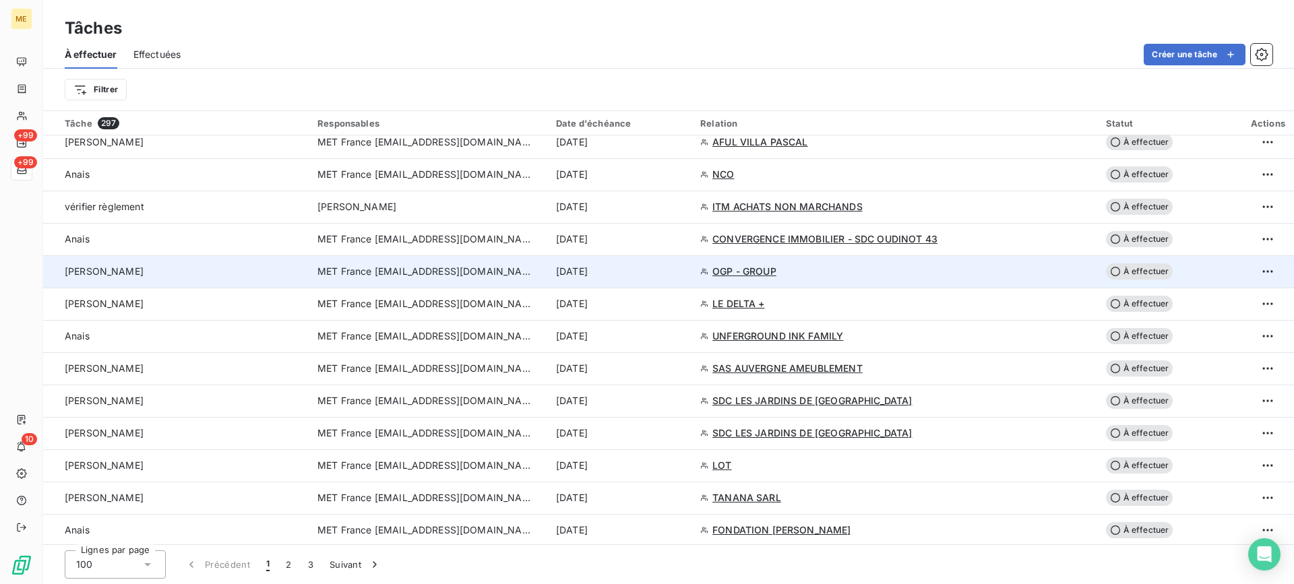
click at [276, 276] on div "Lisa" at bounding box center [183, 271] width 237 height 13
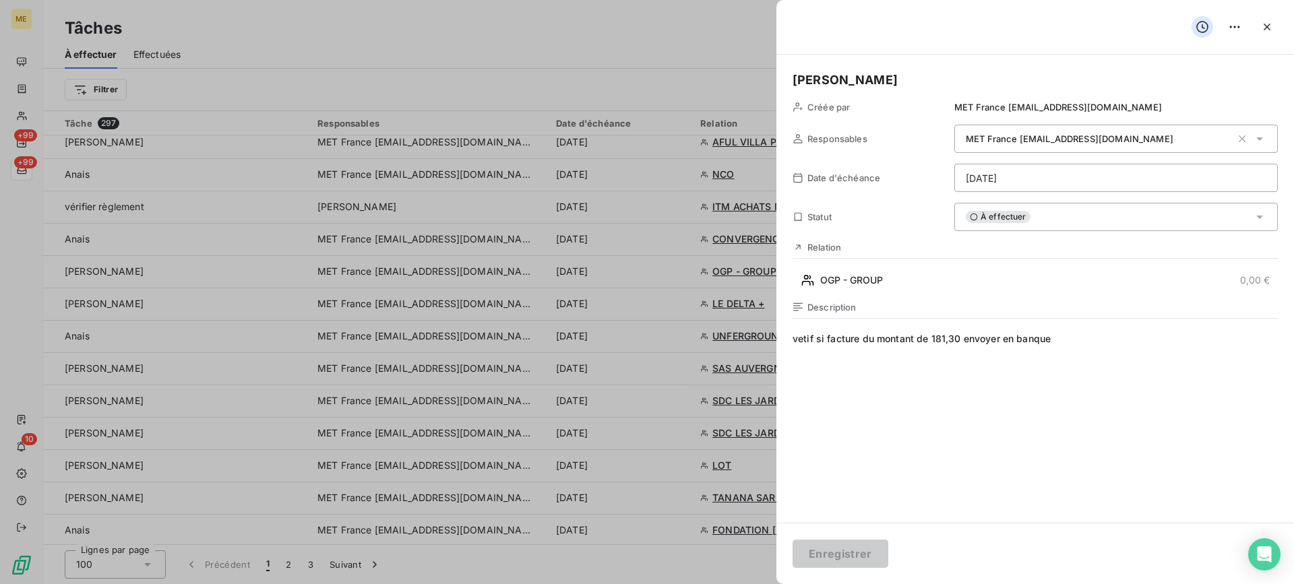
click at [1099, 344] on span "vetif si facture du montant de 181,30 envoyer en banque" at bounding box center [1035, 461] width 485 height 259
click at [1071, 187] on html "ME +99 +99 10 Tâches À effectuer Effectuées Créer une tâche Filtrer Tâche 297 R…" at bounding box center [647, 292] width 1294 height 584
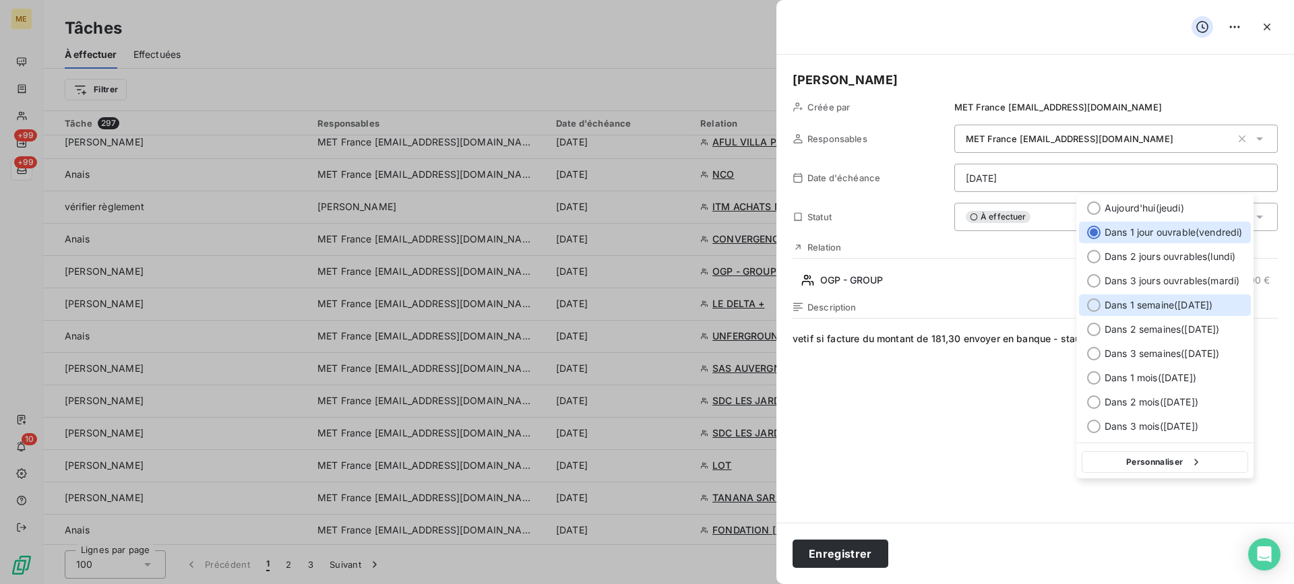
click at [1112, 304] on span "Dans 1 semaine ( 25 sept. )" at bounding box center [1159, 305] width 108 height 13
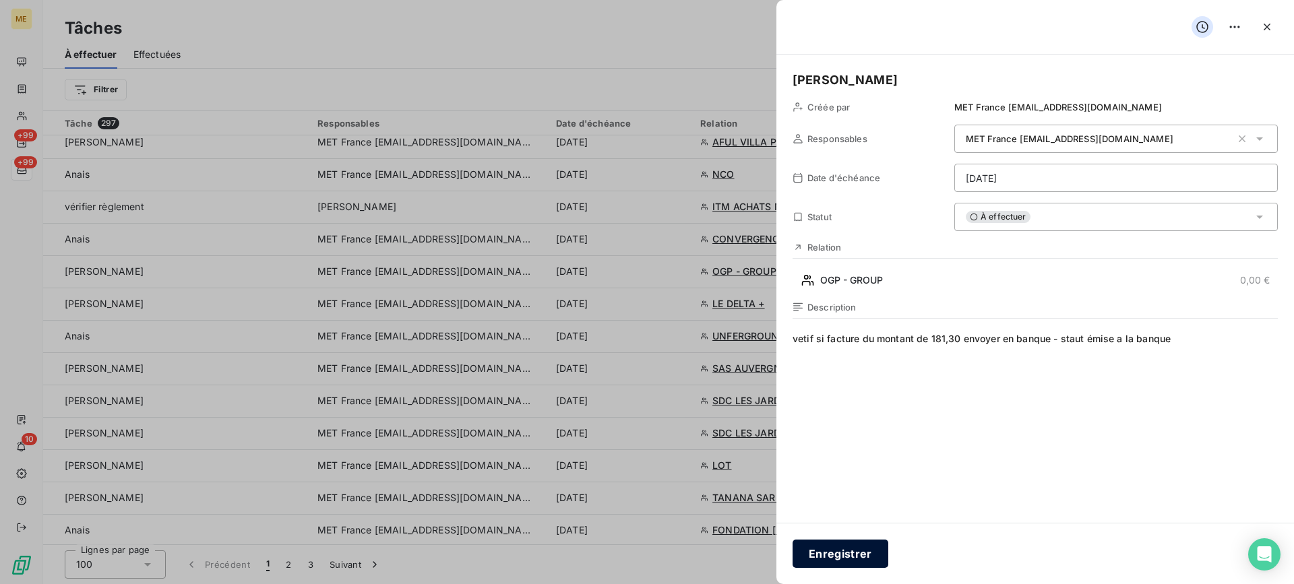
click at [867, 551] on button "Enregistrer" at bounding box center [841, 554] width 96 height 28
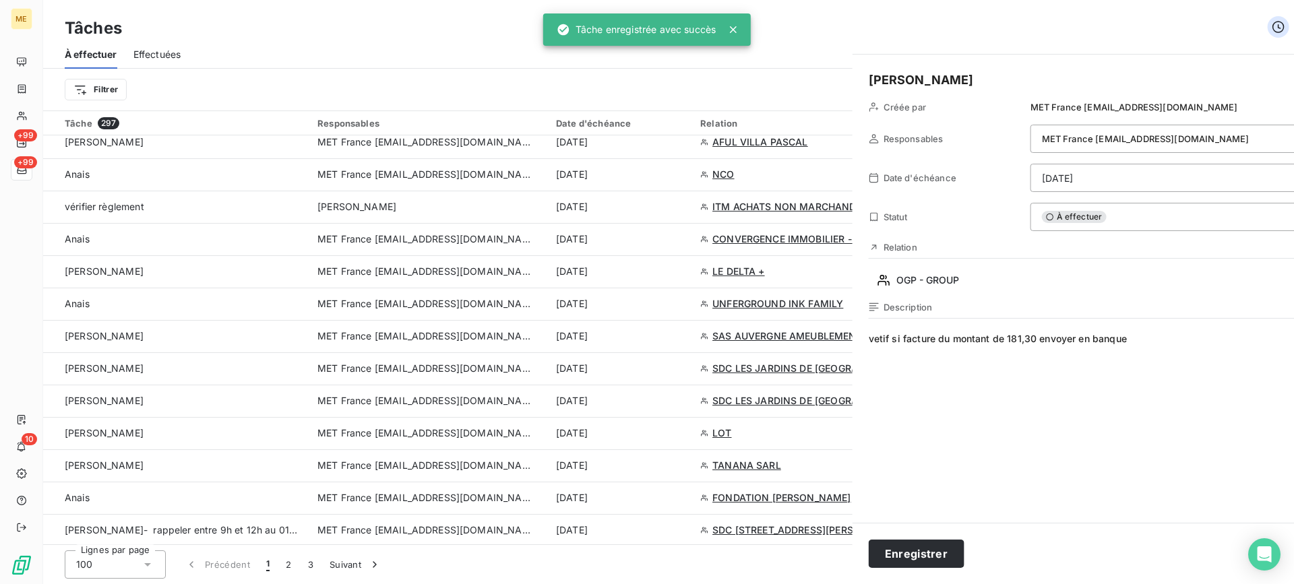
type input "19/09/2025"
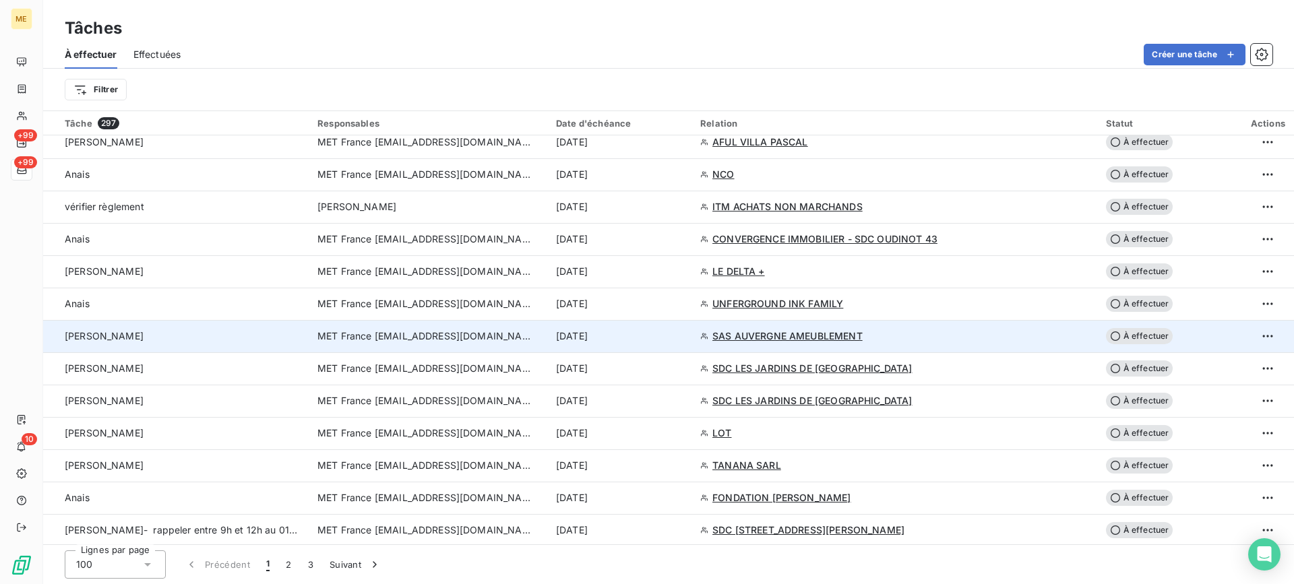
scroll to position [1856, 0]
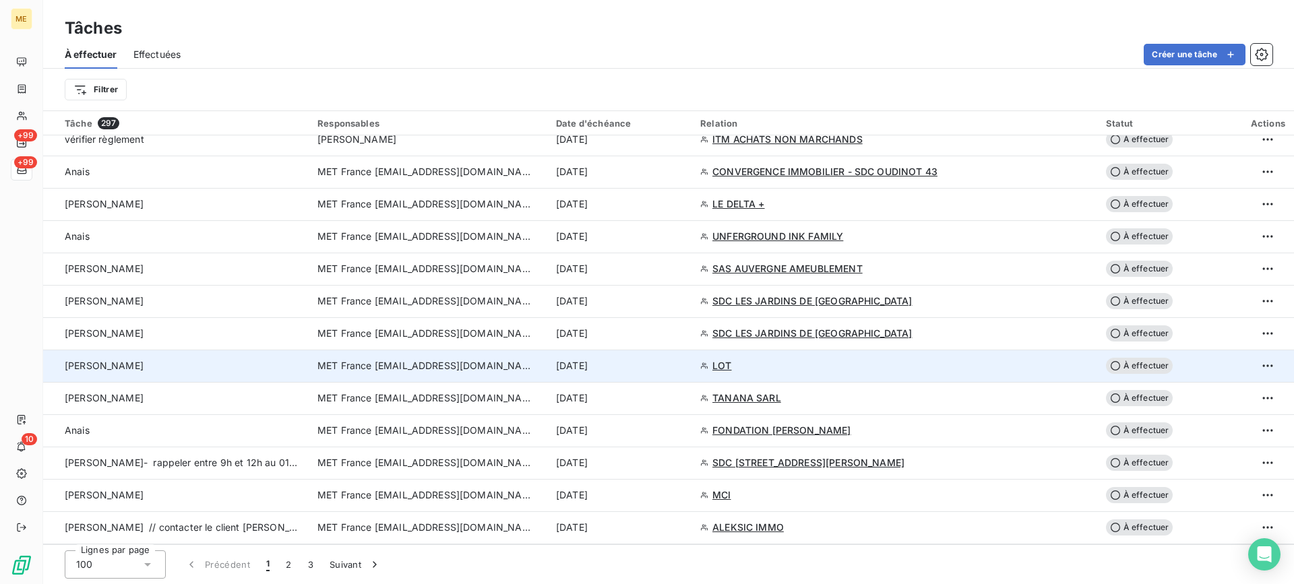
click at [195, 366] on div "lisa" at bounding box center [183, 365] width 237 height 13
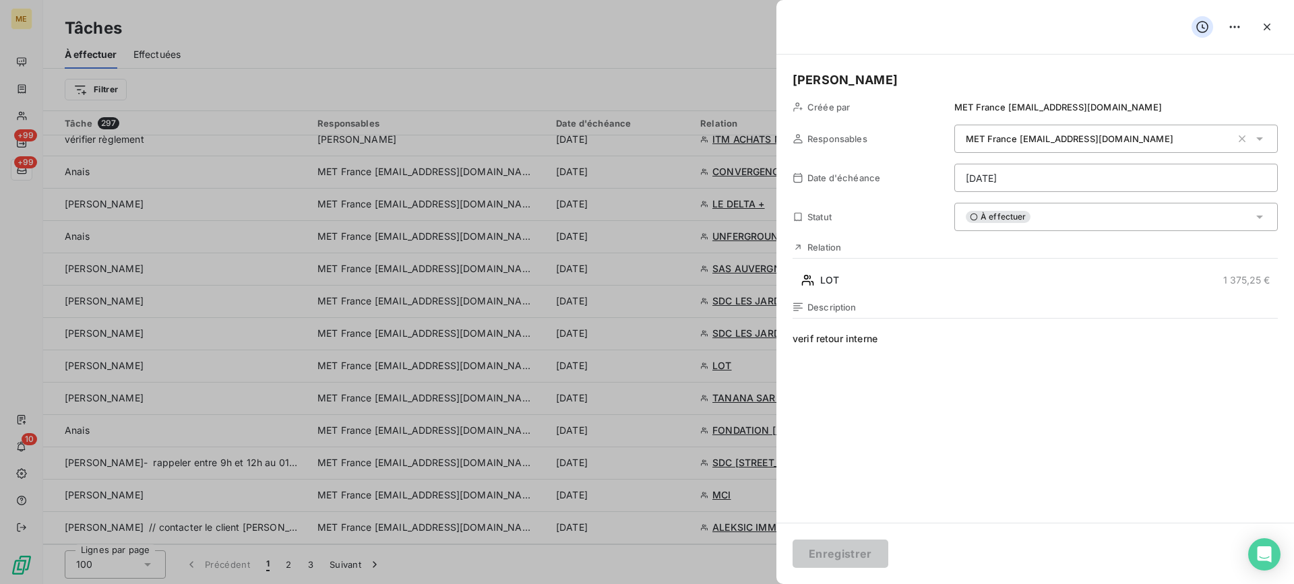
type input "19/09/2025"
click at [889, 294] on div "lisa Créée par MET France met-france@recouvrement.met.com Responsables MET Fran…" at bounding box center [1035, 289] width 518 height 468
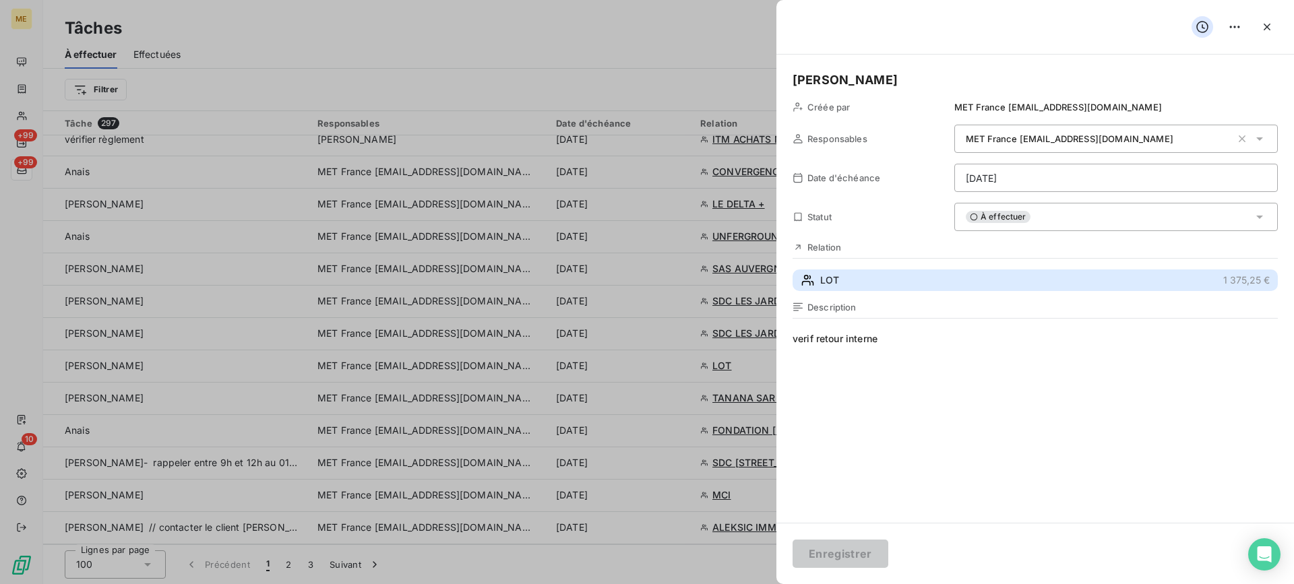
click at [890, 288] on button "LOT 1 375,25 €" at bounding box center [1035, 281] width 485 height 22
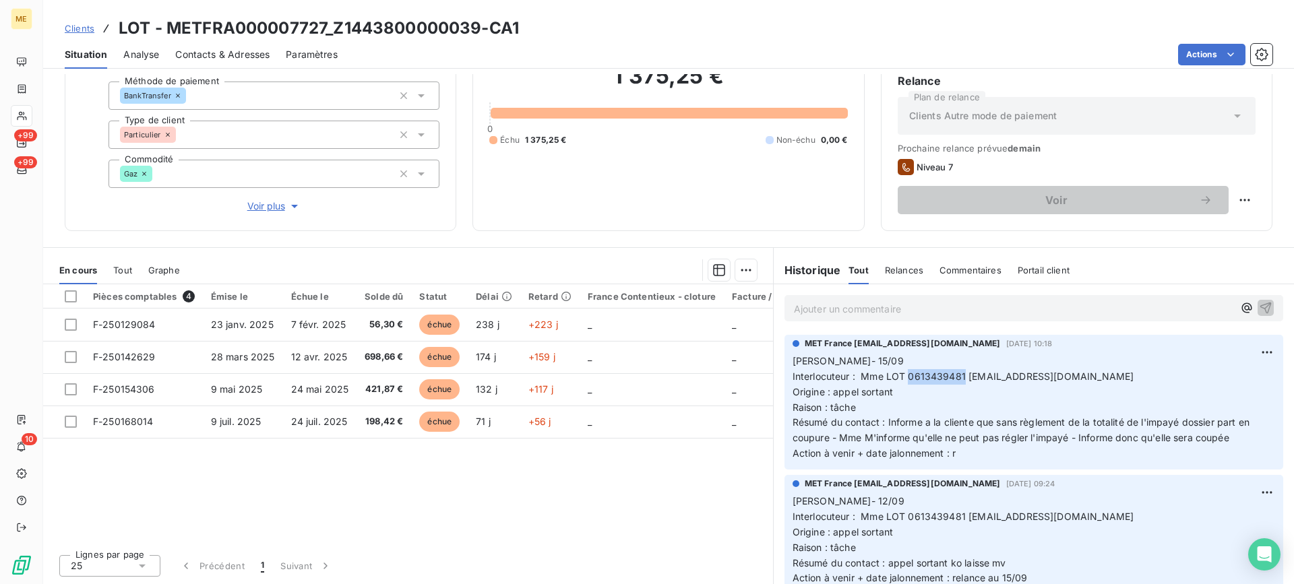
drag, startPoint x: 904, startPoint y: 373, endPoint x: 956, endPoint y: 378, distance: 52.8
click at [956, 378] on span "Interlocuteur : Mme LOT 0613439481 lot14210@ootlook.fr" at bounding box center [964, 376] width 342 height 11
drag, startPoint x: 974, startPoint y: 461, endPoint x: 785, endPoint y: 361, distance: 214.0
click at [785, 361] on div "MET France met-france@recouvrement.met.com 15 sept. 2025, 10:18 Lisa- 15/09 Int…" at bounding box center [1033, 402] width 499 height 135
click at [859, 309] on p "Ajouter un commentaire ﻿" at bounding box center [1013, 309] width 439 height 17
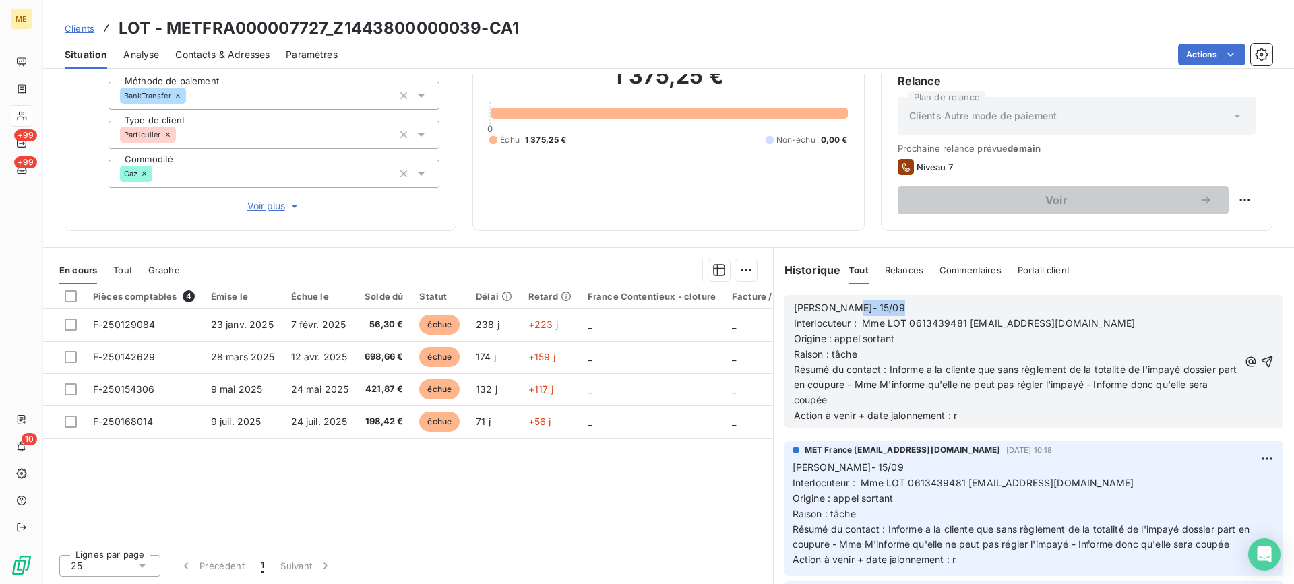
click at [859, 309] on p "Lisa- 15/09" at bounding box center [1016, 308] width 445 height 15
click at [853, 307] on p "Lisa- 15/09" at bounding box center [1016, 308] width 445 height 15
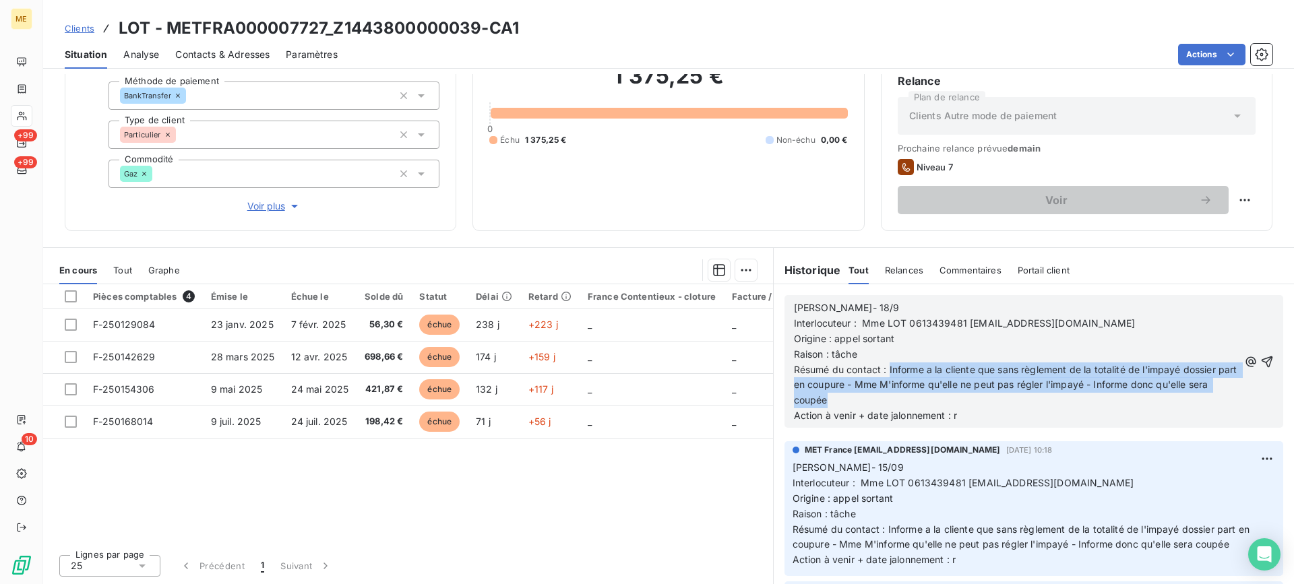
drag, startPoint x: 883, startPoint y: 368, endPoint x: 896, endPoint y: 394, distance: 28.3
click at [896, 394] on p "Résumé du contact : Informe a la cliente que sans règlement de la totalité de l…" at bounding box center [1016, 386] width 445 height 46
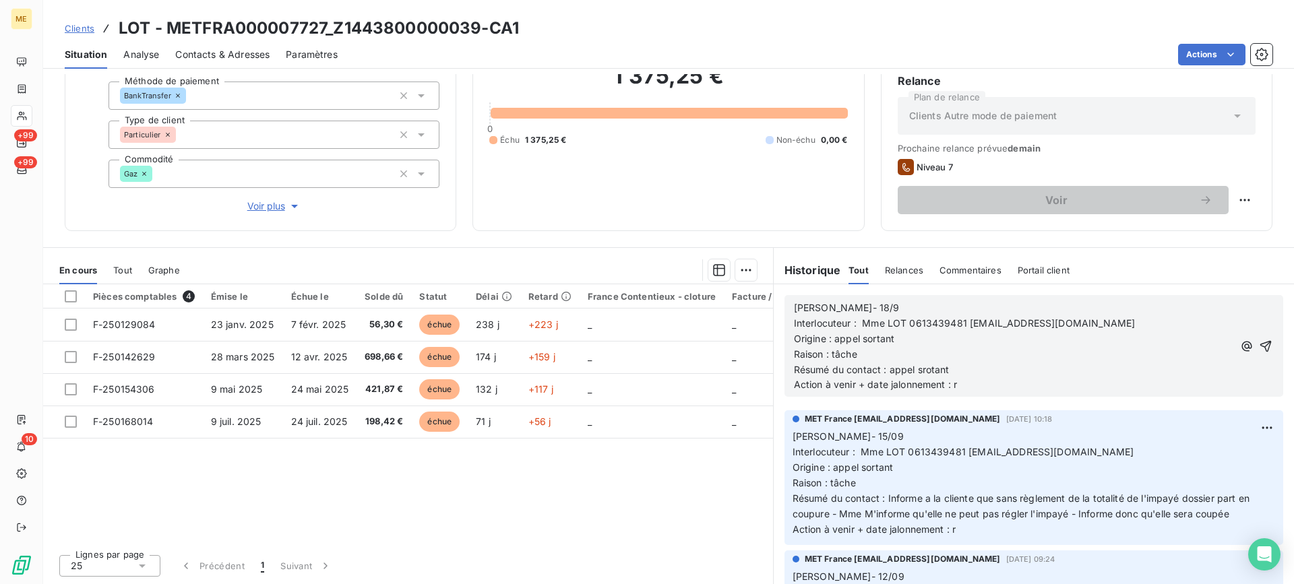
click at [931, 369] on span "Résumé du contact : appel srotant" at bounding box center [872, 369] width 156 height 11
click at [0, 0] on lt-span "sortant" at bounding box center [0, 0] width 0 height 0
click at [960, 387] on p "Action à venir + date jalonnement : r" at bounding box center [1013, 384] width 439 height 15
click at [1257, 348] on button "button" at bounding box center [1265, 346] width 16 height 16
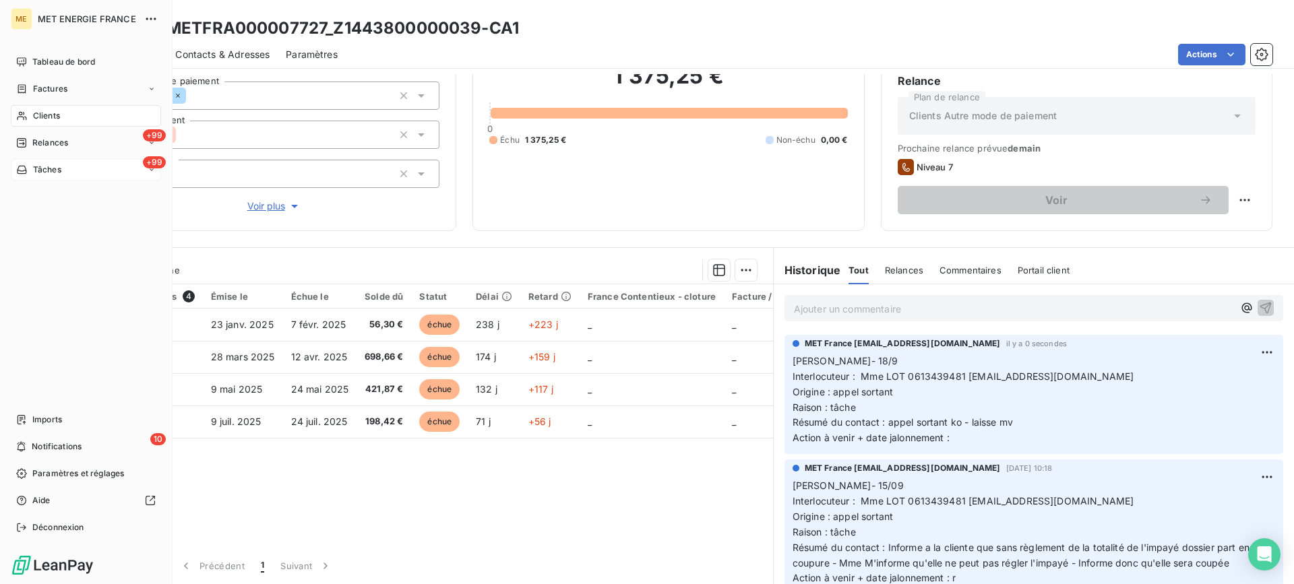
click at [34, 167] on span "Tâches" at bounding box center [47, 170] width 28 height 12
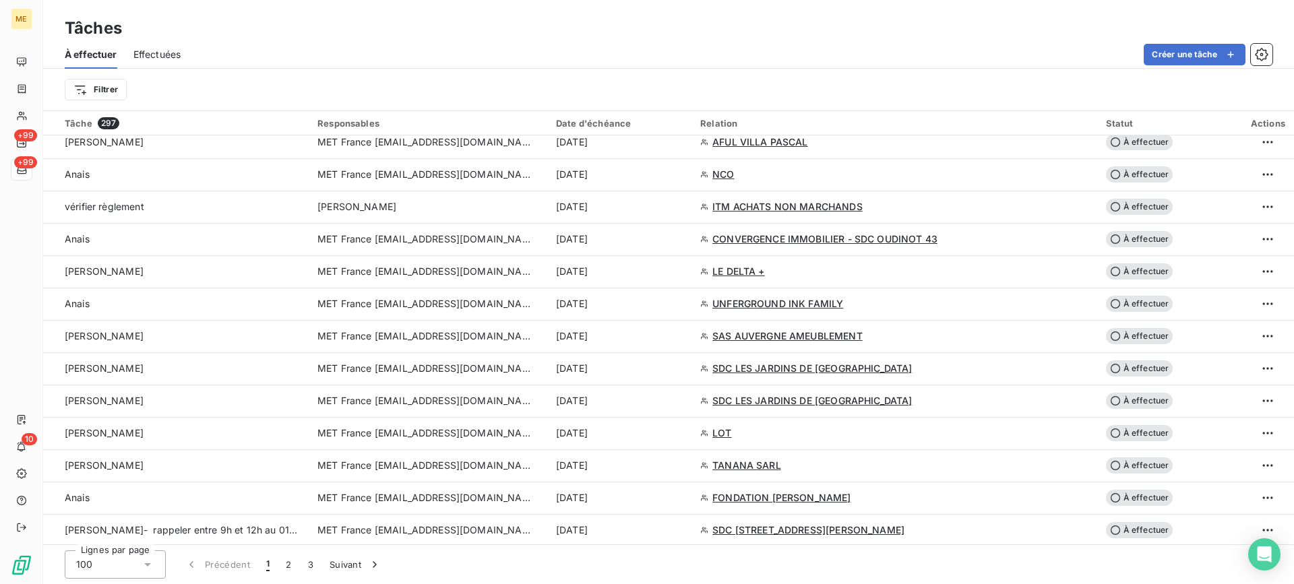
scroll to position [1923, 0]
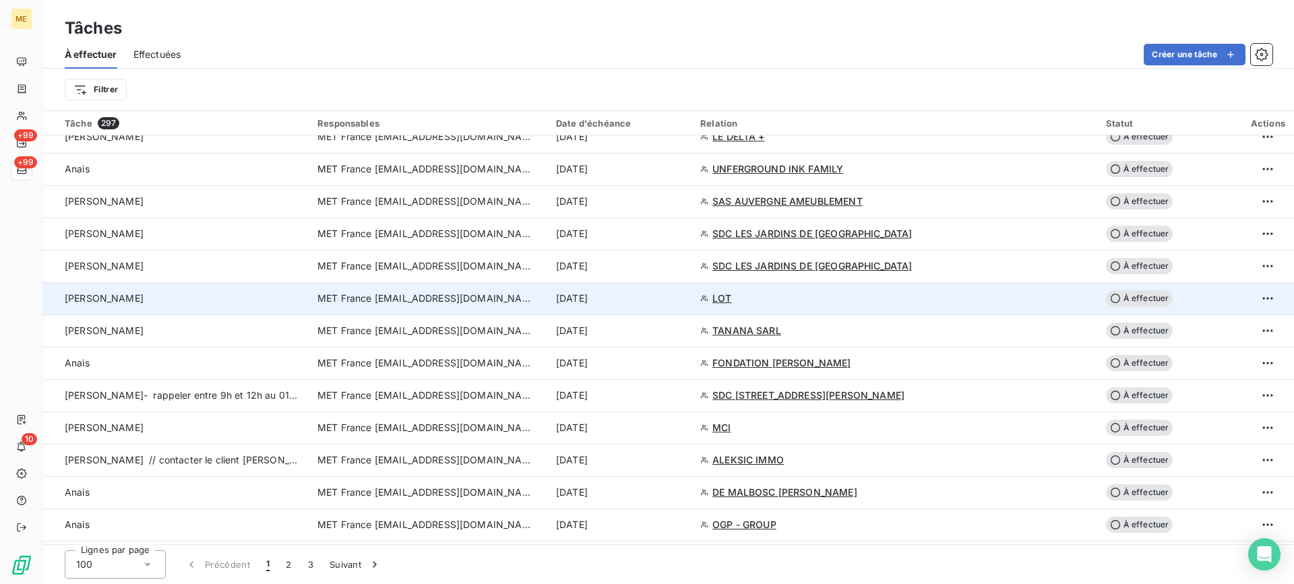
click at [287, 305] on div "lisa" at bounding box center [183, 298] width 237 height 13
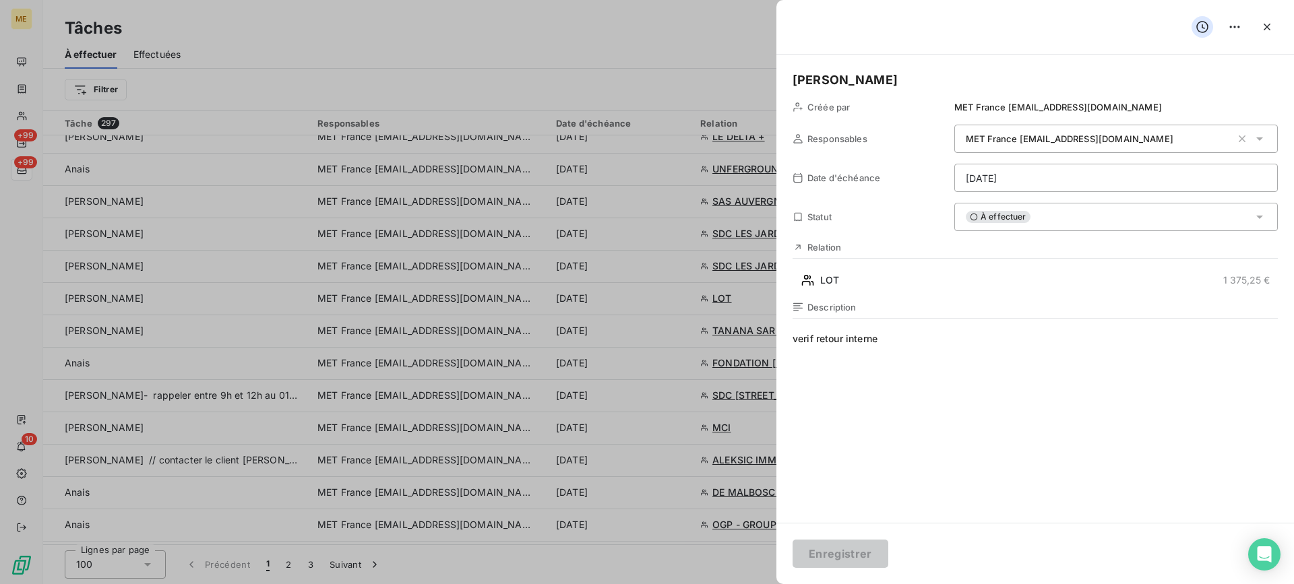
click at [973, 202] on div "lisa Créée par MET France met-france@recouvrement.met.com Responsables MET Fran…" at bounding box center [1035, 289] width 518 height 468
click at [981, 206] on div "À effectuer" at bounding box center [1115, 217] width 323 height 28
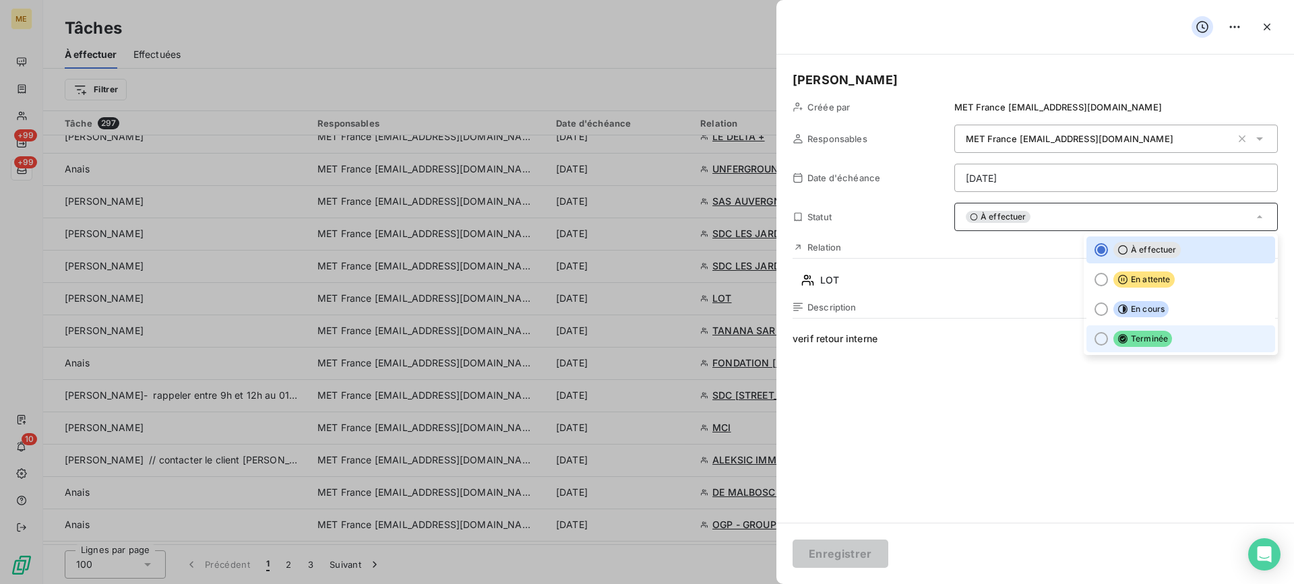
click at [1100, 334] on li "Terminée" at bounding box center [1180, 338] width 189 height 27
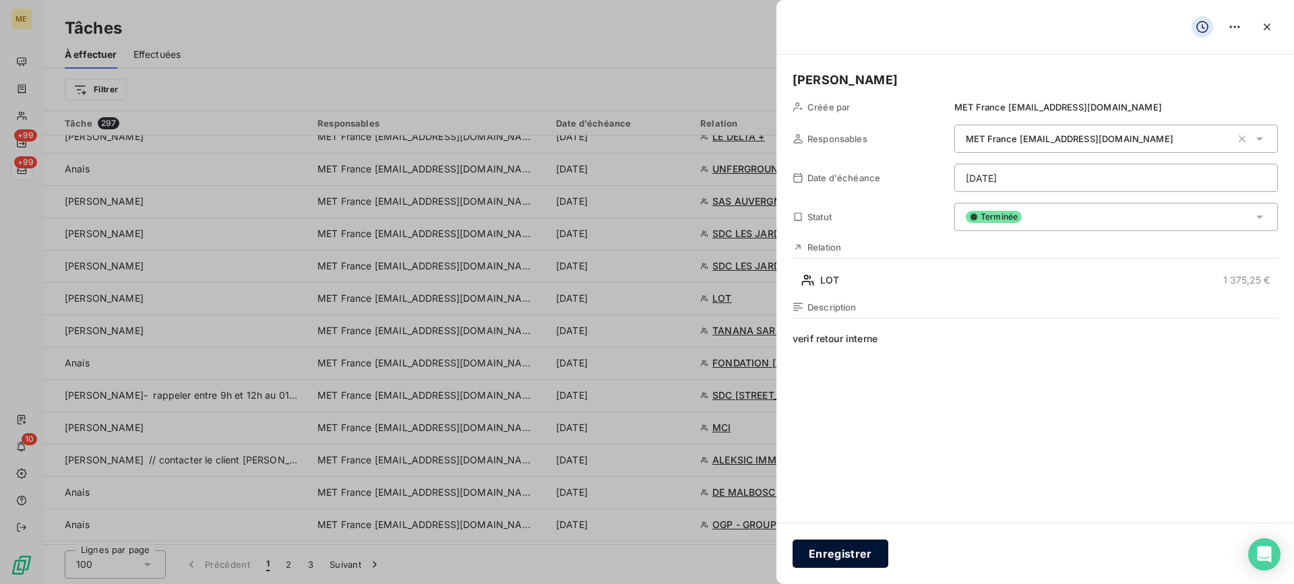
click at [860, 567] on button "Enregistrer" at bounding box center [841, 554] width 96 height 28
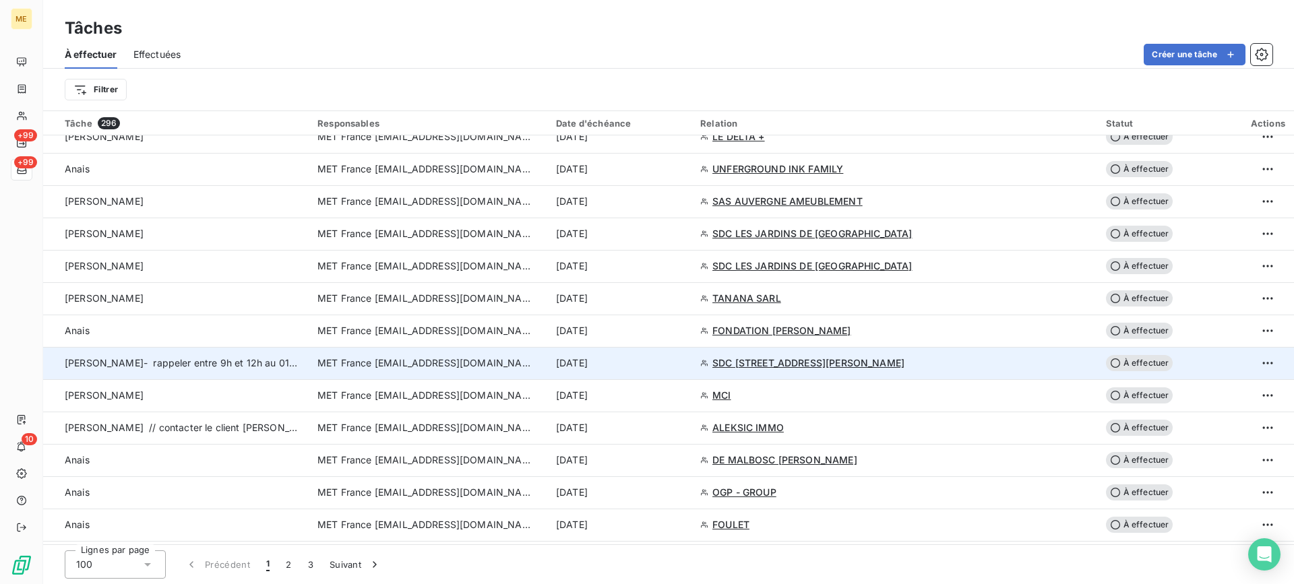
click at [272, 369] on div "Lisa - Valerie- rappeler entre 9h et 12h au 0143640945" at bounding box center [183, 362] width 237 height 13
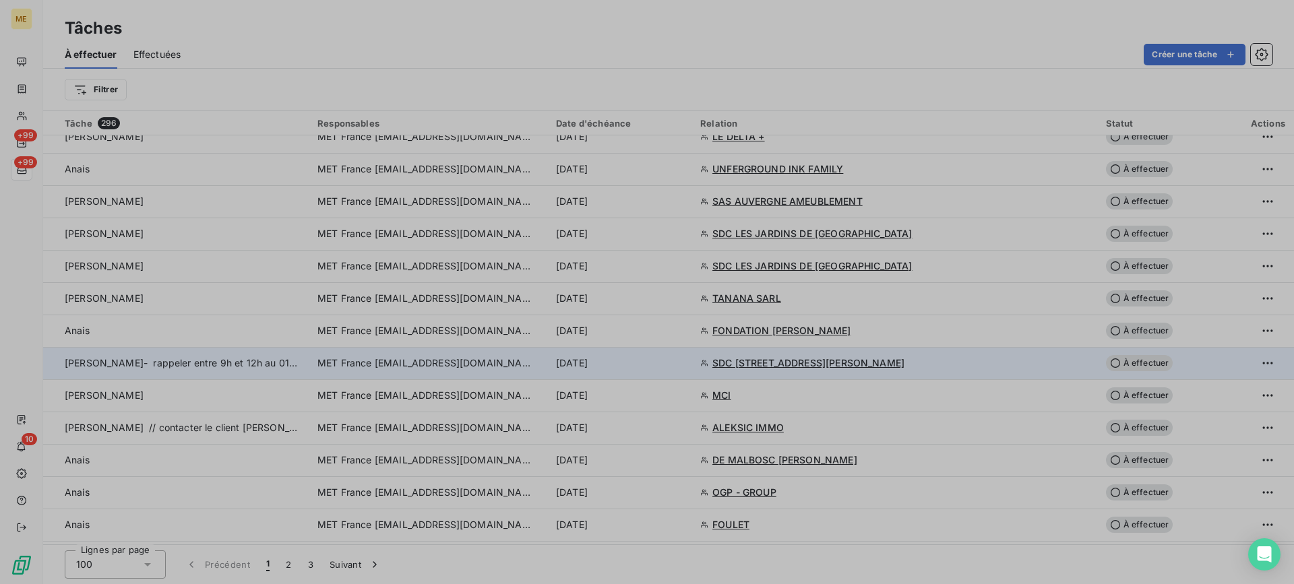
type input "19/09/2025"
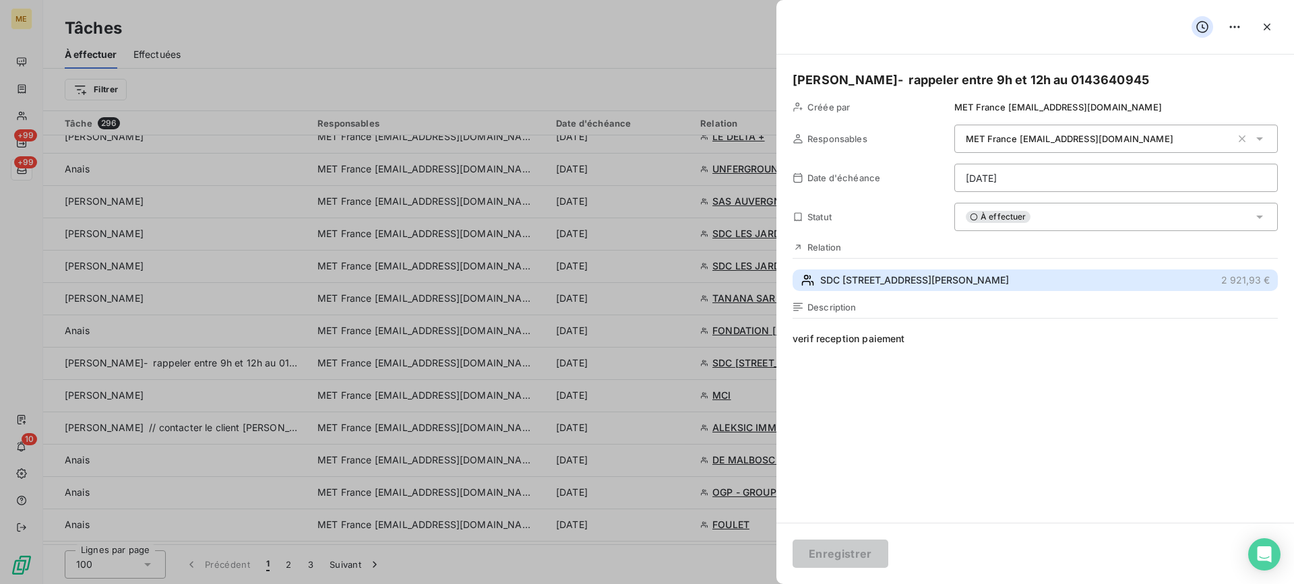
click at [1001, 285] on button "SDC 8 RUE GUSTAVE LEBON 5 2 921,93 €" at bounding box center [1035, 281] width 485 height 22
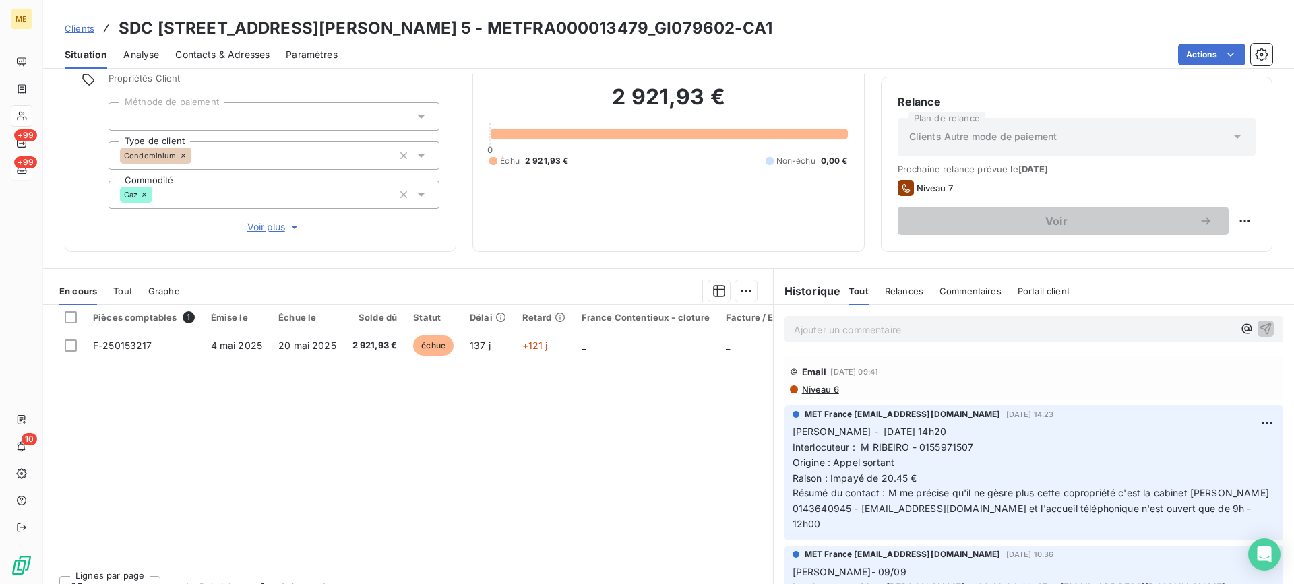
scroll to position [121, 0]
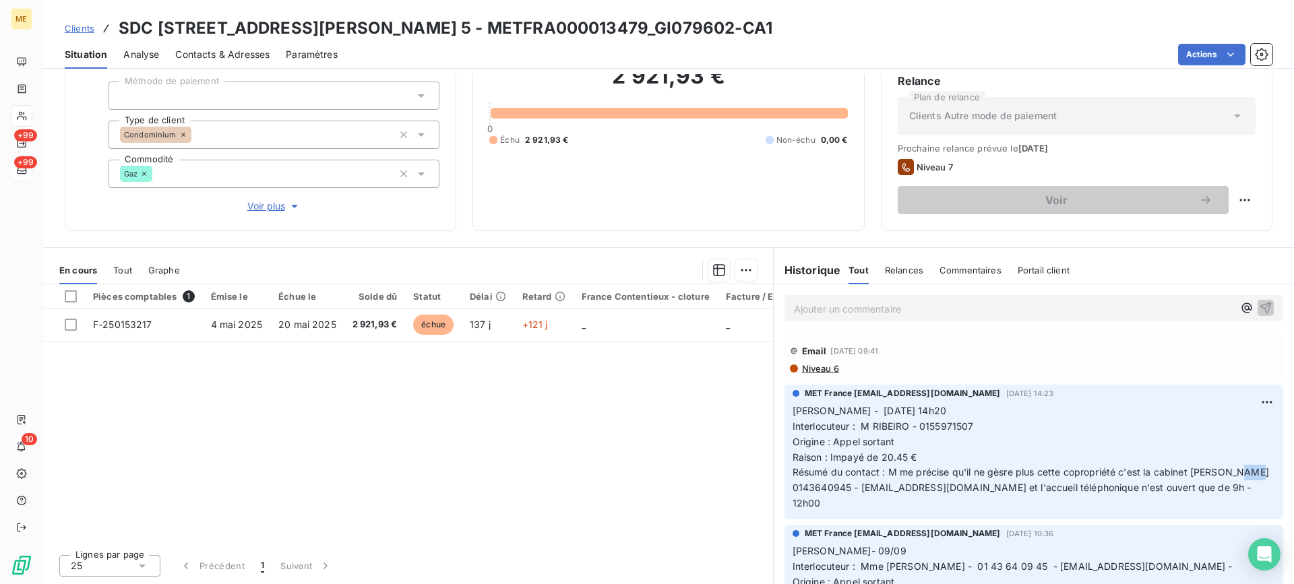
drag, startPoint x: 790, startPoint y: 491, endPoint x: 810, endPoint y: 490, distance: 20.2
click at [810, 490] on span "Résumé du contact : M me précise qu'il ne gèsre plus cette copropriété c'est la…" at bounding box center [1032, 487] width 479 height 42
drag, startPoint x: 376, startPoint y: 30, endPoint x: 530, endPoint y: 34, distance: 154.4
click at [530, 34] on h3 "SDC [STREET_ADDRESS][PERSON_NAME] 5 - METFRA000013479_GI079602-CA1" at bounding box center [446, 28] width 654 height 24
drag, startPoint x: 790, startPoint y: 487, endPoint x: 819, endPoint y: 487, distance: 29.0
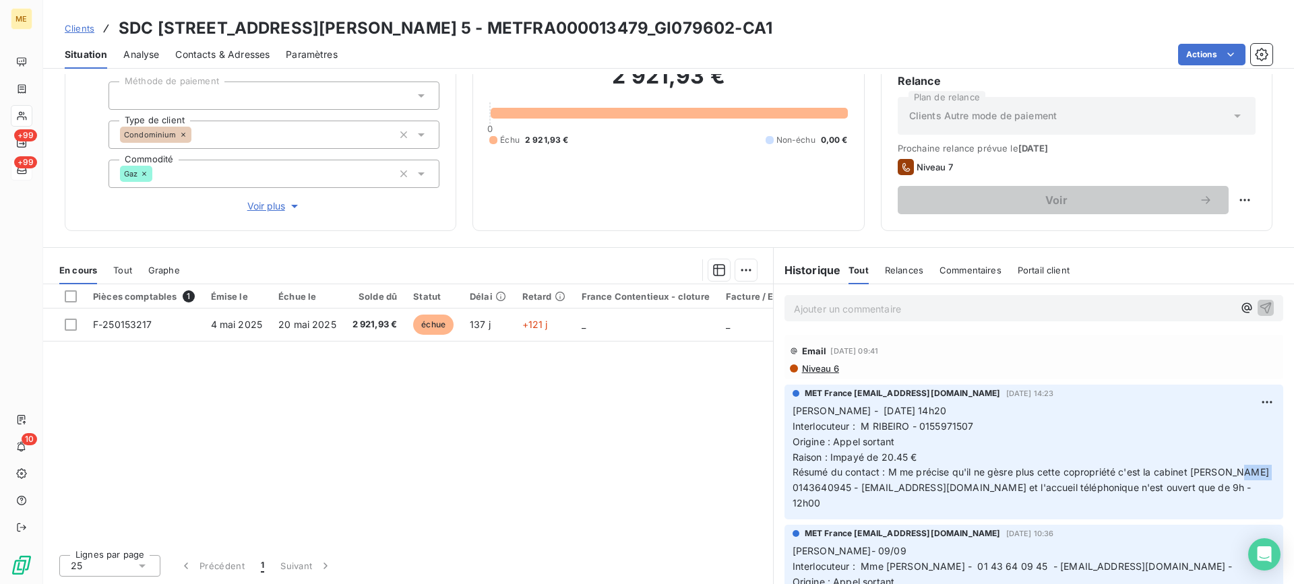
click at [819, 487] on span "Résumé du contact : M me précise qu'il ne gèsre plus cette copropriété c'est la…" at bounding box center [1032, 487] width 479 height 42
drag, startPoint x: 845, startPoint y: 490, endPoint x: 788, endPoint y: 489, distance: 56.6
click at [793, 489] on span "Résumé du contact : M me précise qu'il ne gèsre plus cette copropriété c'est la…" at bounding box center [1032, 487] width 479 height 42
click at [625, 507] on div "Pièces comptables 1 Émise le Échue le Solde dû Statut Délai Retard France Conte…" at bounding box center [408, 413] width 730 height 259
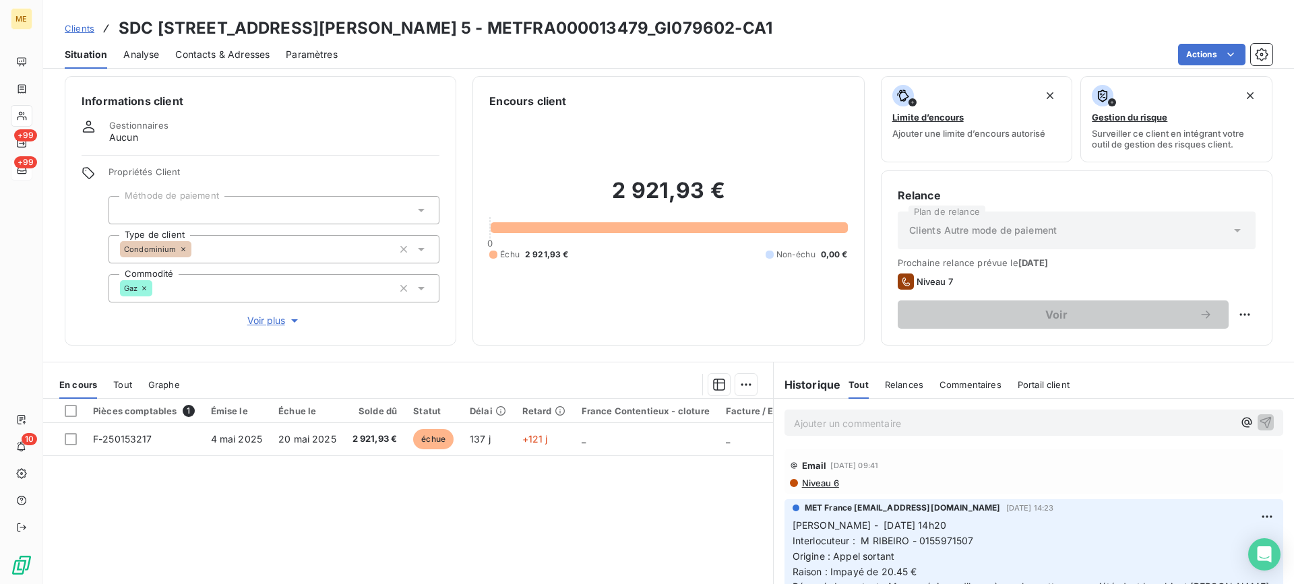
scroll to position [0, 0]
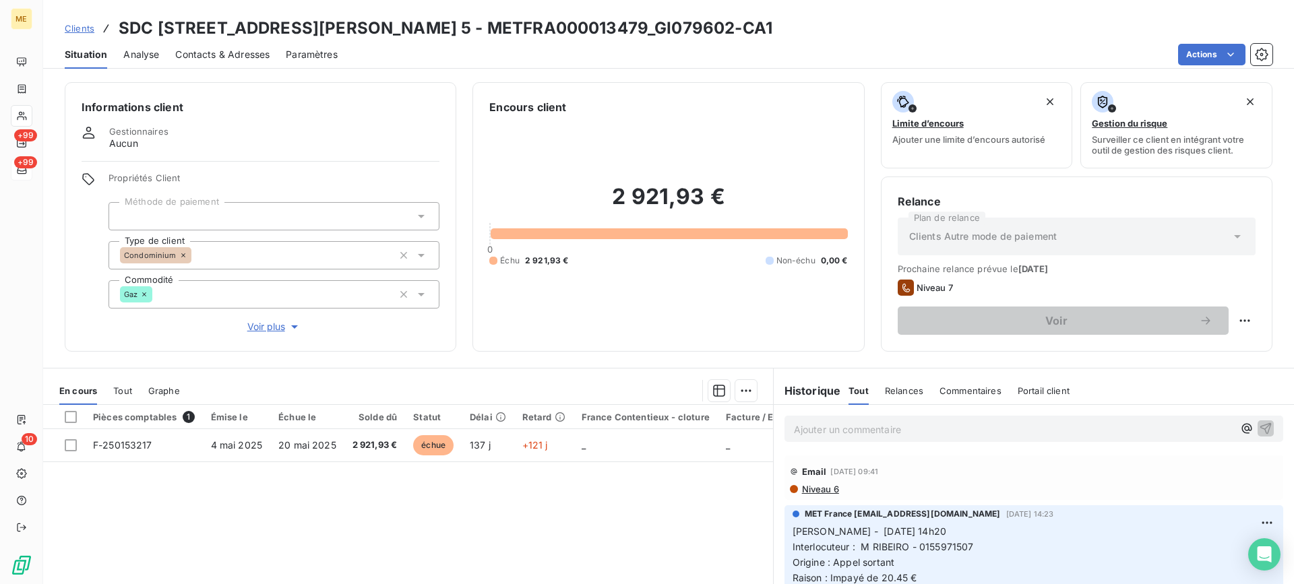
click at [247, 321] on span "Voir plus" at bounding box center [274, 326] width 54 height 13
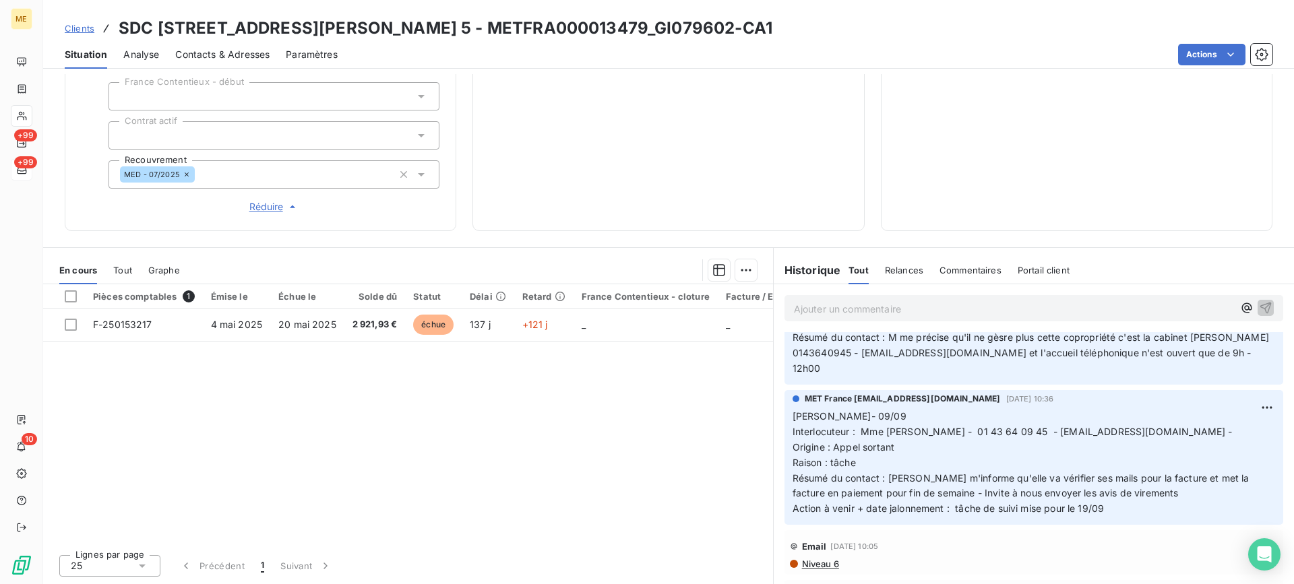
scroll to position [202, 0]
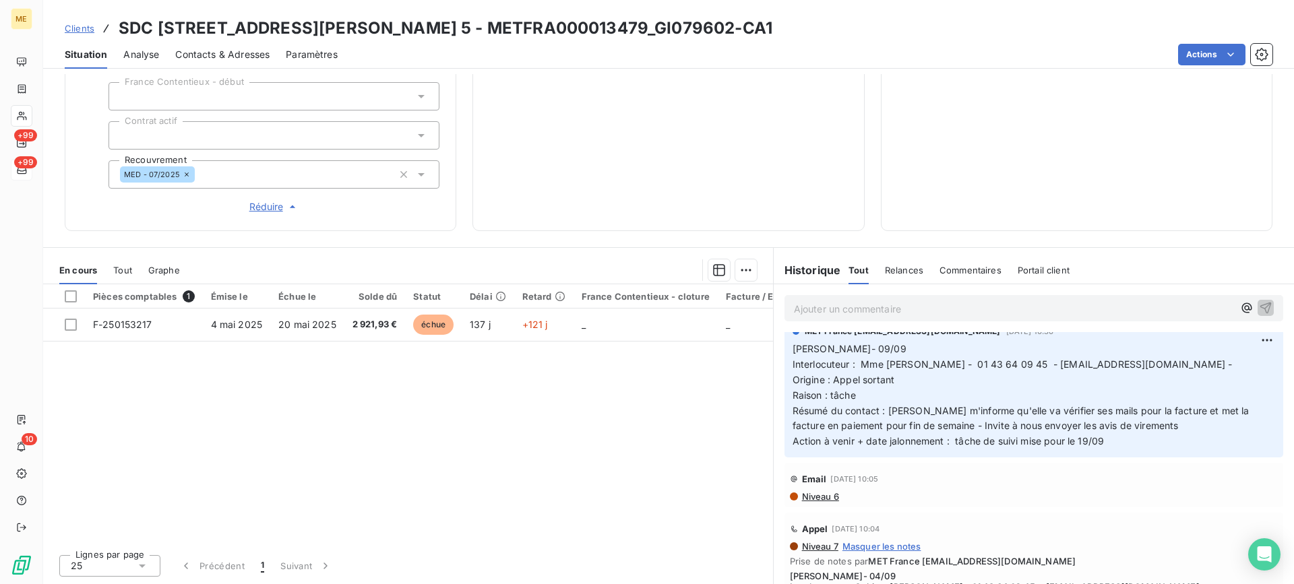
drag, startPoint x: 1142, startPoint y: 431, endPoint x: 878, endPoint y: 374, distance: 270.3
click at [878, 374] on p "Lisa- 09/09 Interlocuteur : Mme Cugney - 01 43 64 09 45 - rinaldi14@cabinetrina…" at bounding box center [1034, 396] width 483 height 108
click at [917, 361] on p "Lisa- 09/09 Interlocuteur : Mme Cugney - 01 43 64 09 45 - rinaldi14@cabinetrina…" at bounding box center [1034, 396] width 483 height 108
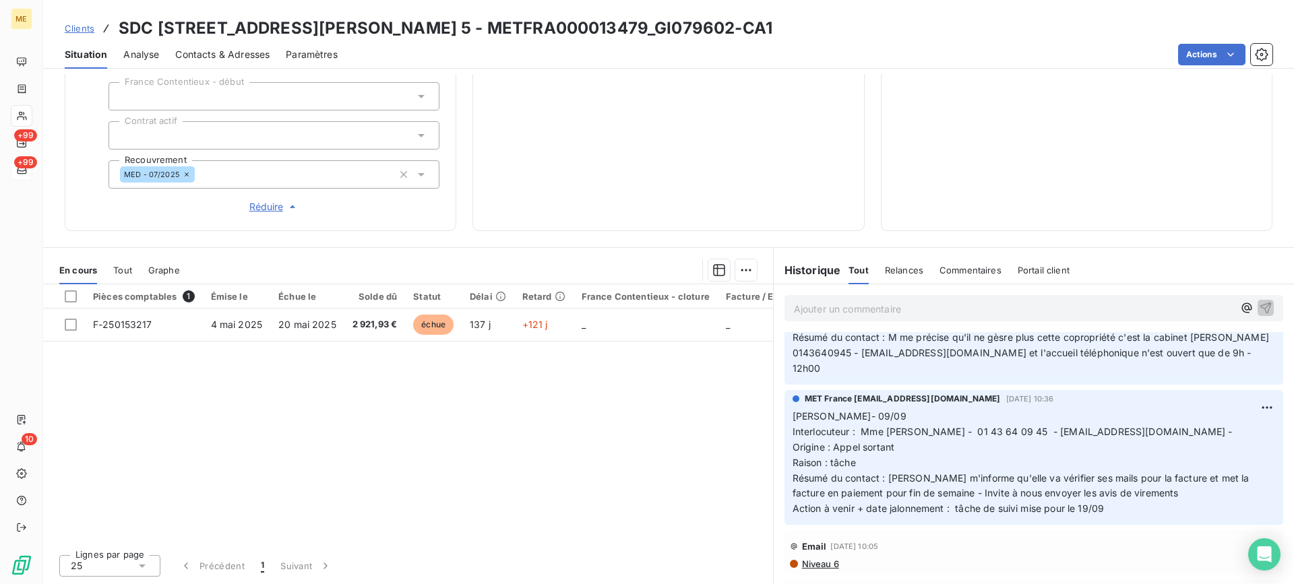
drag, startPoint x: 1133, startPoint y: 500, endPoint x: 788, endPoint y: 402, distance: 358.0
click at [793, 409] on p "Lisa- 09/09 Interlocuteur : Mme Cugney - 01 43 64 09 45 - rinaldi14@cabinetrina…" at bounding box center [1034, 463] width 483 height 108
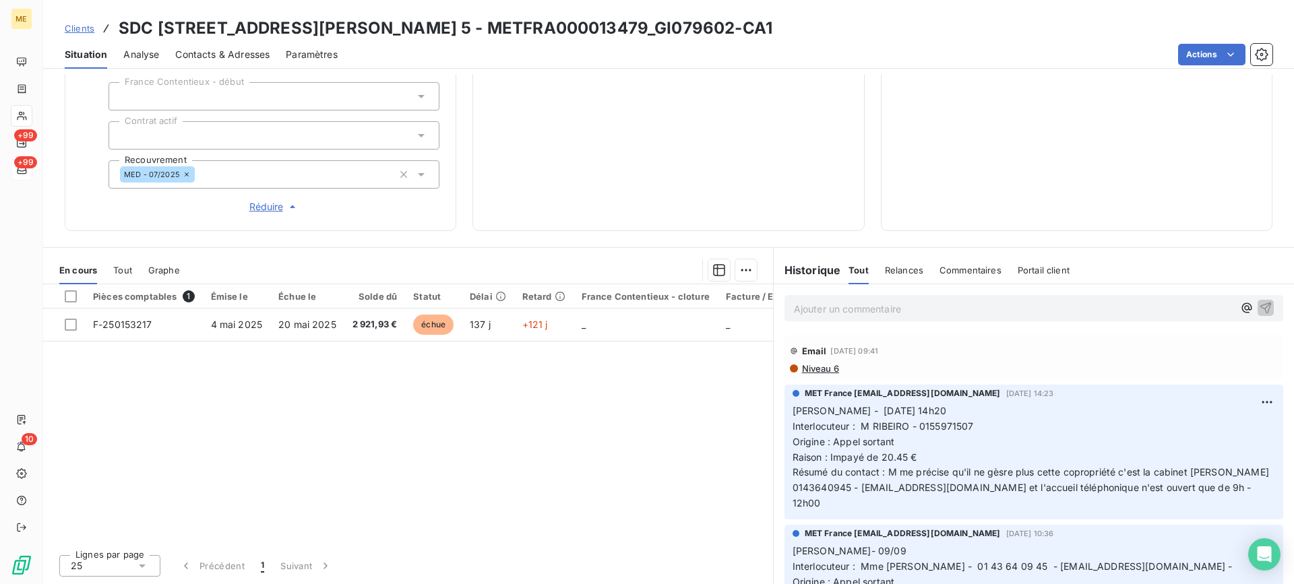
scroll to position [230, 0]
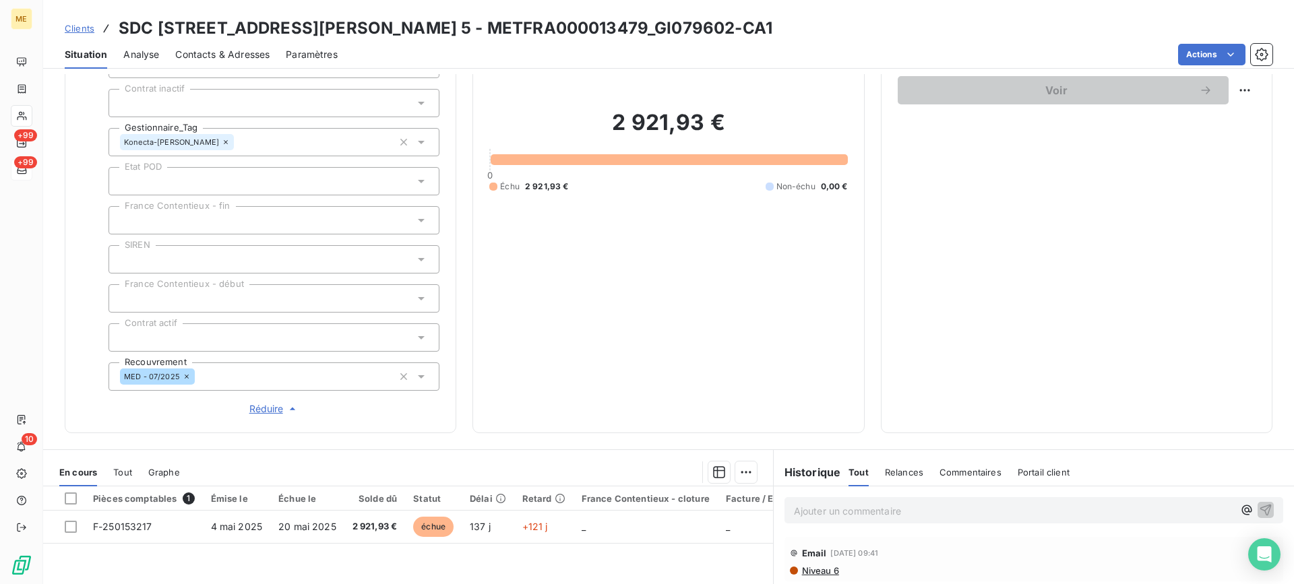
click at [845, 510] on p "Ajouter un commentaire ﻿" at bounding box center [1013, 511] width 439 height 17
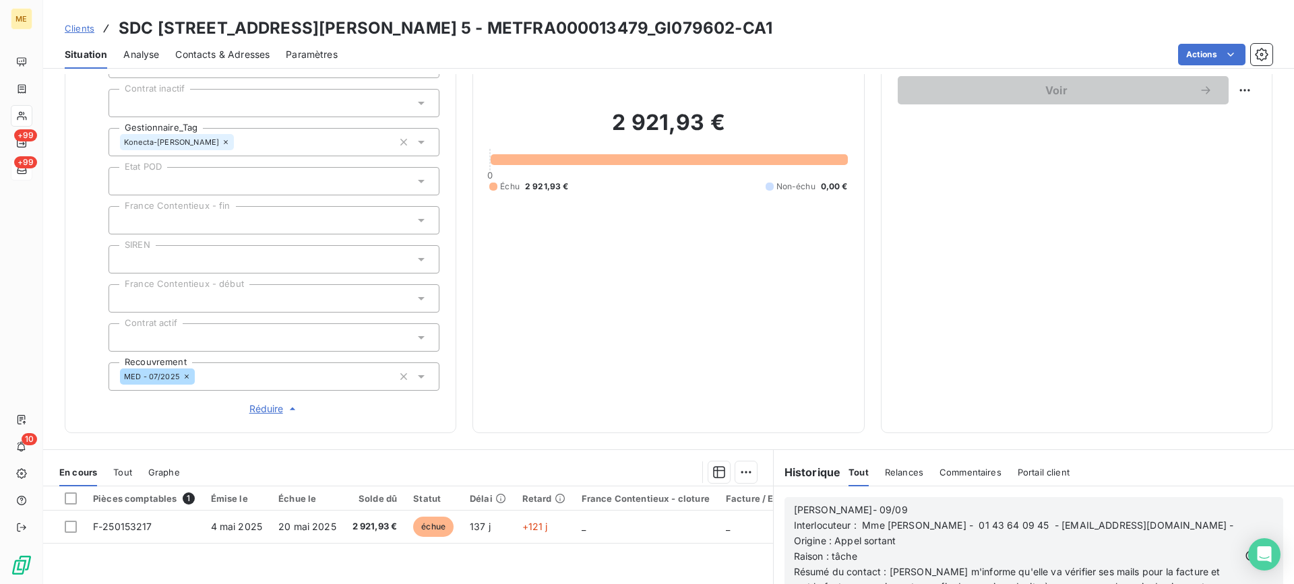
click at [855, 491] on div "Lisa- 09/09 Interlocuteur : Mme Cugney - 01 43 64 09 45 - rinaldi14@cabinetrina…" at bounding box center [1034, 556] width 520 height 139
click at [852, 505] on p "[PERSON_NAME]- 09/09" at bounding box center [1016, 510] width 445 height 15
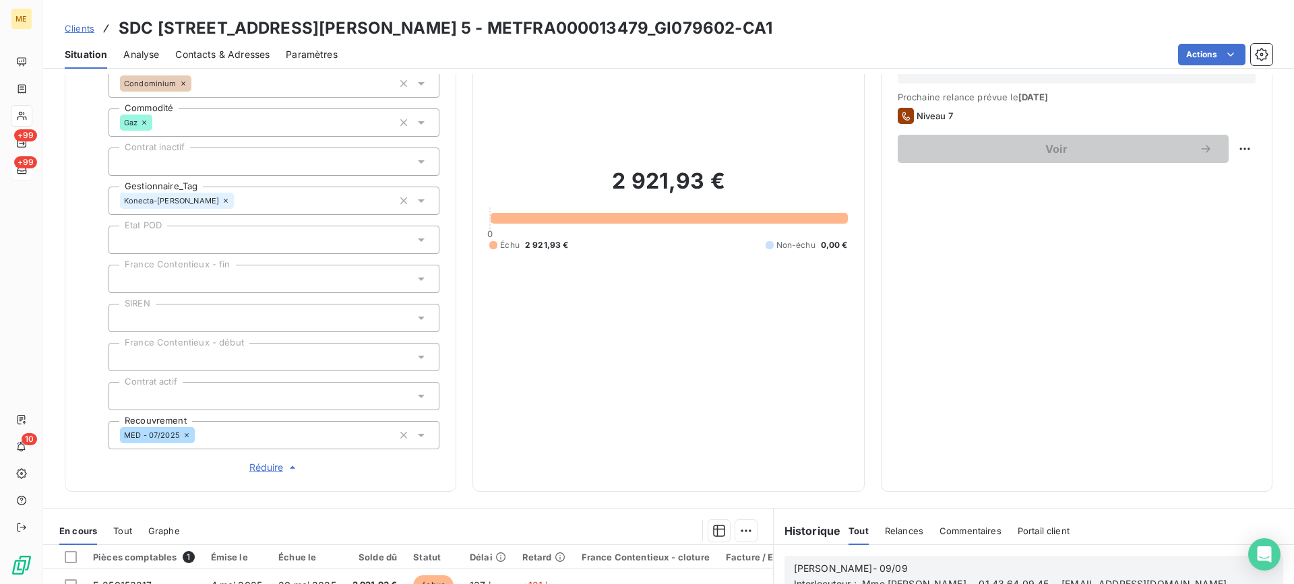
scroll to position [96, 0]
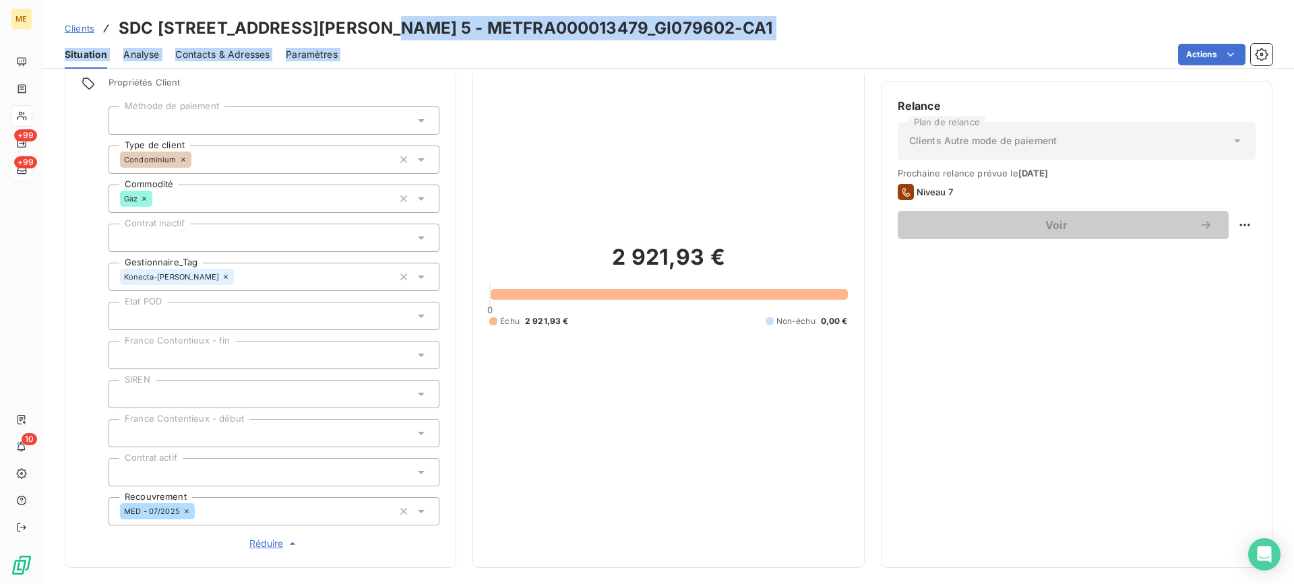
drag, startPoint x: 375, startPoint y: 28, endPoint x: 674, endPoint y: 40, distance: 299.5
click at [674, 40] on div "Clients SDC 8 RUE GUSTAVE LEBON 5 - METFRA000013479_GI079602-CA1 Situation Anal…" at bounding box center [668, 34] width 1251 height 69
click at [673, 40] on div "Situation Analyse Contacts & Adresses Paramètres Actions" at bounding box center [668, 54] width 1251 height 28
drag, startPoint x: 369, startPoint y: 32, endPoint x: 660, endPoint y: 36, distance: 291.2
click at [660, 36] on div "Clients SDC 8 RUE GUSTAVE LEBON 5 - METFRA000013479_GI079602-CA1" at bounding box center [668, 28] width 1251 height 24
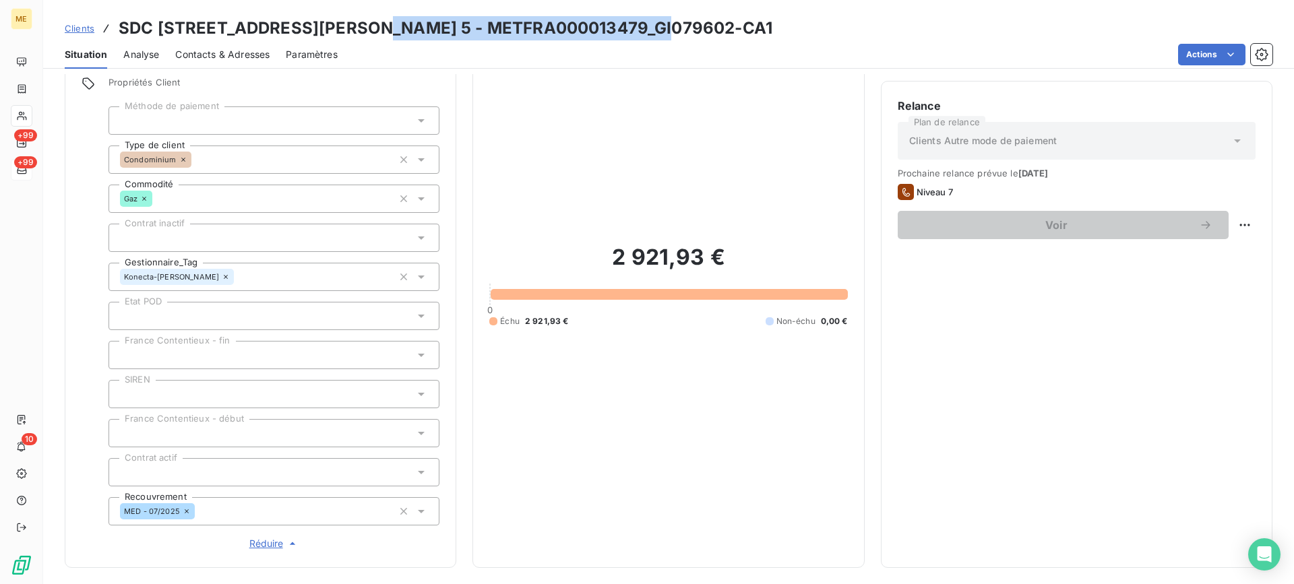
click at [627, 481] on div "2 921,93 € 0 Échu 2 921,93 € Non-échu 0,00 €" at bounding box center [668, 286] width 358 height 532
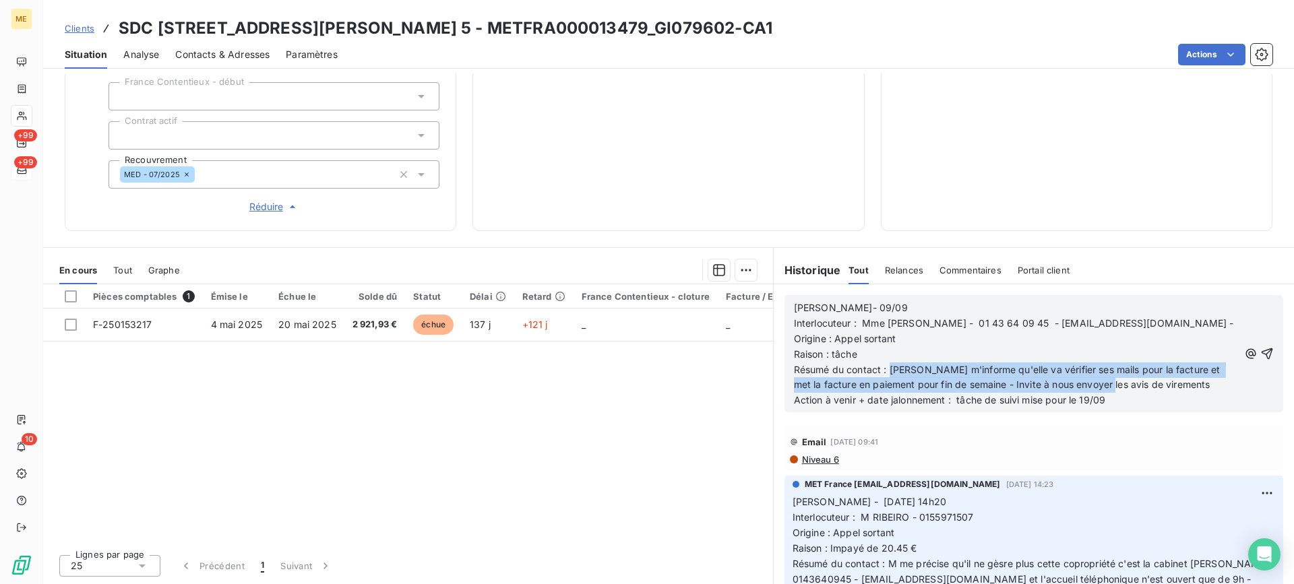
drag, startPoint x: 885, startPoint y: 371, endPoint x: 1123, endPoint y: 383, distance: 238.9
click at [1123, 383] on span "Résumé du contact : [PERSON_NAME] m'informe qu'elle va vérifier ses mails pour …" at bounding box center [1008, 377] width 429 height 27
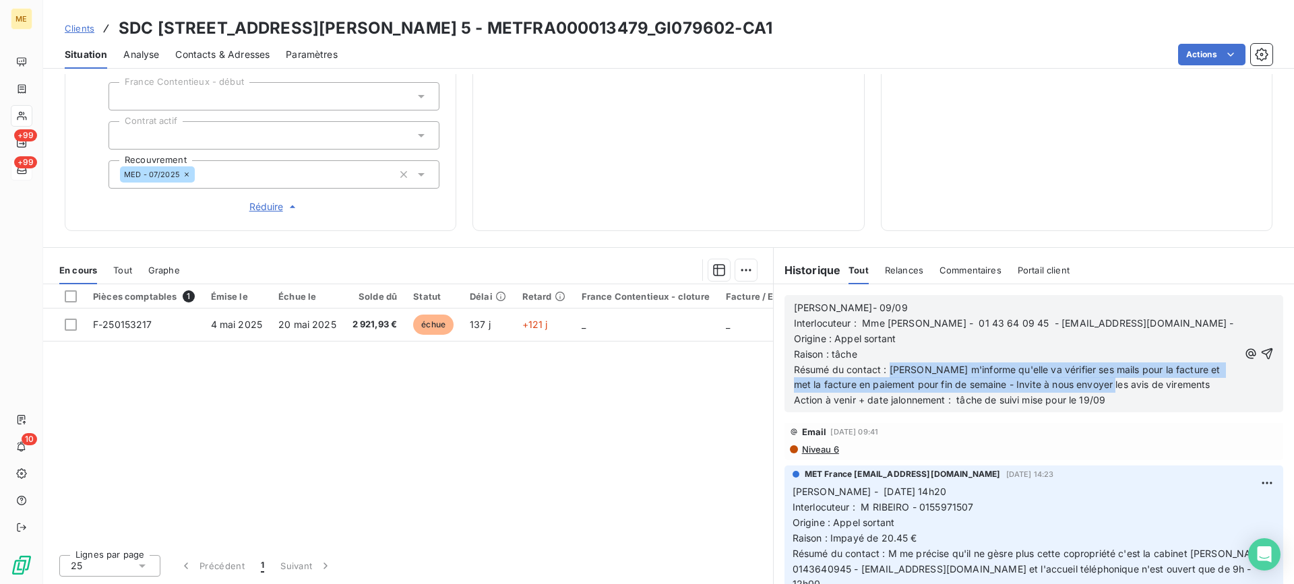
scroll to position [0, 0]
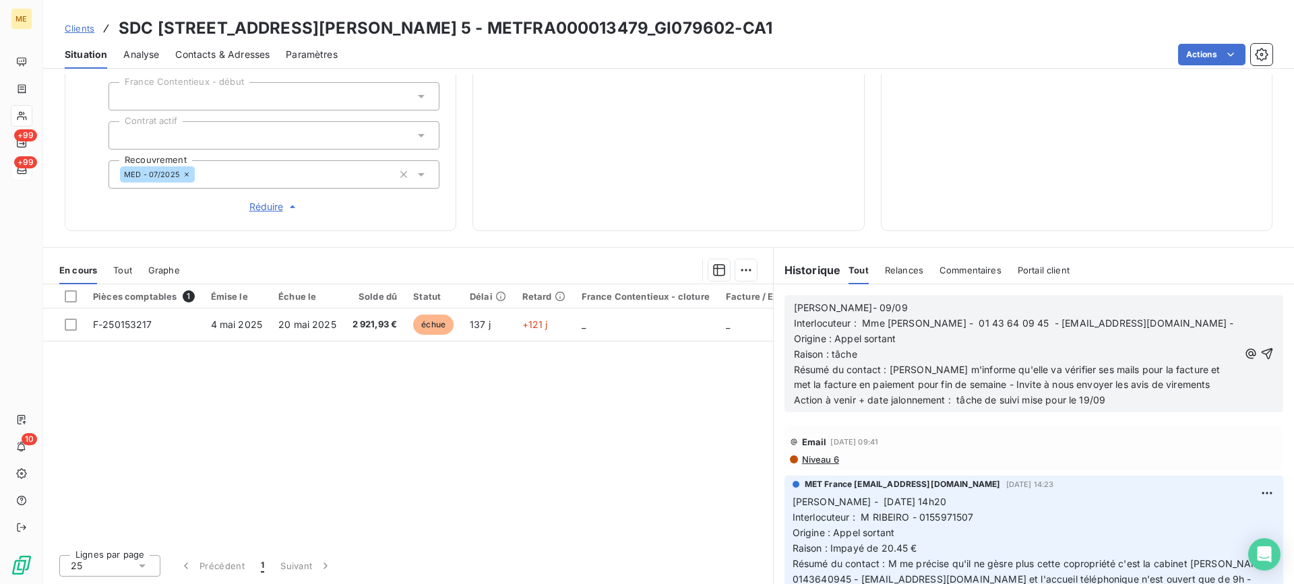
click at [1139, 408] on p "Action à venir + date jalonnement : tâche de suivi mise pour le 19/09" at bounding box center [1016, 400] width 445 height 15
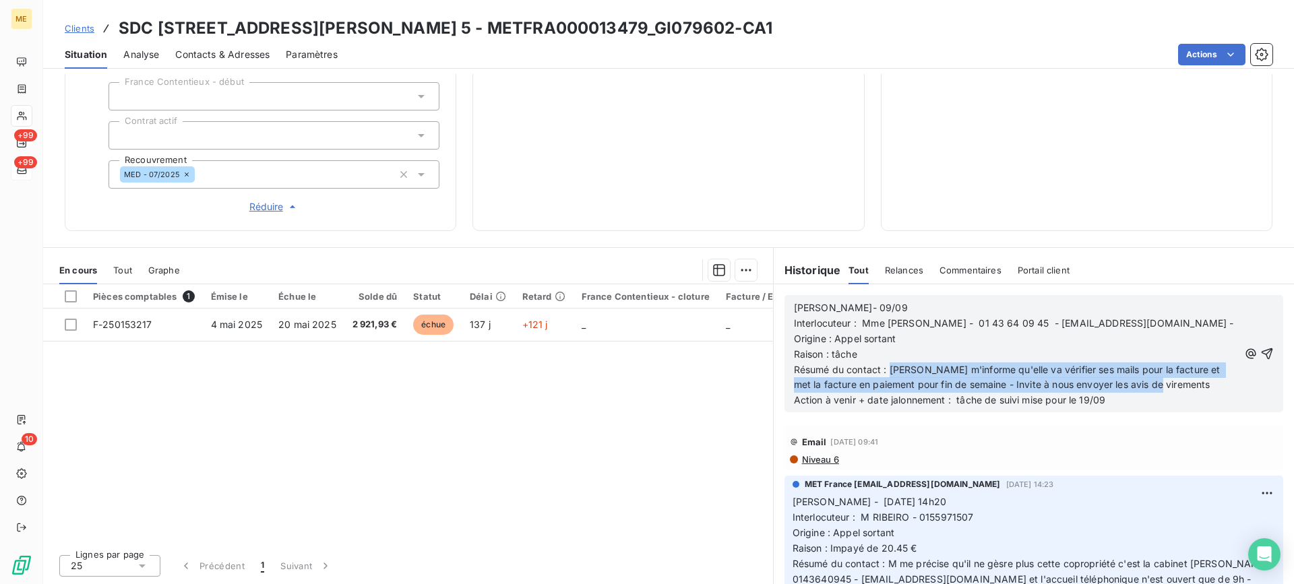
drag, startPoint x: 1189, startPoint y: 381, endPoint x: 883, endPoint y: 375, distance: 306.0
click at [883, 375] on p "Résumé du contact : [PERSON_NAME] m'informe qu'elle va vérifier ses mails pour …" at bounding box center [1016, 378] width 445 height 31
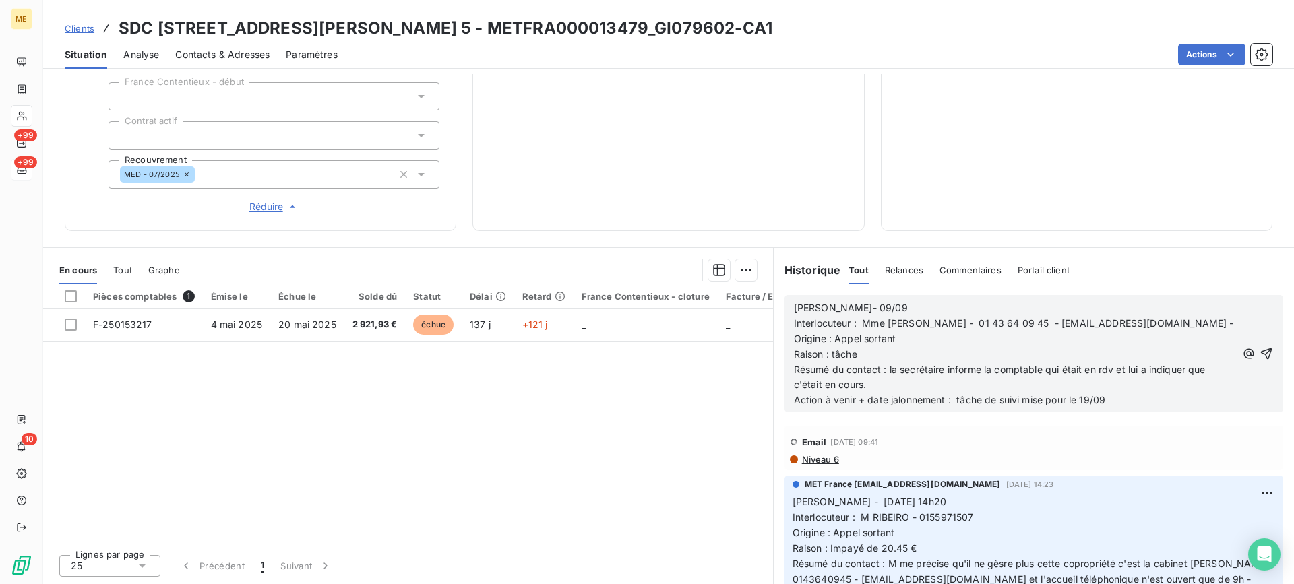
drag, startPoint x: 1123, startPoint y: 394, endPoint x: 1079, endPoint y: 409, distance: 46.9
click at [1079, 409] on div "Lisa- 09/09 Interlocuteur : Mme Cugney - 01 43 64 09 45 - rinaldi14@cabinetrina…" at bounding box center [1033, 353] width 499 height 117
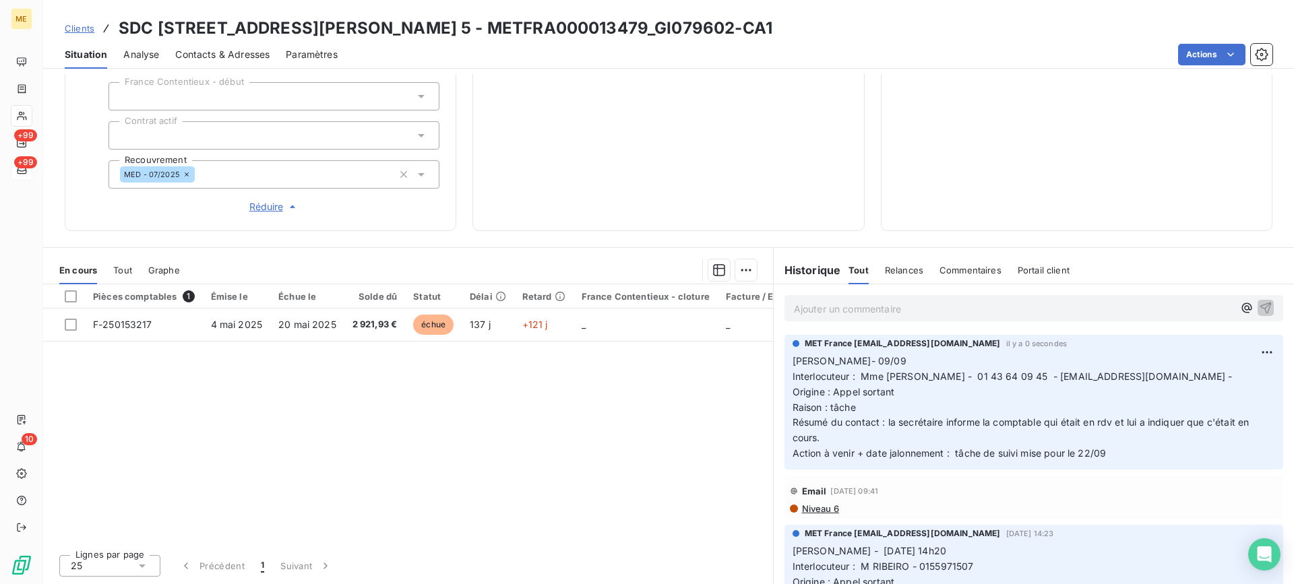
drag, startPoint x: 616, startPoint y: 245, endPoint x: 656, endPoint y: 212, distance: 52.6
click at [623, 239] on div "Informations client Gestionnaires Aucun Propriétés Client Méthode de paiement T…" at bounding box center [668, 329] width 1251 height 510
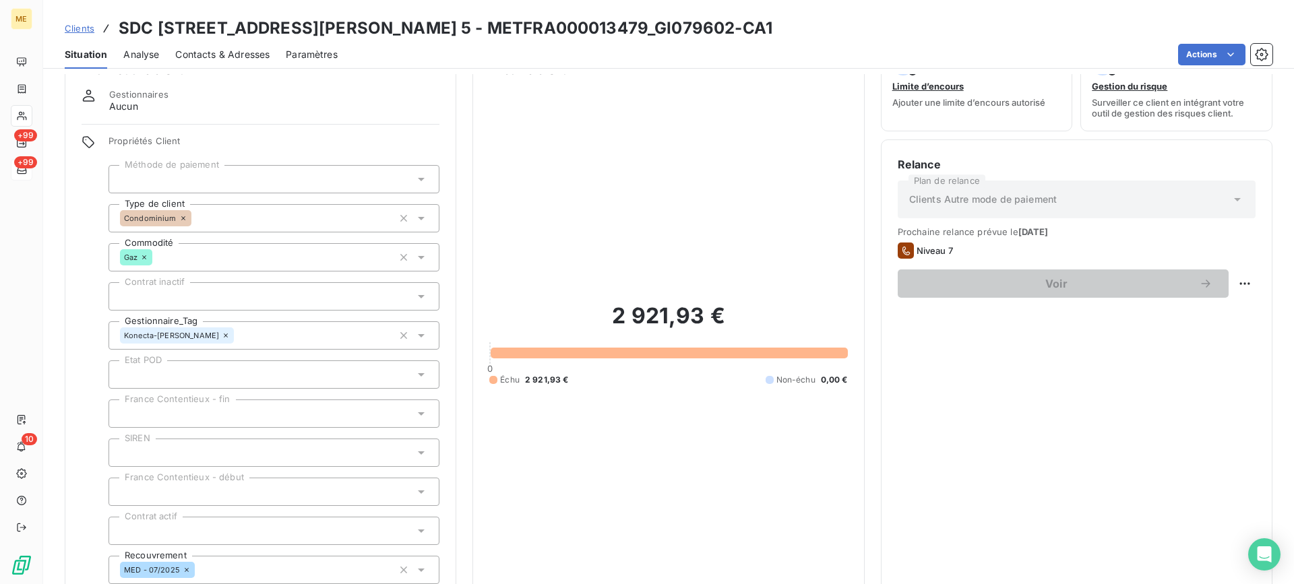
scroll to position [28, 0]
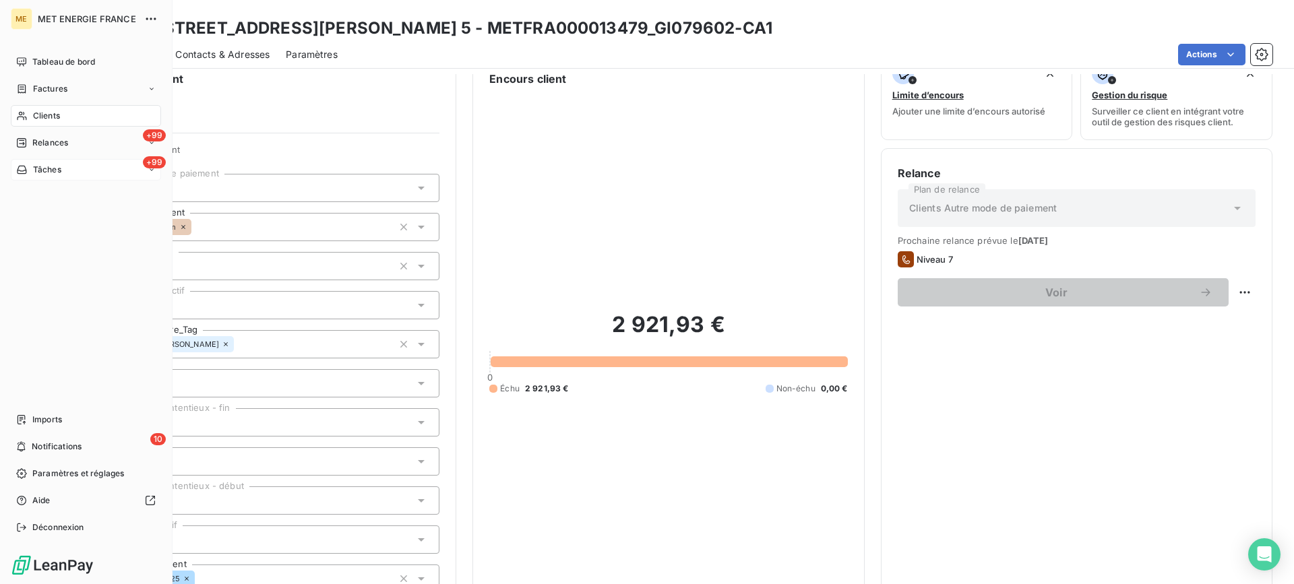
click at [125, 169] on div "+99 Tâches" at bounding box center [86, 170] width 150 height 22
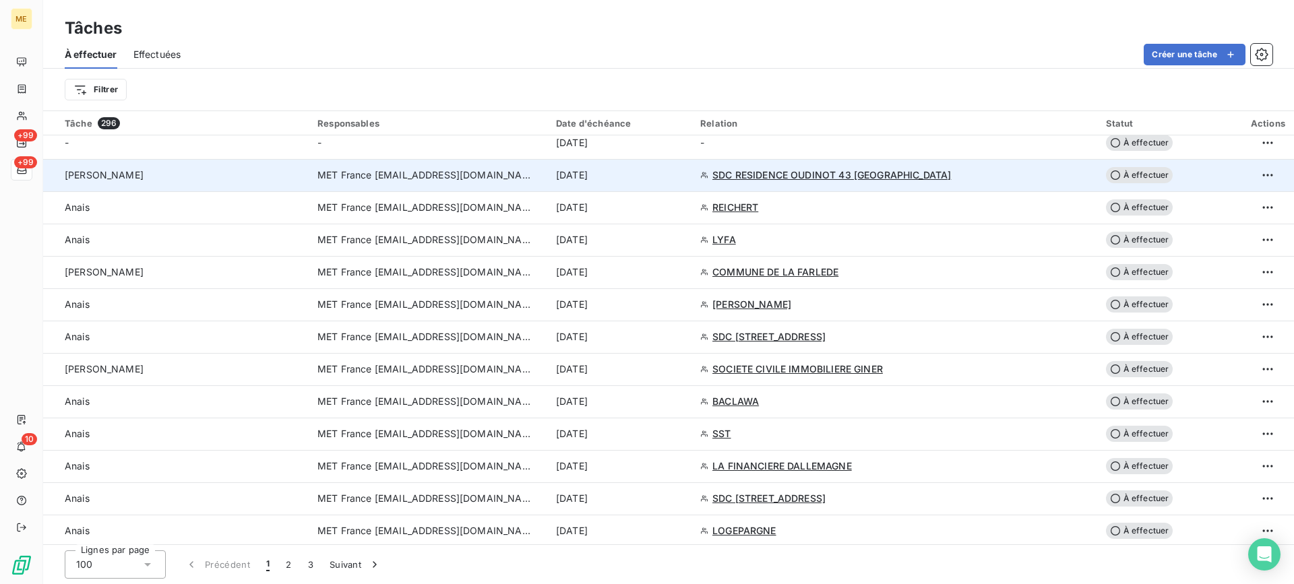
scroll to position [1011, 0]
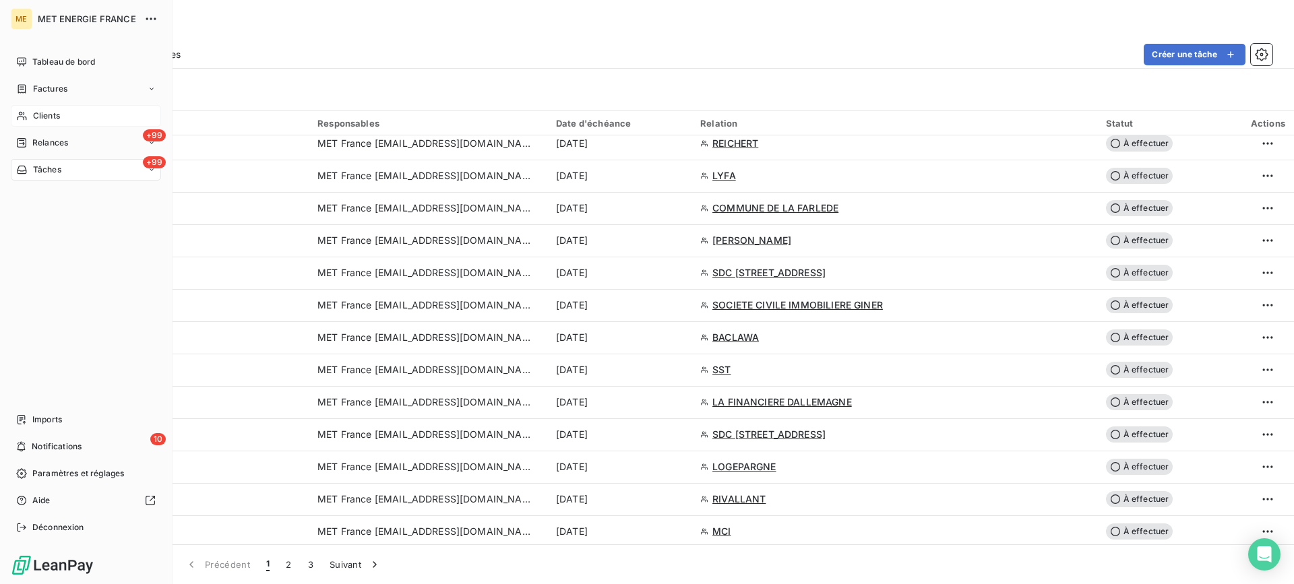
click at [36, 121] on span "Clients" at bounding box center [46, 116] width 27 height 12
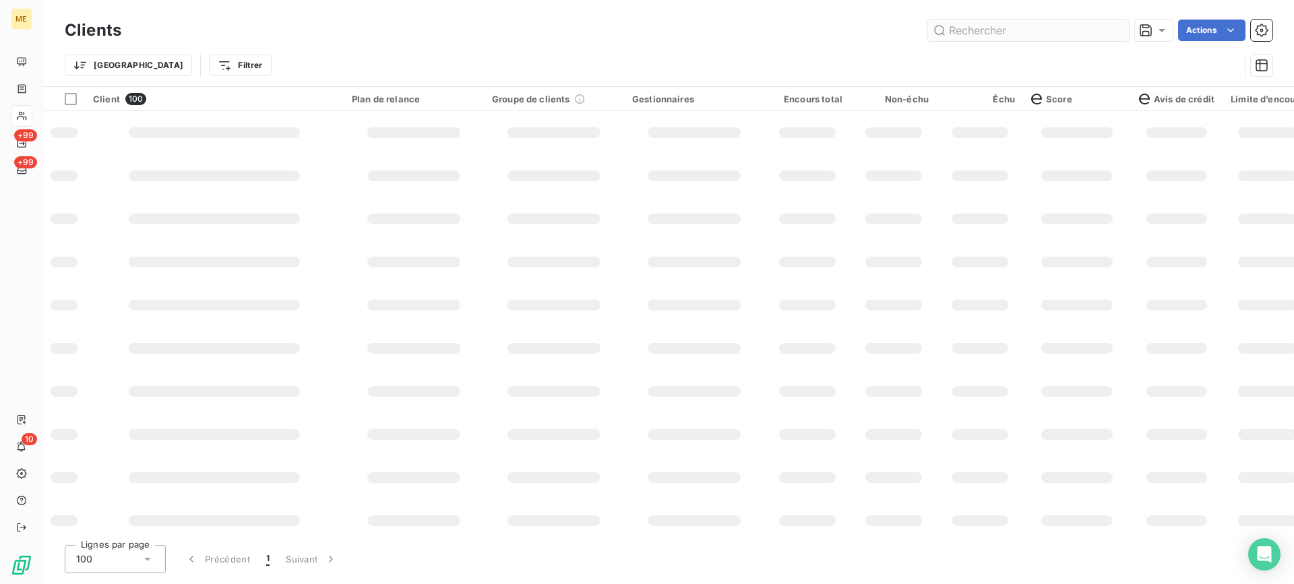
drag, startPoint x: 1043, startPoint y: 24, endPoint x: 1021, endPoint y: 32, distance: 23.0
click at [1043, 26] on input "text" at bounding box center [1028, 31] width 202 height 22
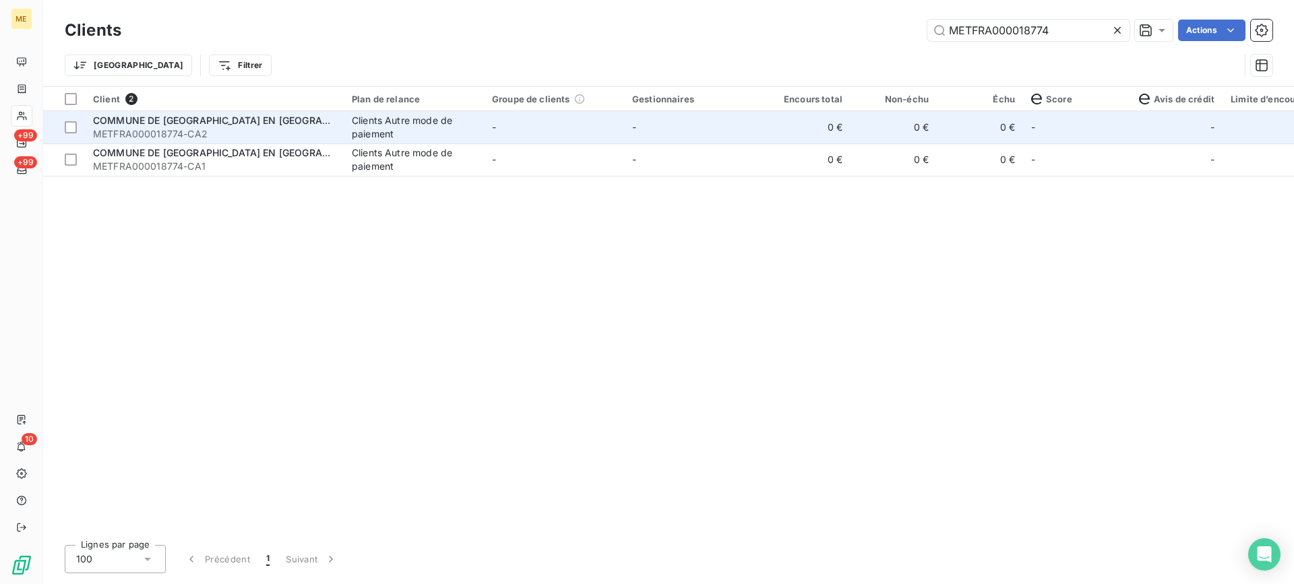
type input "METFRA000018774"
click at [216, 127] on span "METFRA000018774-CA2" at bounding box center [214, 133] width 243 height 13
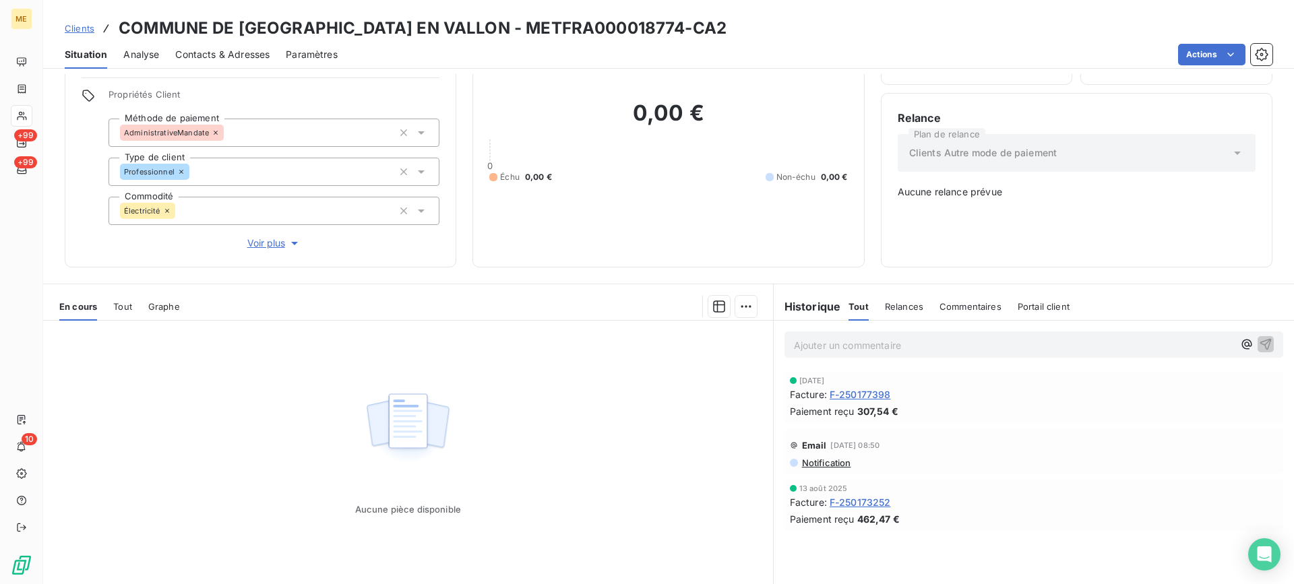
scroll to position [120, 0]
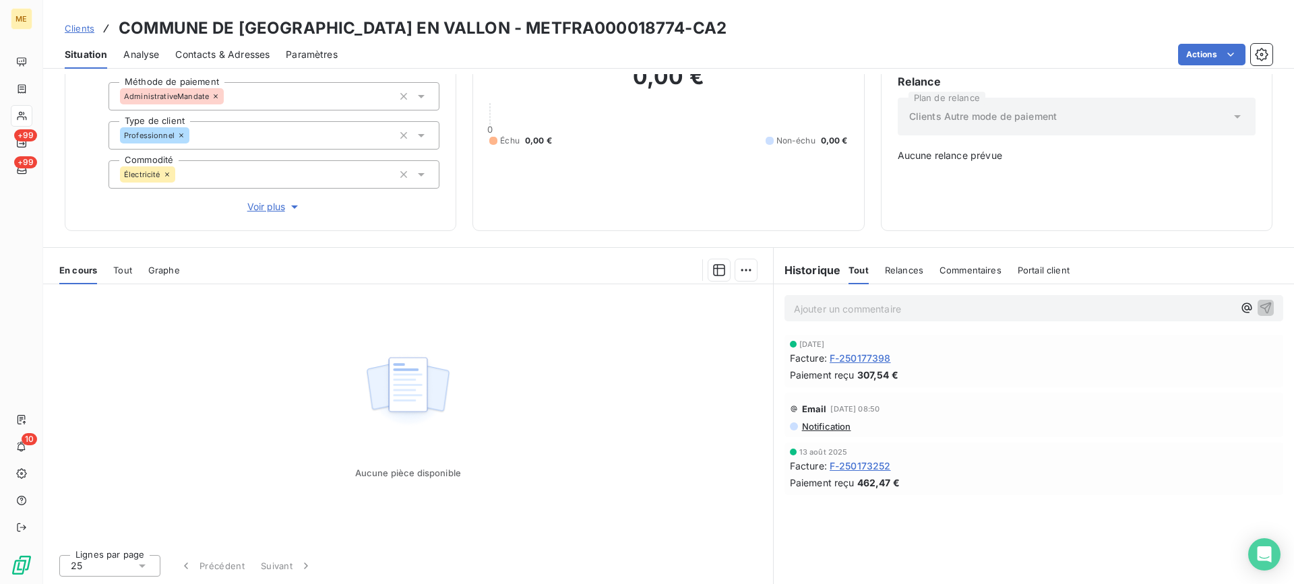
click at [125, 270] on span "Tout" at bounding box center [122, 270] width 19 height 11
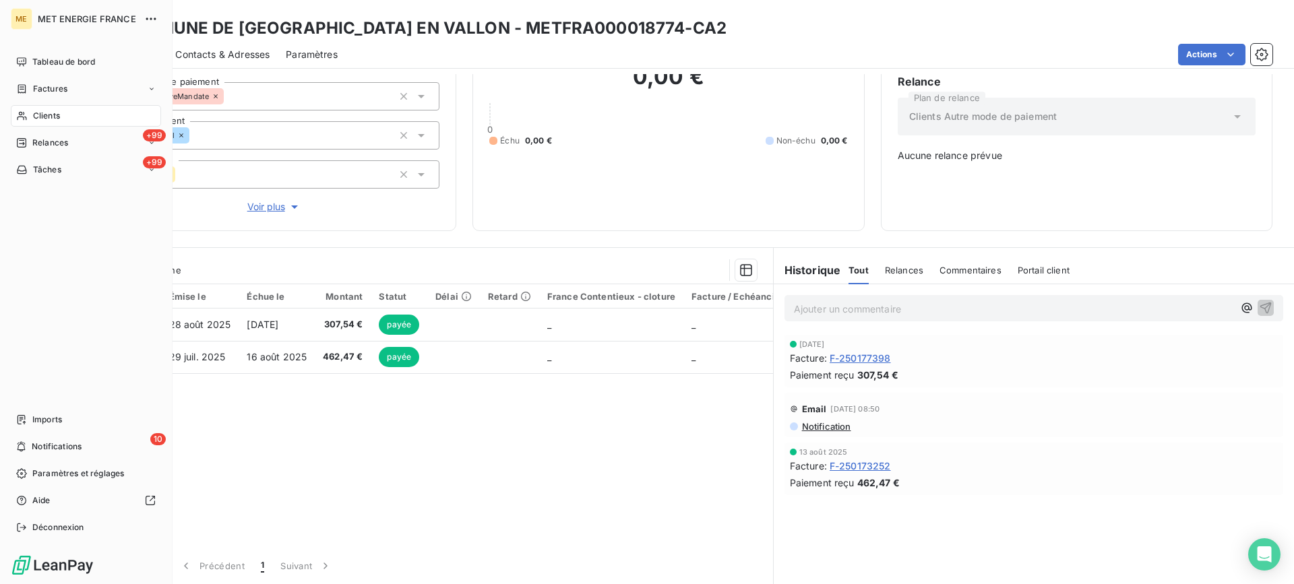
drag, startPoint x: 28, startPoint y: 117, endPoint x: 119, endPoint y: 113, distance: 90.4
click at [29, 117] on div "Clients" at bounding box center [86, 116] width 150 height 22
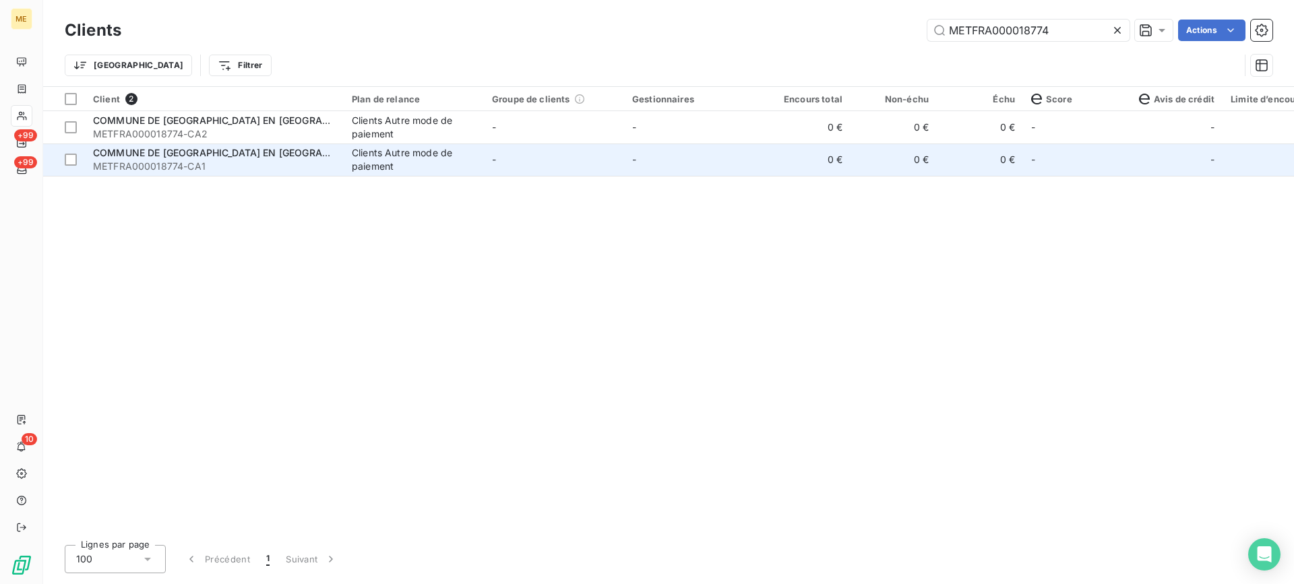
click at [406, 158] on div "Clients Autre mode de paiement" at bounding box center [414, 159] width 124 height 27
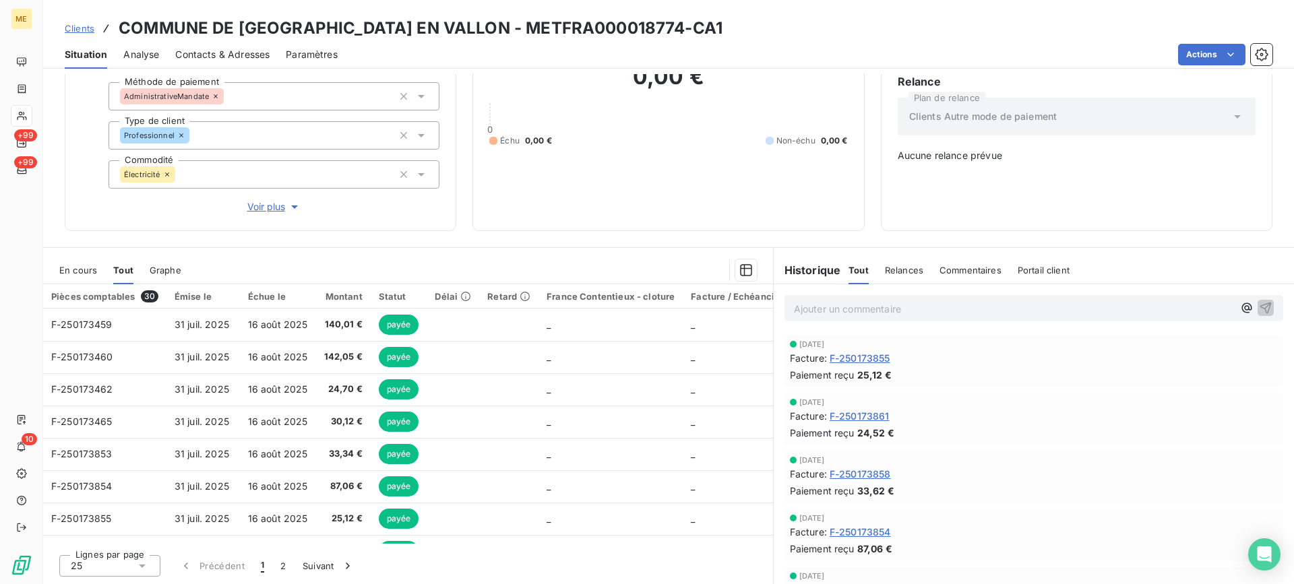
click at [72, 274] on span "En cours" at bounding box center [78, 270] width 38 height 11
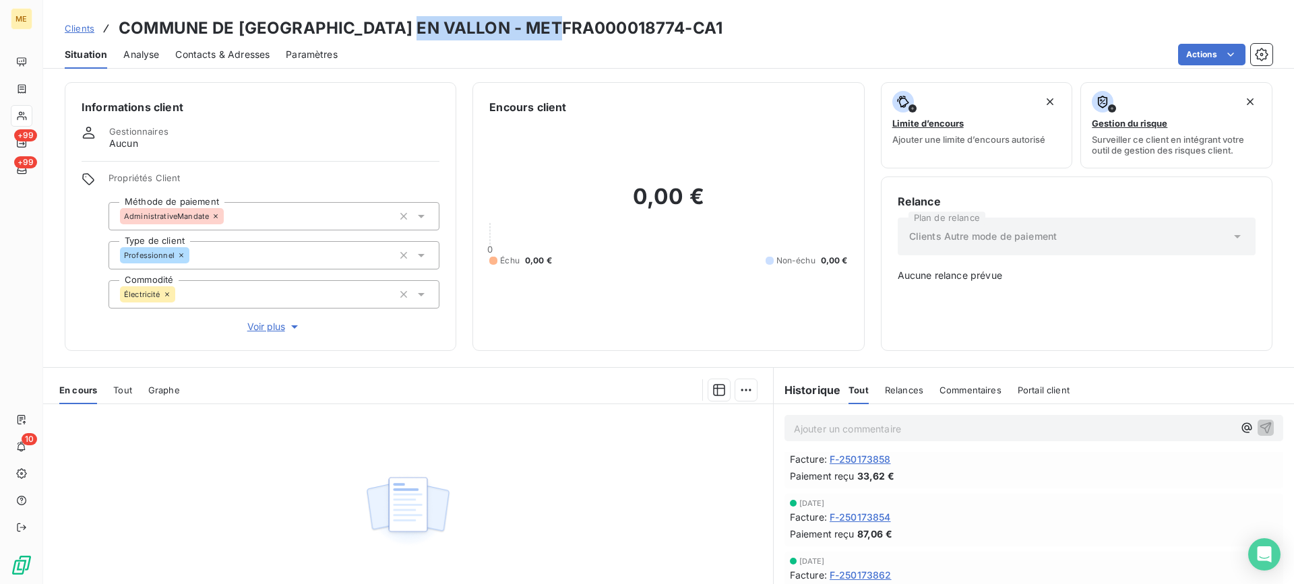
drag, startPoint x: 410, startPoint y: 30, endPoint x: 566, endPoint y: 30, distance: 156.3
click at [566, 30] on h3 "COMMUNE DE SEMUR EN VALLON - METFRA000018774-CA1" at bounding box center [421, 28] width 604 height 24
drag, startPoint x: 587, startPoint y: 272, endPoint x: 594, endPoint y: 274, distance: 7.0
click at [587, 272] on div "0,00 € 0 Échu 0,00 € Non-échu 0,00 €" at bounding box center [668, 224] width 358 height 219
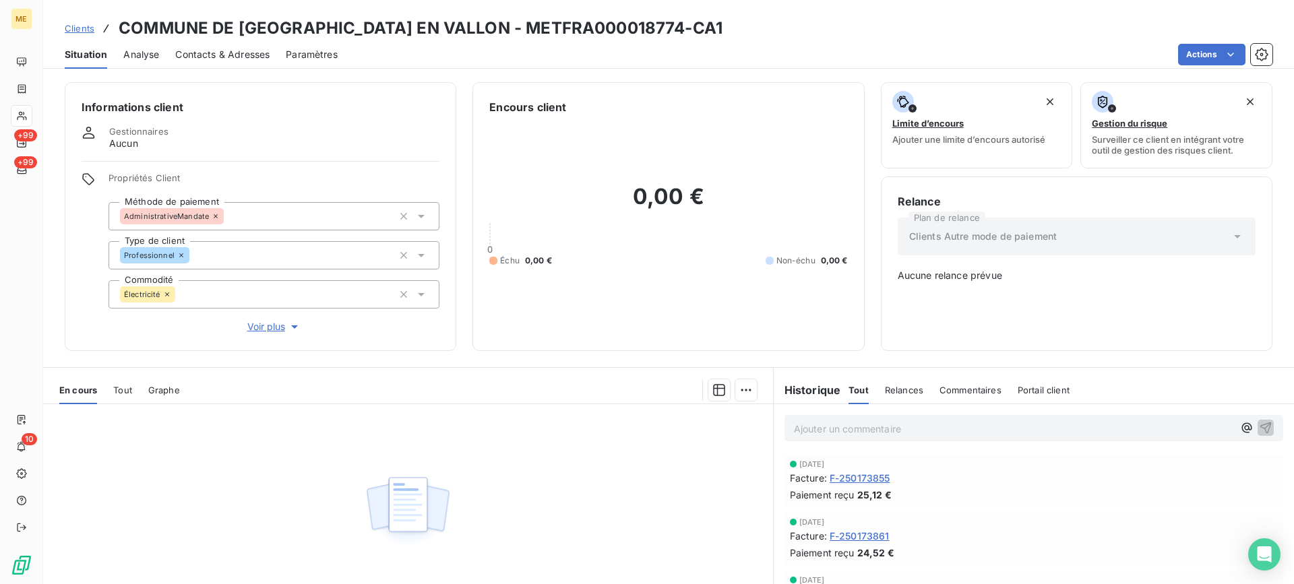
click at [1189, 59] on html "ME +99 +99 10 Clients COMMUNE DE SEMUR EN VALLON - METFRA000018774-CA1 Situatio…" at bounding box center [647, 292] width 1294 height 584
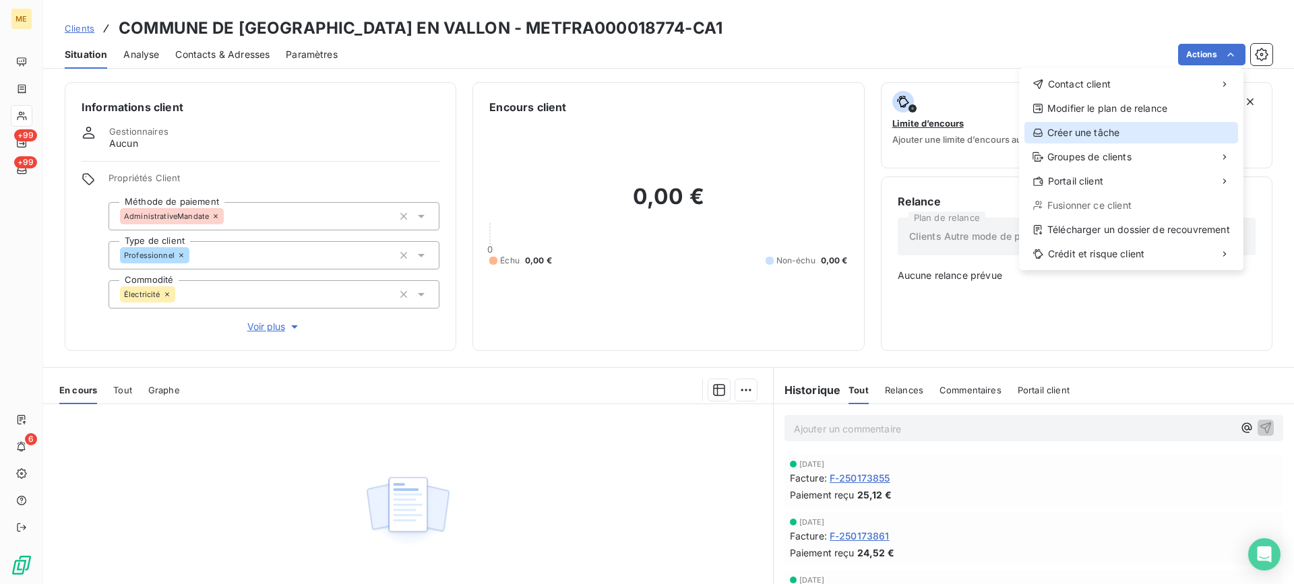
click at [1108, 137] on div "Créer une tâche" at bounding box center [1131, 133] width 214 height 22
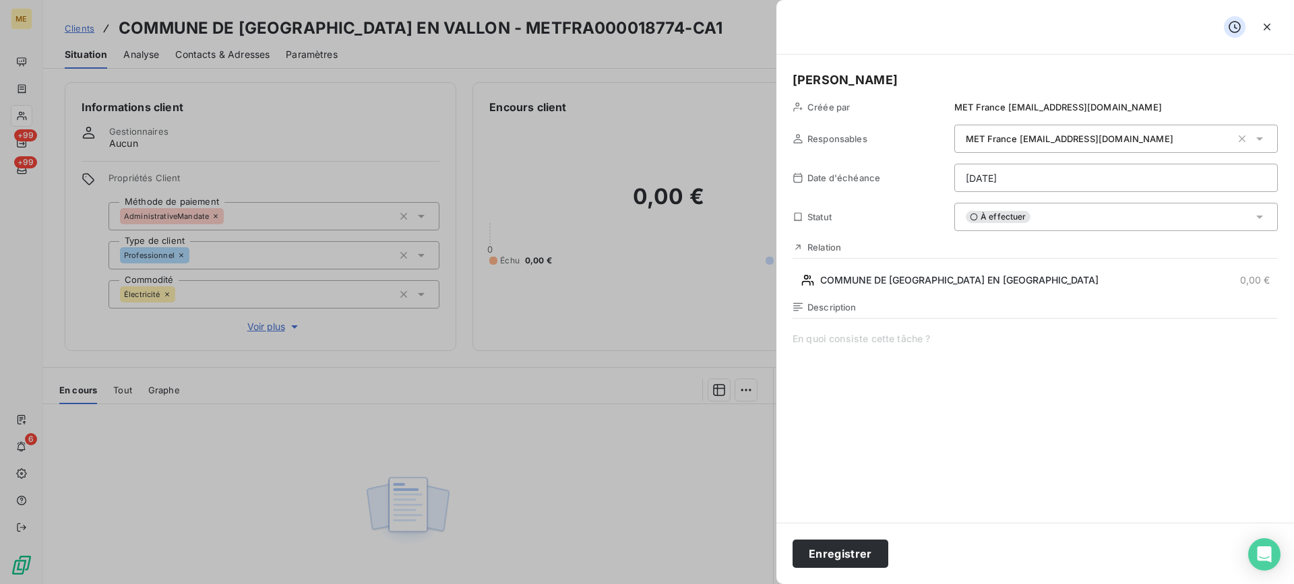
click at [1051, 422] on span at bounding box center [1035, 461] width 485 height 259
click at [1007, 351] on span "déposer facture chorus" at bounding box center [1035, 461] width 485 height 259
click at [1034, 344] on span "déposer facture chorus F-250173252" at bounding box center [1035, 461] width 485 height 259
click at [1018, 183] on html "ME +99 +99 6 Clients COMMUNE DE SEMUR EN VALLON - METFRA000018774-CA1 Situation…" at bounding box center [647, 292] width 1294 height 584
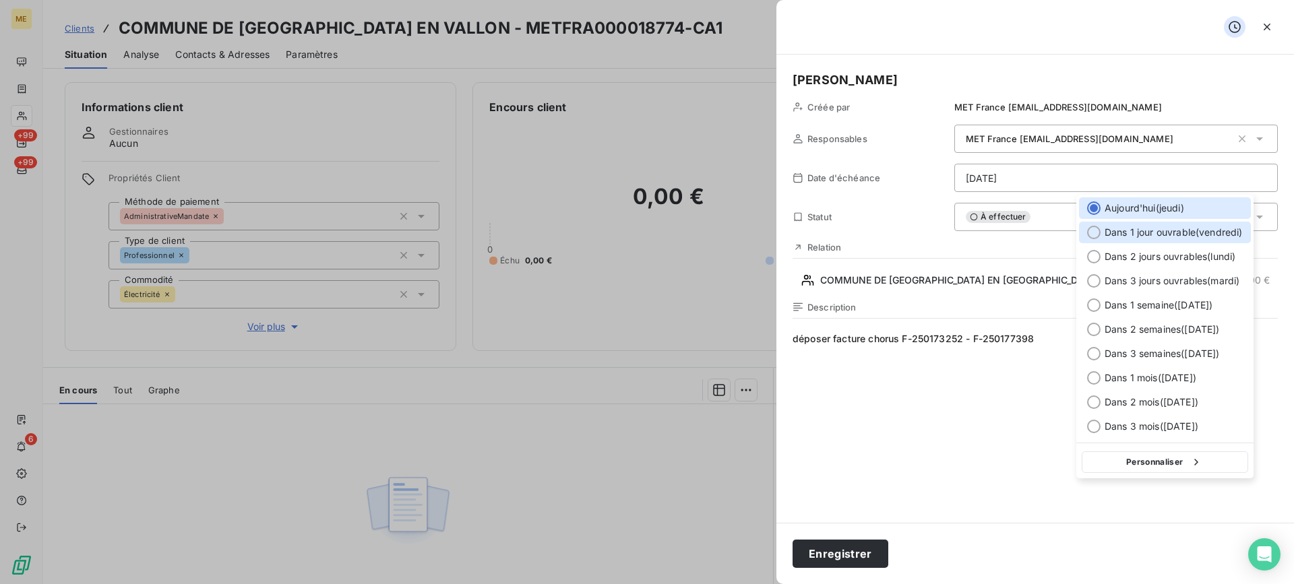
click at [1106, 232] on span "Dans 1 jour ouvrable ( vendredi )" at bounding box center [1174, 232] width 138 height 13
type input "19/09/2025"
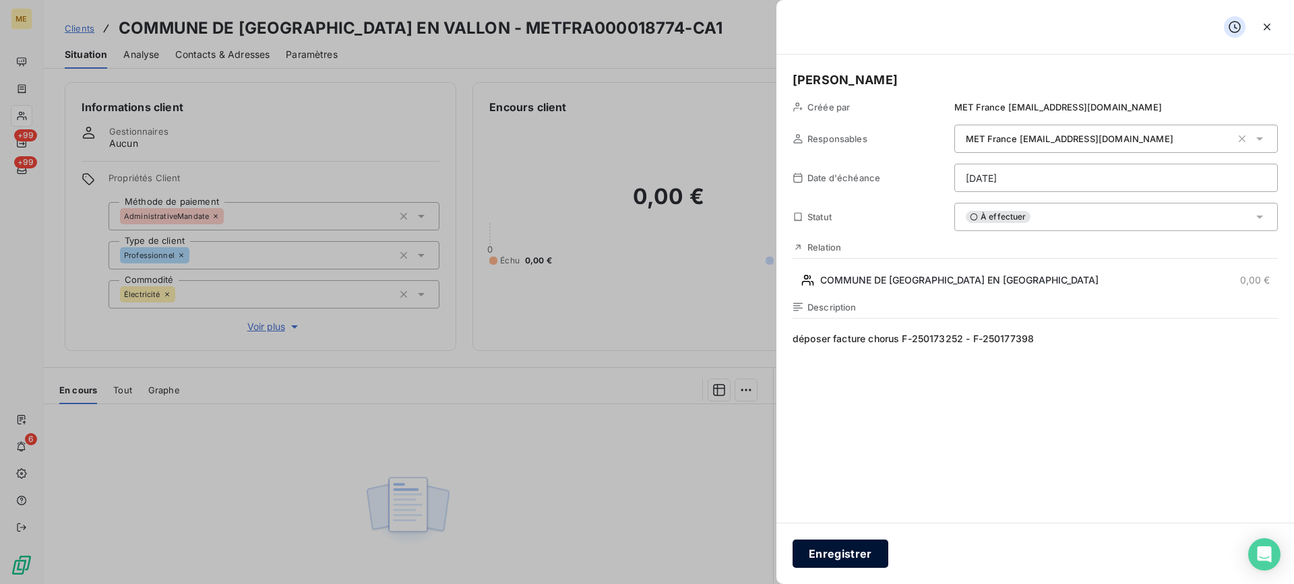
click at [859, 553] on button "Enregistrer" at bounding box center [841, 554] width 96 height 28
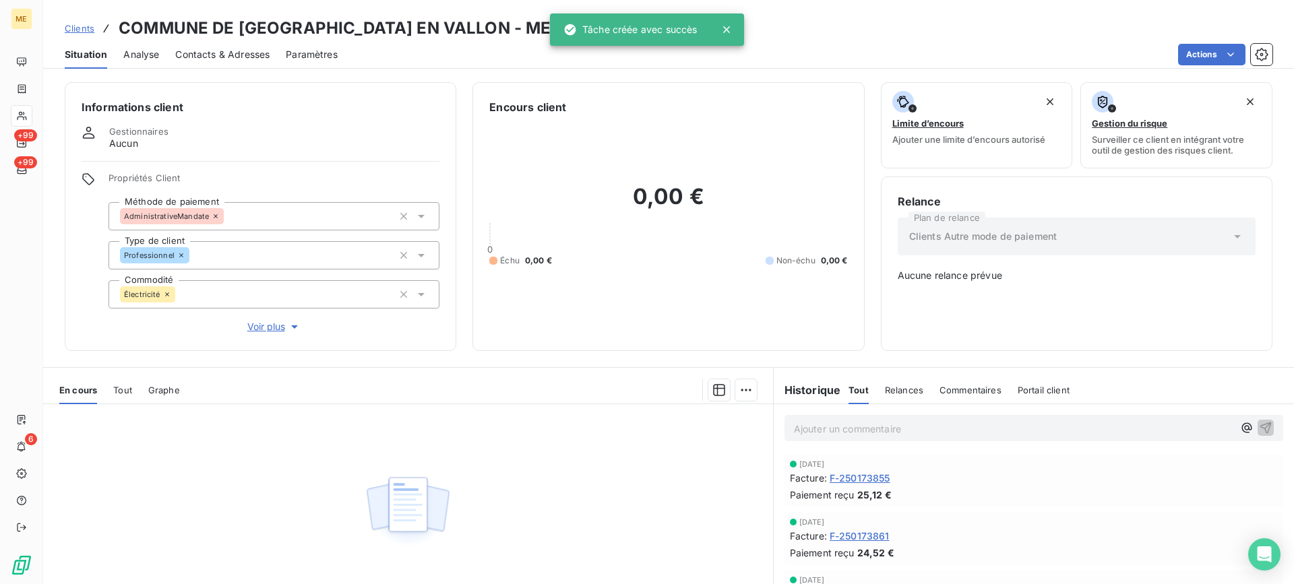
click at [717, 284] on div "0,00 € 0 Échu 0,00 € Non-échu 0,00 €" at bounding box center [668, 224] width 358 height 219
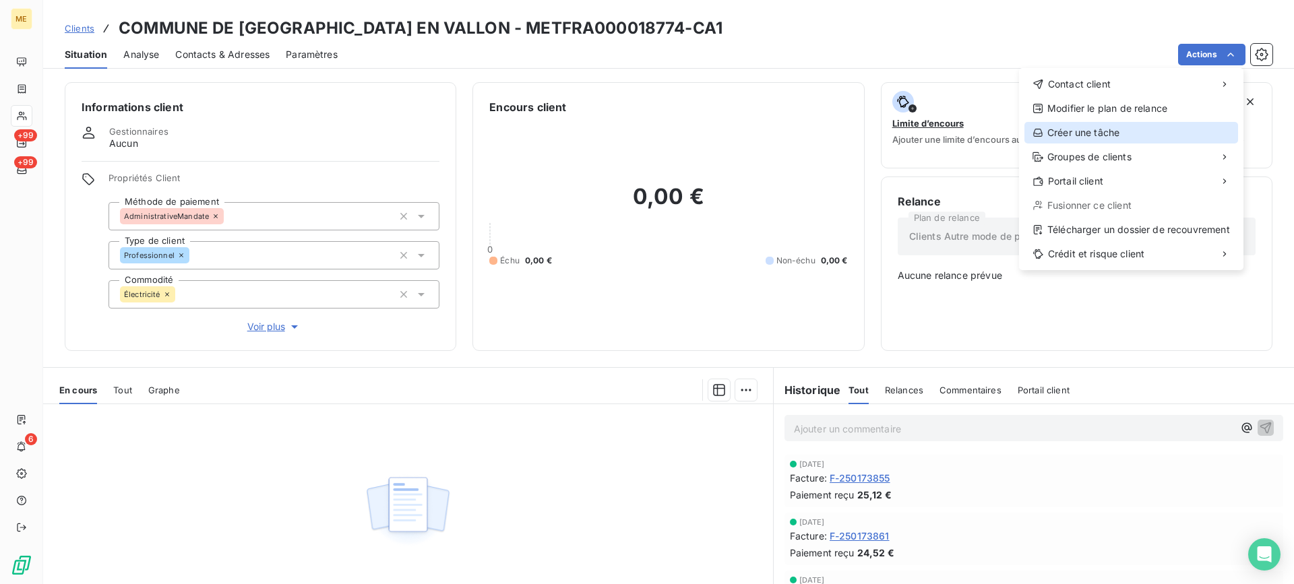
click at [1125, 137] on div "Créer une tâche" at bounding box center [1131, 133] width 214 height 22
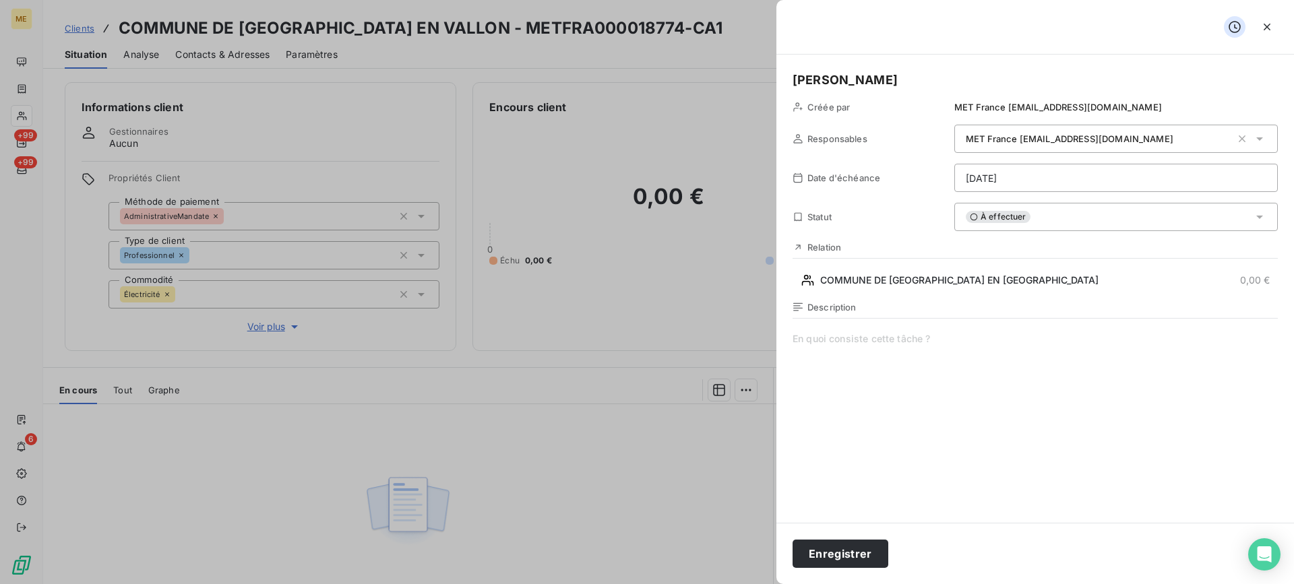
click at [917, 413] on span at bounding box center [1035, 461] width 485 height 259
click at [1026, 169] on html "ME +99 +99 6 Clients COMMUNE DE SEMUR EN VALLON - METFRA000018774-CA1 Situation…" at bounding box center [647, 292] width 1294 height 584
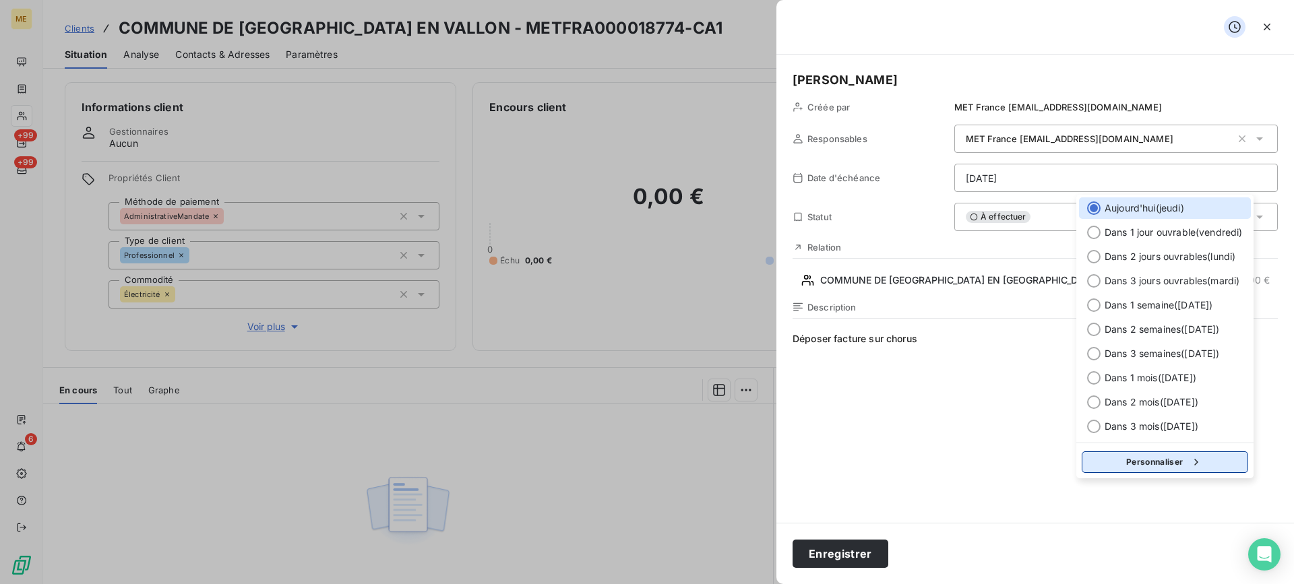
click at [1164, 471] on button "Personnaliser" at bounding box center [1165, 463] width 166 height 22
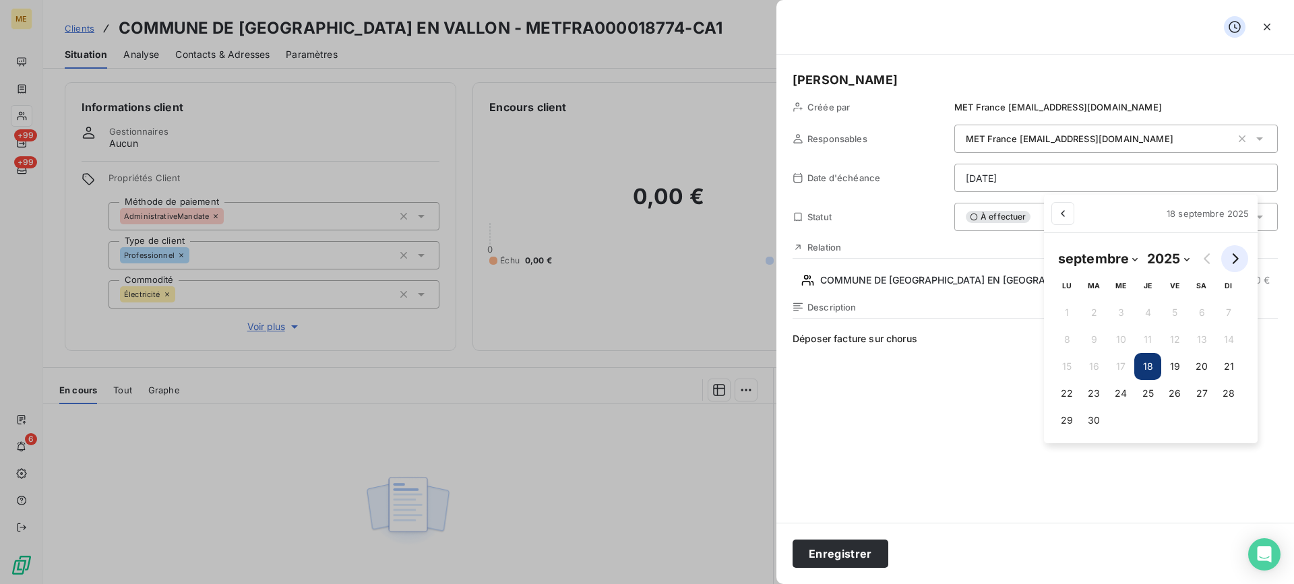
click at [1239, 259] on icon "Go to next month" at bounding box center [1234, 258] width 11 height 11
select select "9"
click at [1109, 341] on button "7" at bounding box center [1099, 339] width 27 height 27
type input "07/10/2025"
click at [976, 398] on html "ME +99 +99 6 Clients COMMUNE DE SEMUR EN VALLON - METFRA000018774-CA1 Situation…" at bounding box center [647, 292] width 1294 height 584
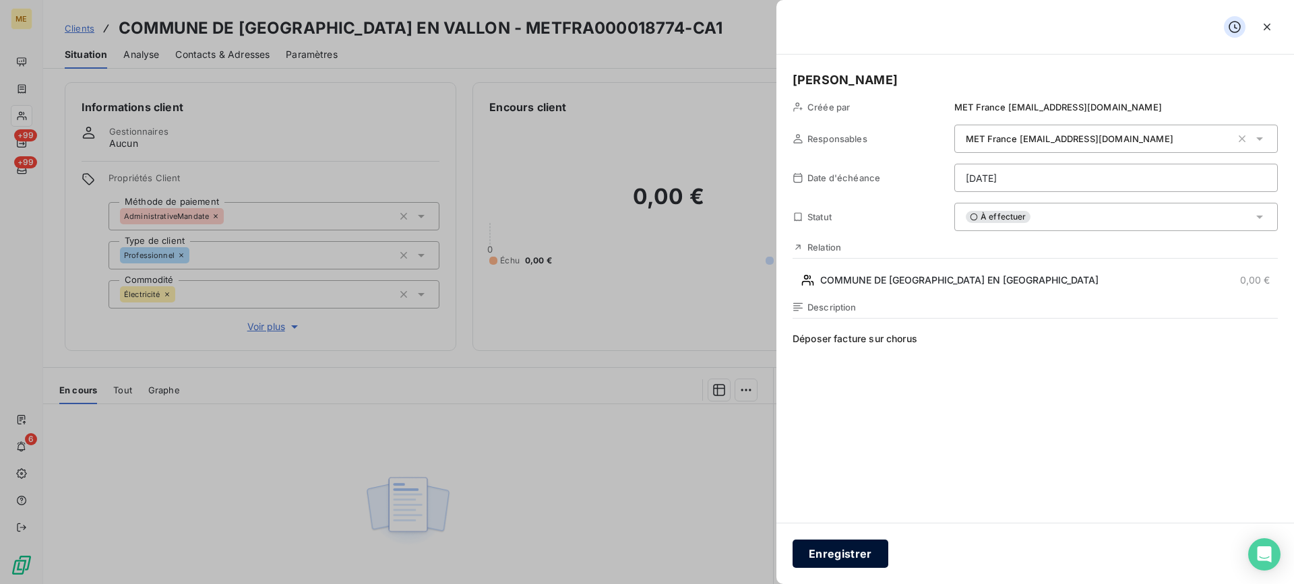
click at [824, 551] on button "Enregistrer" at bounding box center [841, 554] width 96 height 28
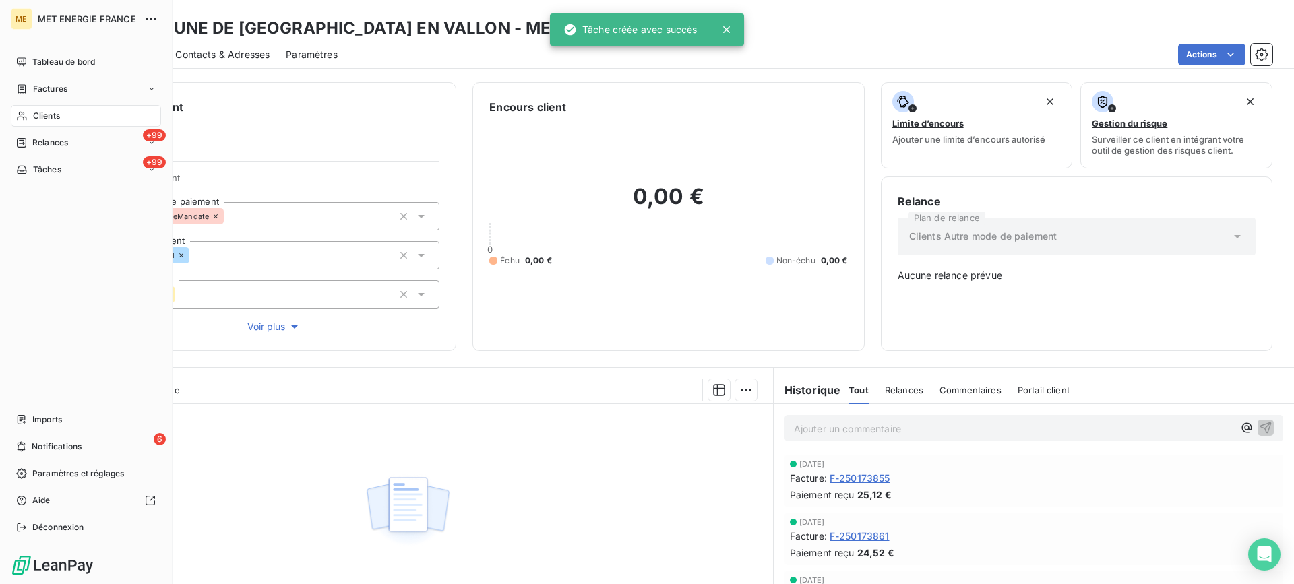
click at [36, 116] on span "Clients" at bounding box center [46, 116] width 27 height 12
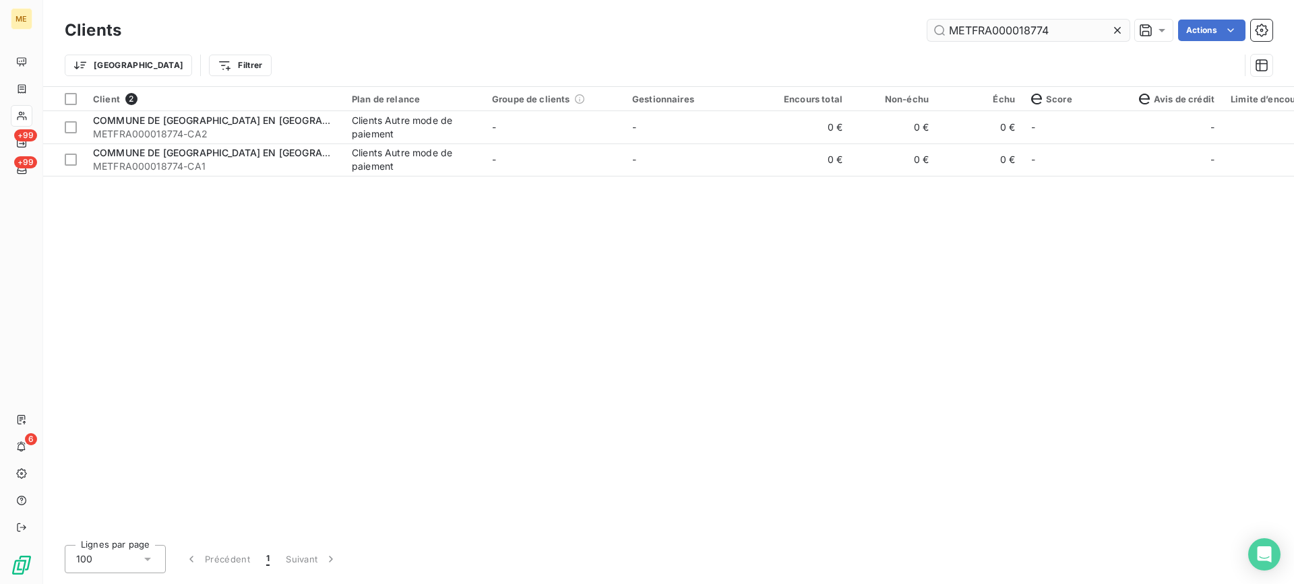
click at [971, 34] on input "METFRA000018774" at bounding box center [1028, 31] width 202 height 22
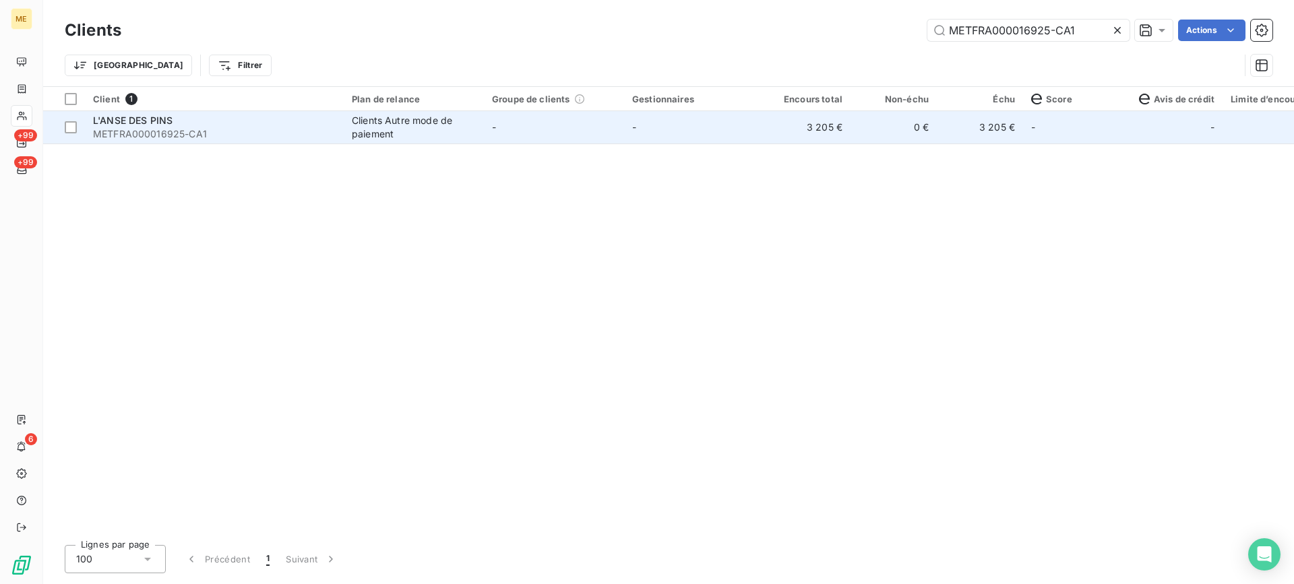
type input "METFRA000016925-CA1"
click at [223, 129] on span "METFRA000016925-CA1" at bounding box center [214, 133] width 243 height 13
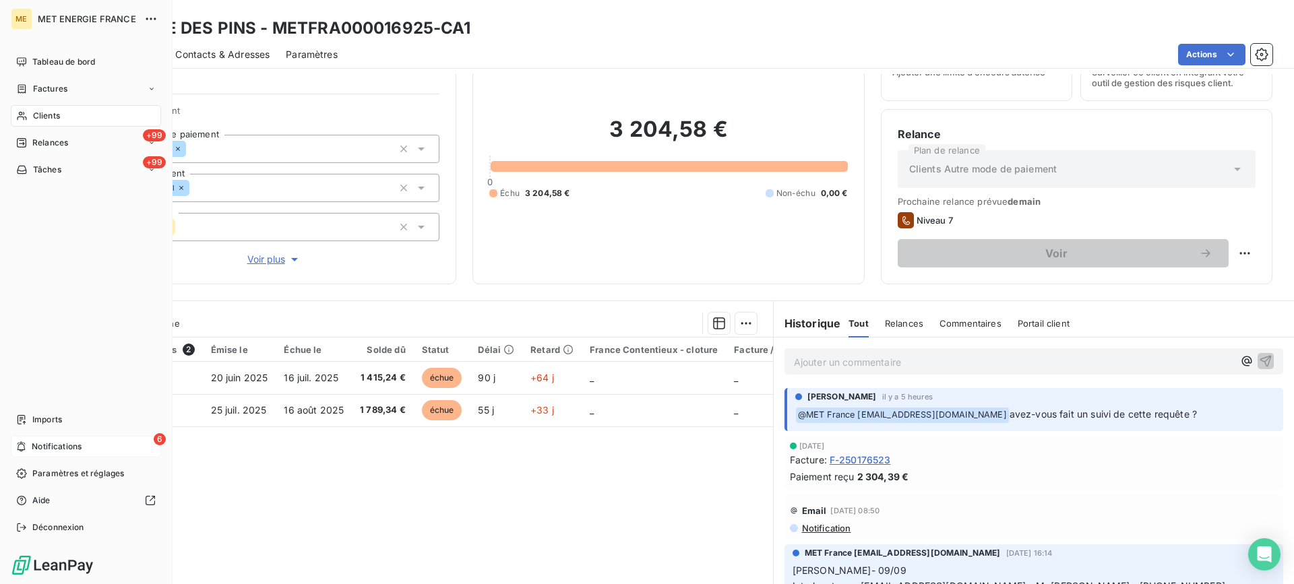
click at [90, 450] on div "6 Notifications" at bounding box center [86, 447] width 150 height 22
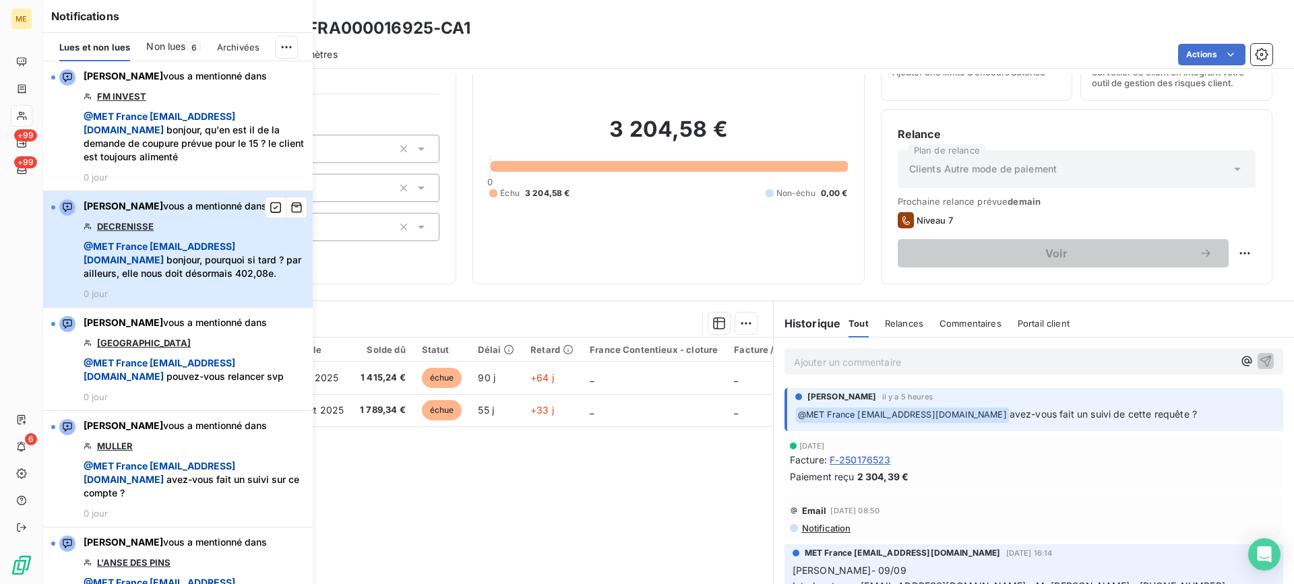
click at [232, 231] on div "Amélie Matray vous a mentionné dans DECRENISSE @ MET France met-france@recouvre…" at bounding box center [194, 249] width 221 height 100
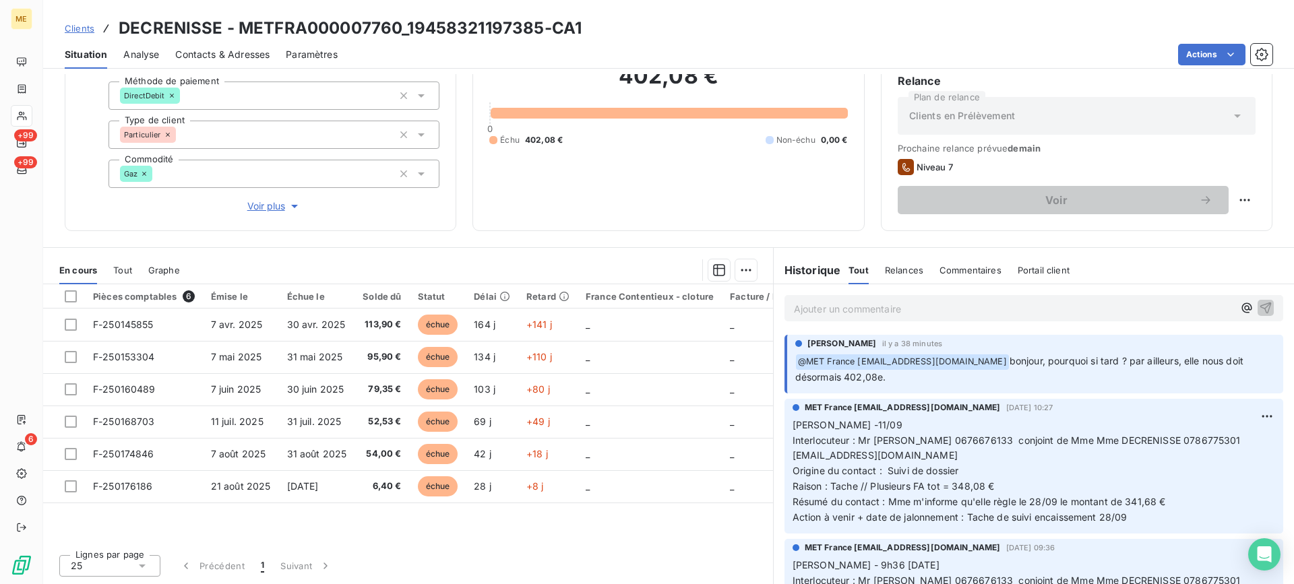
click at [917, 309] on p "Ajouter un commentaire ﻿" at bounding box center [1013, 309] width 439 height 17
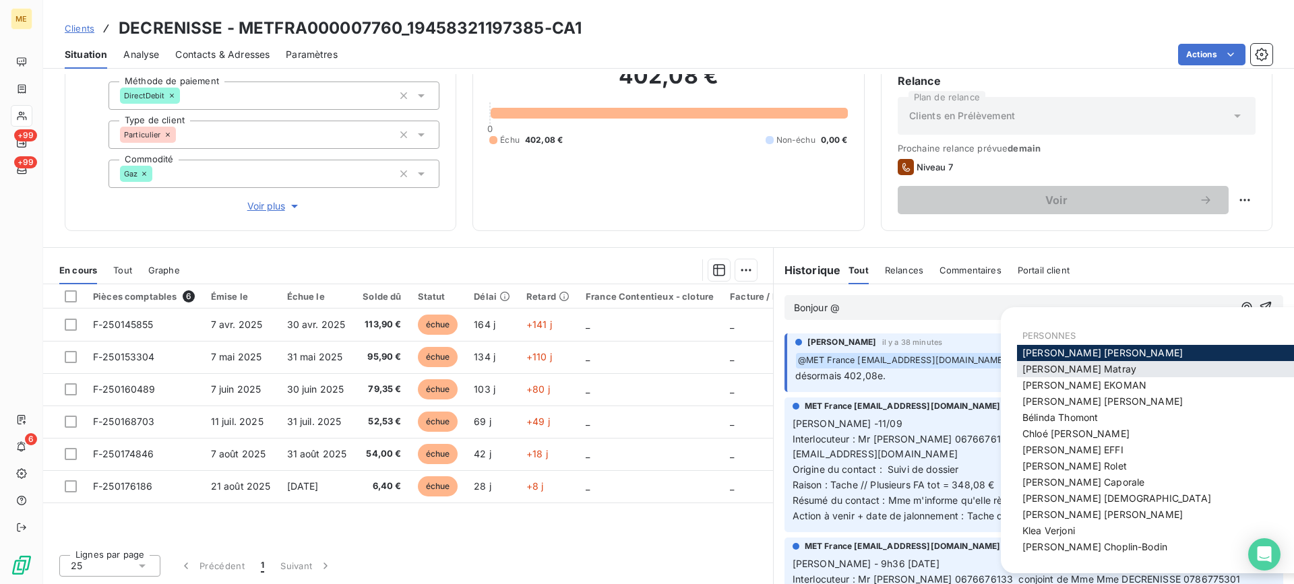
click at [1051, 362] on div "Amélie Matray" at bounding box center [1165, 369] width 296 height 16
click at [1040, 372] on span "Amélie Matray" at bounding box center [1079, 368] width 114 height 11
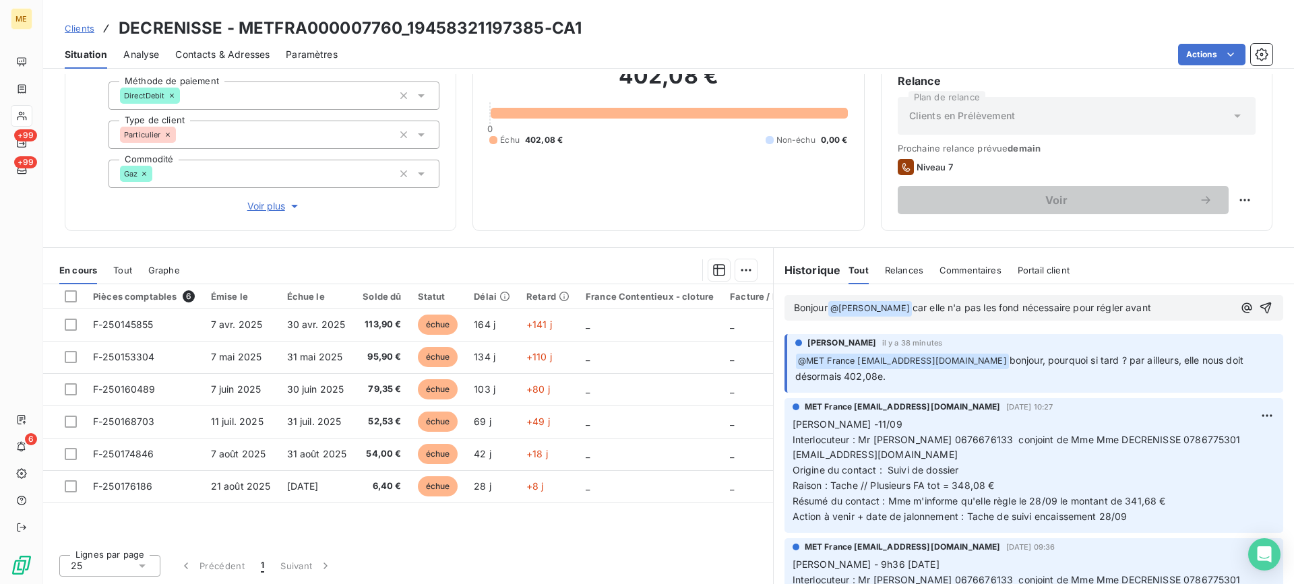
click at [982, 302] on span "car elle n'a pas les fond nécessaire pour régler avant" at bounding box center [1031, 307] width 239 height 11
click at [0, 0] on lt-span "les fond s" at bounding box center [0, 0] width 0 height 0
click at [1156, 307] on p "Bonjour @ Amélie Matray ﻿ car elle n'a pas les fonds nécessaire pour régler ava…" at bounding box center [1013, 309] width 439 height 16
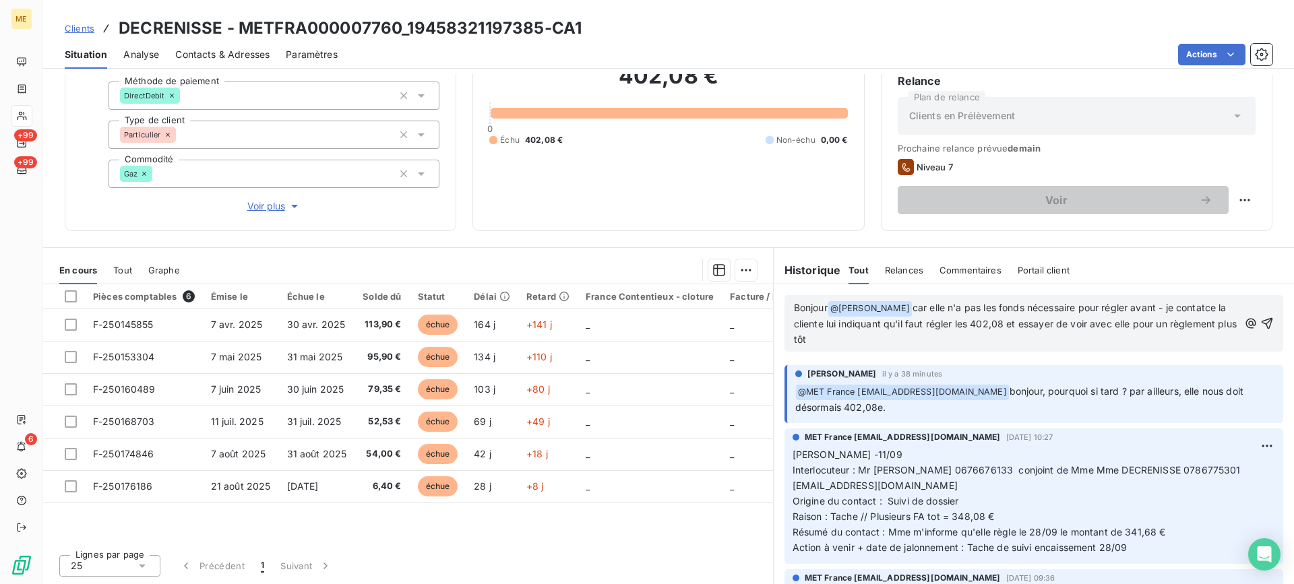
click at [1052, 312] on span "car elle n'a pas les fonds nécessaire pour régler avant - je contatce la client…" at bounding box center [1016, 323] width 445 height 43
click at [0, 0] on lt-span "nécessaire s" at bounding box center [0, 0] width 0 height 0
click at [1189, 313] on span "car elle n'a pas les fonds nécessaires pour régler avant - je contatce la clien…" at bounding box center [1016, 323] width 445 height 43
click at [0, 0] on lt-span "conta ct e" at bounding box center [0, 0] width 0 height 0
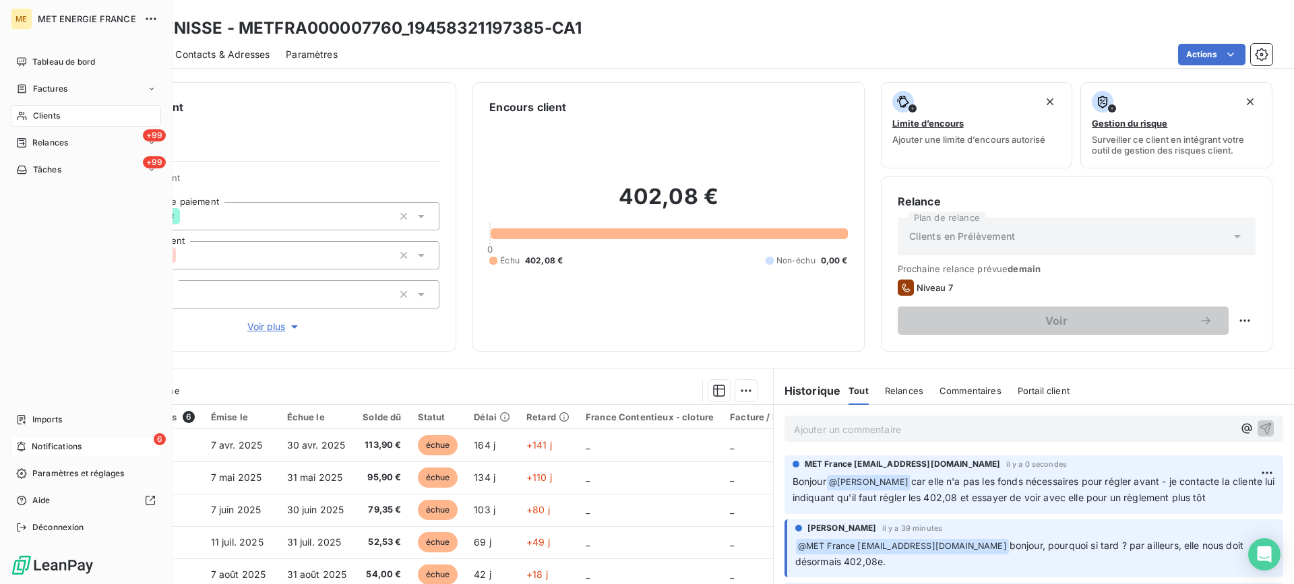
click at [79, 446] on span "Notifications" at bounding box center [57, 447] width 50 height 12
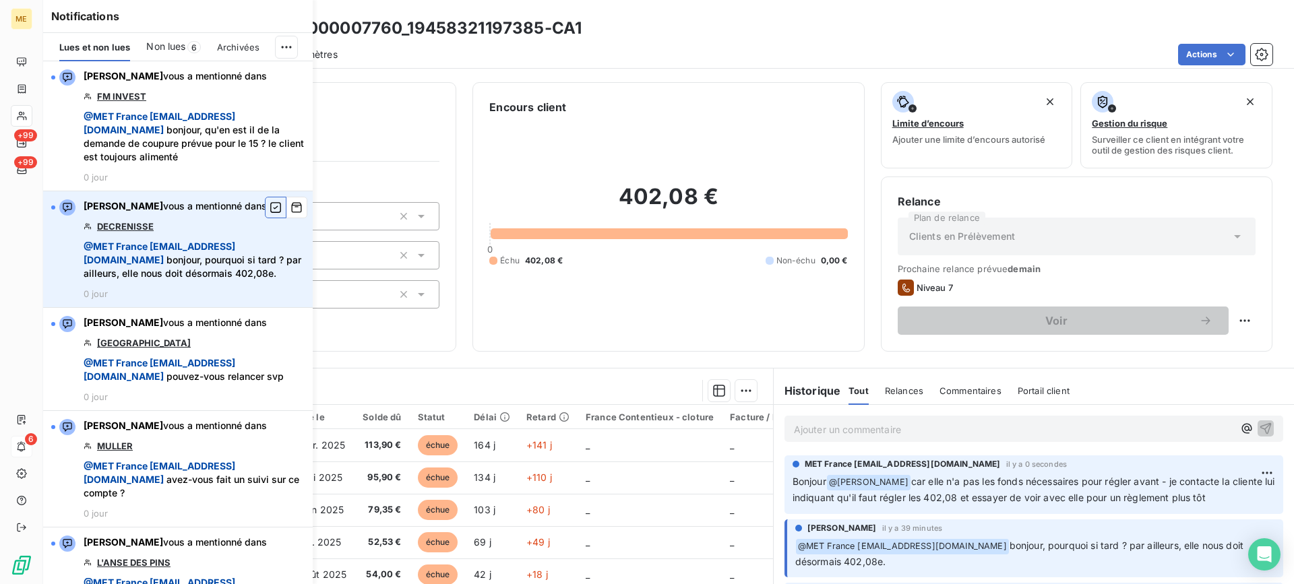
click at [270, 204] on icon "button" at bounding box center [276, 207] width 12 height 13
click at [728, 131] on div "402,08 € 0 Échu 402,08 € Non-échu 0,00 €" at bounding box center [668, 225] width 358 height 220
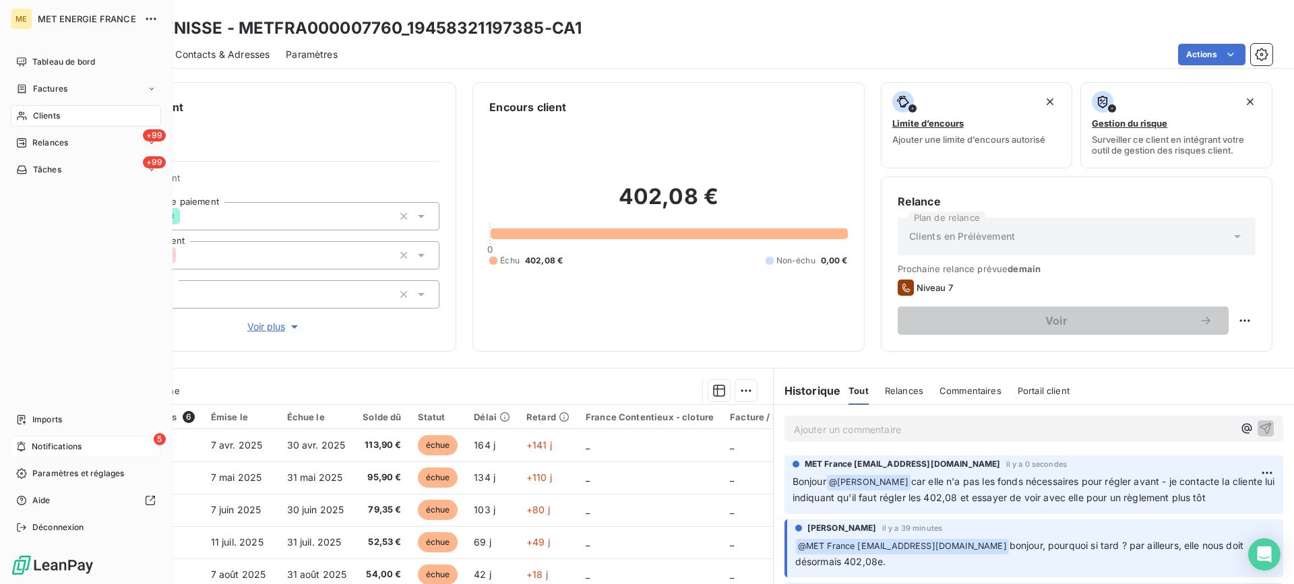
click at [47, 442] on span "Notifications" at bounding box center [57, 447] width 50 height 12
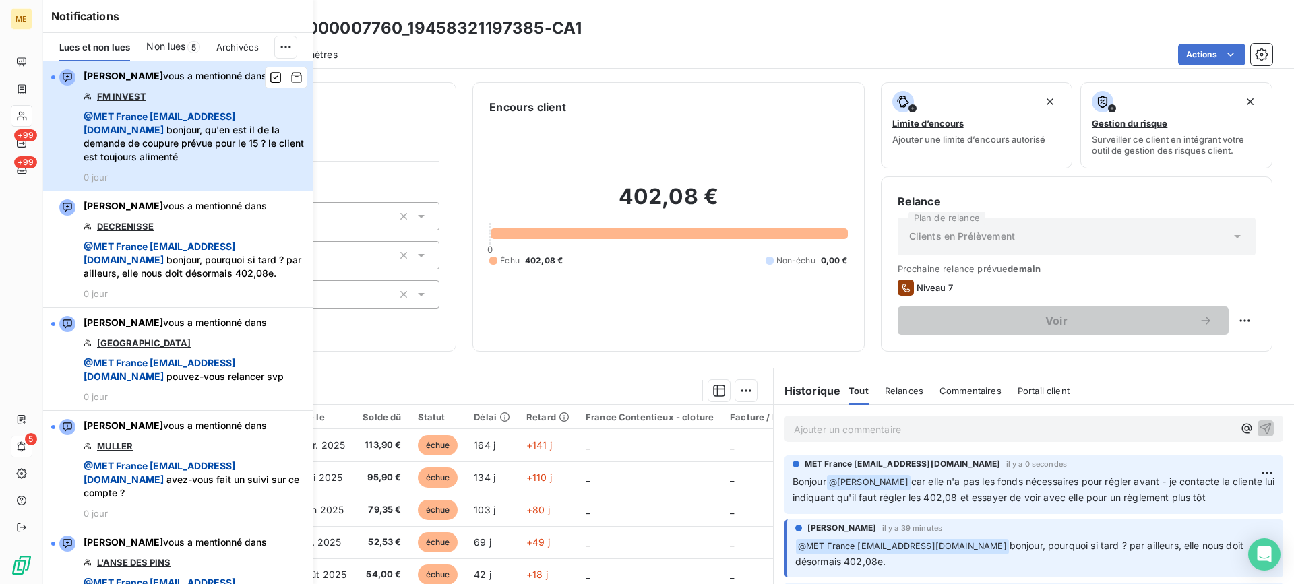
click at [214, 135] on span "@ MET France met-france@recouvrement.met.com bonjour, qu'en est il de la demand…" at bounding box center [194, 137] width 221 height 54
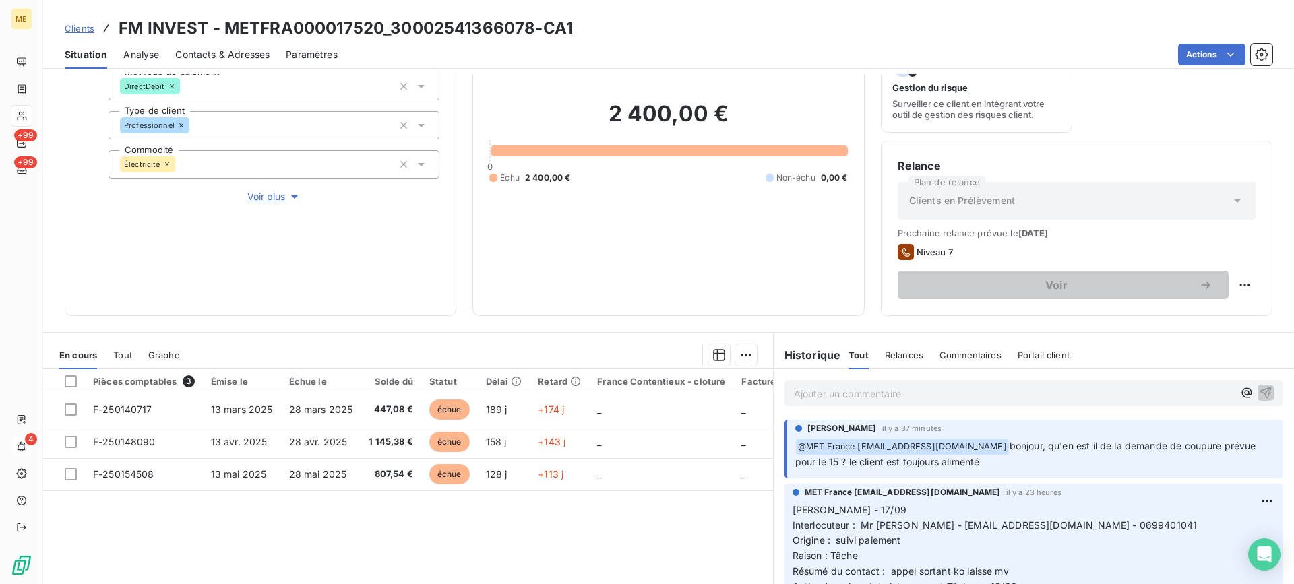
scroll to position [215, 0]
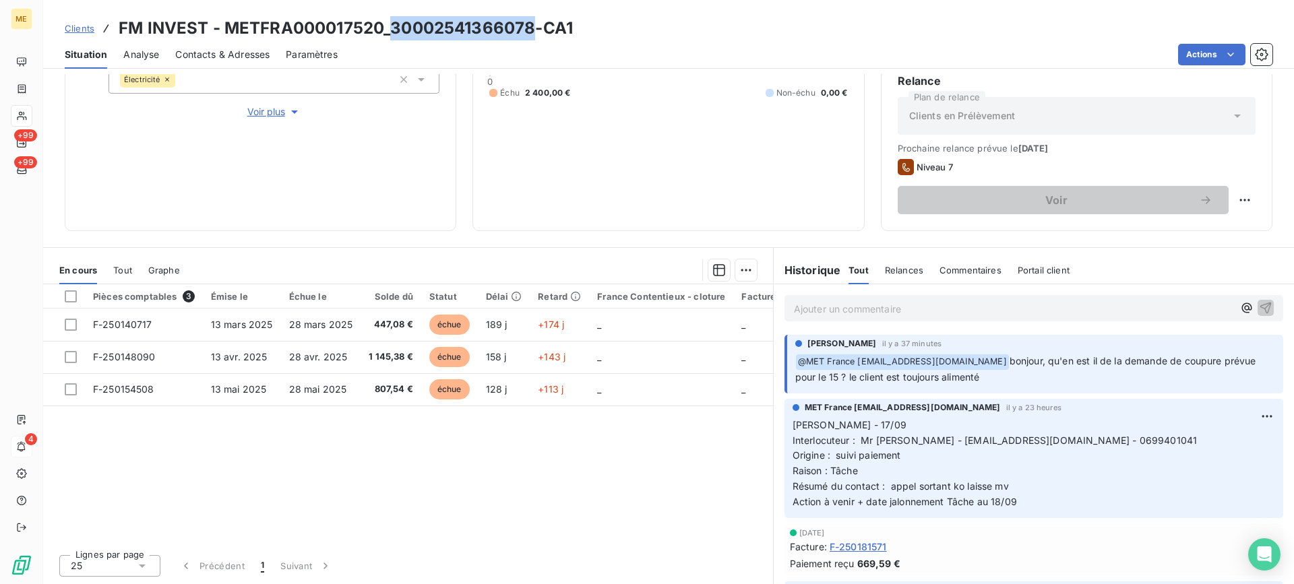
drag, startPoint x: 392, startPoint y: 24, endPoint x: 530, endPoint y: 28, distance: 138.2
click at [530, 28] on h3 "FM INVEST - METFRA000017520_30002541366078-CA1" at bounding box center [346, 28] width 454 height 24
click at [902, 306] on p "Ajouter un commentaire ﻿" at bounding box center [1013, 309] width 439 height 17
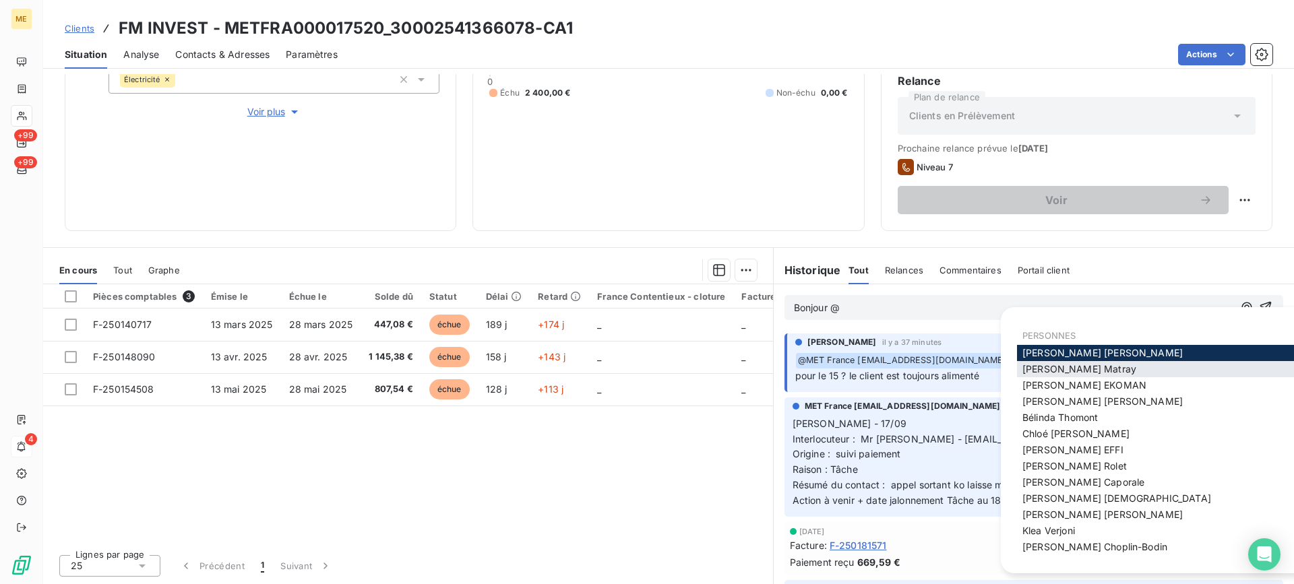
click at [1094, 374] on div "Amélie Matray" at bounding box center [1165, 369] width 296 height 16
click at [1026, 372] on span "Amélie Matray" at bounding box center [1079, 368] width 114 height 11
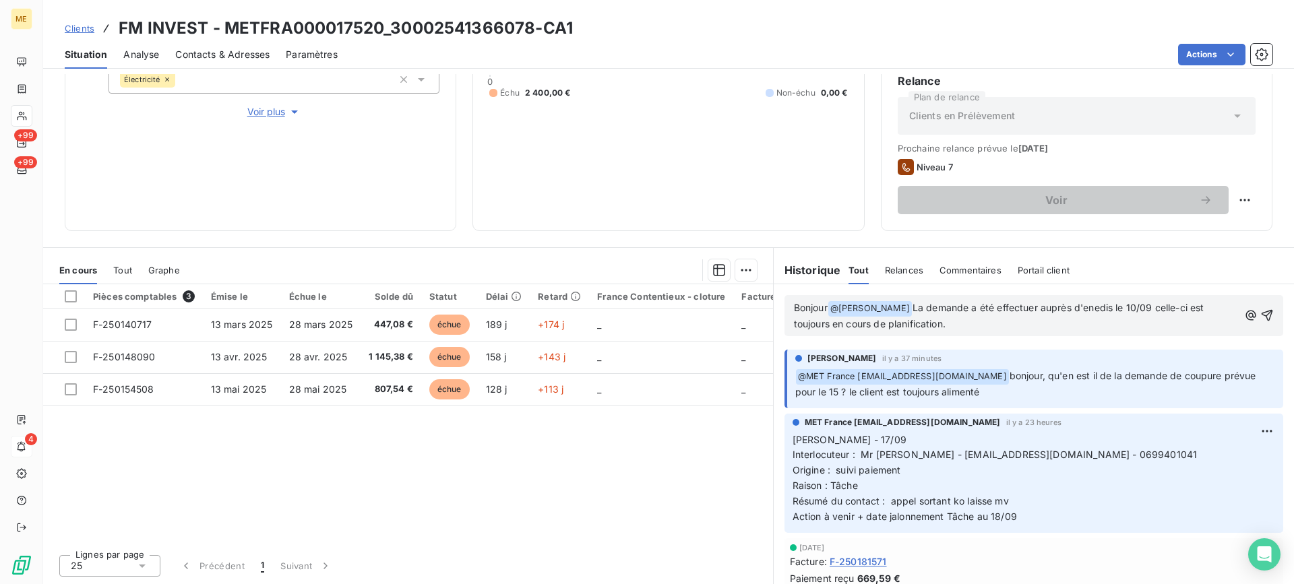
click at [1005, 308] on span "La demande a été effectuer auprès d'enedis le 10/09 celle-ci est toujours en co…" at bounding box center [1000, 316] width 413 height 28
click at [1082, 306] on span "La demande a été effectuer auprès d'enedis le 10/09 celle-ci est toujours en co…" at bounding box center [1000, 316] width 413 height 28
click at [0, 0] on lt-span "Enedis" at bounding box center [0, 0] width 0 height 0
click at [1260, 315] on icon "button" at bounding box center [1266, 315] width 13 height 13
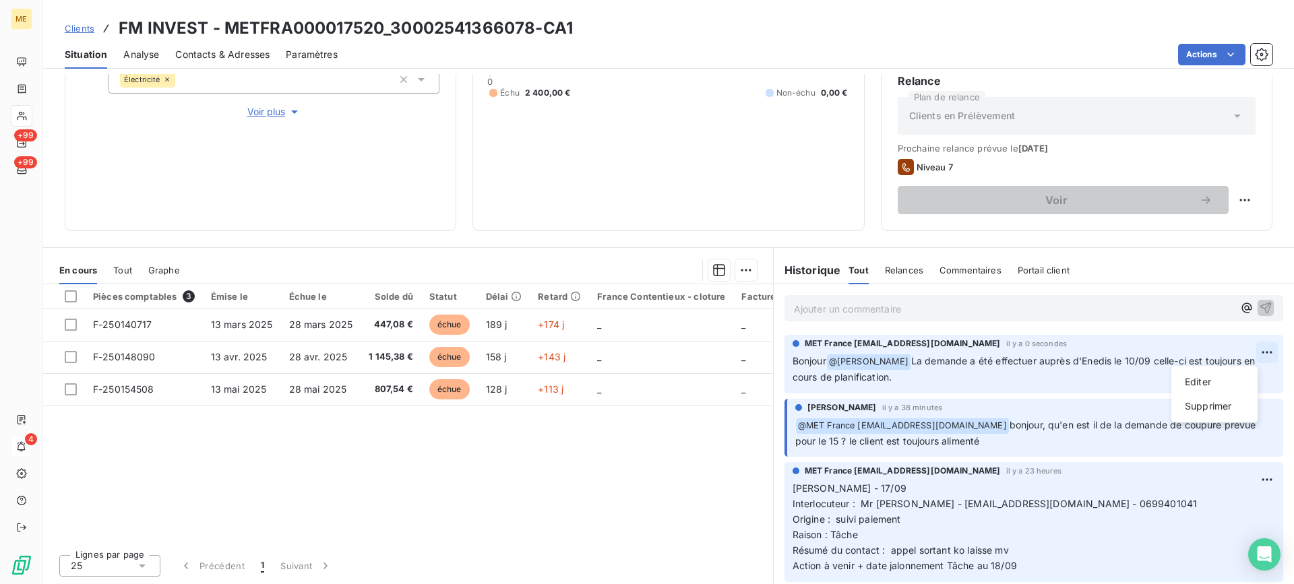
click at [1249, 352] on html "ME +99 +99 4 Clients FM INVEST - METFRA000017520_30002541366078-CA1 Situation A…" at bounding box center [647, 292] width 1294 height 584
drag, startPoint x: 1216, startPoint y: 378, endPoint x: 1199, endPoint y: 379, distance: 16.9
click at [1214, 378] on div "Editer" at bounding box center [1214, 382] width 75 height 22
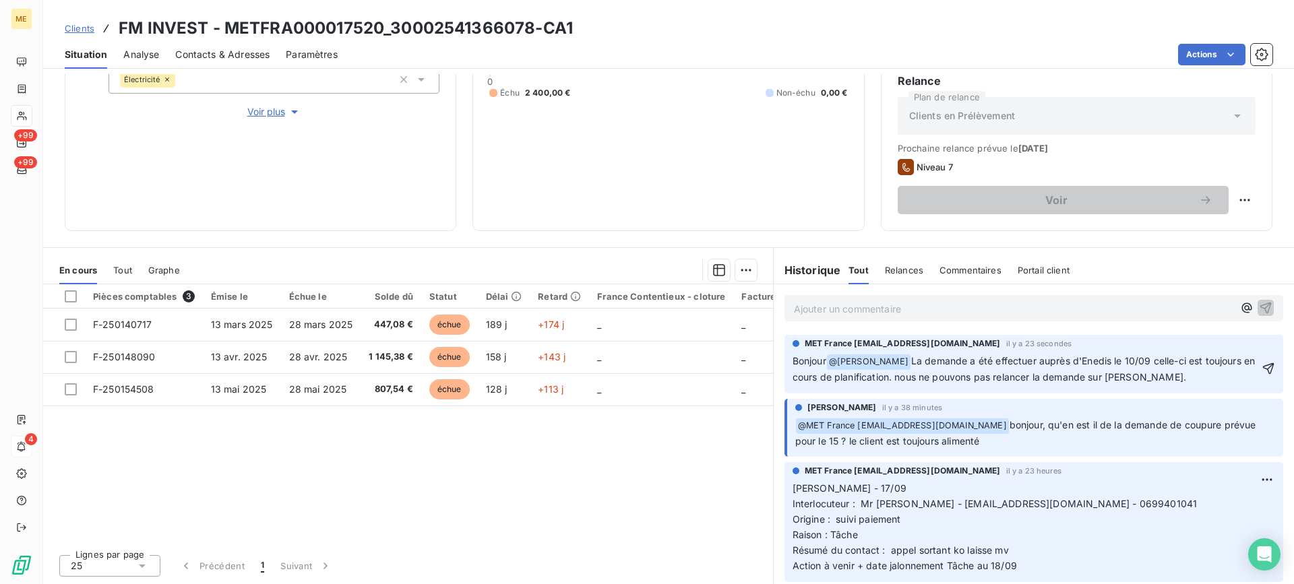
click at [906, 377] on span "La demande a été effectuer auprès d'Enedis le 10/09 celle-ci est toujours en co…" at bounding box center [1026, 369] width 466 height 28
click at [0, 0] on lt-span "N ous" at bounding box center [0, 0] width 0 height 0
click at [1251, 346] on html "ME +99 +99 4 Clients FM INVEST - METFRA000017520_30002541366078-CA1 Situation A…" at bounding box center [647, 292] width 1294 height 584
click at [1217, 380] on div "Editer" at bounding box center [1214, 382] width 75 height 22
click at [930, 377] on span "La demande a été effectuer auprès d'Enedis le 10/09 celle-ci est toujours en co…" at bounding box center [1026, 369] width 466 height 28
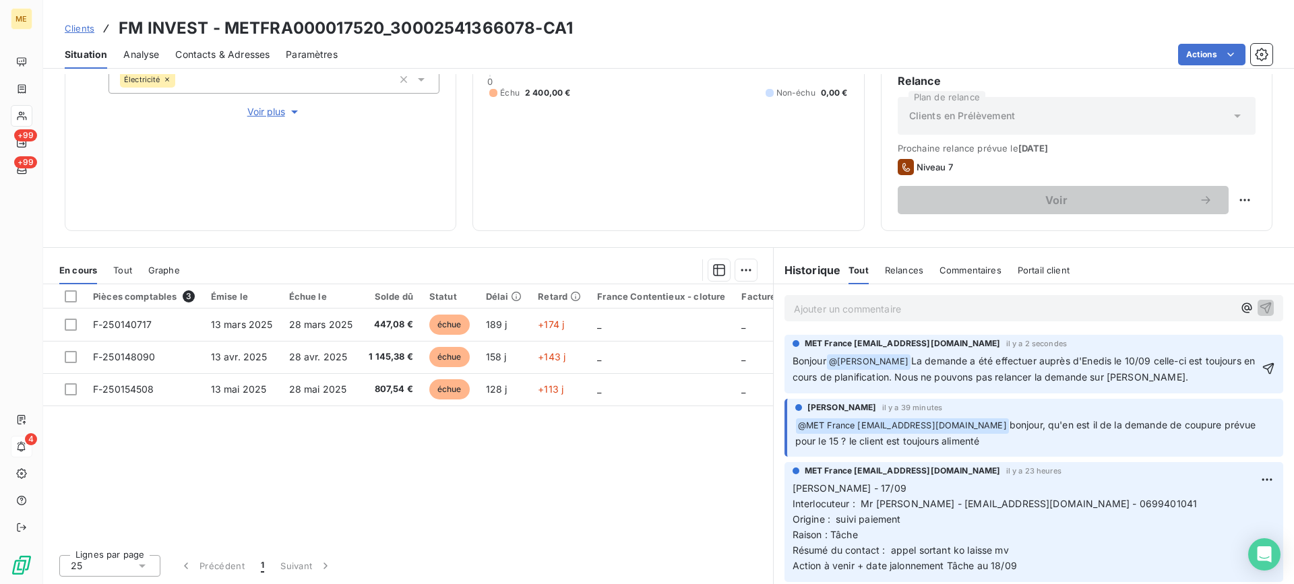
click at [972, 378] on span "La demande a été effectuer auprès d'Enedis le 10/09 celle-ci est toujours en co…" at bounding box center [1026, 369] width 466 height 28
click at [0, 0] on lt-strong "ne" at bounding box center [0, 0] width 0 height 0
click at [954, 377] on span "La demande a été effectuer auprès d'Enedis le 10/09 celle-ci est toujours en co…" at bounding box center [1026, 369] width 466 height 28
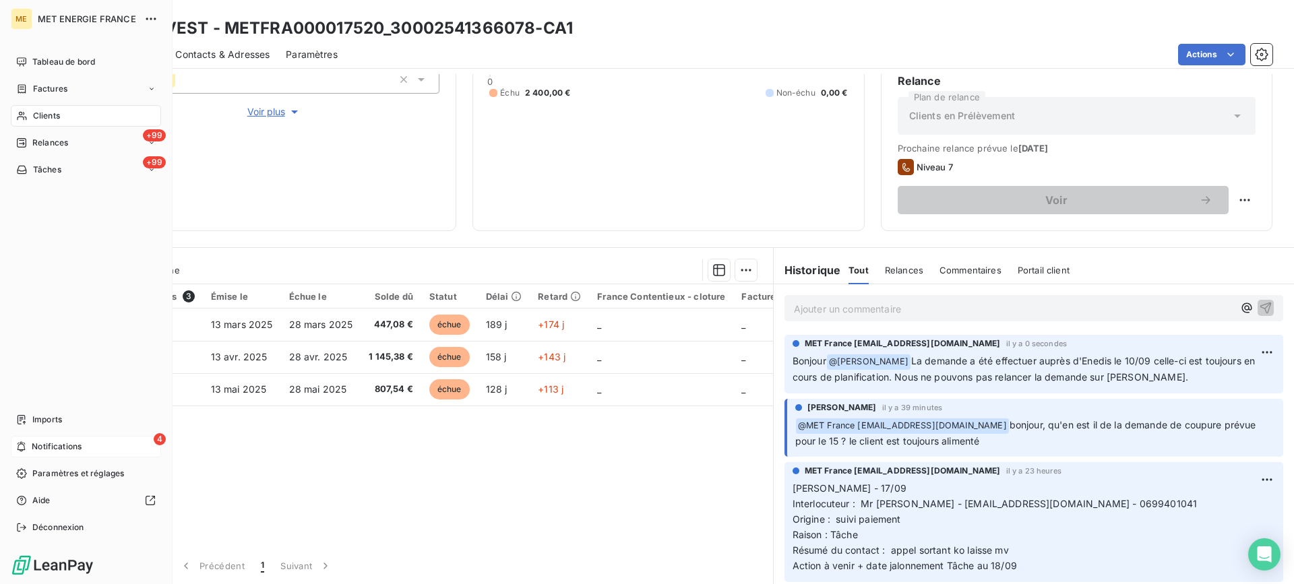
click at [82, 441] on span "Notifications" at bounding box center [57, 447] width 50 height 12
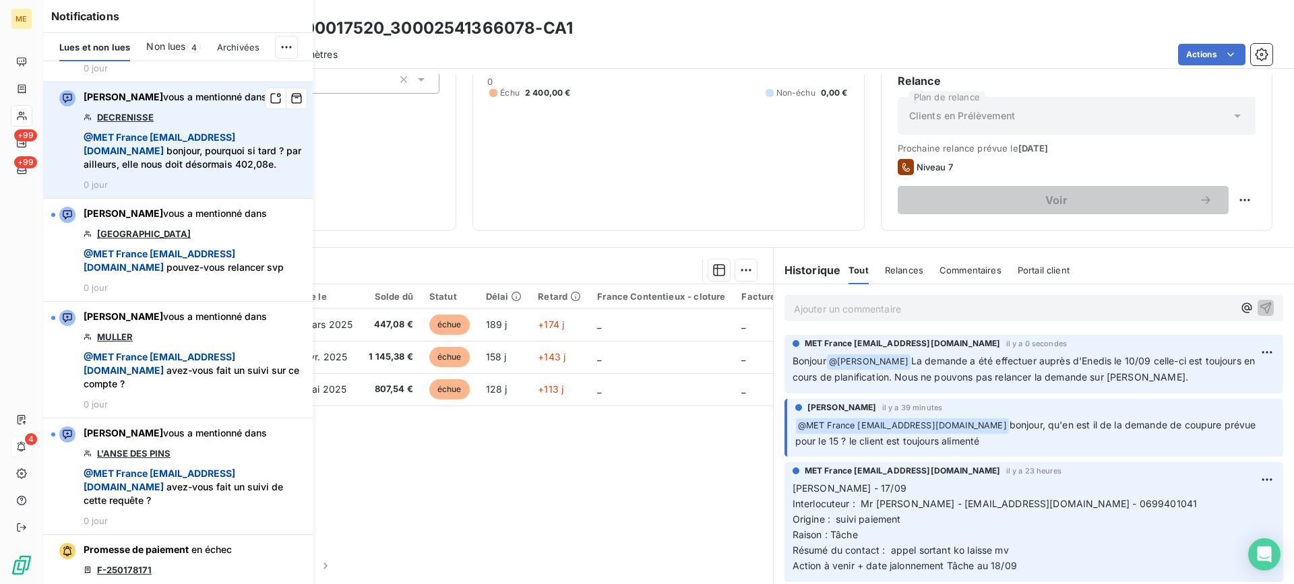
scroll to position [135, 0]
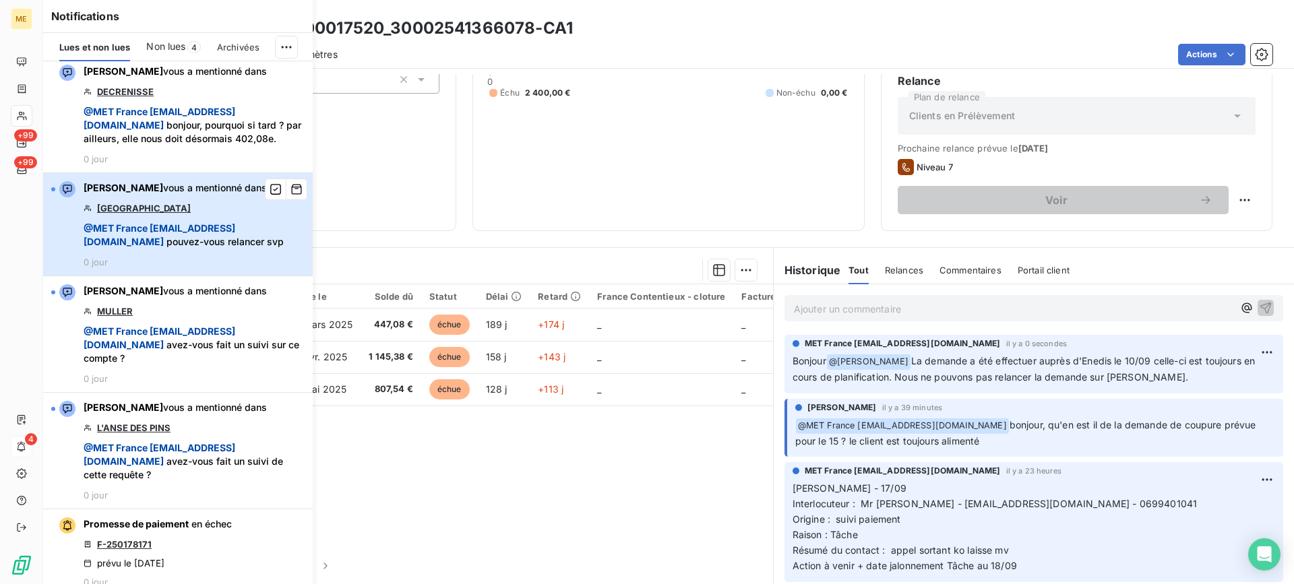
click at [250, 228] on div "Xavier Ruez vous a mentionné dans HOTEL DE PARIS @ MET France met-france@recouv…" at bounding box center [194, 224] width 221 height 86
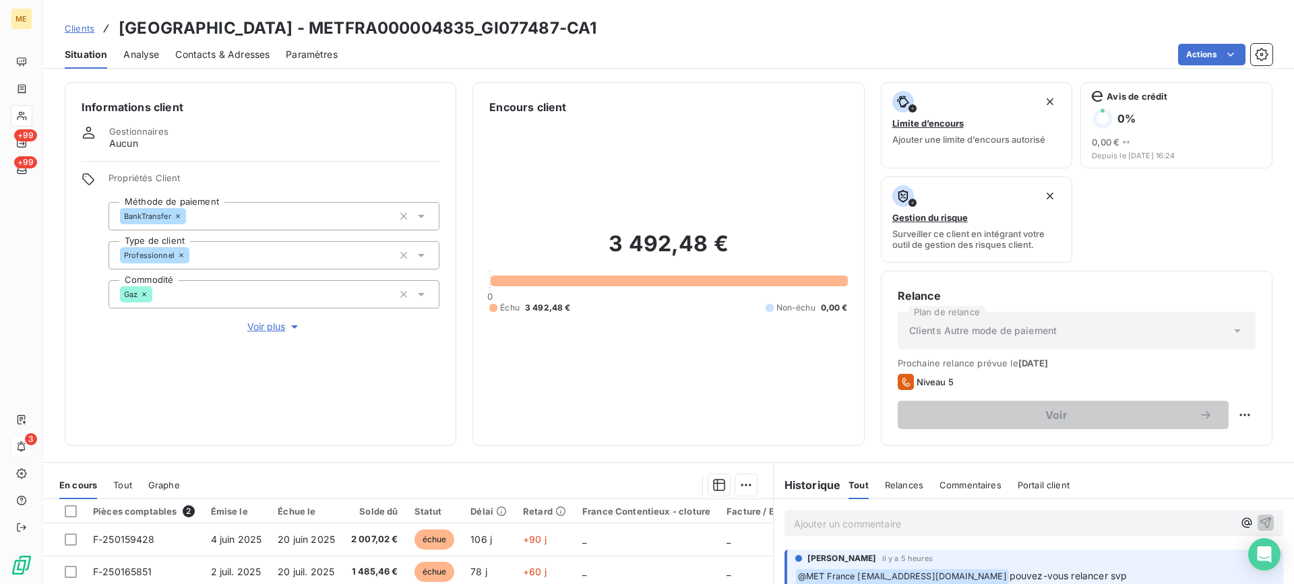
click at [247, 332] on span "Voir plus" at bounding box center [274, 326] width 54 height 13
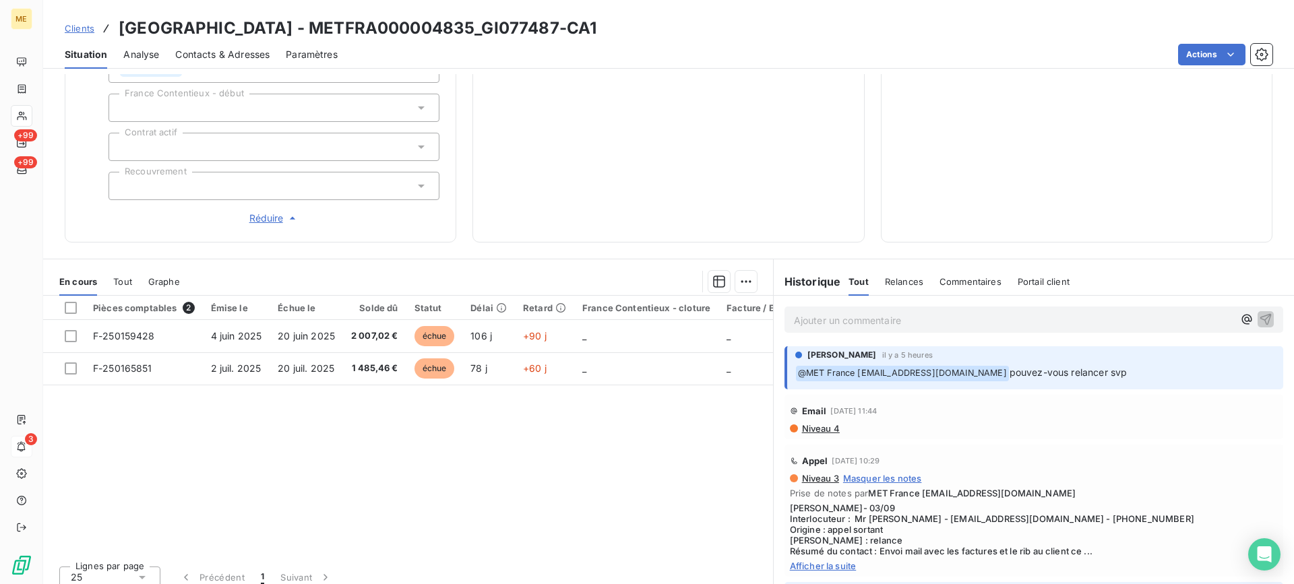
scroll to position [433, 0]
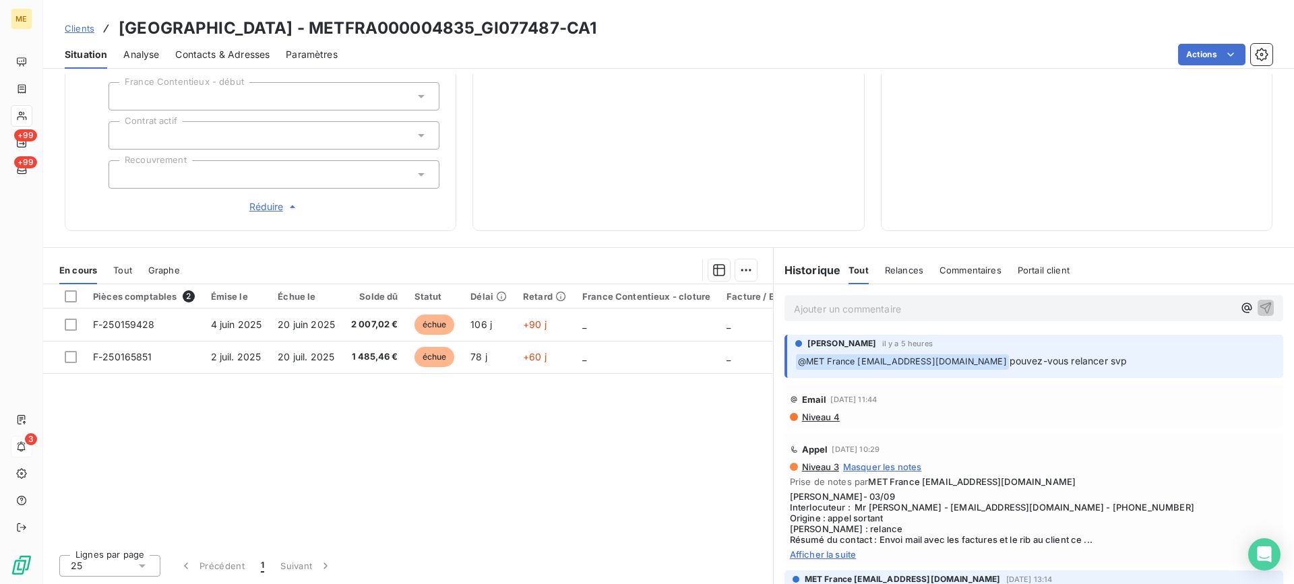
click at [819, 555] on span "Afficher la suite" at bounding box center [1034, 554] width 488 height 11
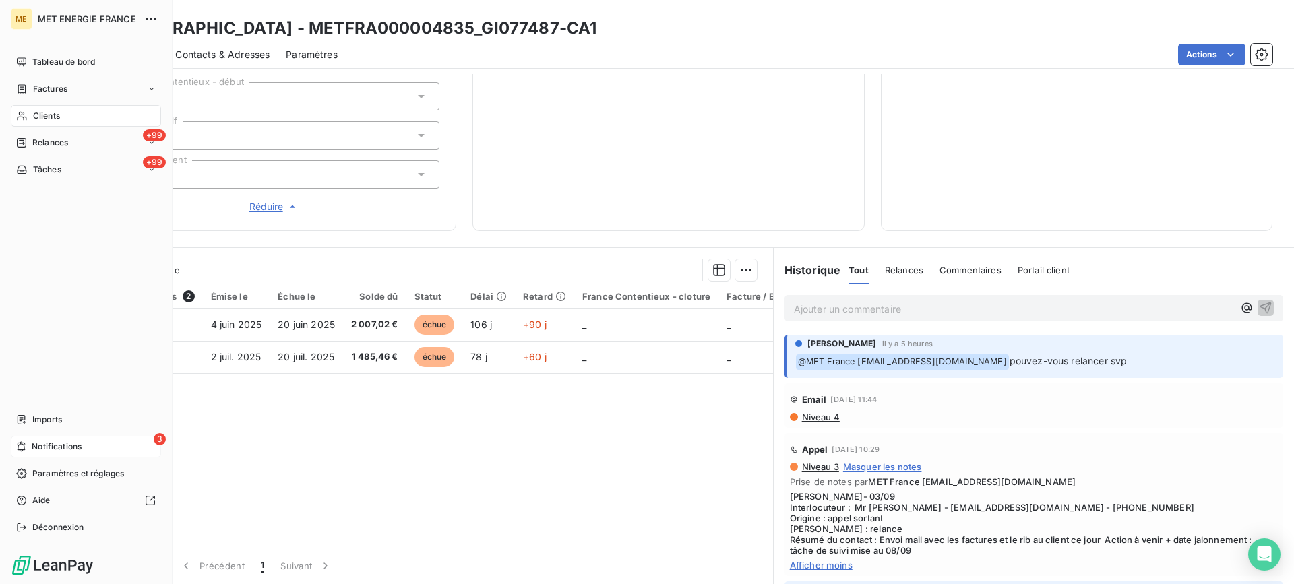
click at [100, 452] on div "3 Notifications" at bounding box center [86, 447] width 150 height 22
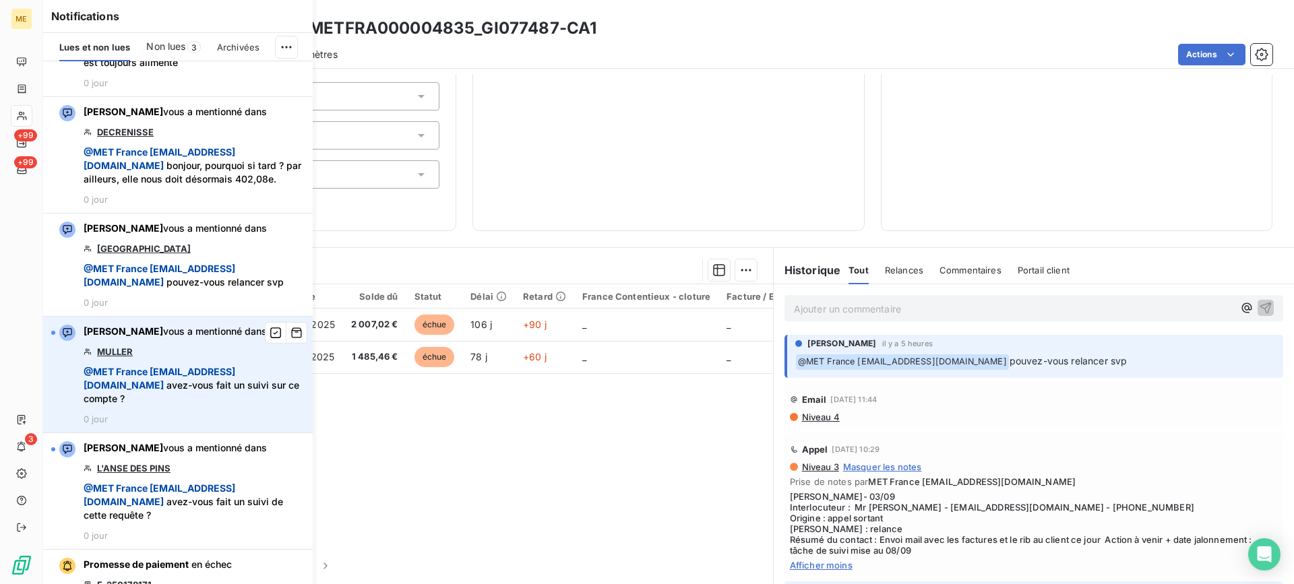
scroll to position [135, 0]
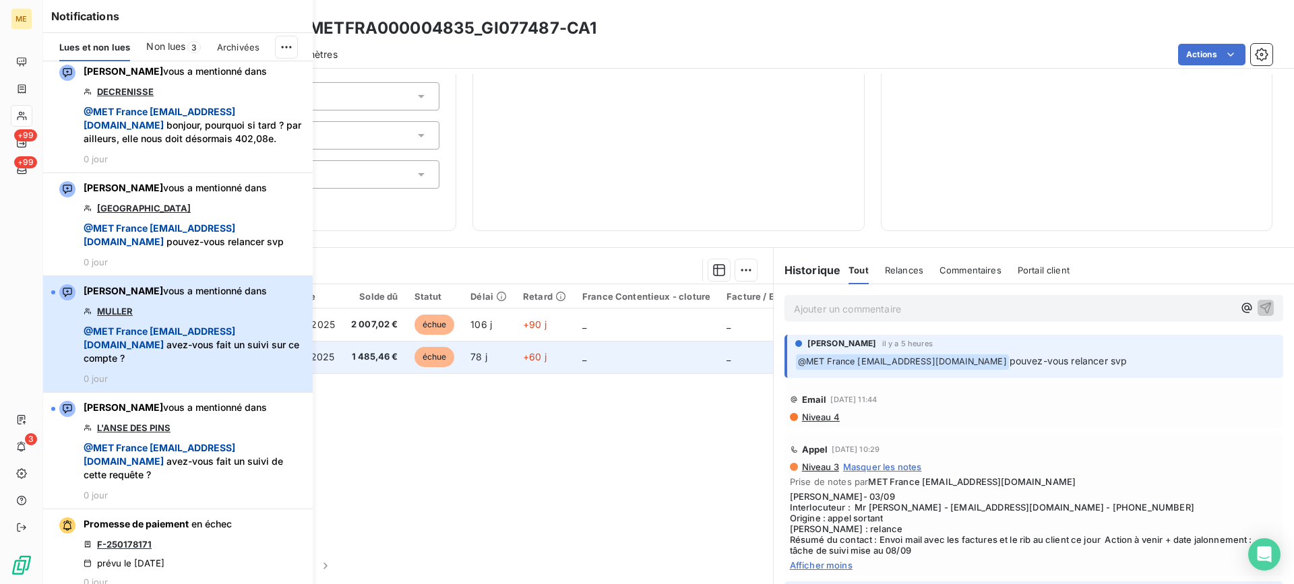
click at [222, 344] on div "Xavier Ruez vous a mentionné dans MULLER @ MET France met-france@recouvrement.m…" at bounding box center [194, 334] width 221 height 100
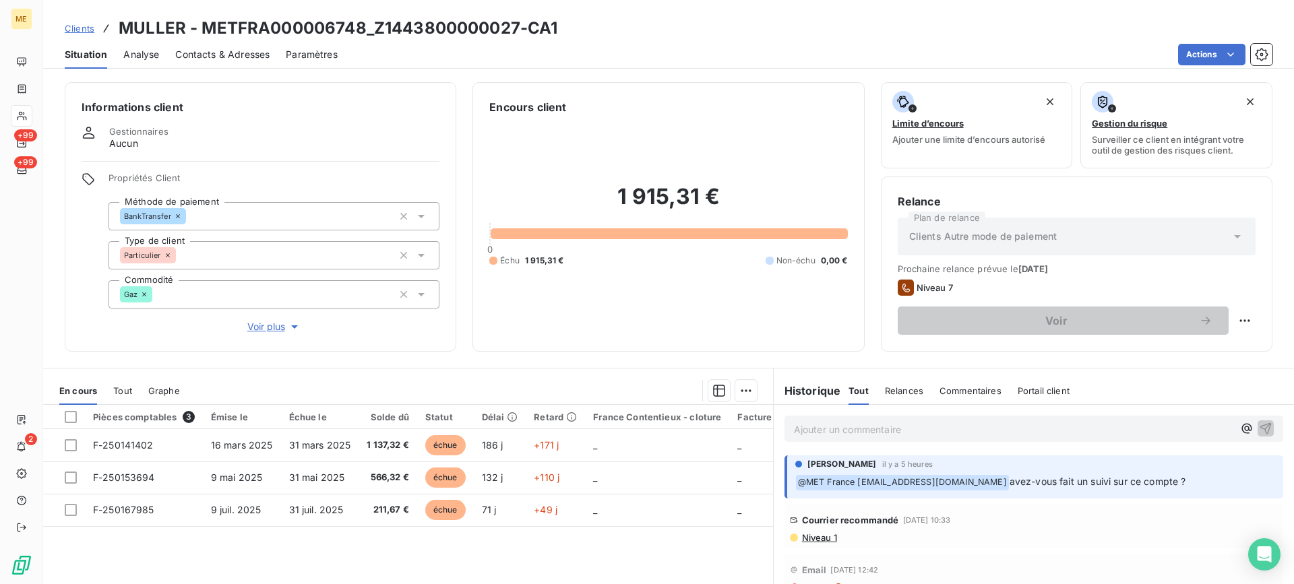
click at [283, 332] on span "Voir plus" at bounding box center [274, 326] width 54 height 13
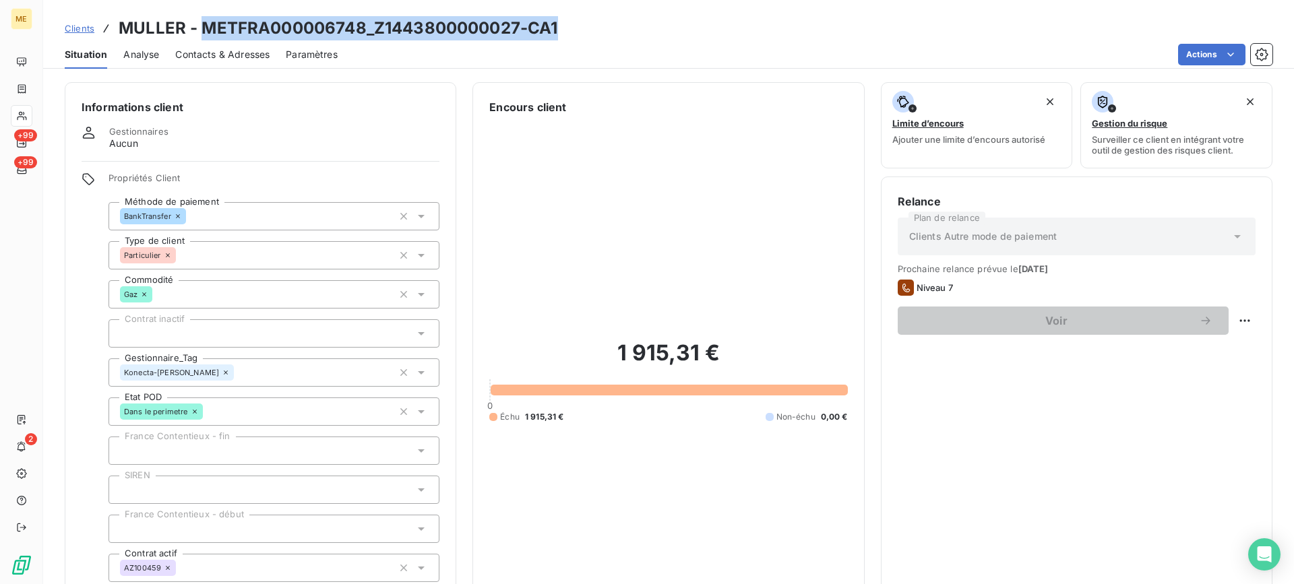
drag, startPoint x: 206, startPoint y: 24, endPoint x: 596, endPoint y: 30, distance: 390.2
click at [596, 30] on div "Clients MULLER - METFRA000006748_Z1443800000027-CA1" at bounding box center [668, 28] width 1251 height 24
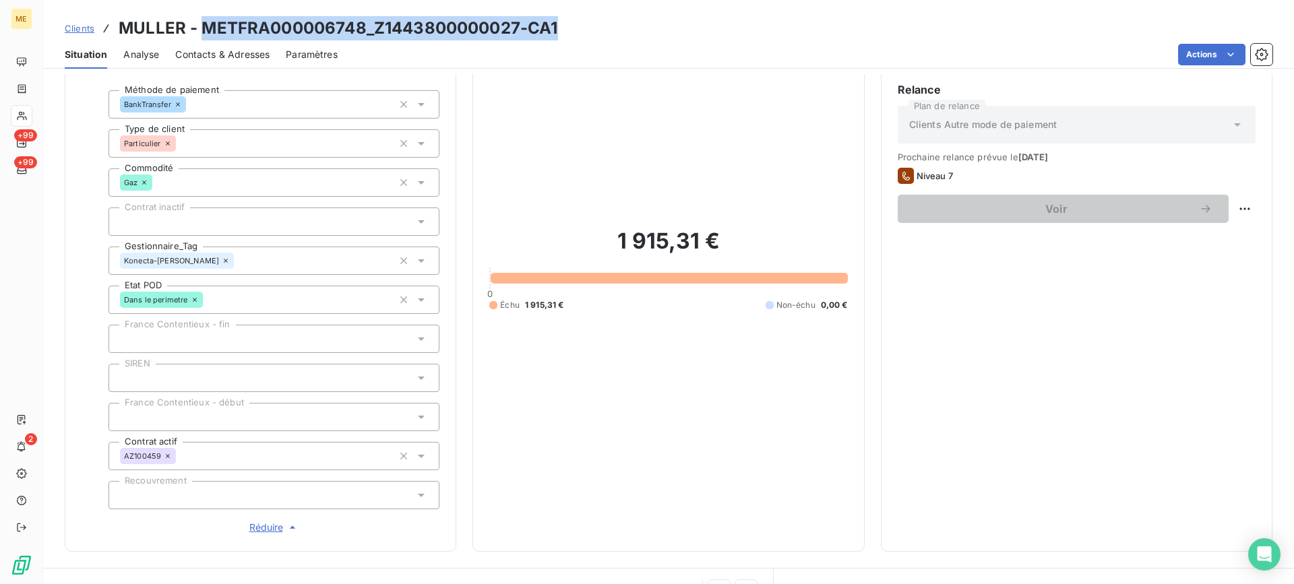
scroll to position [404, 0]
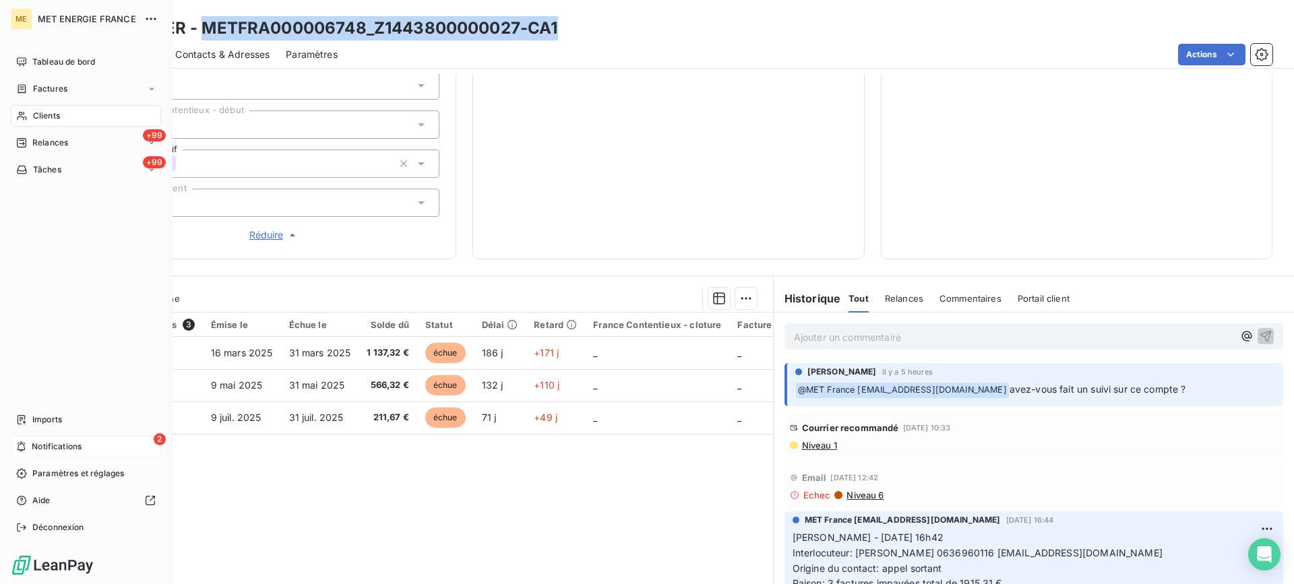
click at [71, 443] on span "Notifications" at bounding box center [57, 447] width 50 height 12
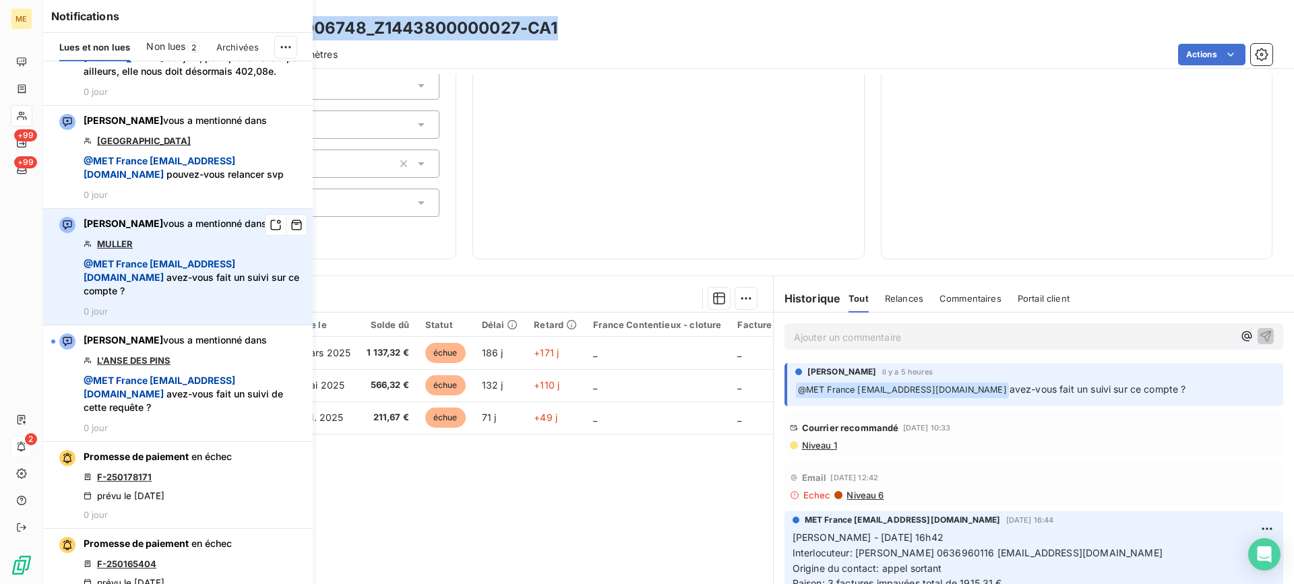
scroll to position [270, 0]
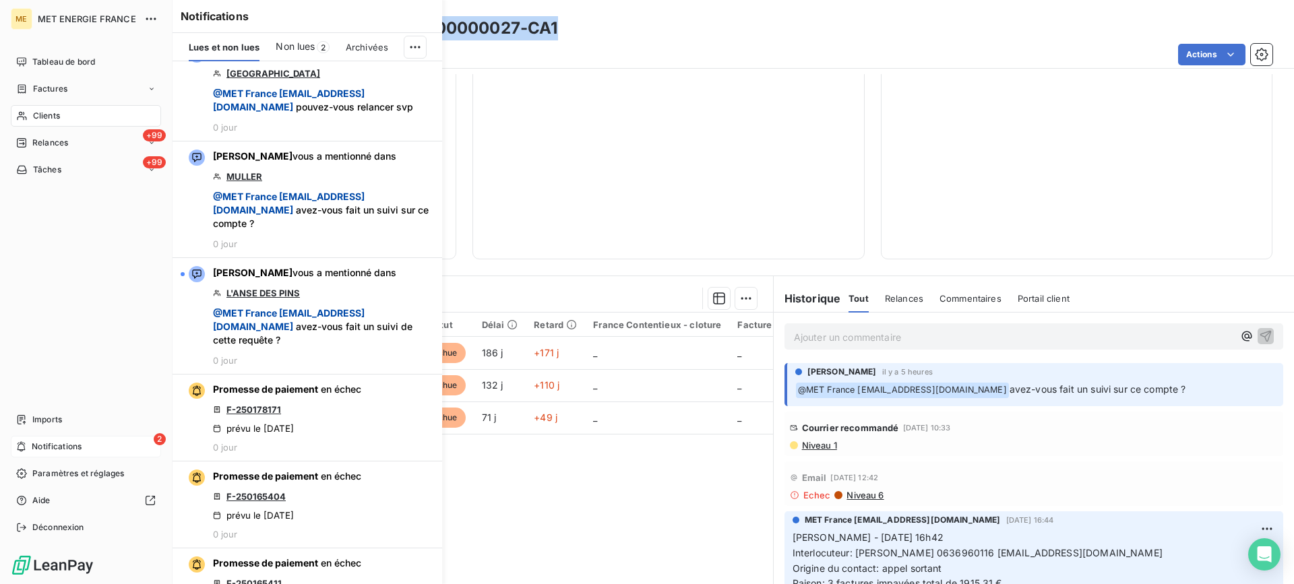
click at [13, 115] on div "Clients" at bounding box center [86, 116] width 150 height 22
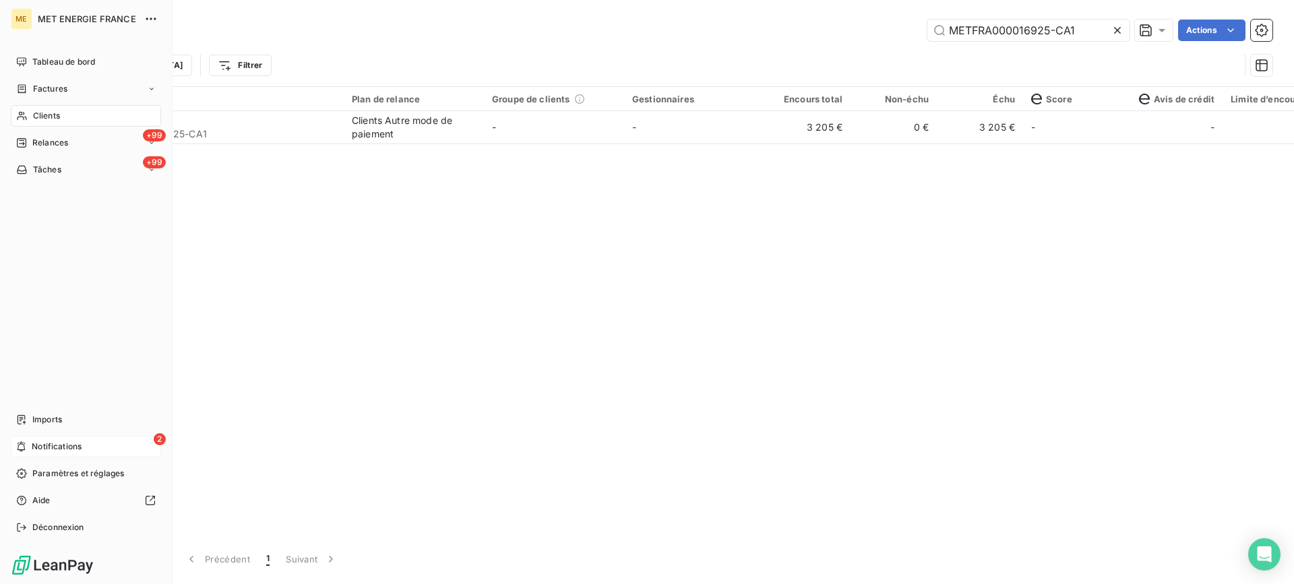
click at [46, 175] on span "Tâches" at bounding box center [47, 170] width 28 height 12
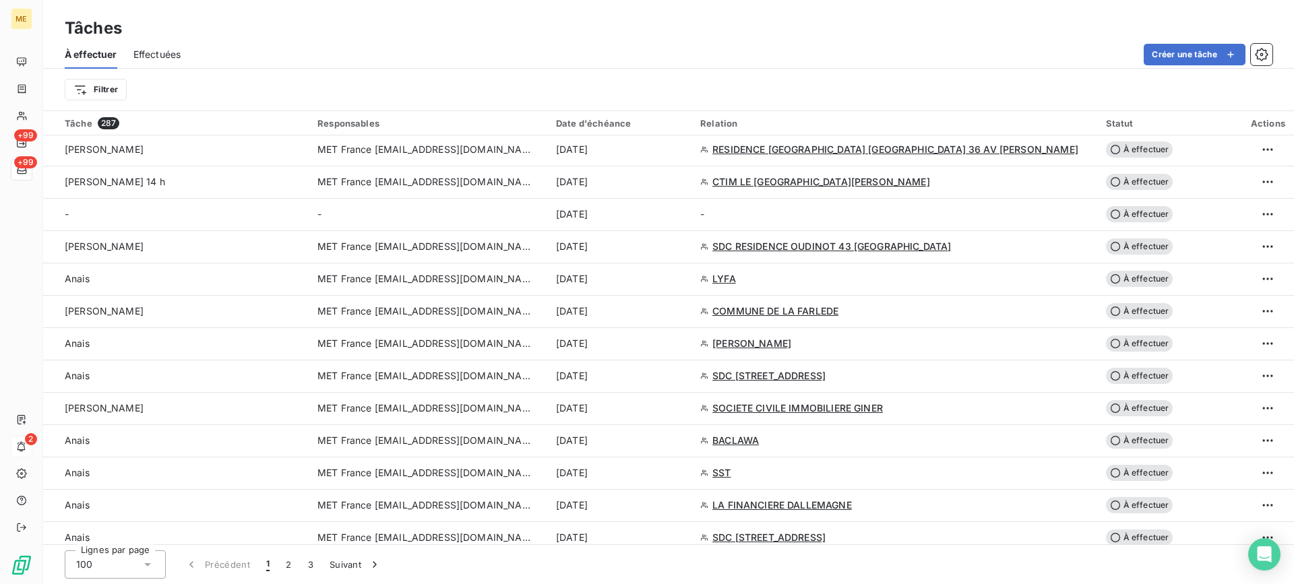
scroll to position [539, 0]
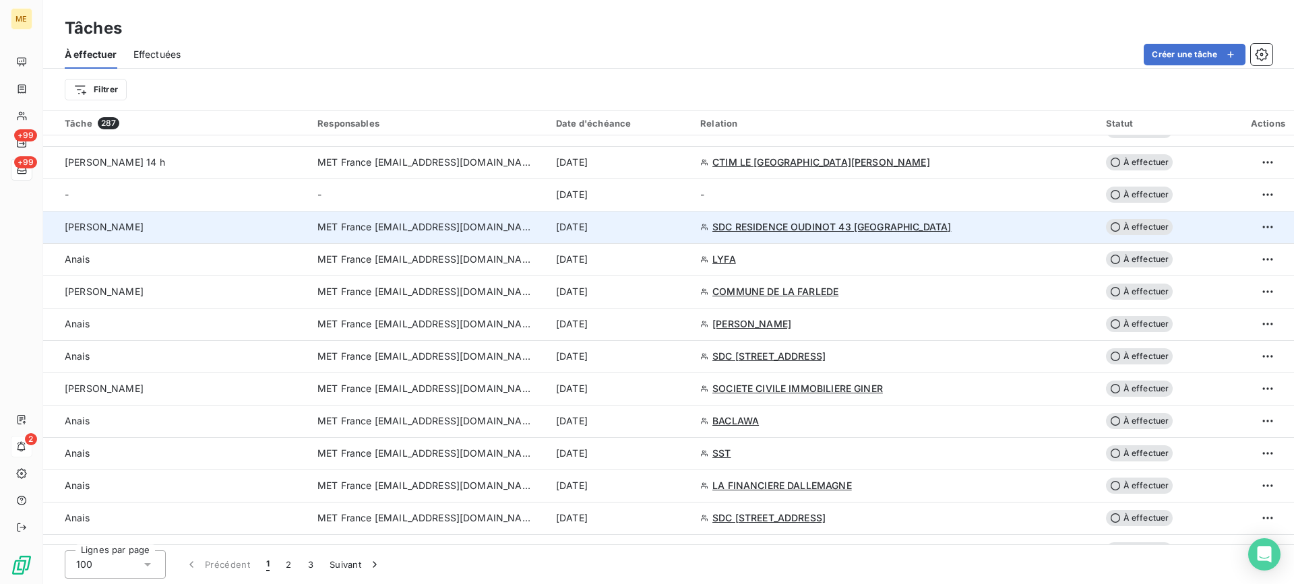
click at [195, 226] on div "lisa" at bounding box center [183, 226] width 237 height 13
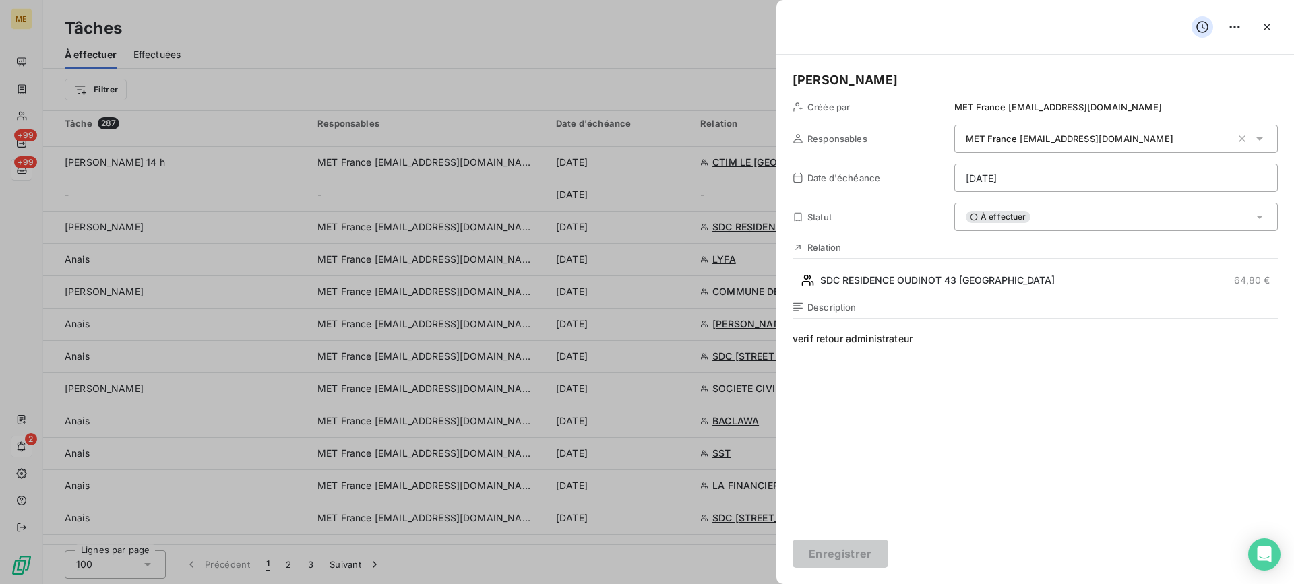
click at [1107, 187] on html "ME +99 +99 2 Tâches À effectuer Effectuées Créer une tâche Filtrer Tâche 287 Re…" at bounding box center [647, 292] width 1294 height 584
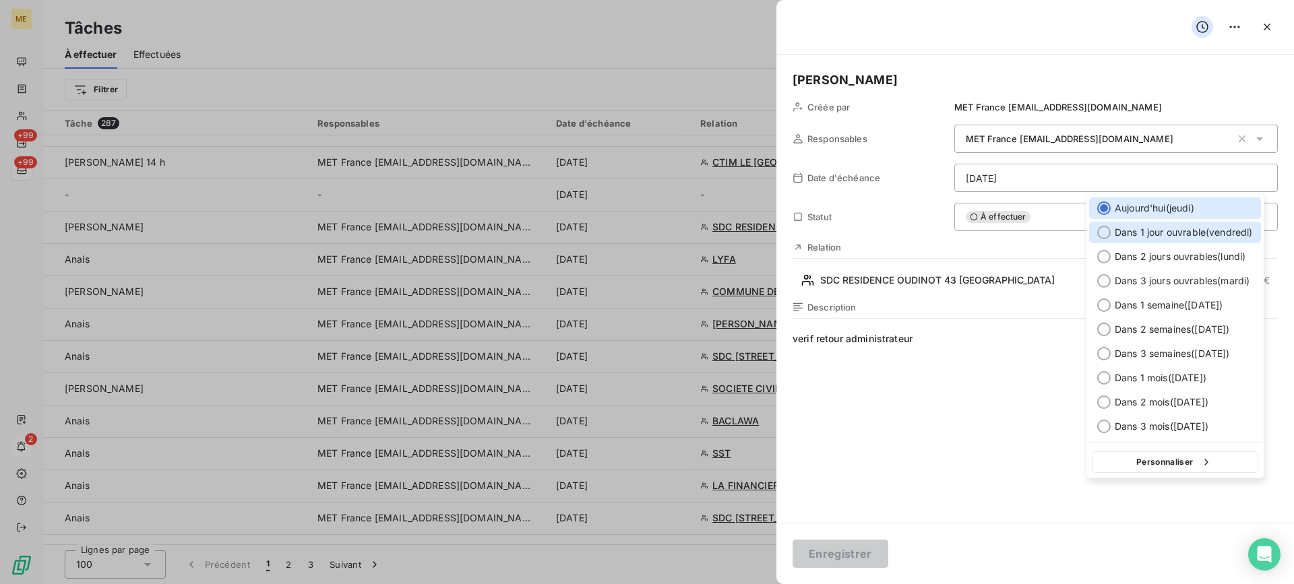
click at [1141, 241] on div "Dans 1 jour ouvrable ( vendredi )" at bounding box center [1175, 233] width 172 height 22
type input "19/09/2025"
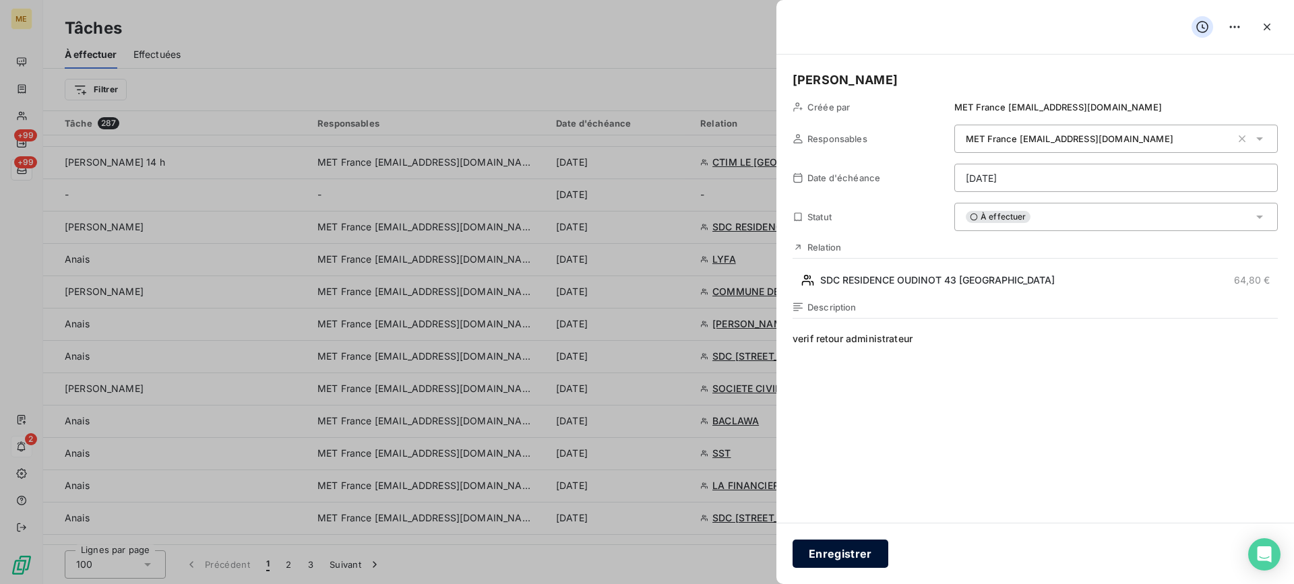
click at [874, 554] on button "Enregistrer" at bounding box center [841, 554] width 96 height 28
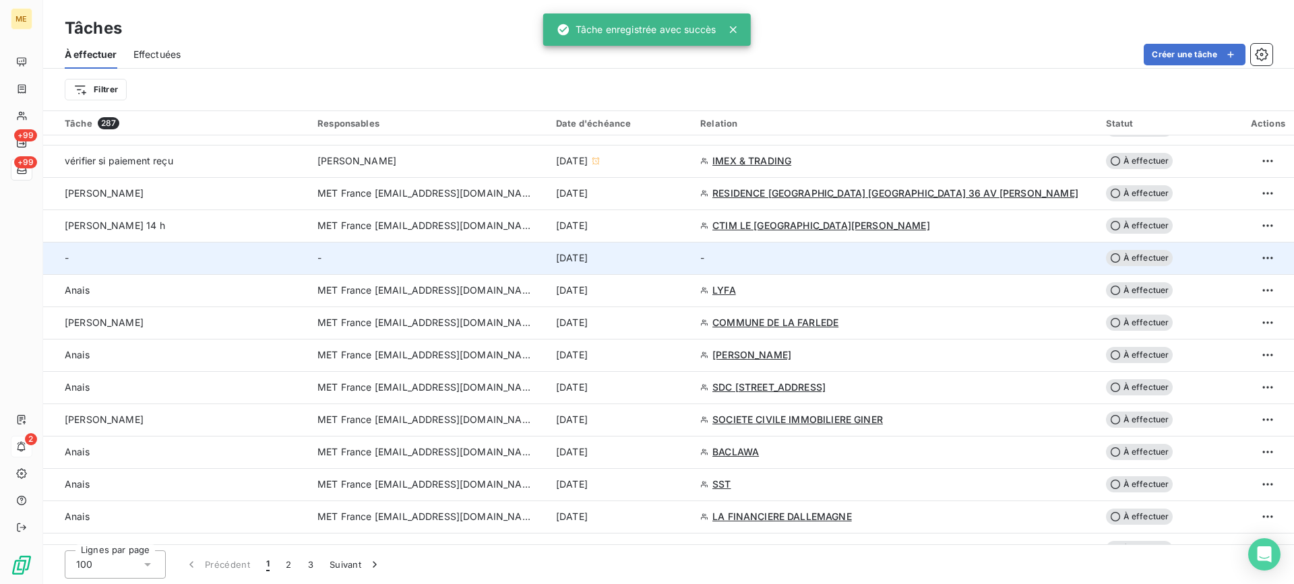
scroll to position [472, 0]
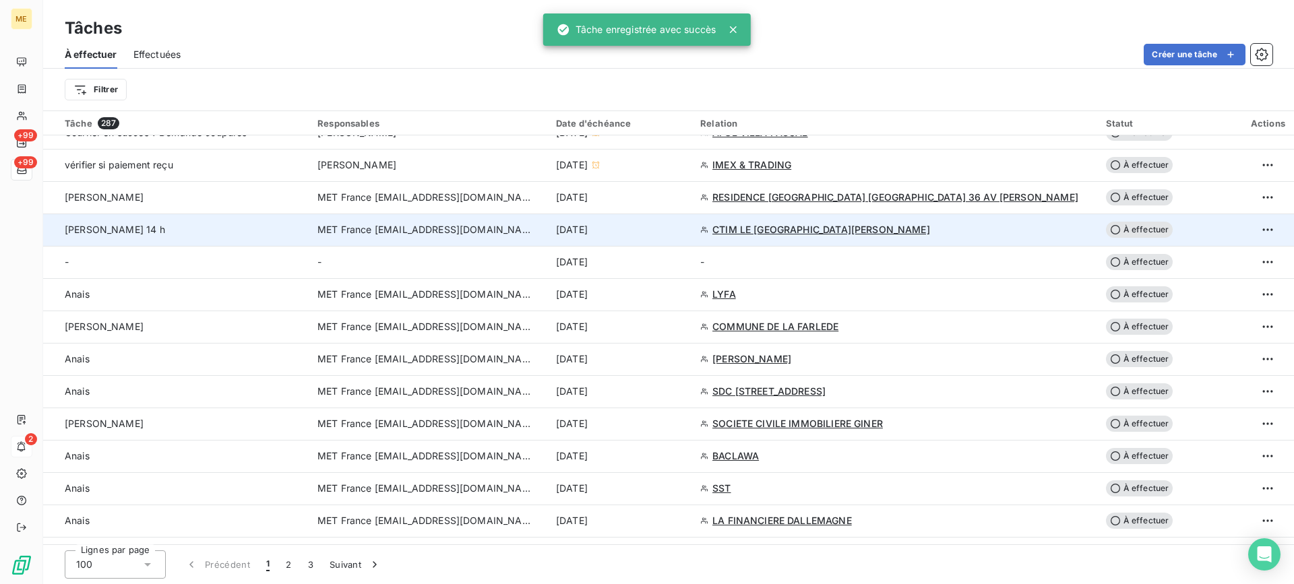
click at [184, 214] on td "Lisa - rappel 14 h" at bounding box center [176, 230] width 266 height 32
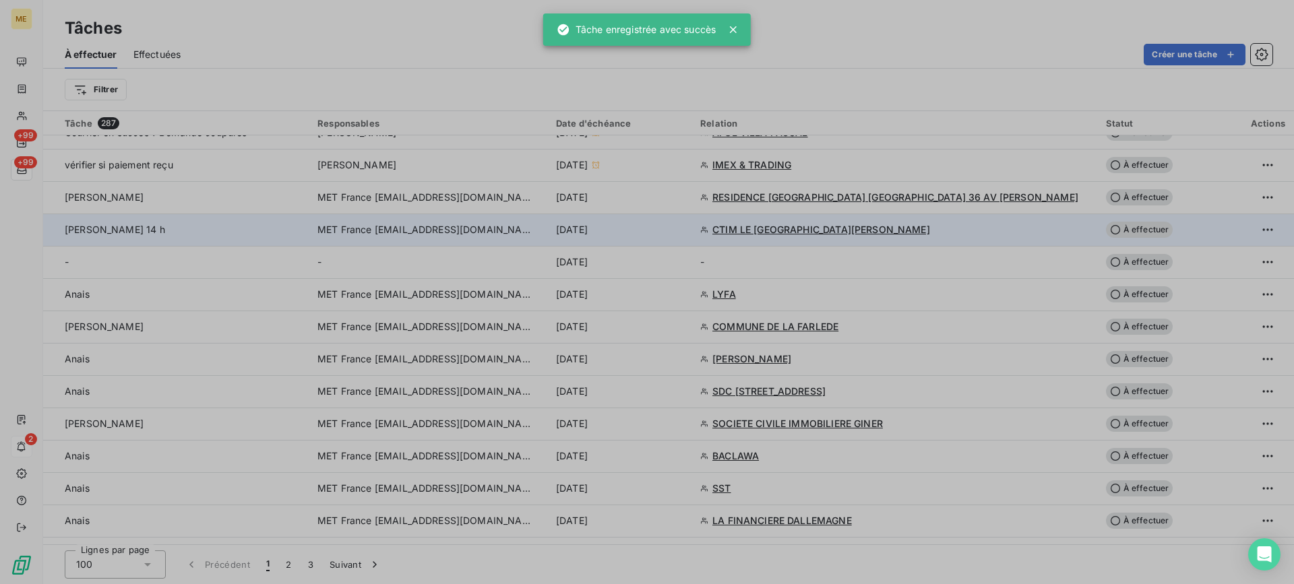
click at [184, 205] on div at bounding box center [647, 292] width 1294 height 584
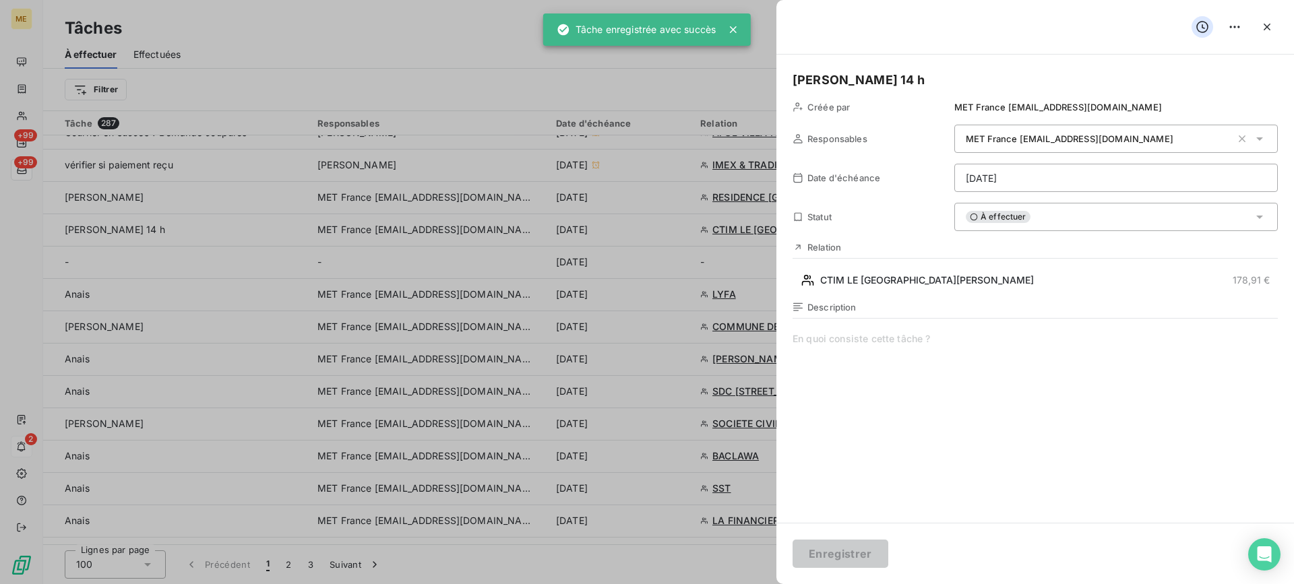
click at [1012, 184] on html "ME +99 +99 2 Tâches À effectuer Effectuées Créer une tâche Filtrer Tâche 287 Re…" at bounding box center [647, 292] width 1294 height 584
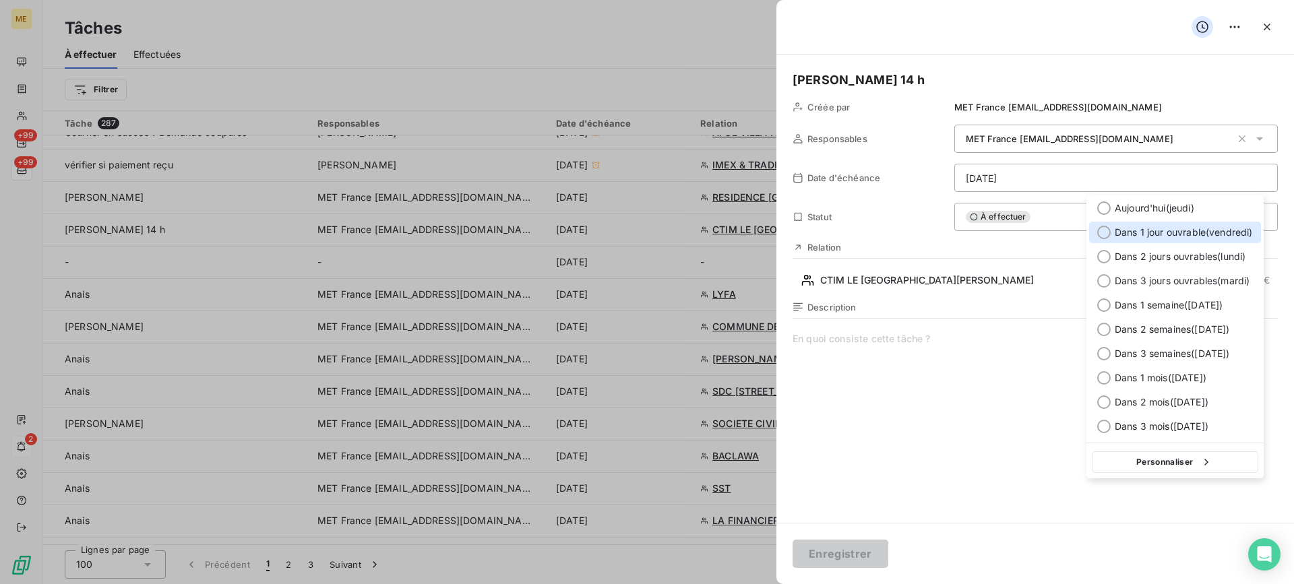
click at [1140, 237] on span "Dans 1 jour ouvrable ( vendredi )" at bounding box center [1184, 232] width 138 height 13
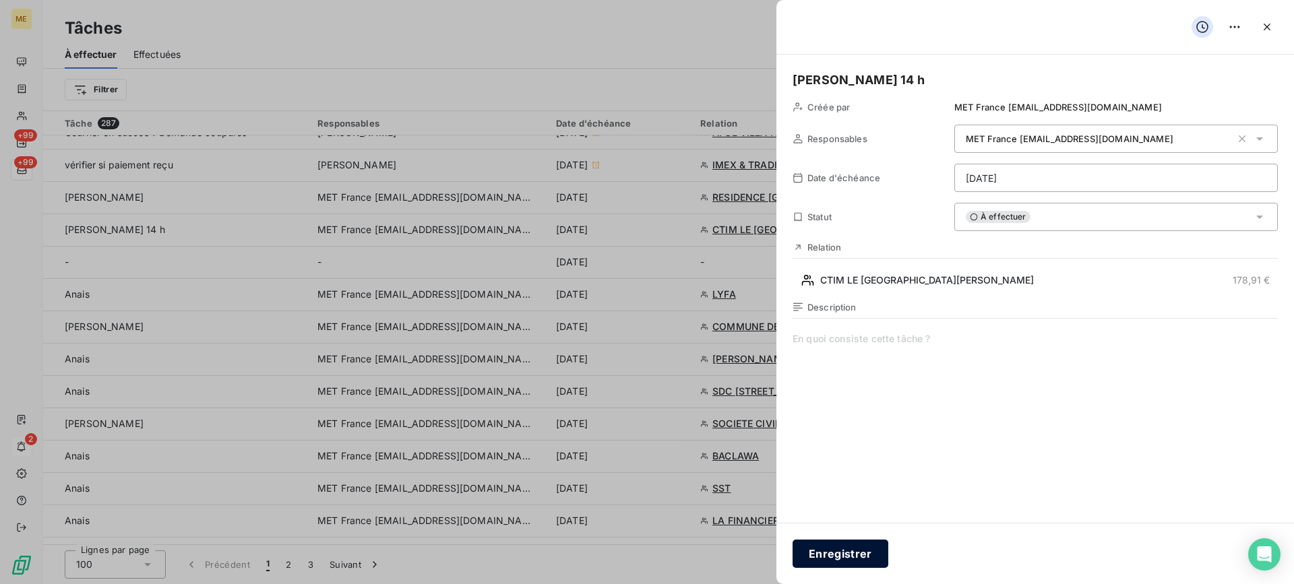
click at [859, 555] on button "Enregistrer" at bounding box center [841, 554] width 96 height 28
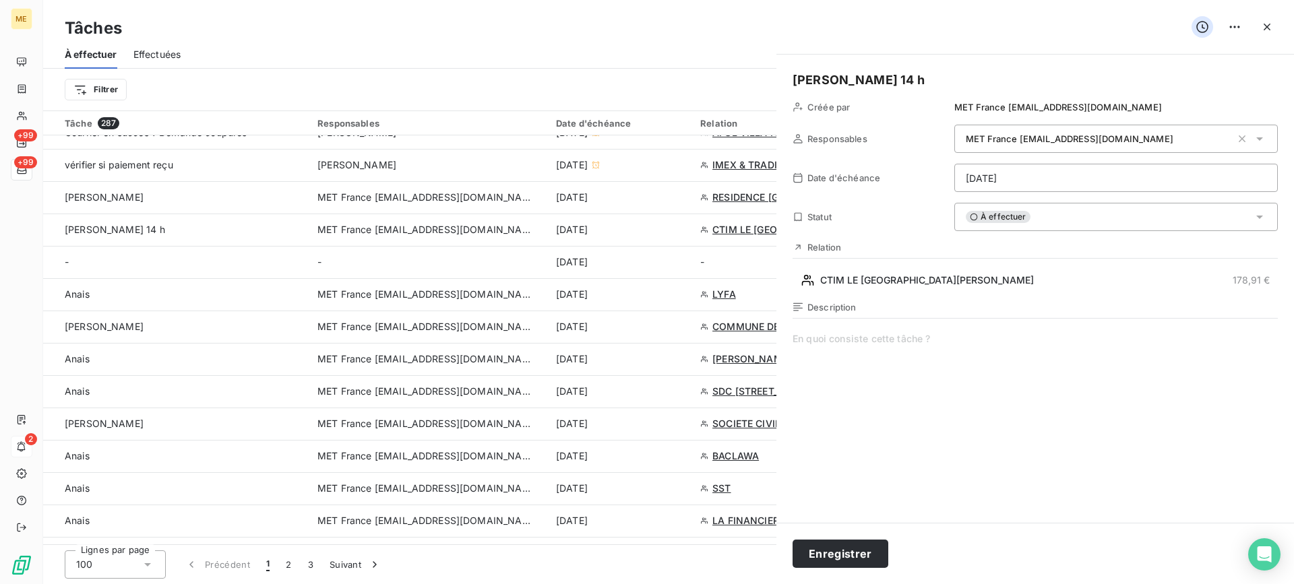
type input "17/09/2025"
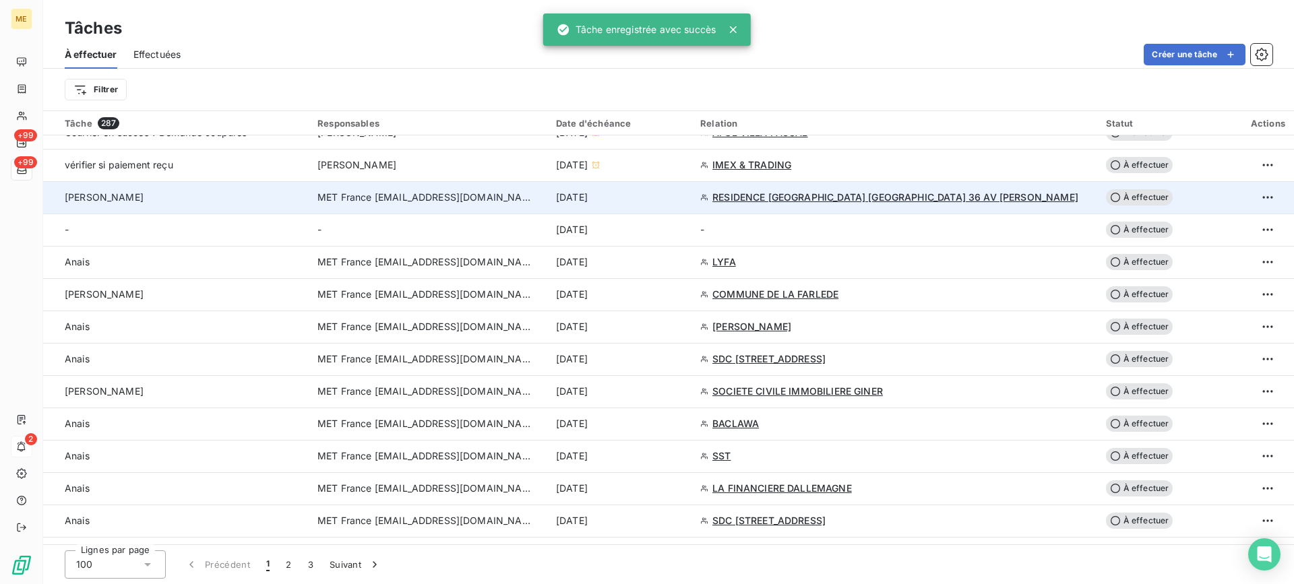
click at [483, 193] on span "MET France [EMAIL_ADDRESS][DOMAIN_NAME]" at bounding box center [425, 197] width 216 height 13
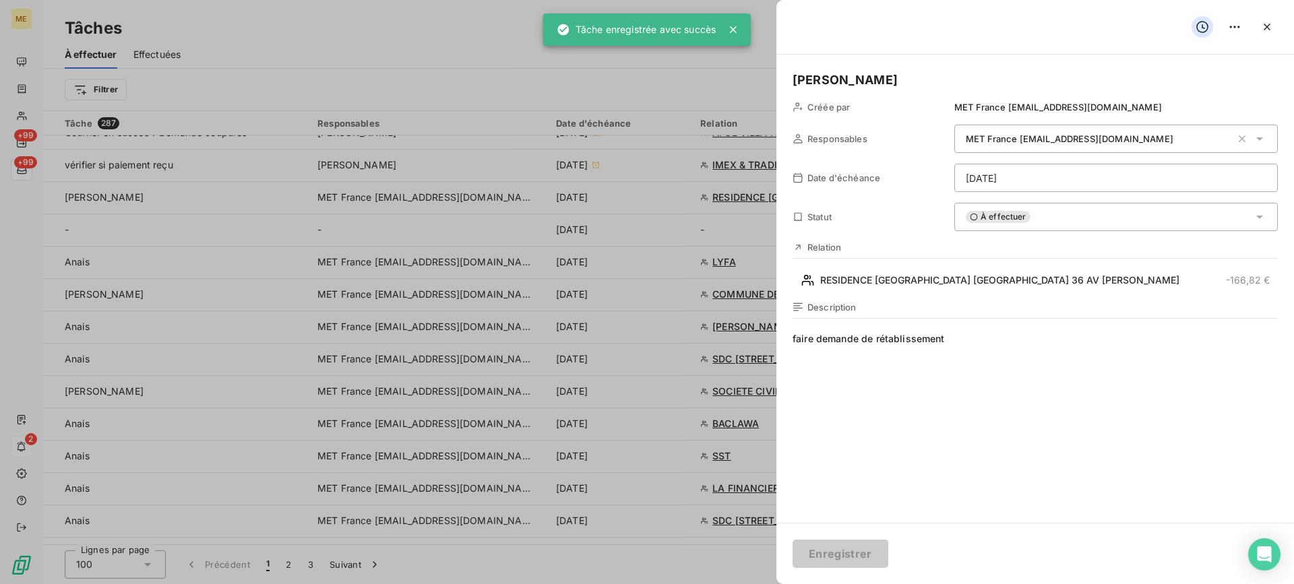
click at [1139, 184] on html "ME +99 +99 2 Tâches À effectuer Effectuées Créer une tâche Filtrer Tâche 287 Re…" at bounding box center [647, 292] width 1294 height 584
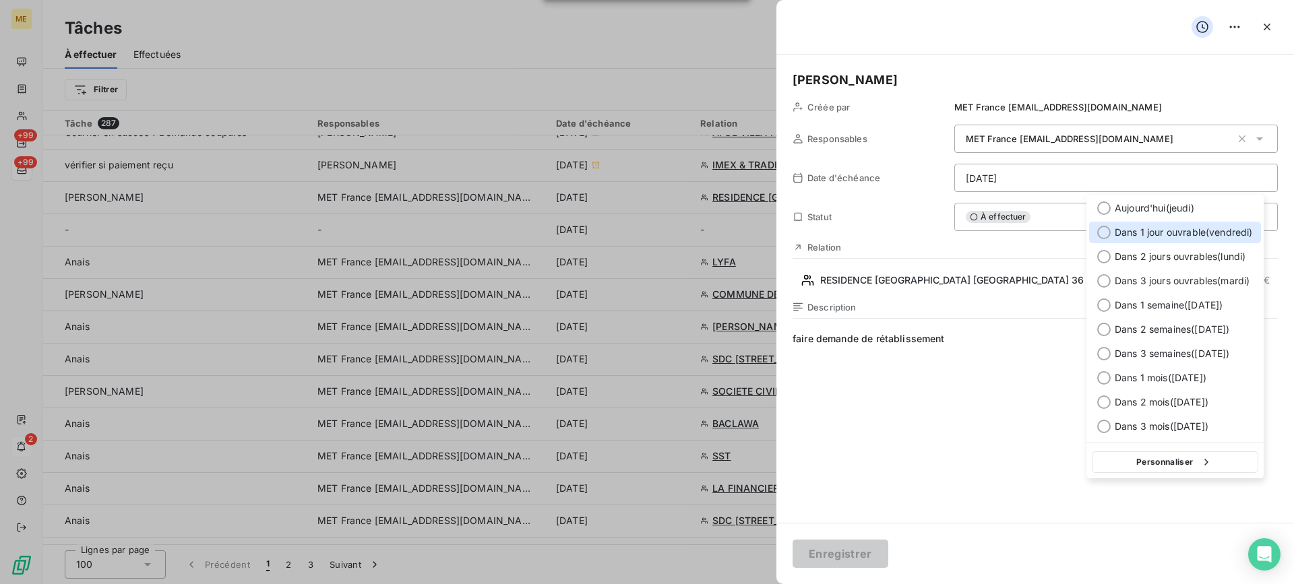
click at [1162, 235] on span "Dans 1 jour ouvrable ( vendredi )" at bounding box center [1184, 232] width 138 height 13
type input "19/09/2025"
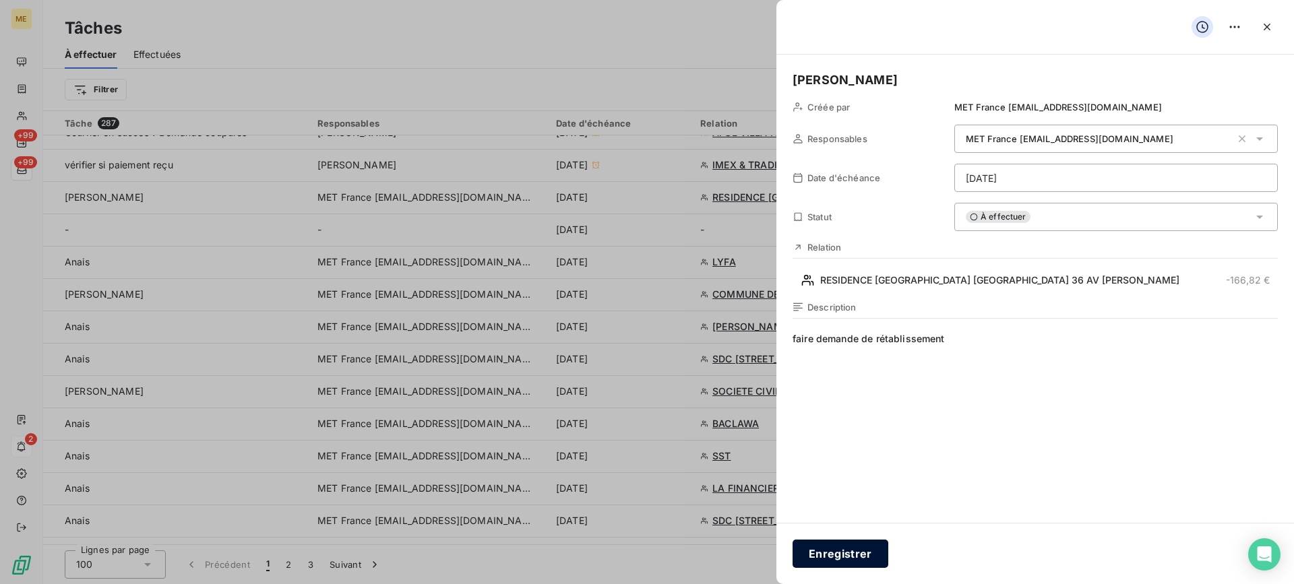
click at [860, 552] on button "Enregistrer" at bounding box center [841, 554] width 96 height 28
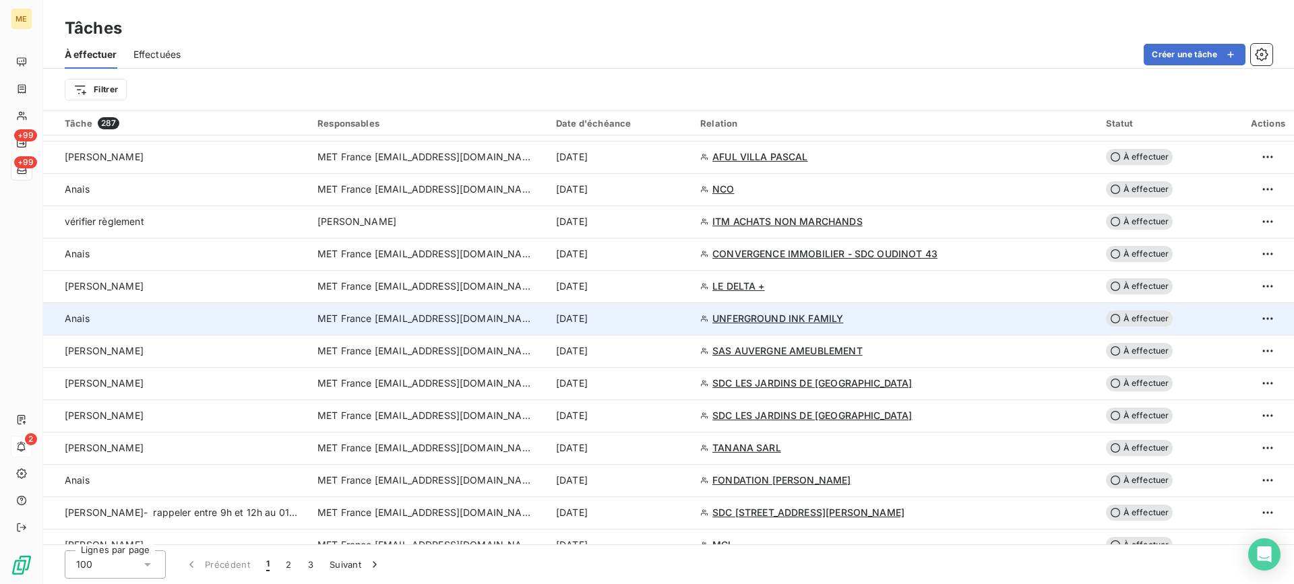
scroll to position [1213, 0]
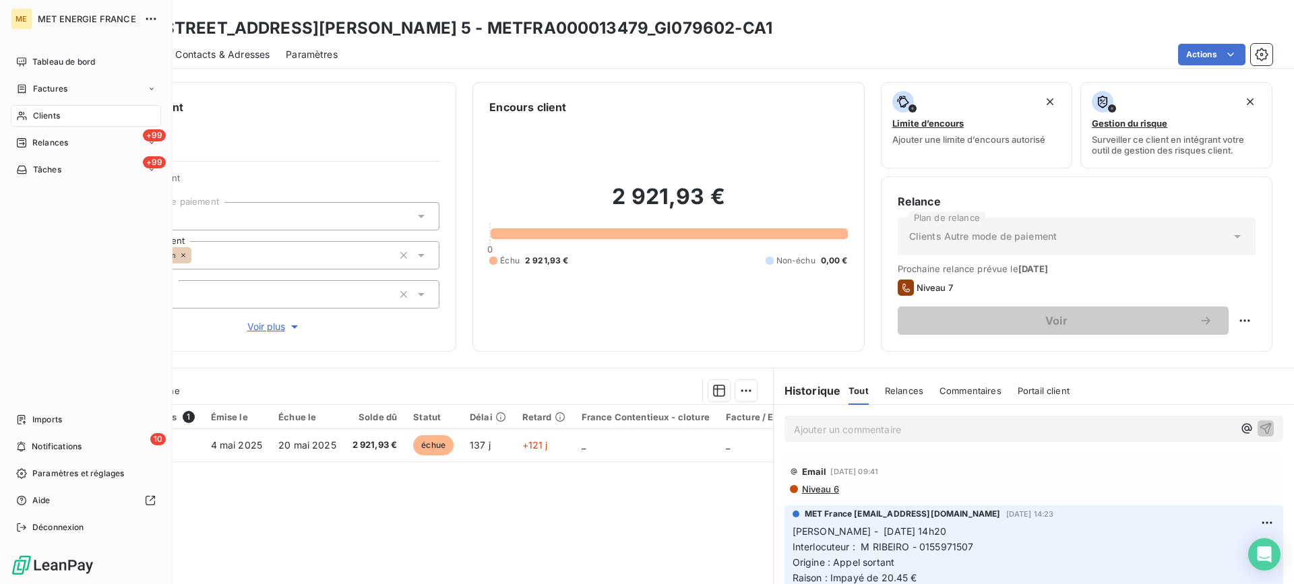
click at [38, 112] on span "Clients" at bounding box center [46, 116] width 27 height 12
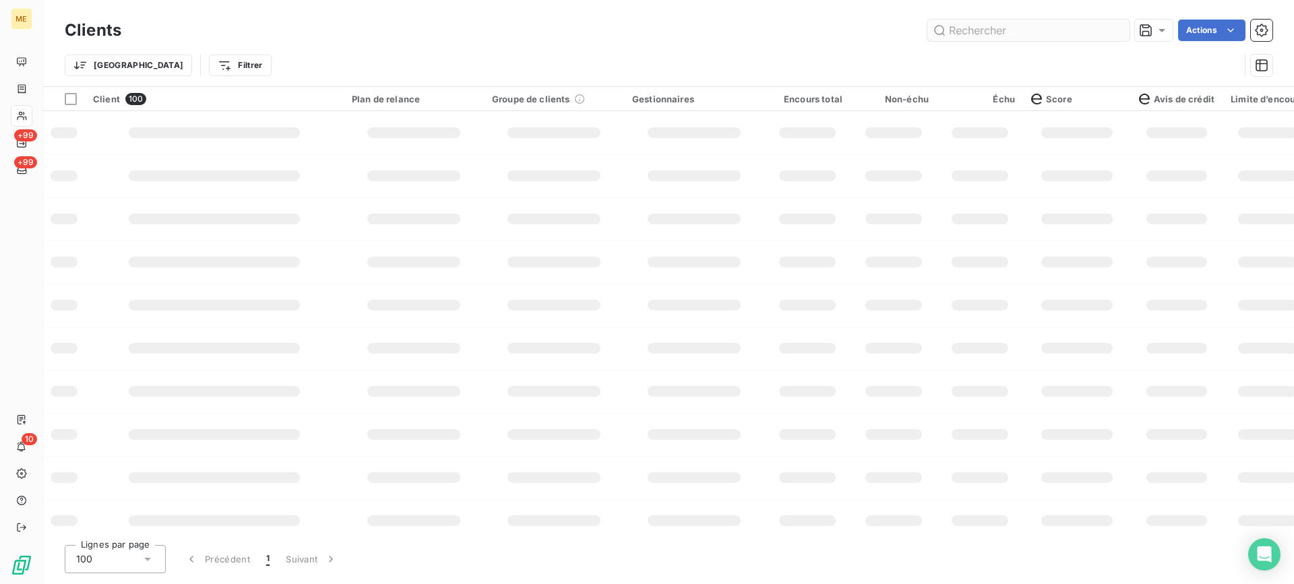
click at [994, 30] on input "text" at bounding box center [1028, 31] width 202 height 22
type input "F"
type input "a"
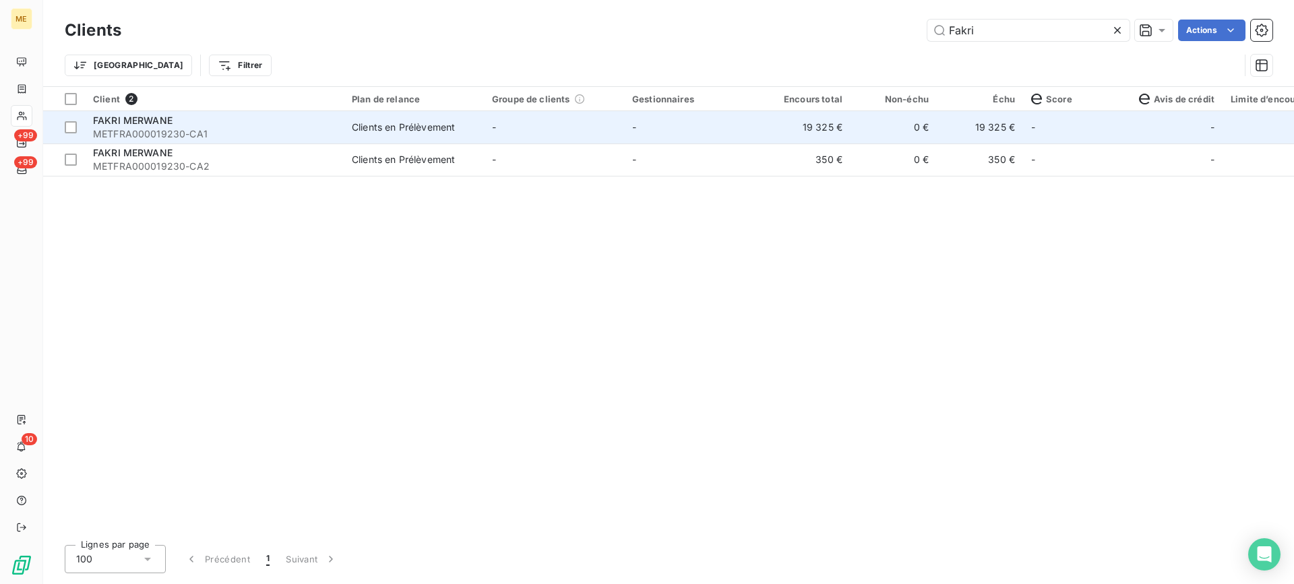
type input "Fakri"
click at [284, 125] on div "FAKRI MERWANE" at bounding box center [214, 120] width 243 height 13
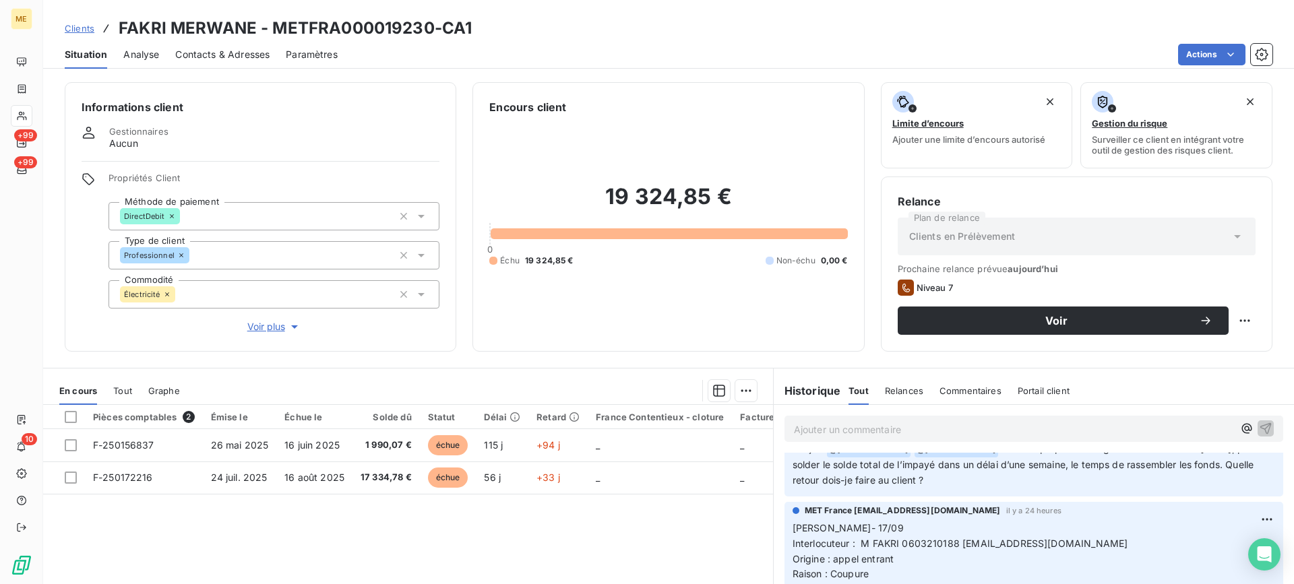
scroll to position [202, 0]
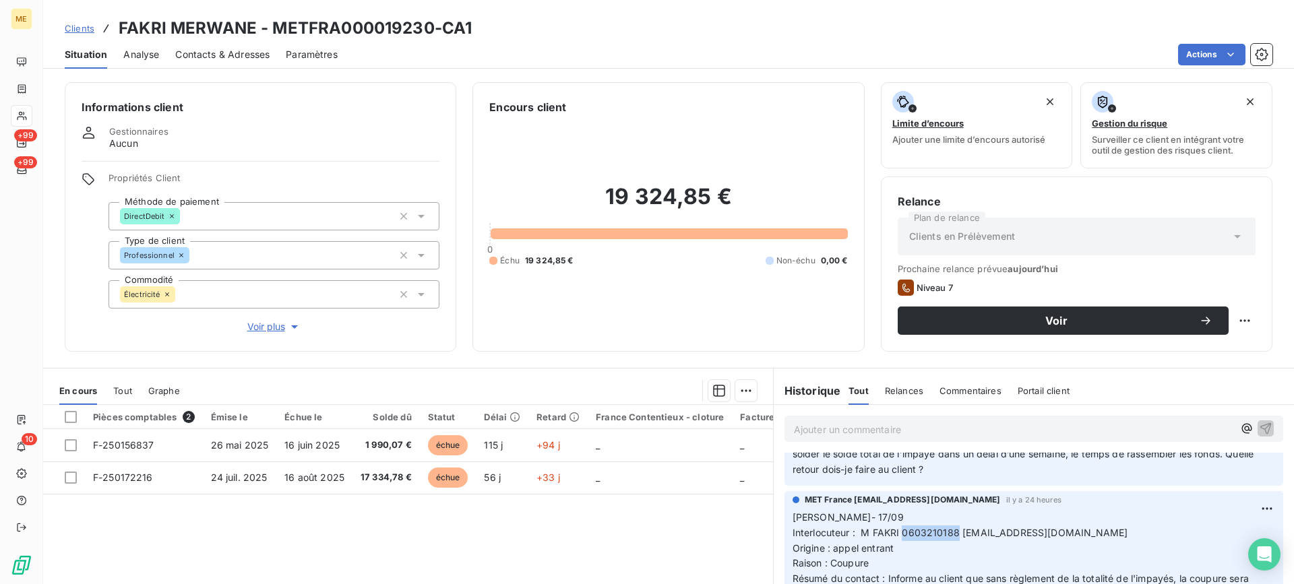
drag, startPoint x: 896, startPoint y: 520, endPoint x: 952, endPoint y: 513, distance: 55.7
click at [952, 527] on span "Interlocuteur : M FAKRI 0603210188 [EMAIL_ADDRESS][DOMAIN_NAME]" at bounding box center [961, 532] width 336 height 11
copy span "0603210188"
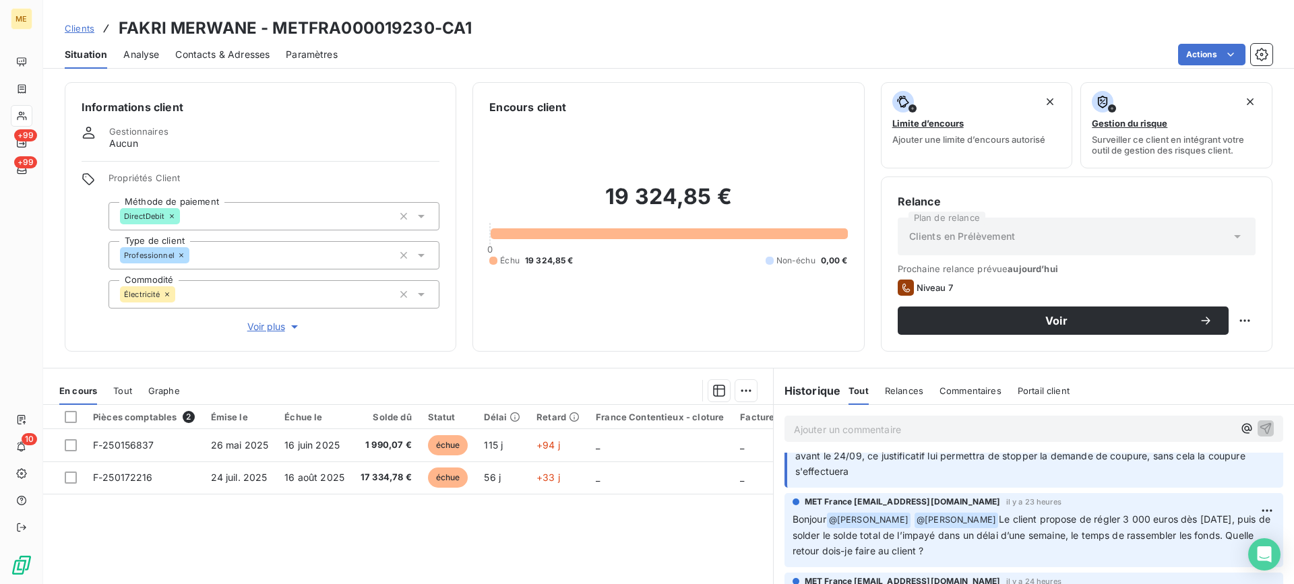
scroll to position [0, 0]
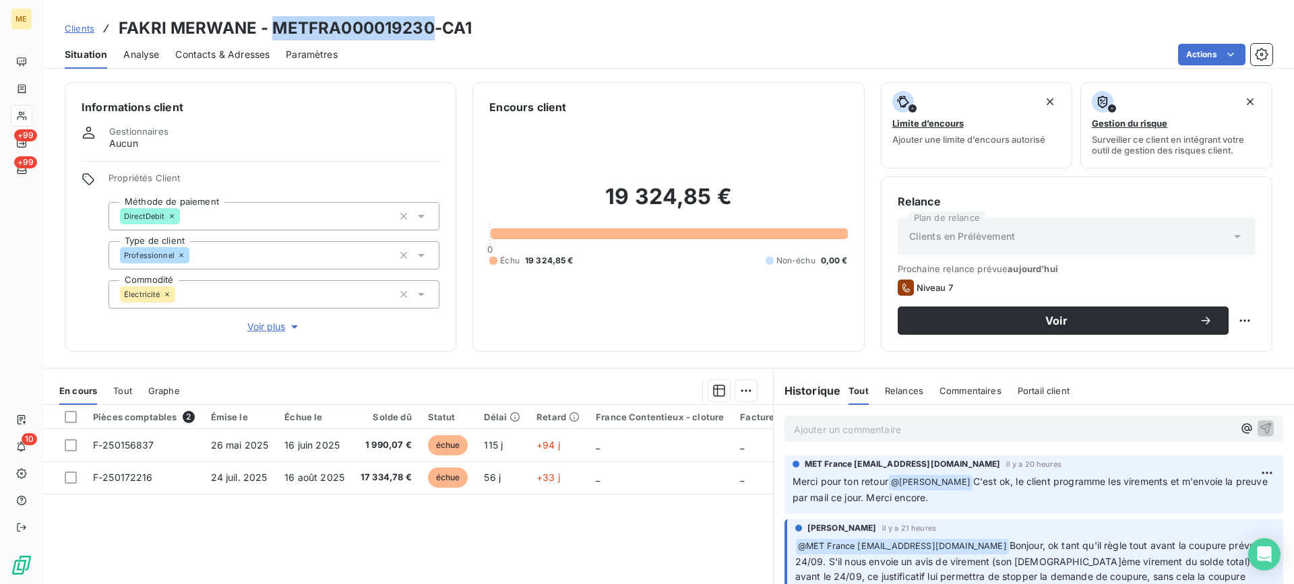
copy h3 "METFRA000019230"
drag, startPoint x: 278, startPoint y: 32, endPoint x: 431, endPoint y: 28, distance: 153.7
click at [431, 28] on h3 "FAKRI MERWANE - METFRA000019230-CA1" at bounding box center [295, 28] width 353 height 24
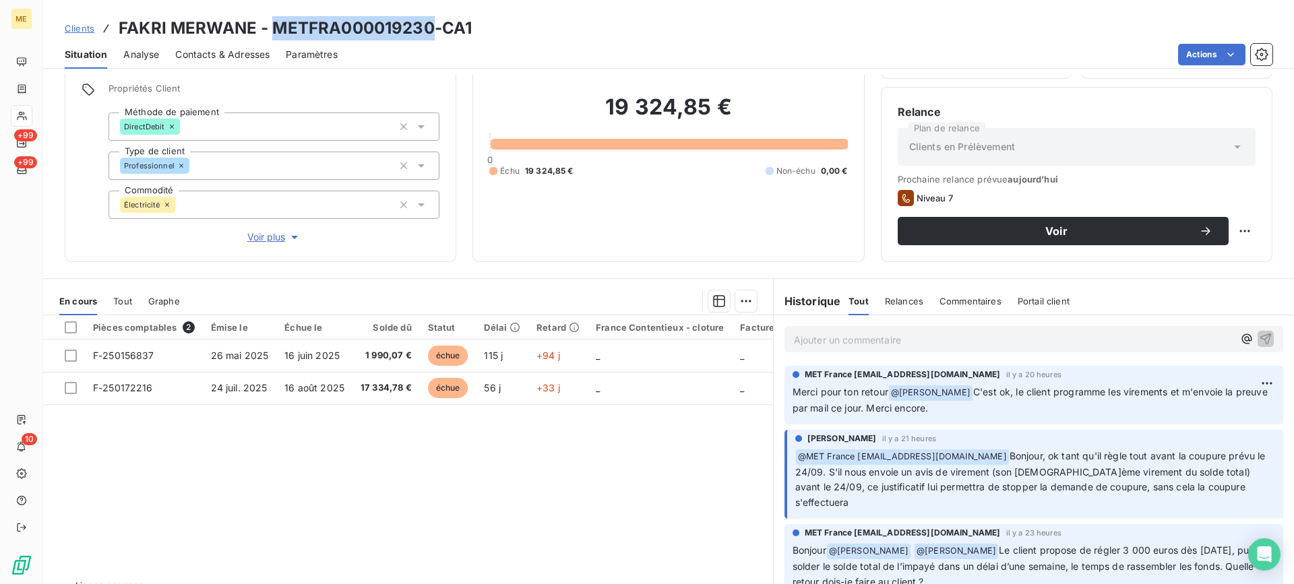
scroll to position [121, 0]
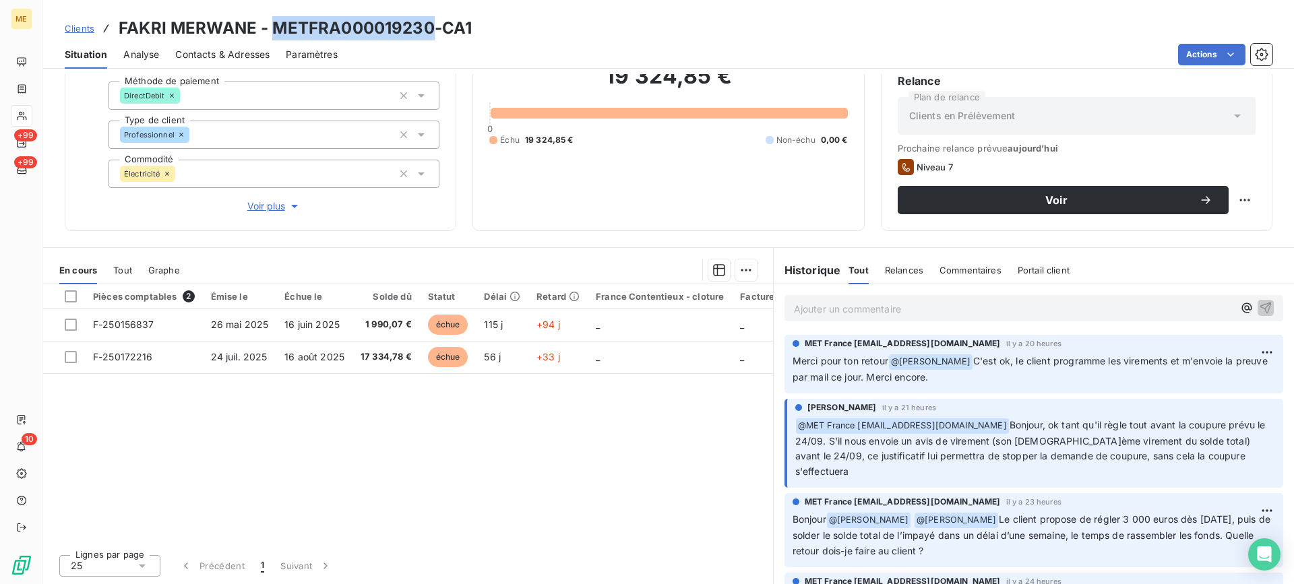
click at [879, 313] on p "Ajouter un commentaire ﻿" at bounding box center [1013, 309] width 439 height 17
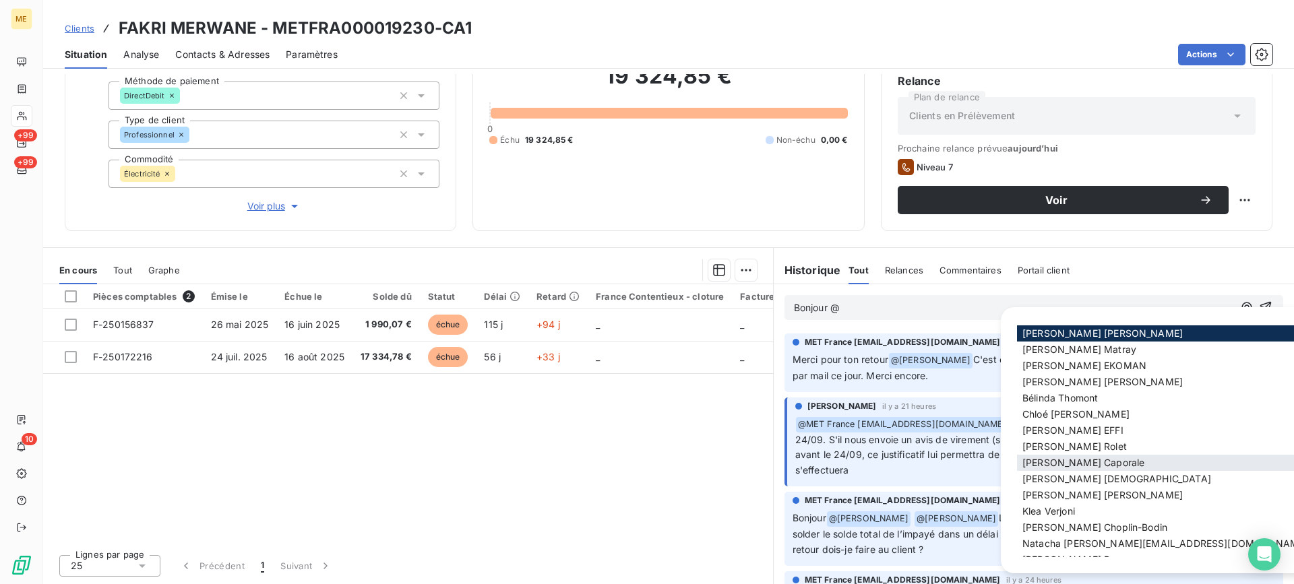
scroll to position [33, 0]
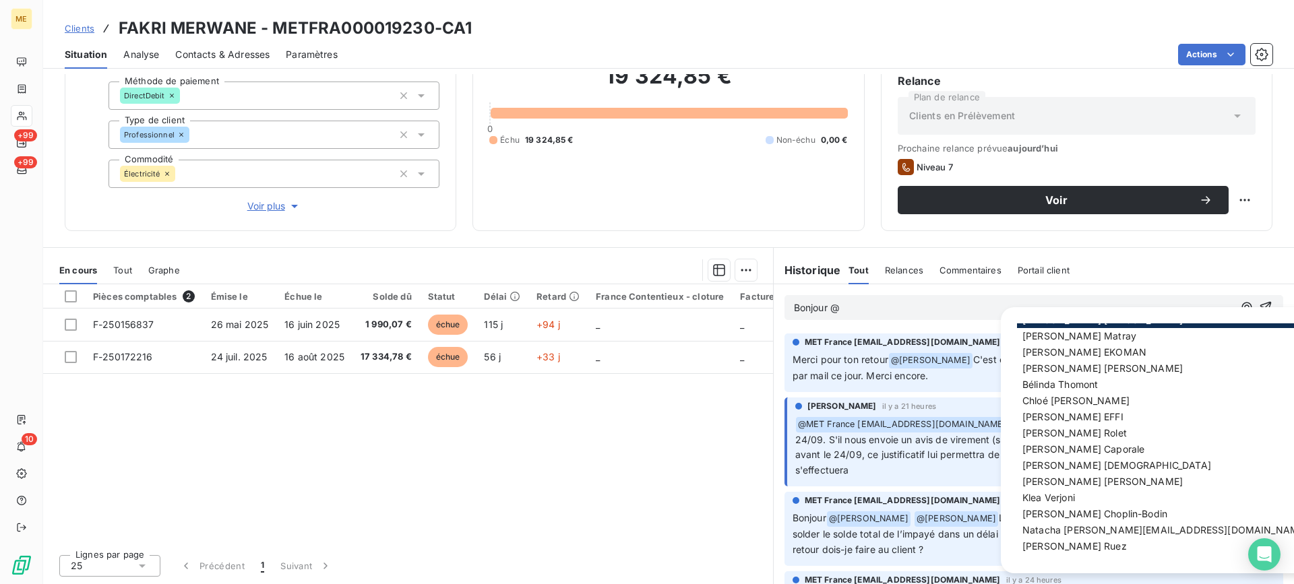
drag, startPoint x: 1061, startPoint y: 545, endPoint x: 993, endPoint y: 447, distance: 119.5
click at [1061, 546] on span "[PERSON_NAME]" at bounding box center [1074, 545] width 104 height 11
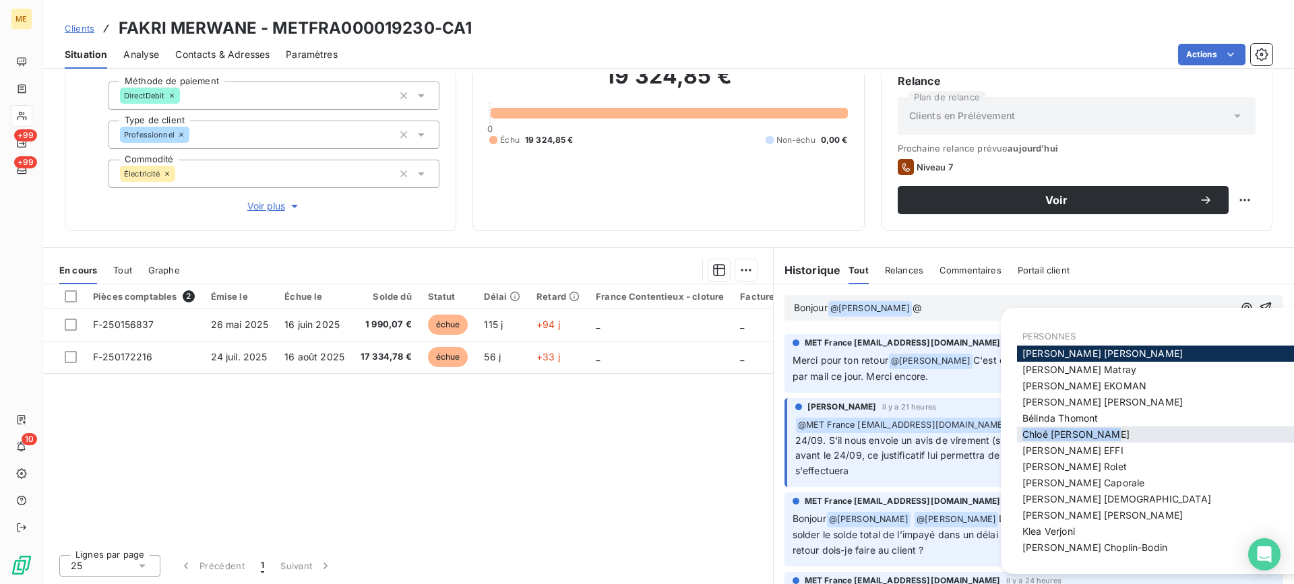
click at [1122, 429] on div "PERSONNES [PERSON_NAME] [PERSON_NAME] [PERSON_NAME] [PERSON_NAME] [PERSON_NAME]…" at bounding box center [1165, 441] width 296 height 234
click at [1095, 415] on span "[PERSON_NAME]" at bounding box center [1059, 417] width 75 height 11
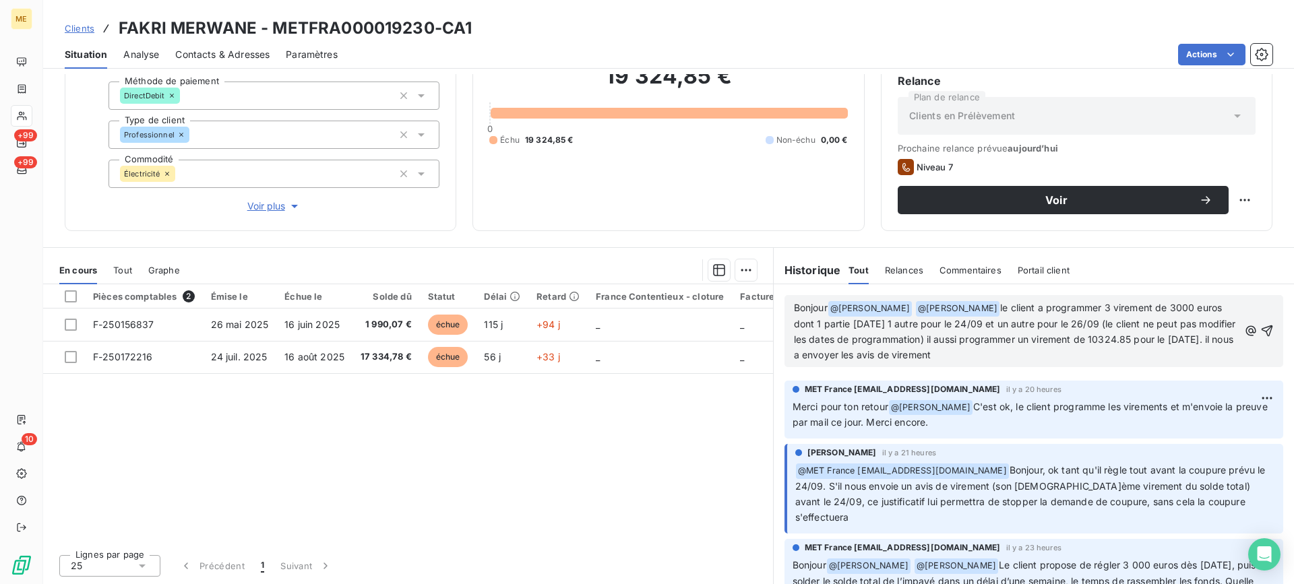
copy span "le client a programmer 3 virement de 3000 euros dont 1 partie [DATE] 1 autre po…"
drag, startPoint x: 977, startPoint y: 307, endPoint x: 861, endPoint y: 125, distance: 215.2
click at [1018, 350] on p "Bonjour @ [PERSON_NAME] ﻿ @ [PERSON_NAME] ﻿ le client a programmer 3 virement d…" at bounding box center [1016, 332] width 445 height 63
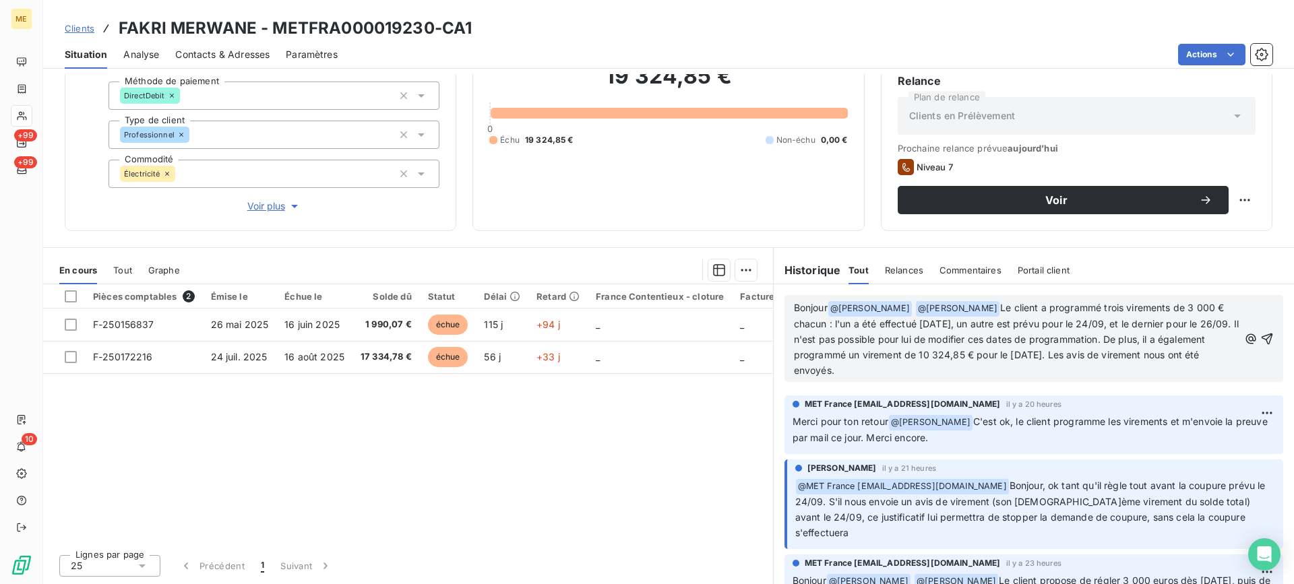
click at [904, 377] on p "Bonjour @ [PERSON_NAME] ﻿ @ [PERSON_NAME] ﻿ Le client a programmé trois viremen…" at bounding box center [1016, 339] width 445 height 77
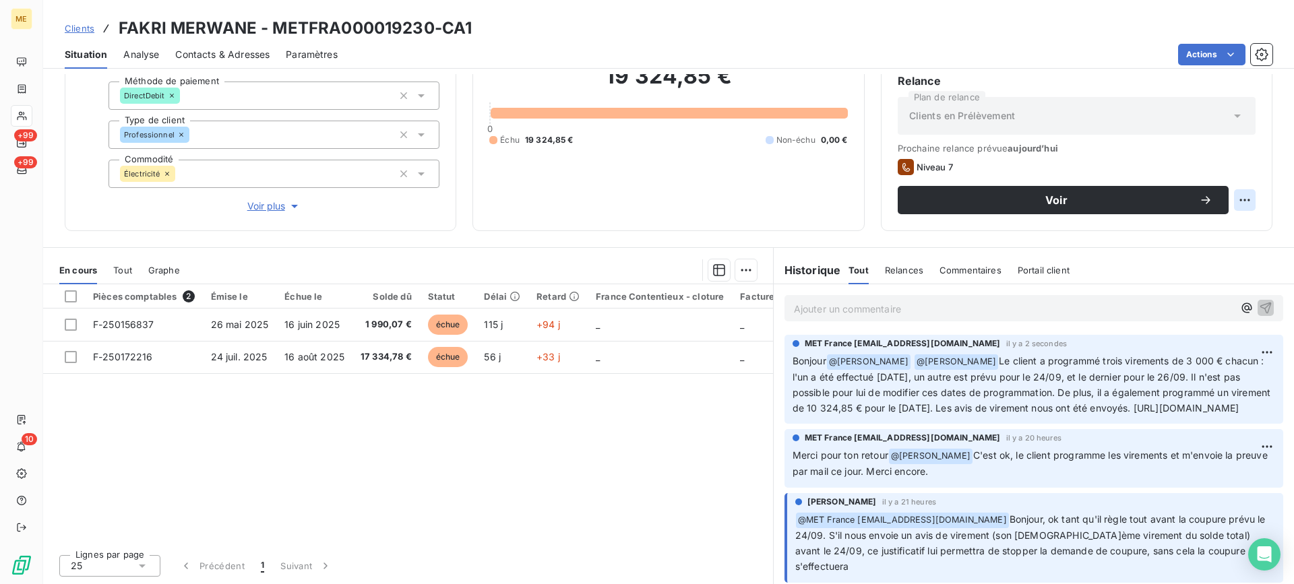
click at [1233, 201] on html "ME +99 +99 10 Clients FAKRI MERWANE - METFRA000019230-CA1 Situation Analyse Con…" at bounding box center [647, 292] width 1294 height 584
click at [1222, 228] on div "Replanifier cette action" at bounding box center [1179, 230] width 121 height 22
select select "8"
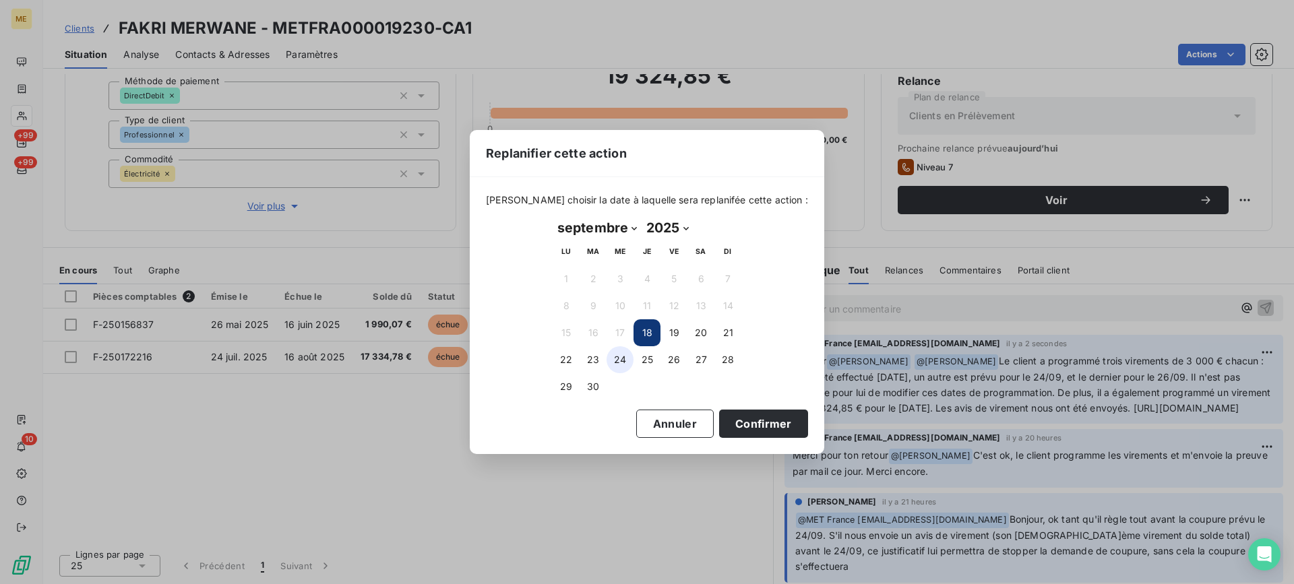
click at [620, 357] on button "24" at bounding box center [620, 359] width 27 height 27
click at [639, 415] on button "Annuler" at bounding box center [674, 424] width 77 height 28
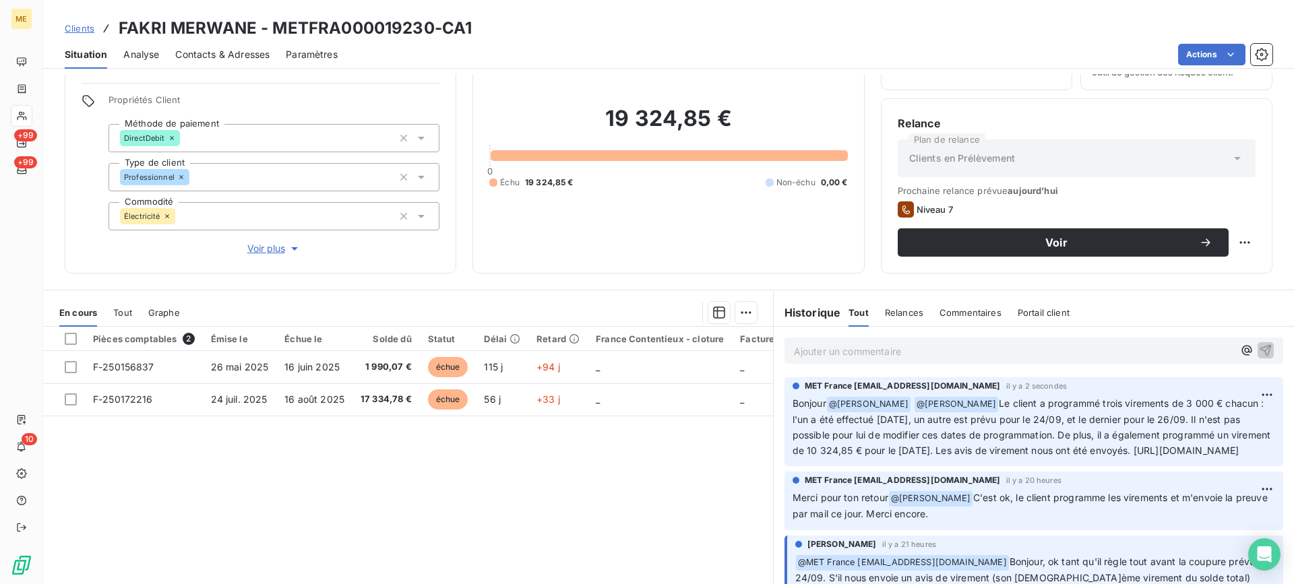
scroll to position [53, 0]
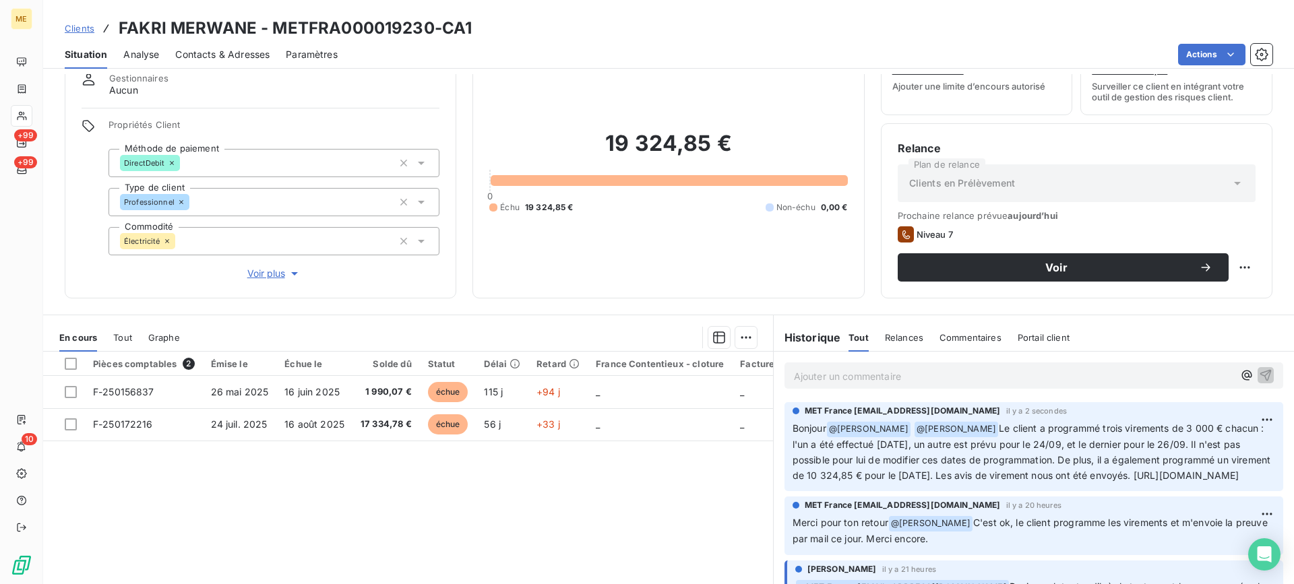
click at [788, 156] on h2 "19 324,85 €" at bounding box center [668, 150] width 358 height 40
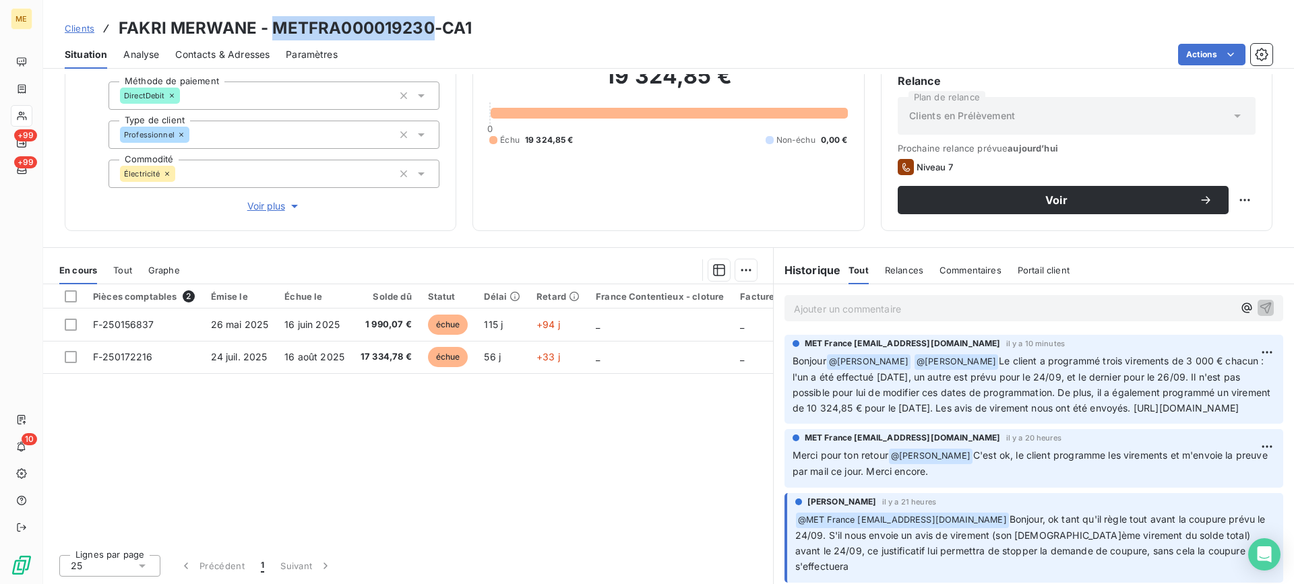
drag, startPoint x: 277, startPoint y: 30, endPoint x: 429, endPoint y: 20, distance: 152.6
click at [429, 20] on h3 "FAKRI MERWANE - METFRA000019230-CA1" at bounding box center [295, 28] width 353 height 24
copy h3 "METFRA000019230"
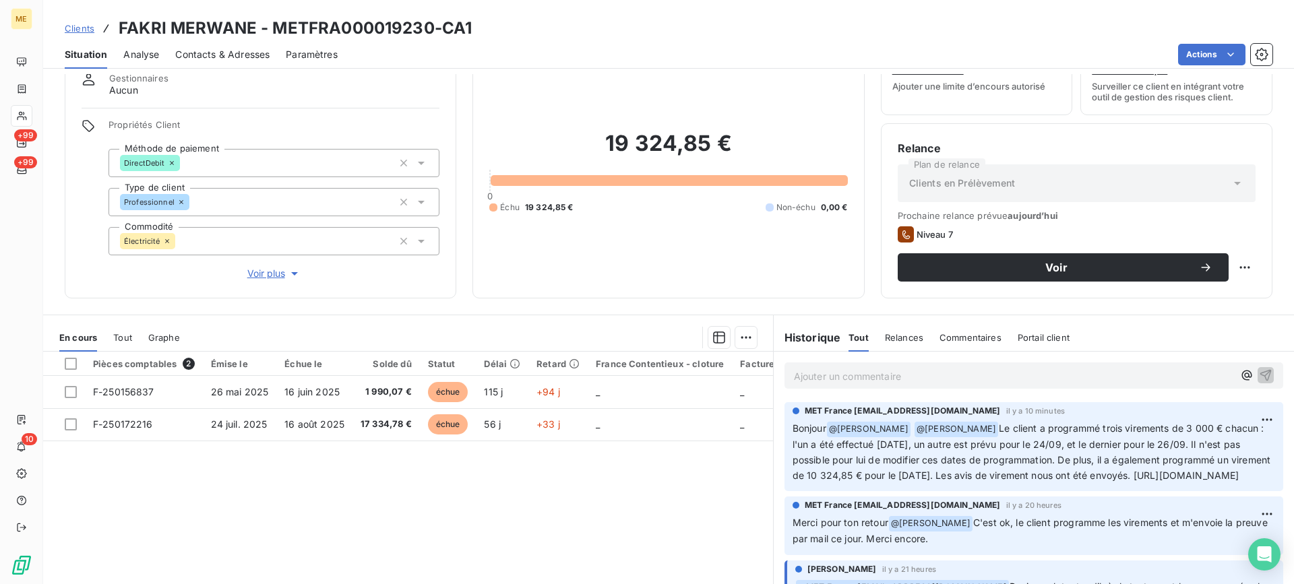
click at [877, 381] on p "Ajouter un commentaire ﻿" at bounding box center [1013, 376] width 439 height 17
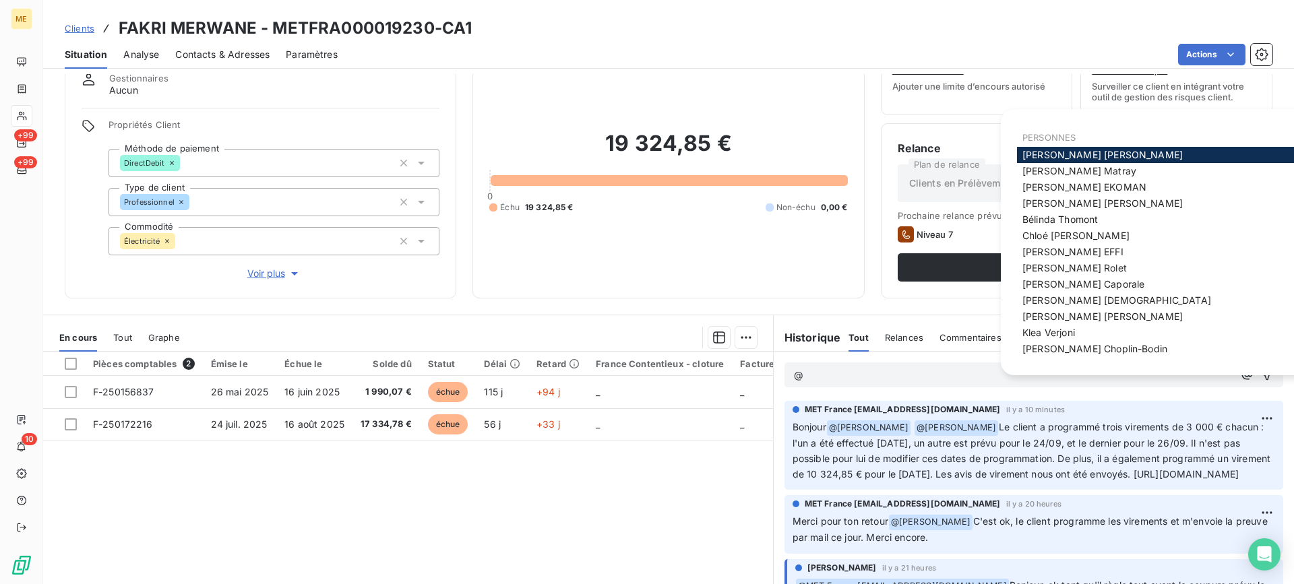
click at [871, 222] on div "Informations client Gestionnaires Aucun Propriétés Client Méthode de paiement D…" at bounding box center [668, 164] width 1251 height 270
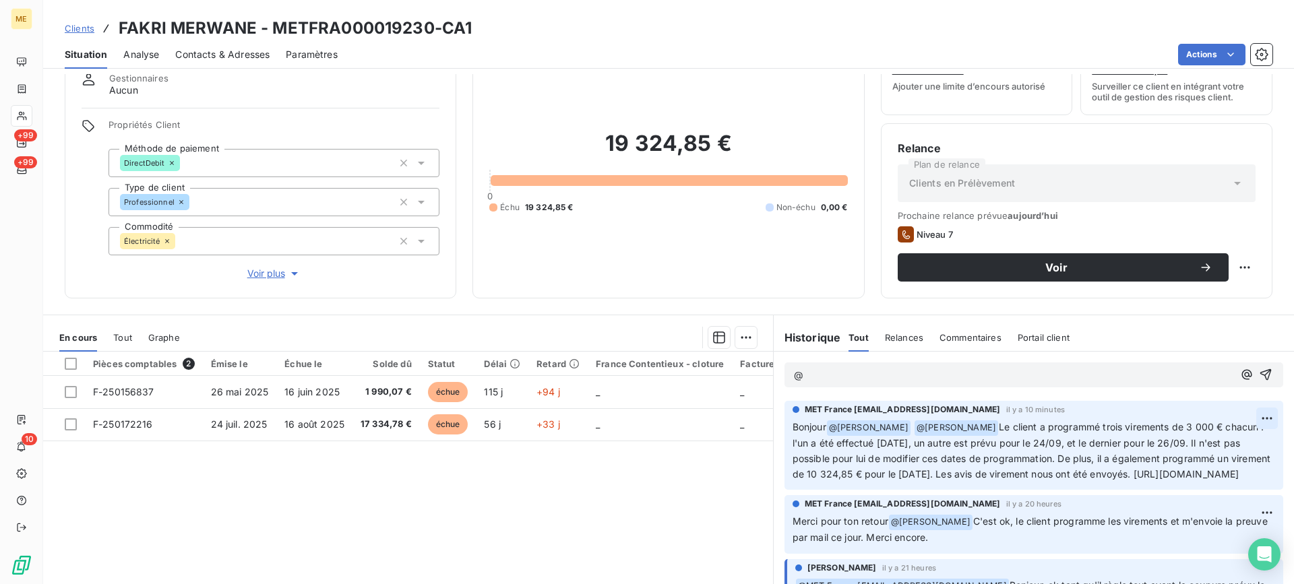
click at [1253, 420] on html "ME +99 +99 10 Clients FAKRI MERWANE - METFRA000019230-CA1 Situation Analyse Con…" at bounding box center [647, 292] width 1294 height 584
click at [1206, 448] on div "Editer" at bounding box center [1214, 448] width 75 height 22
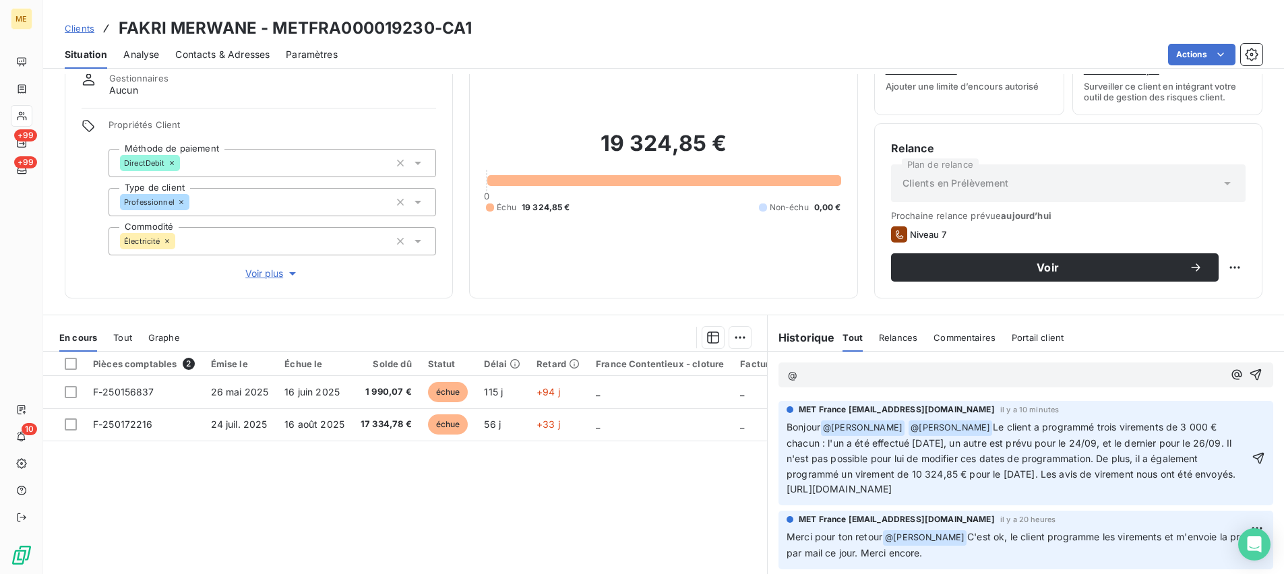
click at [950, 471] on p "Bonjour @ [PERSON_NAME] ﻿ @ [PERSON_NAME] ﻿ Le client a programmé trois viremen…" at bounding box center [1017, 458] width 462 height 77
click at [976, 476] on p "Bonjour @ [PERSON_NAME] ﻿ @ [PERSON_NAME] ﻿ Le client a programmé trois viremen…" at bounding box center [1017, 458] width 462 height 77
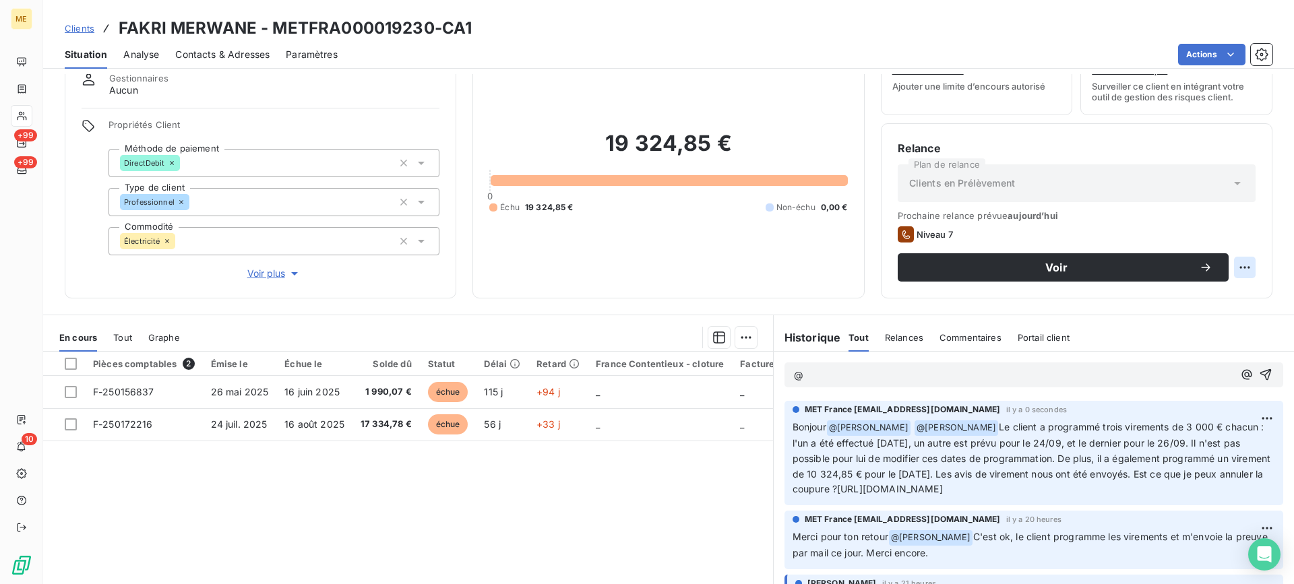
click at [1243, 266] on html "ME +99 +99 10 Clients FAKRI MERWANE - METFRA000019230-CA1 Situation Analyse Con…" at bounding box center [647, 292] width 1294 height 584
drag, startPoint x: 1199, startPoint y: 302, endPoint x: 1124, endPoint y: 314, distance: 75.8
click at [1199, 303] on div "Replanifier cette action" at bounding box center [1179, 297] width 121 height 22
select select "8"
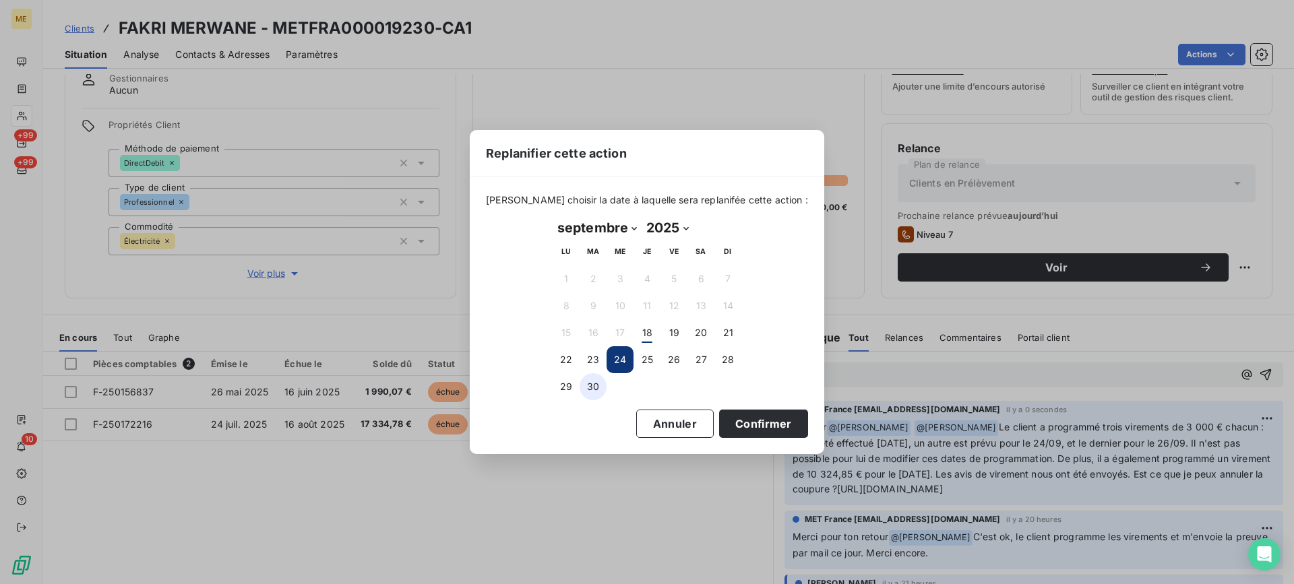
click at [584, 379] on button "30" at bounding box center [593, 386] width 27 height 27
drag, startPoint x: 666, startPoint y: 426, endPoint x: 376, endPoint y: 427, distance: 290.5
click at [665, 427] on button "Annuler" at bounding box center [674, 424] width 77 height 28
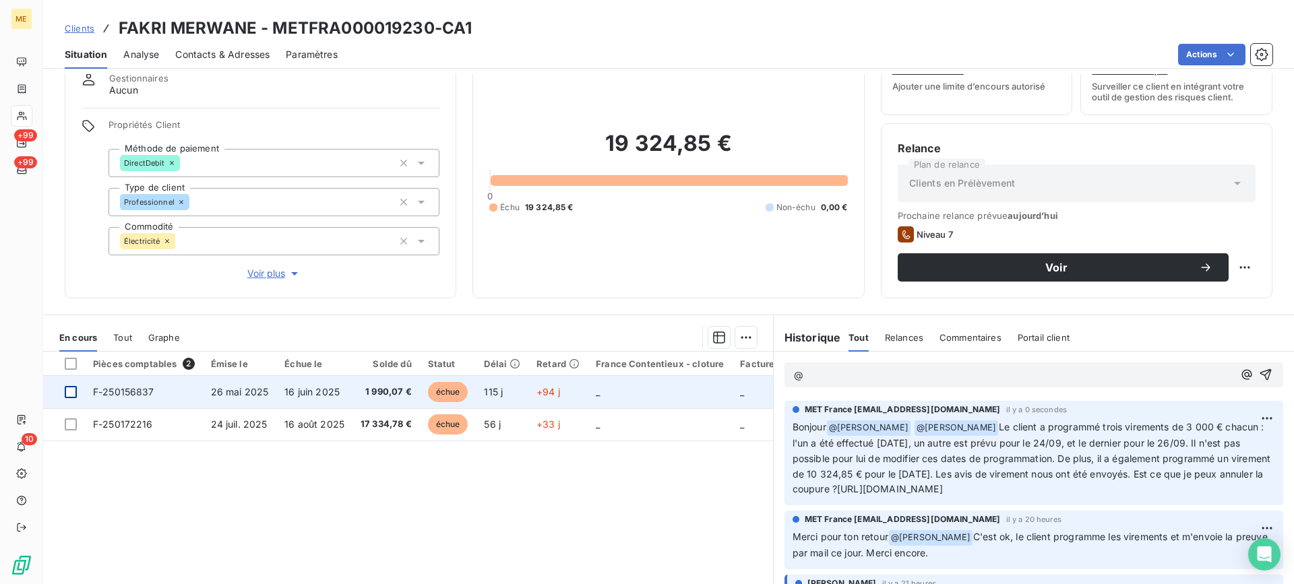
click at [71, 387] on div at bounding box center [71, 392] width 12 height 12
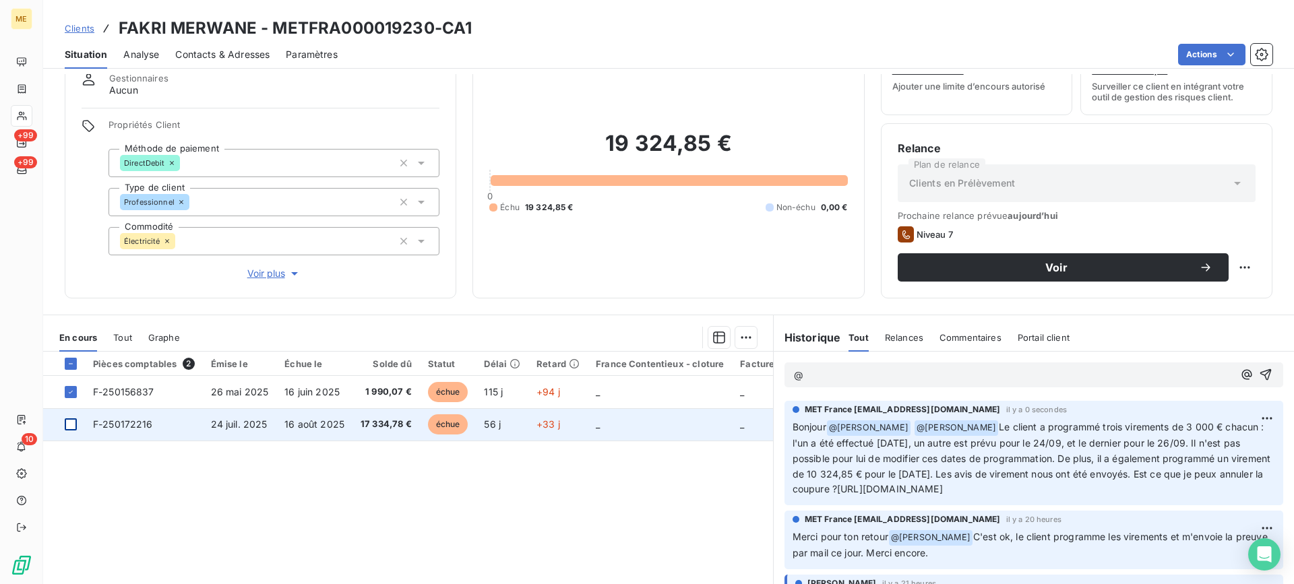
click at [71, 423] on div at bounding box center [71, 424] width 12 height 12
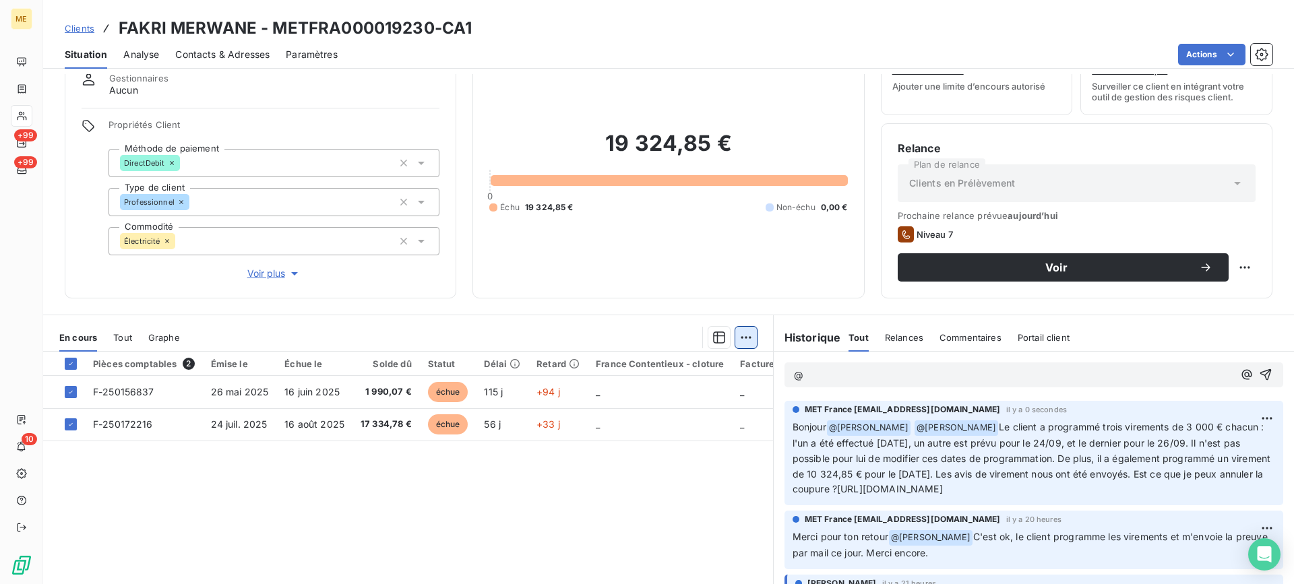
click at [745, 328] on html "ME +99 +99 10 Clients FAKRI MERWANE - METFRA000019230-CA1 Situation Analyse Con…" at bounding box center [647, 292] width 1294 height 584
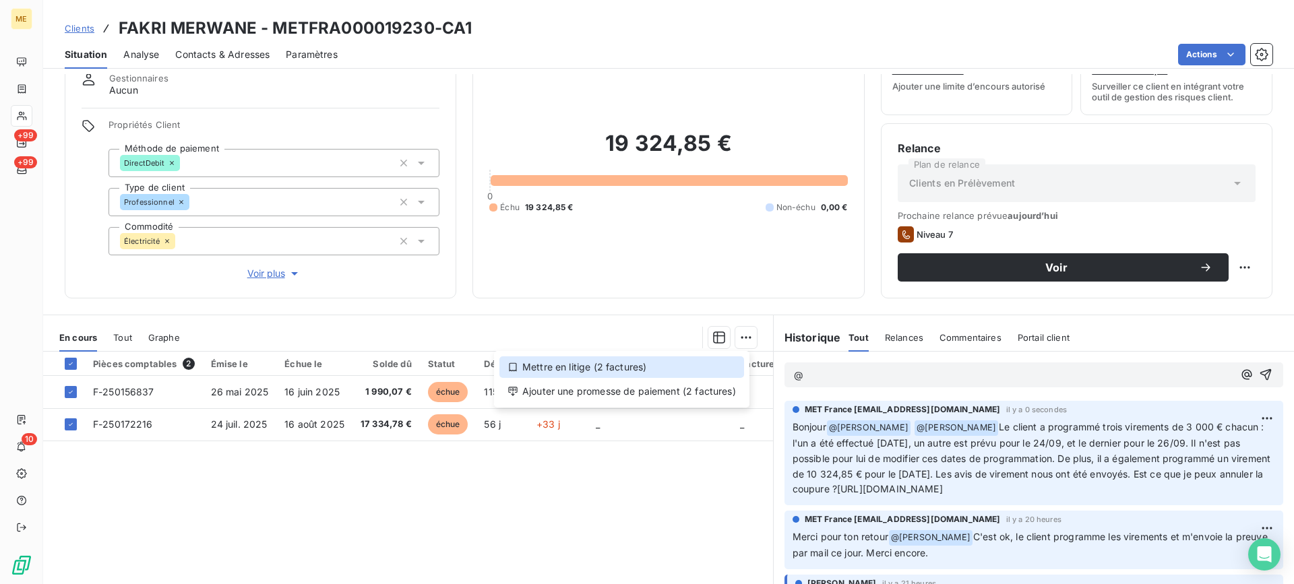
click at [665, 360] on div "Mettre en litige (2 factures)" at bounding box center [621, 367] width 245 height 22
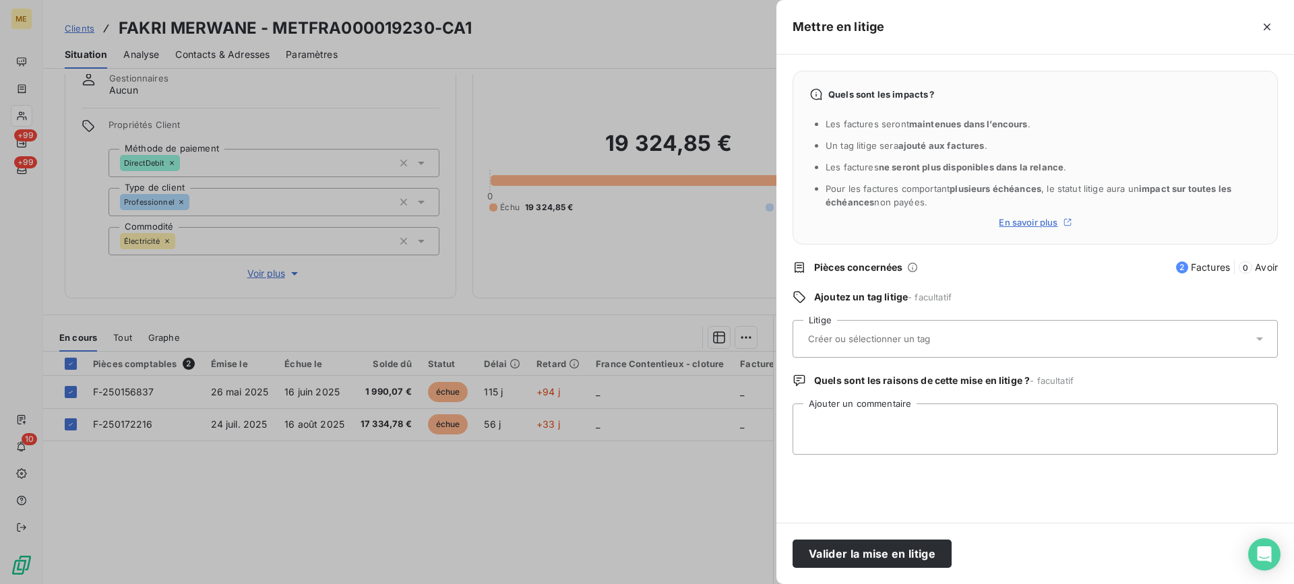
click at [908, 346] on div at bounding box center [1028, 339] width 449 height 28
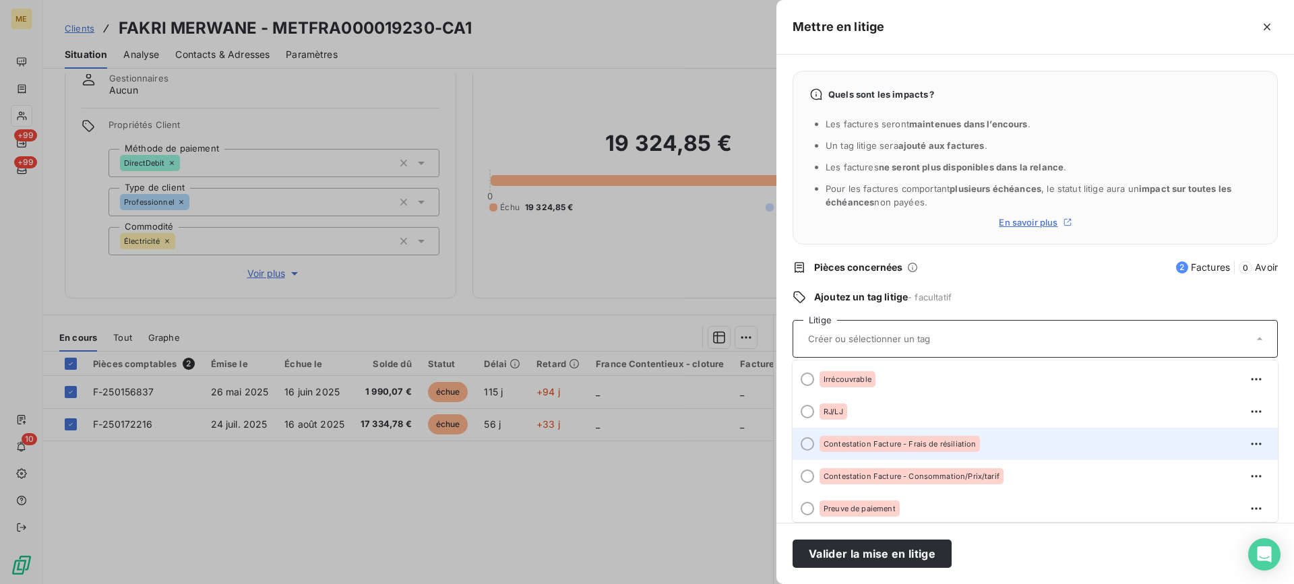
scroll to position [67, 0]
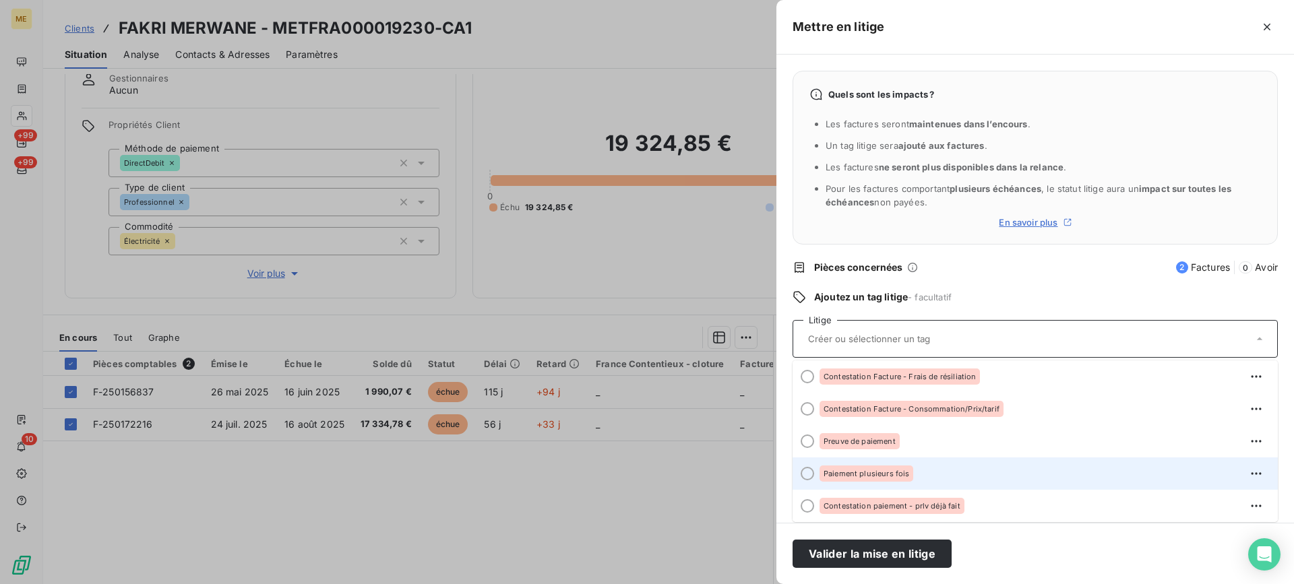
click at [890, 474] on span "Paiement plusieurs fois" at bounding box center [867, 474] width 86 height 8
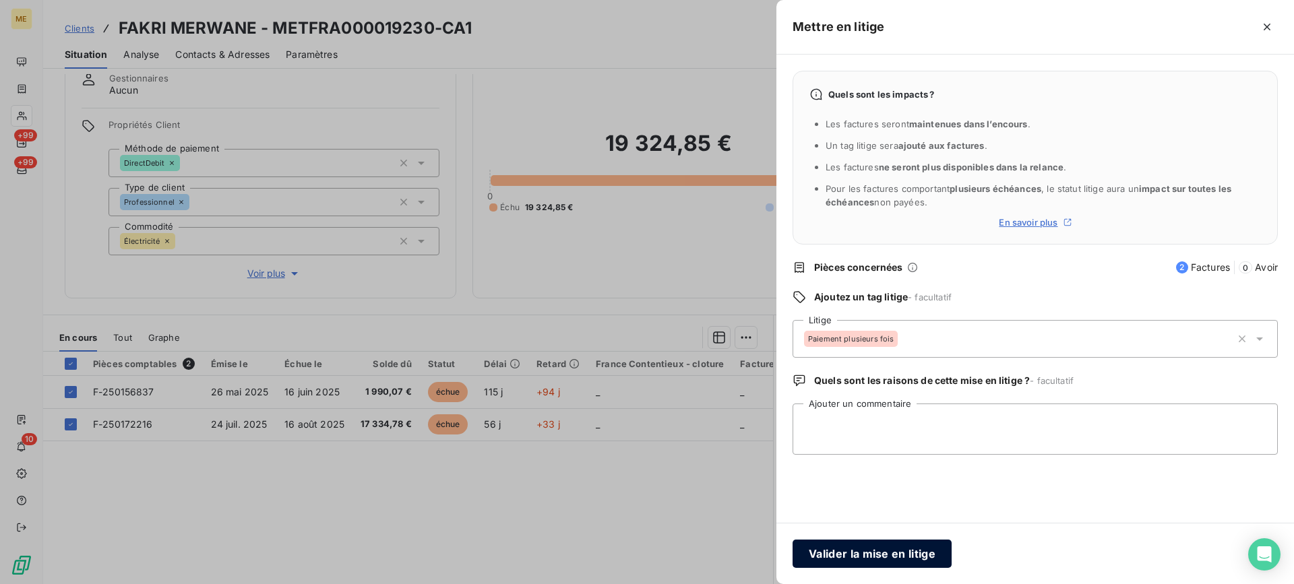
click at [849, 567] on button "Valider la mise en litige" at bounding box center [872, 554] width 159 height 28
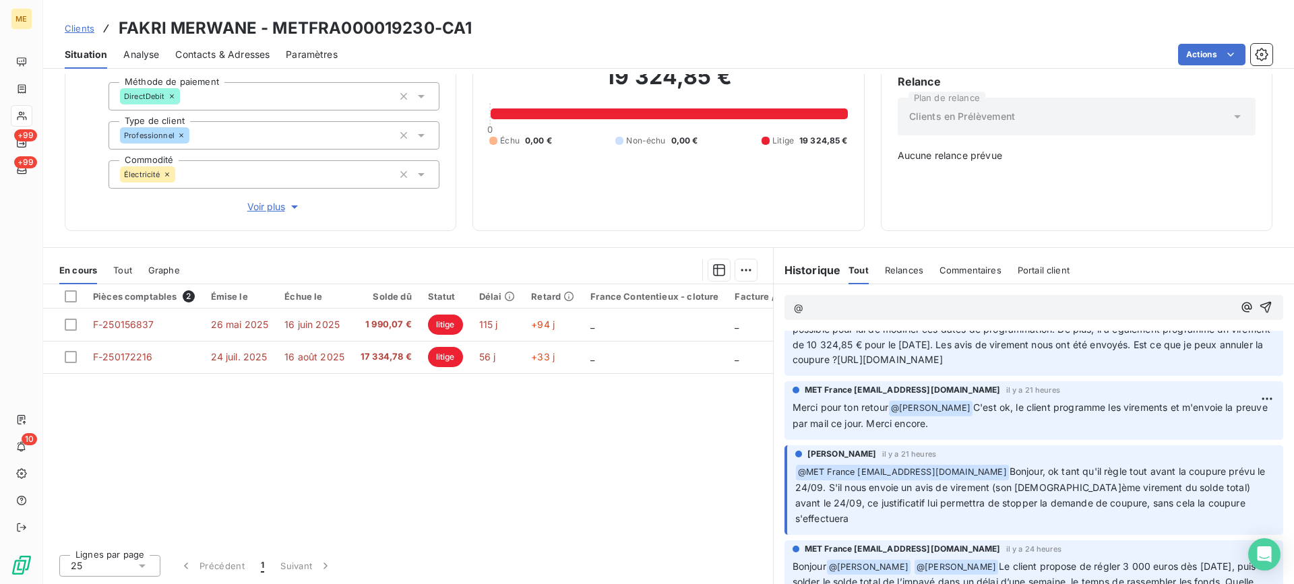
scroll to position [0, 0]
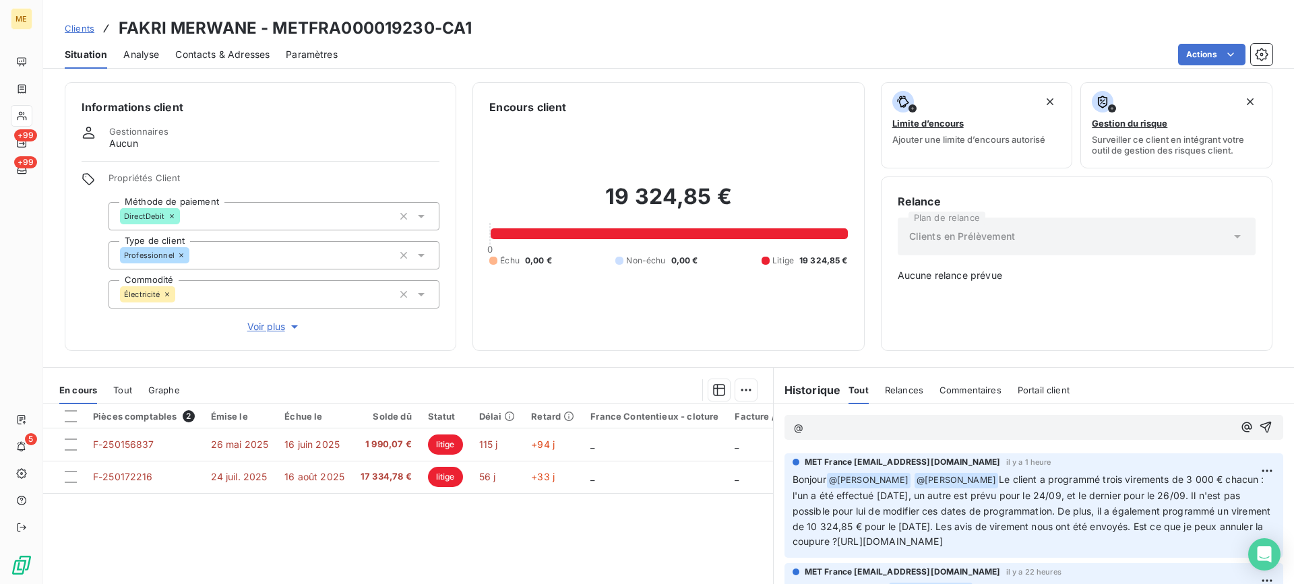
scroll to position [120, 0]
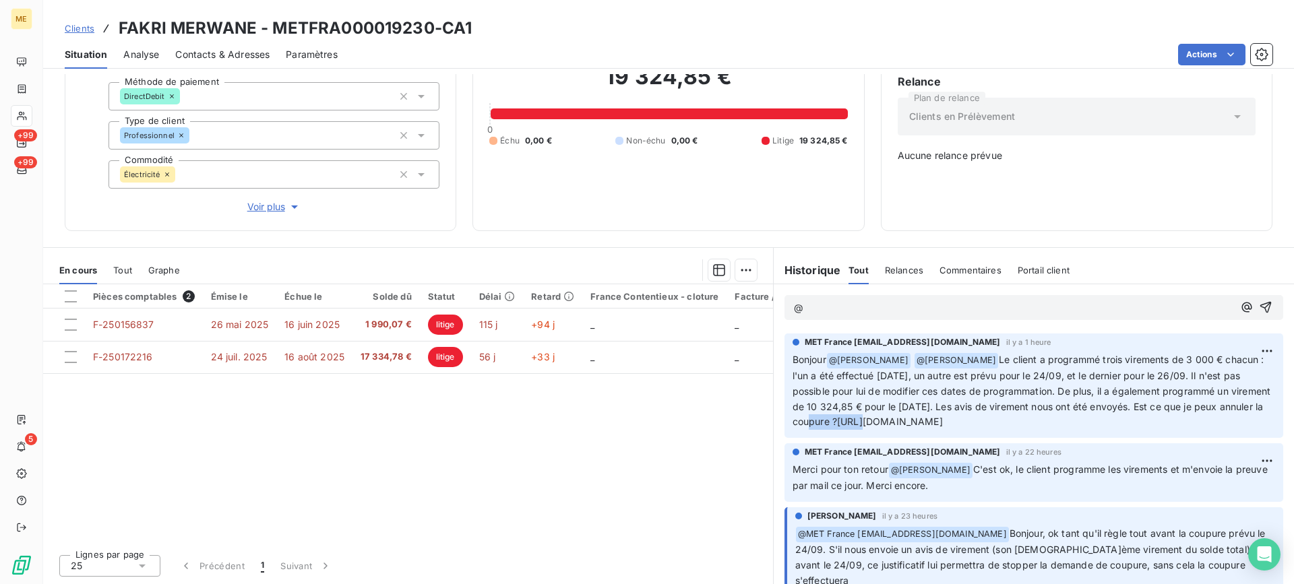
drag, startPoint x: 1152, startPoint y: 410, endPoint x: 1057, endPoint y: 410, distance: 95.7
click at [1057, 410] on p "Bonjour @ [PERSON_NAME] @ [PERSON_NAME] Le client a programmé trois virements d…" at bounding box center [1034, 390] width 483 height 77
click at [1142, 404] on p "Bonjour @ Xavier Ruez @ Bélinda Thomont Le client a programmé trois virements d…" at bounding box center [1034, 390] width 483 height 77
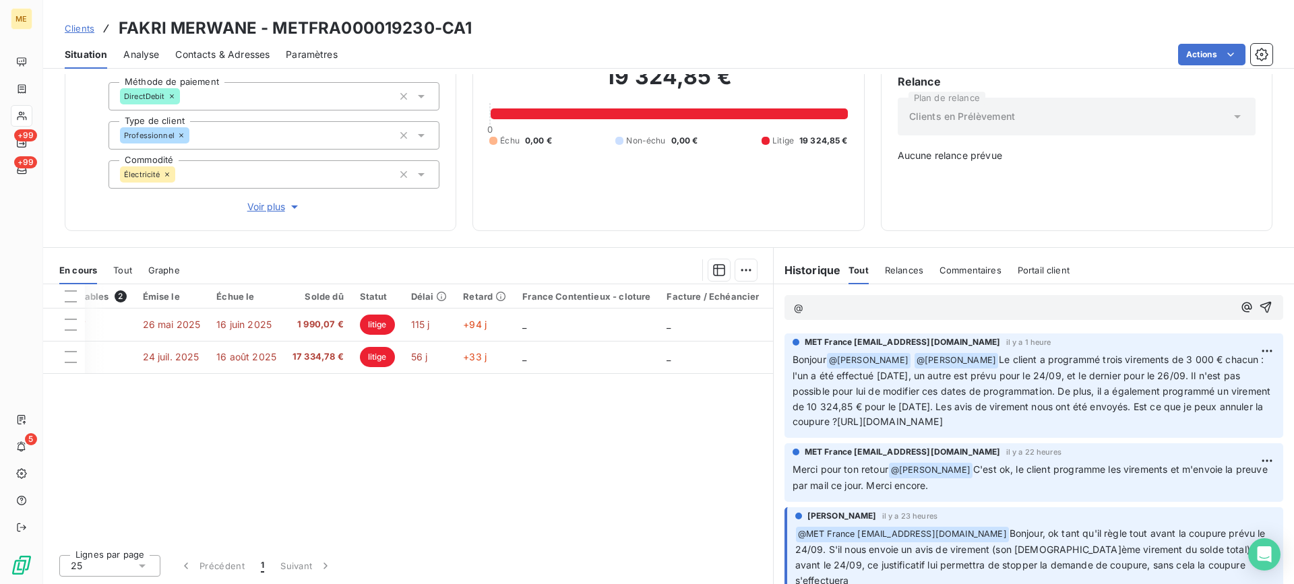
scroll to position [0, 71]
